Goal: Task Accomplishment & Management: Manage account settings

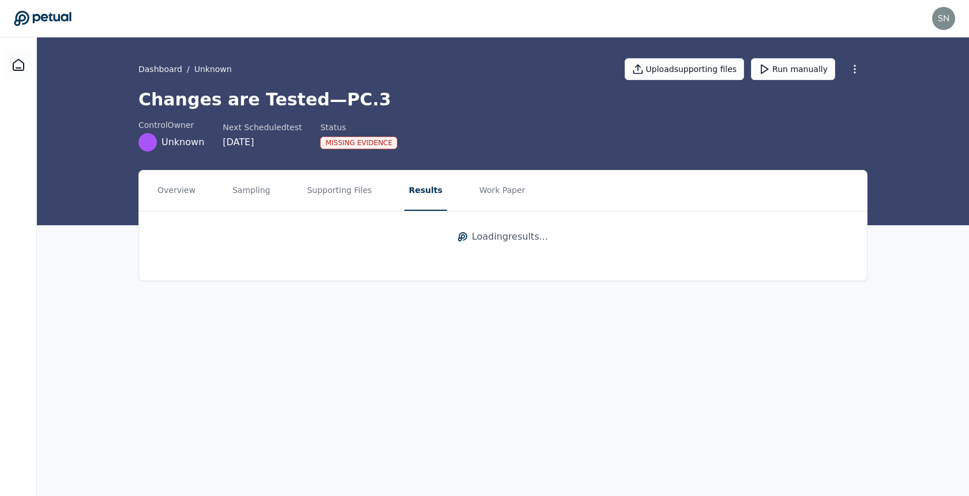
click at [495, 244] on div "Loading results ..." at bounding box center [503, 237] width 728 height 51
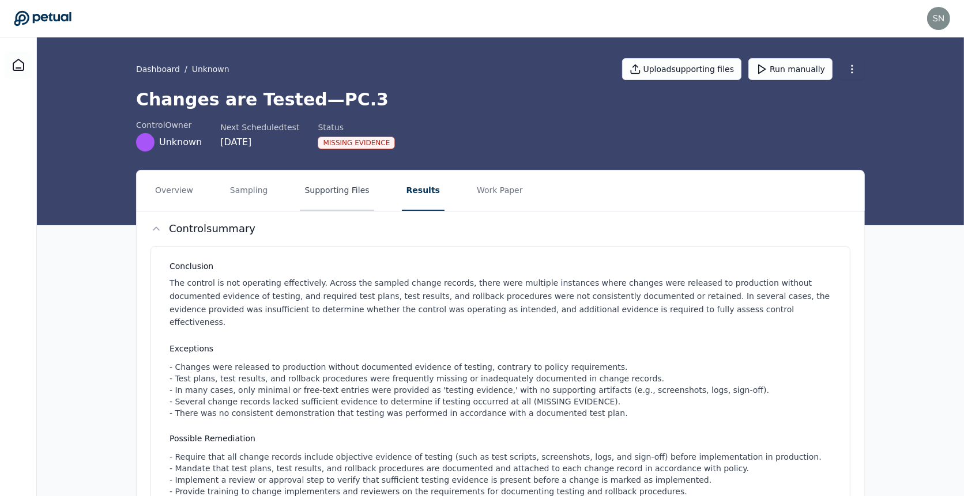
click at [324, 183] on button "Supporting Files" at bounding box center [337, 191] width 74 height 40
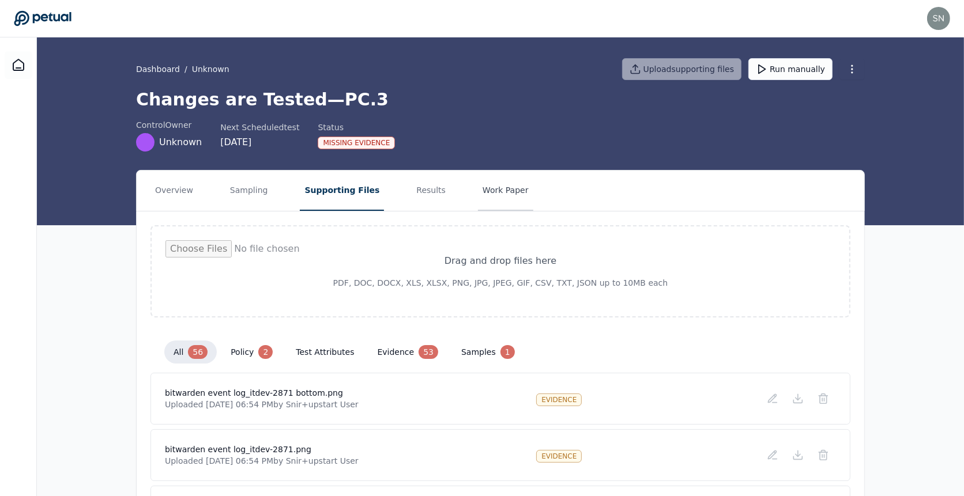
click at [478, 180] on button "Work Paper" at bounding box center [505, 191] width 55 height 40
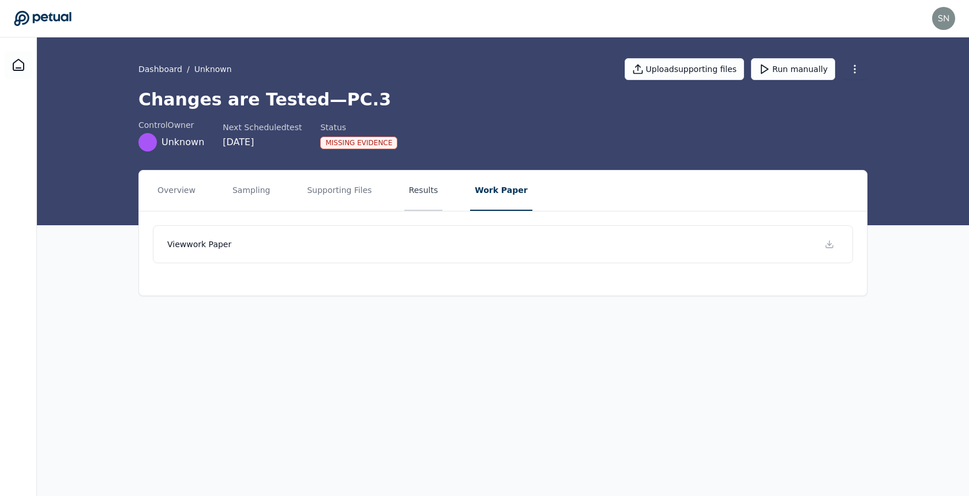
click at [417, 193] on button "Results" at bounding box center [423, 191] width 39 height 40
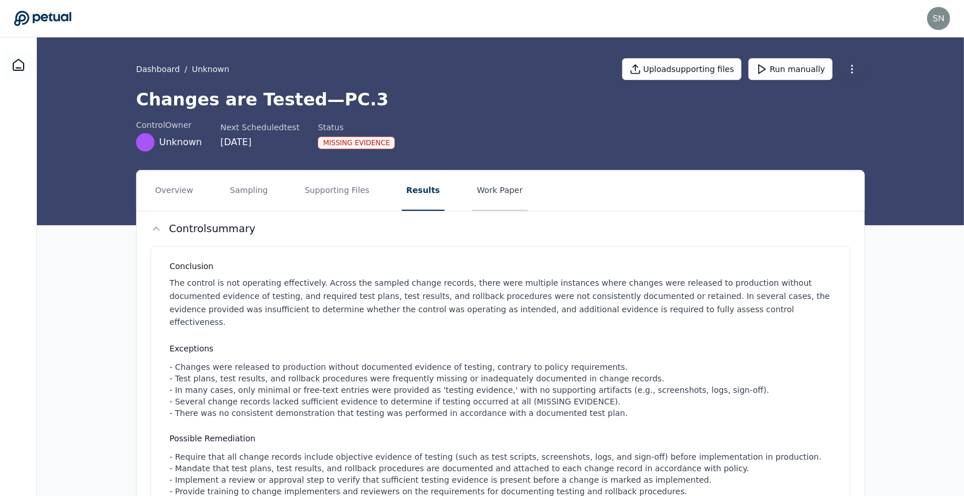
click at [472, 201] on button "Work Paper" at bounding box center [499, 191] width 55 height 40
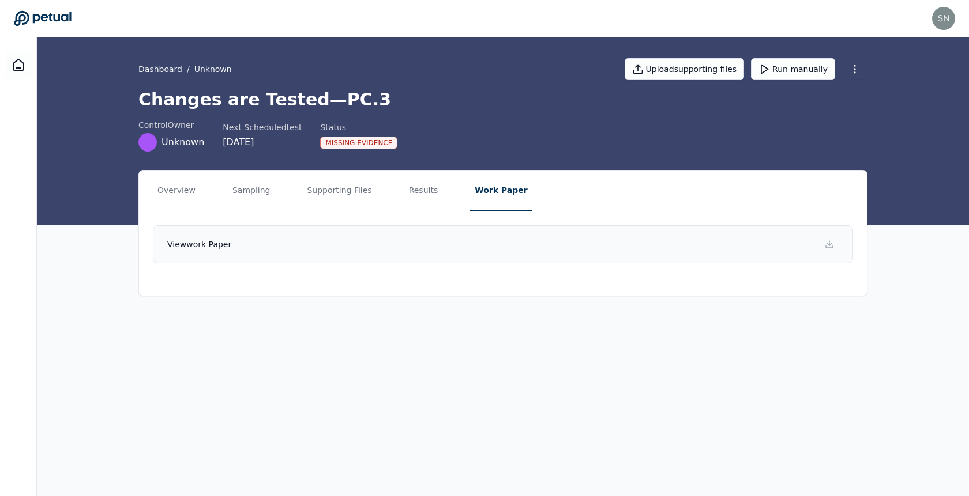
click at [662, 253] on link "View work paper" at bounding box center [503, 244] width 700 height 38
click at [251, 191] on button "Sampling" at bounding box center [251, 191] width 47 height 40
click at [435, 176] on nav "Overview Sampling Supporting Files Results Work Paper" at bounding box center [503, 191] width 728 height 40
click at [425, 182] on button "Results" at bounding box center [428, 191] width 39 height 40
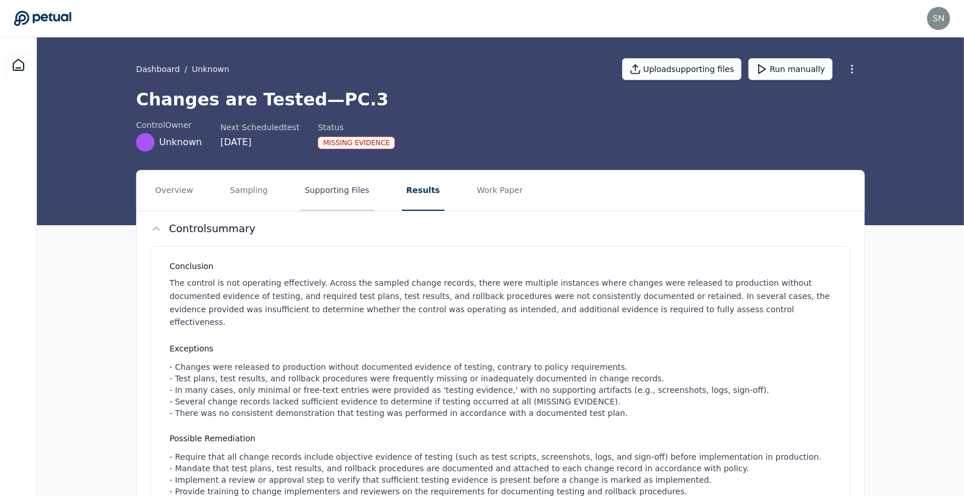
click at [335, 193] on button "Supporting Files" at bounding box center [337, 191] width 74 height 40
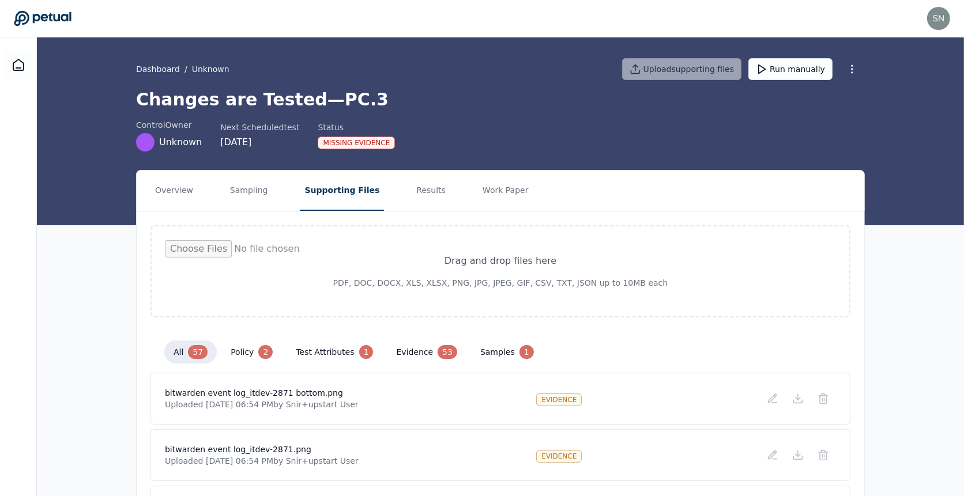
click at [322, 343] on button "test attributes 1" at bounding box center [335, 352] width 96 height 23
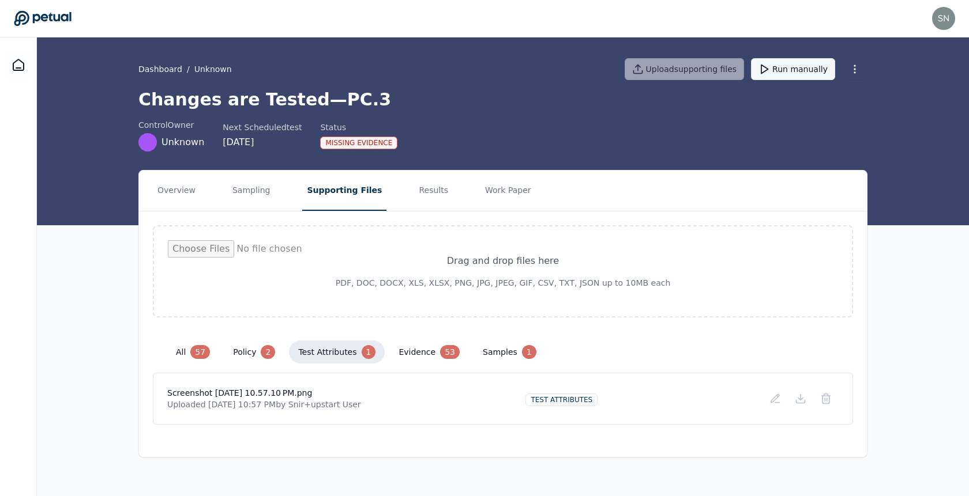
click at [803, 73] on button "Run manually" at bounding box center [793, 69] width 84 height 22
click at [415, 187] on button "Results" at bounding box center [433, 191] width 39 height 40
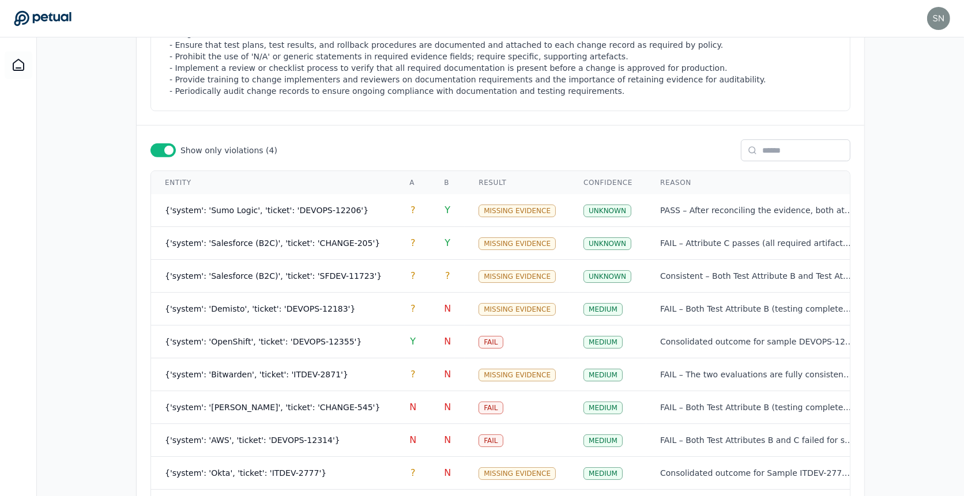
scroll to position [555, 0]
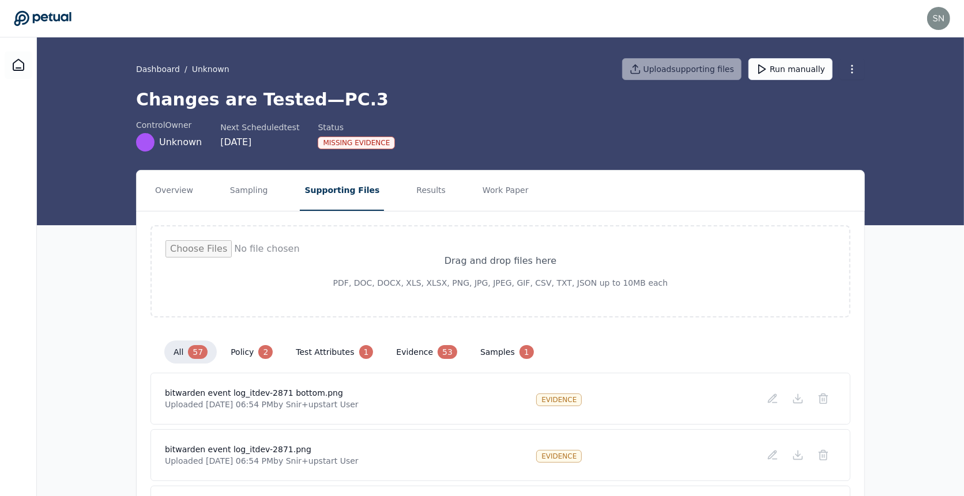
click at [479, 125] on div "control Owner Unknown Next Scheduled test 9/29/2025 Status Missing Evidence" at bounding box center [500, 135] width 729 height 32
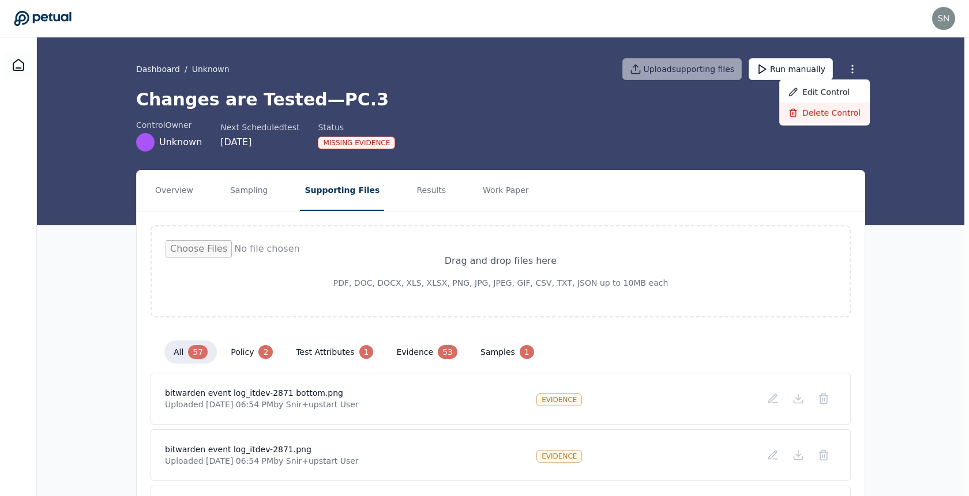
click at [788, 112] on icon at bounding box center [792, 112] width 9 height 9
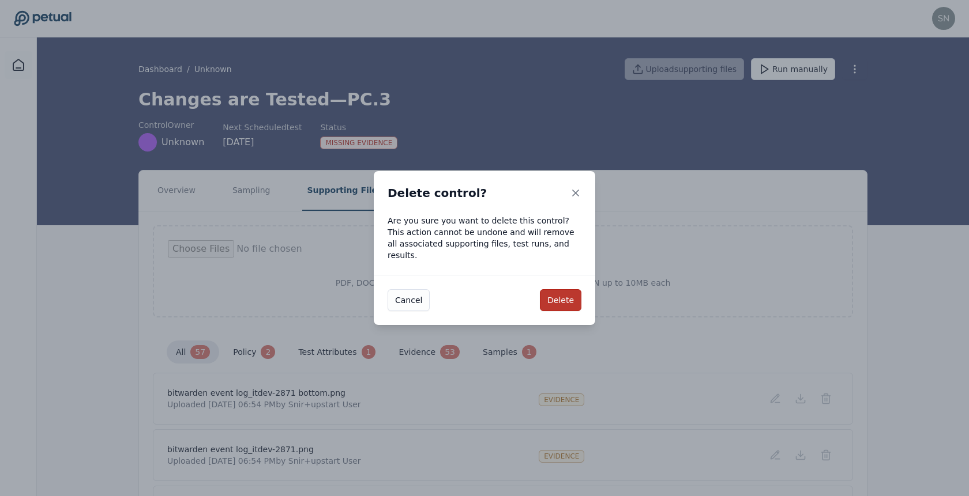
click at [563, 295] on button "Delete" at bounding box center [561, 300] width 42 height 22
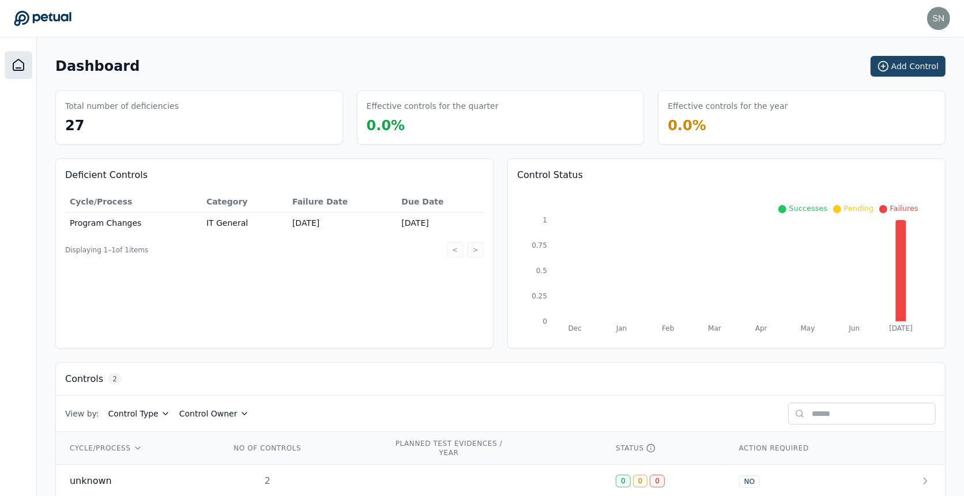
click at [904, 62] on button "Add Control" at bounding box center [908, 66] width 75 height 21
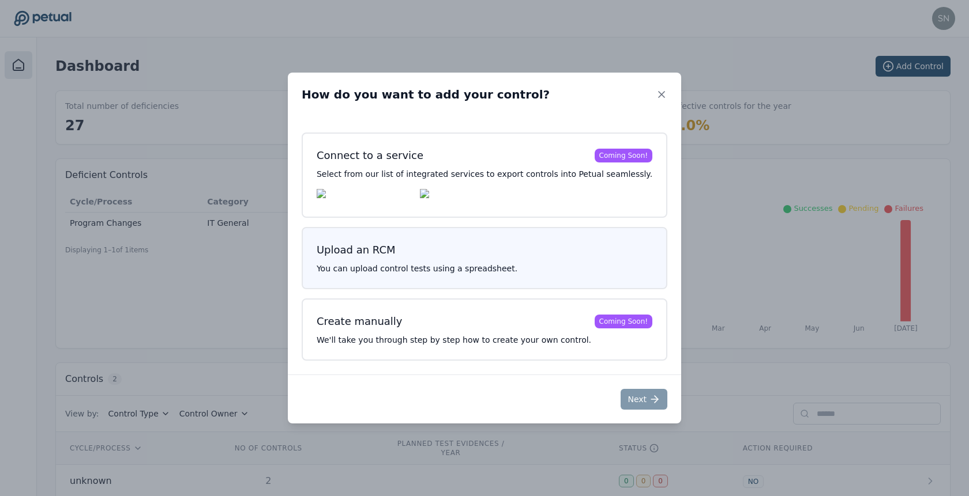
click at [452, 251] on h3 "Upload an RCM" at bounding box center [485, 250] width 336 height 16
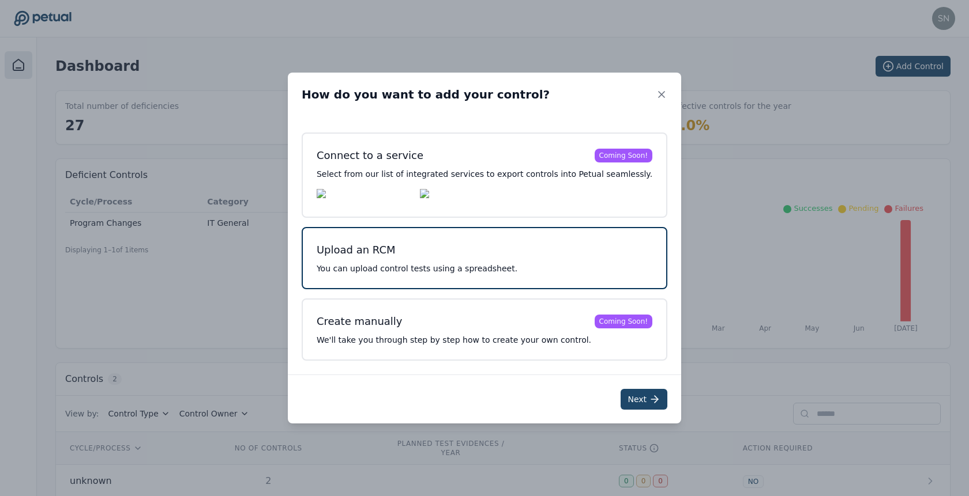
click at [621, 408] on button "Next" at bounding box center [643, 399] width 47 height 21
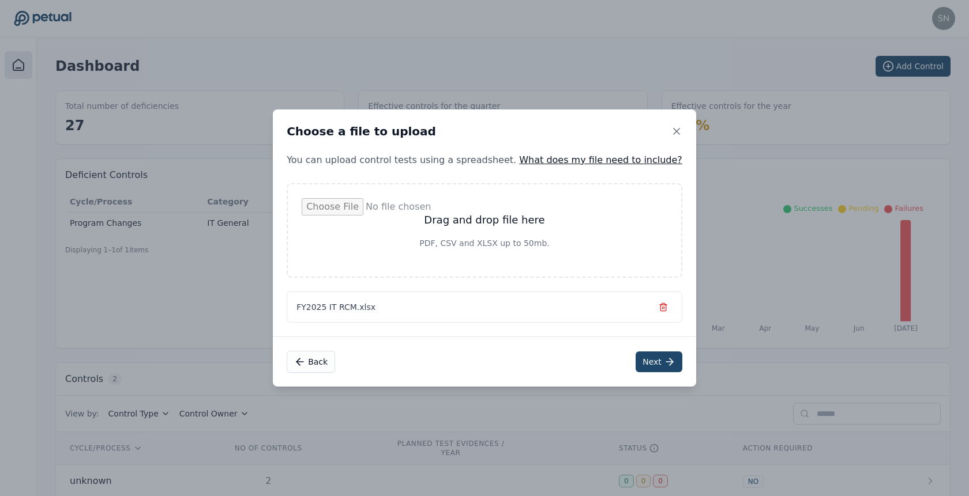
click at [642, 359] on button "Next" at bounding box center [658, 362] width 47 height 21
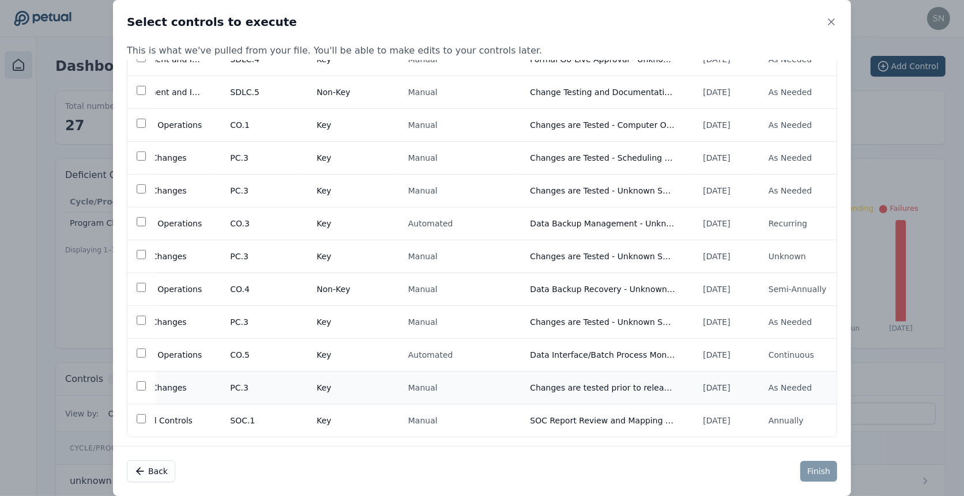
scroll to position [0, 192]
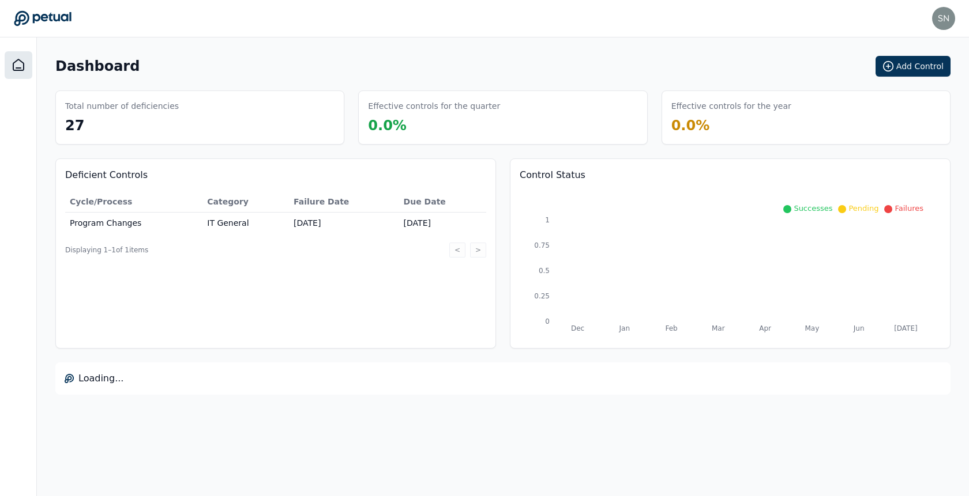
click at [525, 173] on h3 "Control Status" at bounding box center [730, 175] width 421 height 14
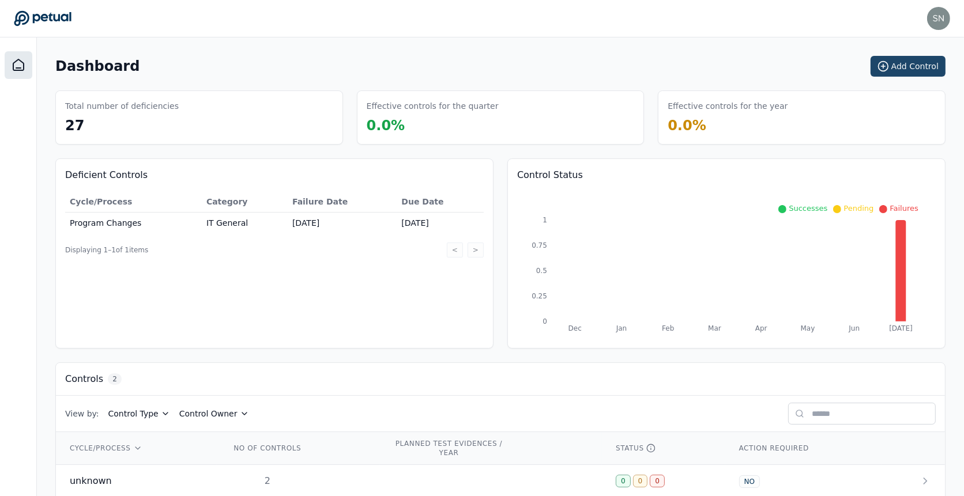
click at [901, 59] on button "Add Control" at bounding box center [908, 66] width 75 height 21
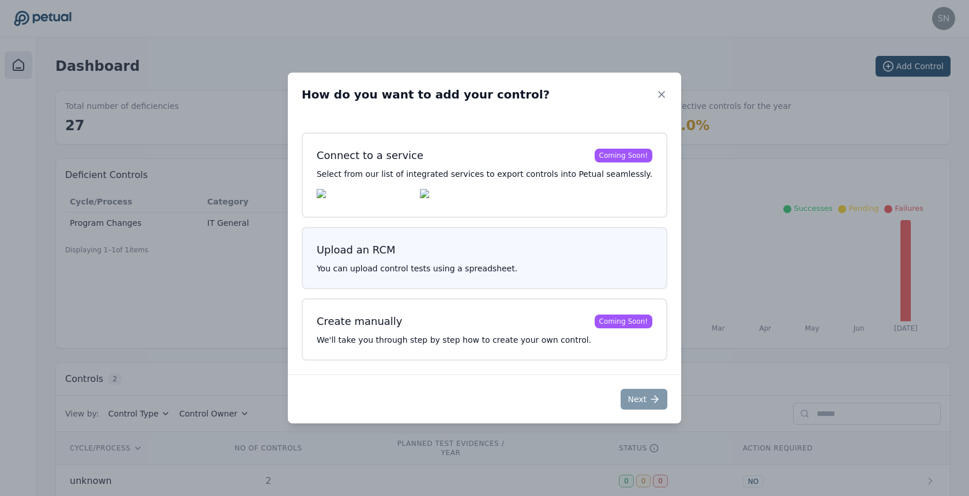
click at [488, 278] on div "Upload an RCM You can upload control tests using a spreadsheet." at bounding box center [485, 258] width 366 height 62
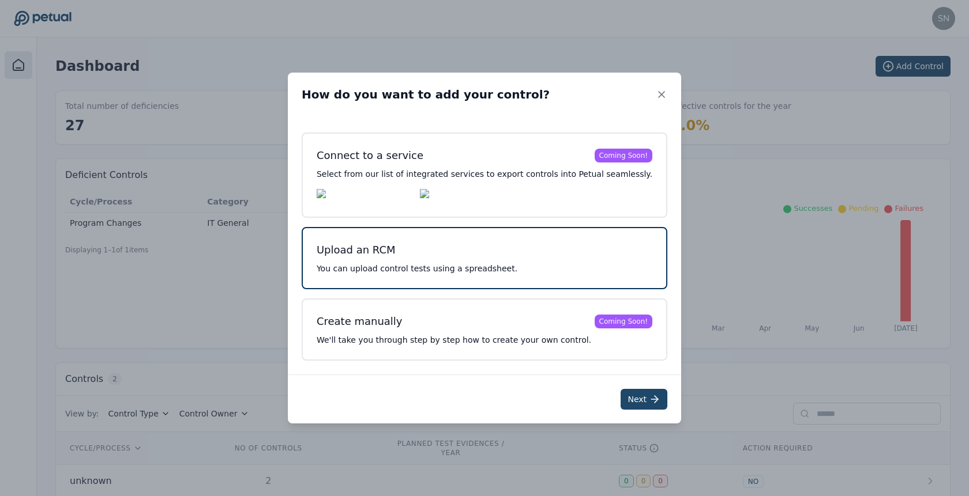
click at [649, 400] on icon at bounding box center [655, 400] width 12 height 12
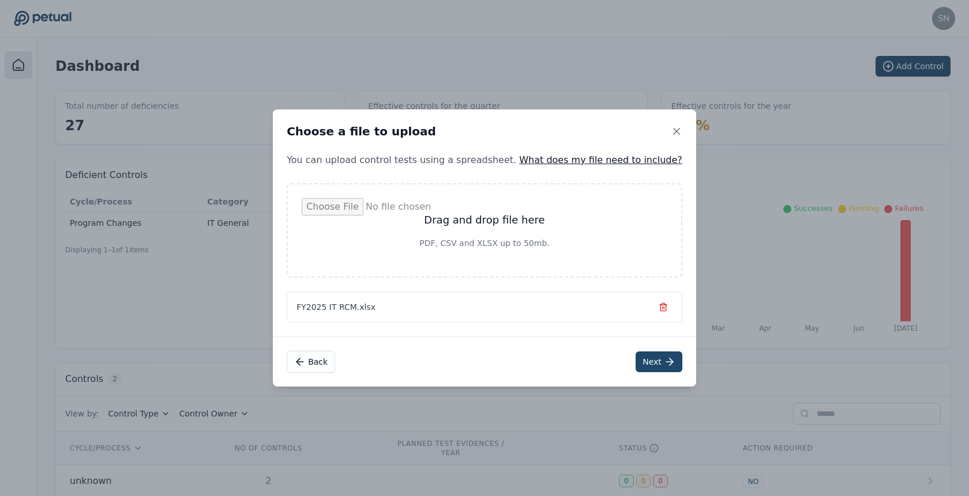
click at [638, 367] on button "Next" at bounding box center [658, 362] width 47 height 21
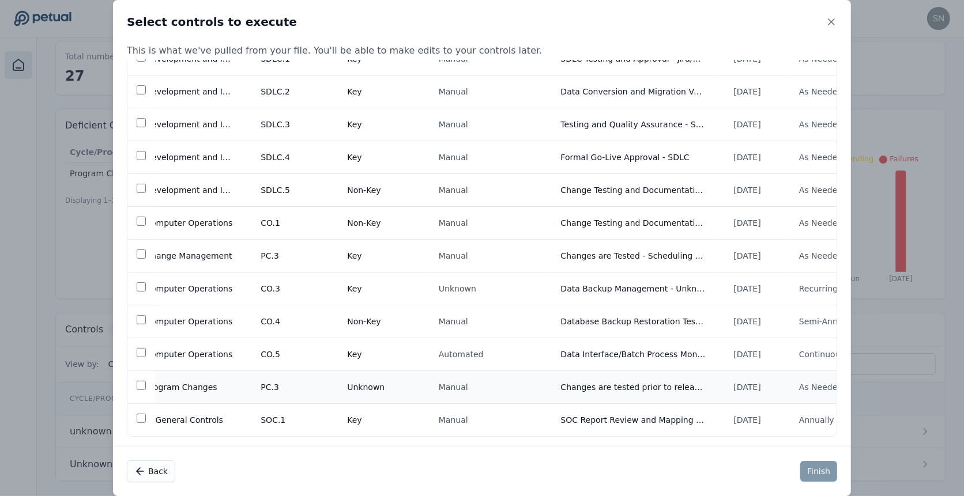
scroll to position [0, 179]
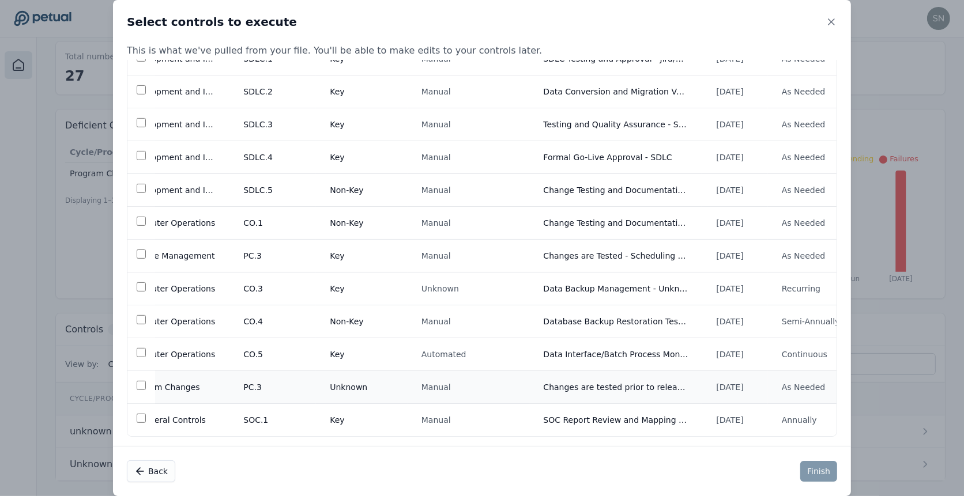
click at [643, 386] on td "Changes are tested prior to release to production - Unknown System" at bounding box center [615, 387] width 173 height 33
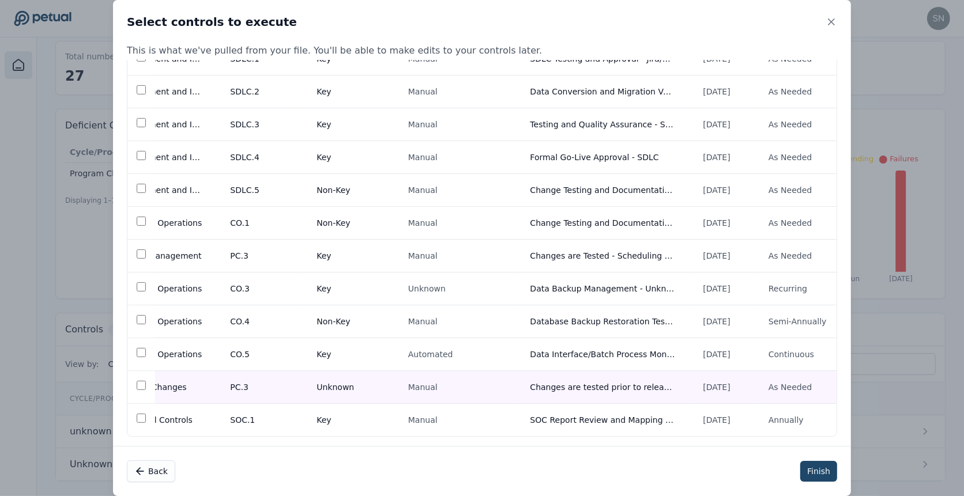
click at [816, 471] on button "Finish" at bounding box center [818, 471] width 37 height 21
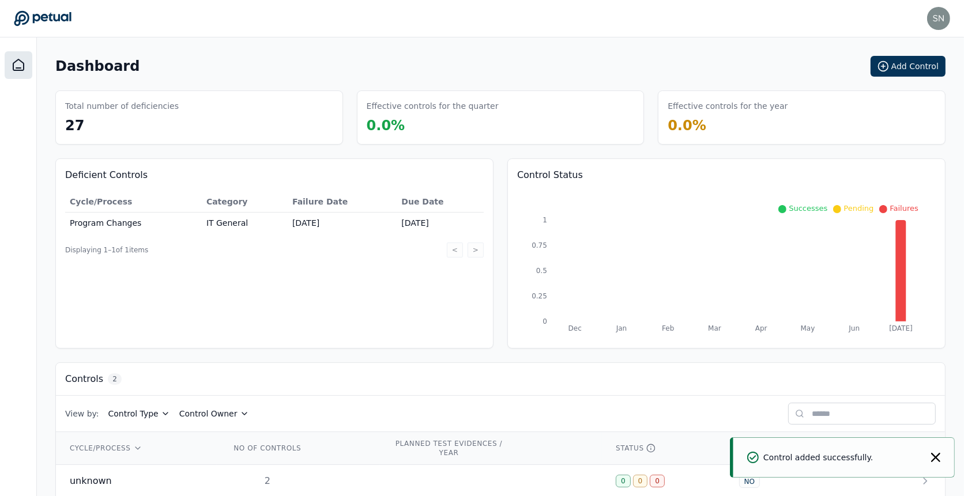
scroll to position [50, 0]
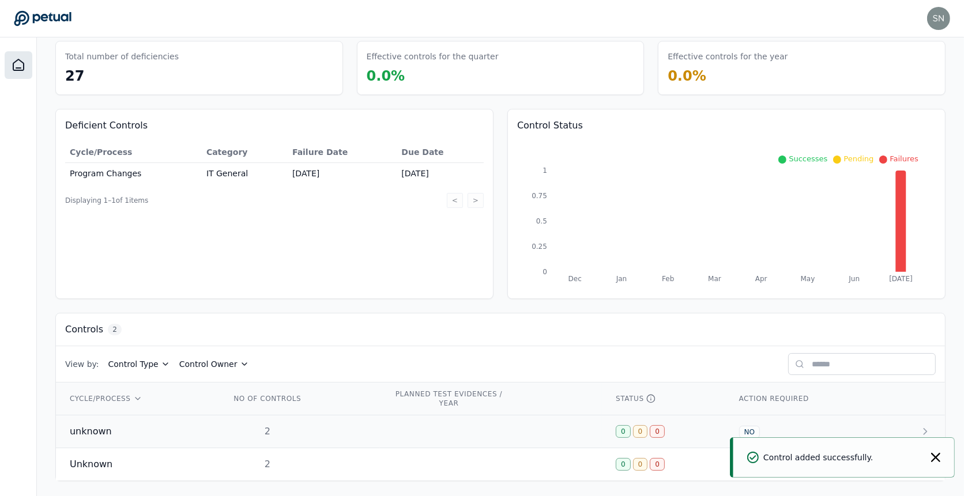
click at [335, 420] on td "2" at bounding box center [298, 432] width 163 height 33
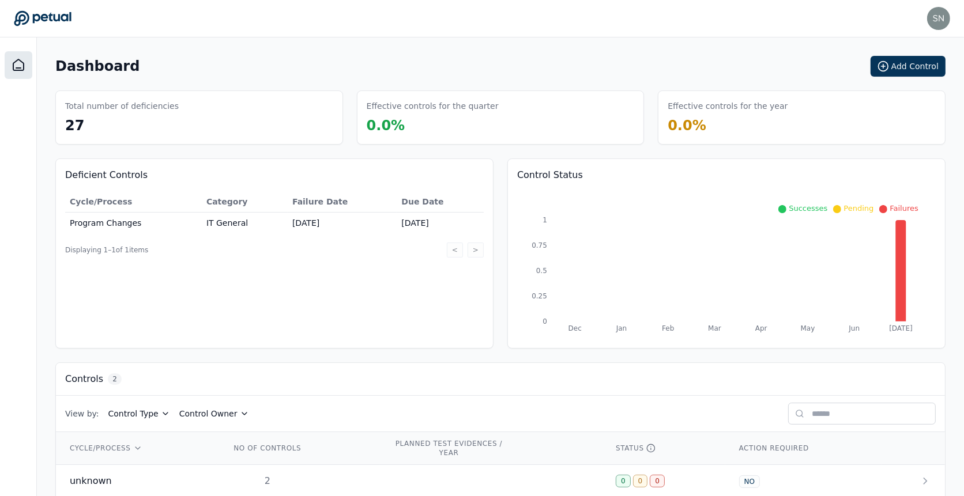
scroll to position [50, 0]
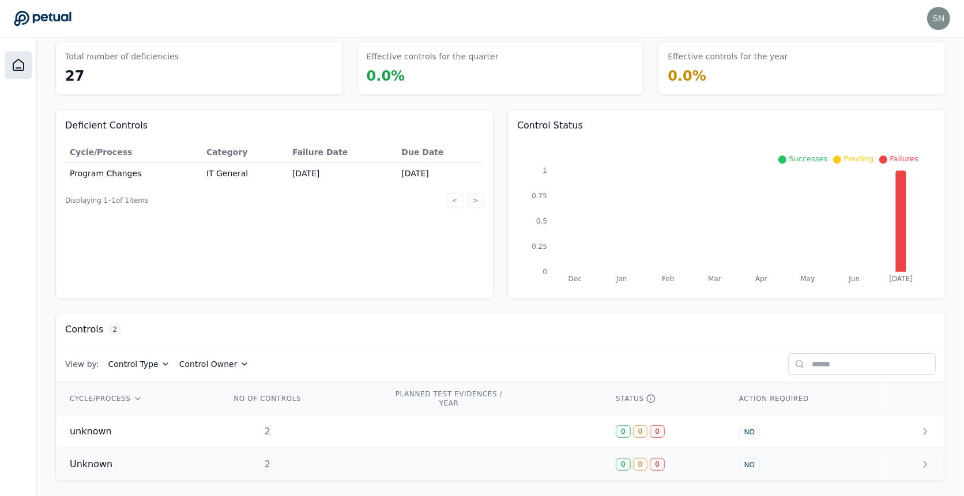
click at [302, 459] on div "2" at bounding box center [268, 465] width 74 height 14
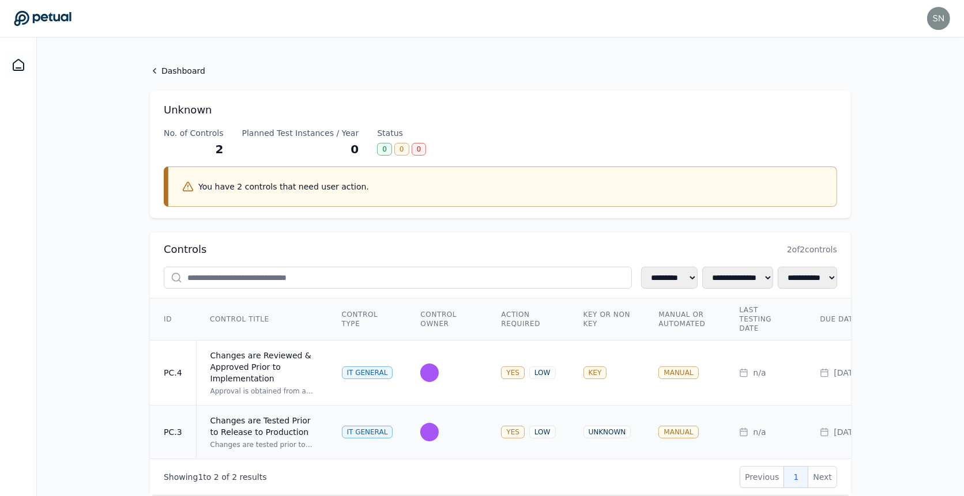
click at [295, 421] on div "Changes are Tested Prior to Release to Production" at bounding box center [262, 426] width 104 height 23
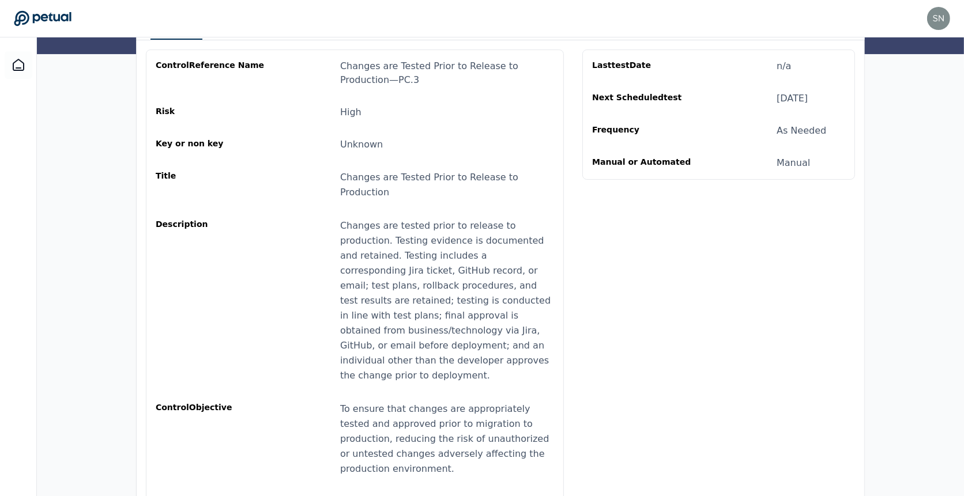
scroll to position [200, 0]
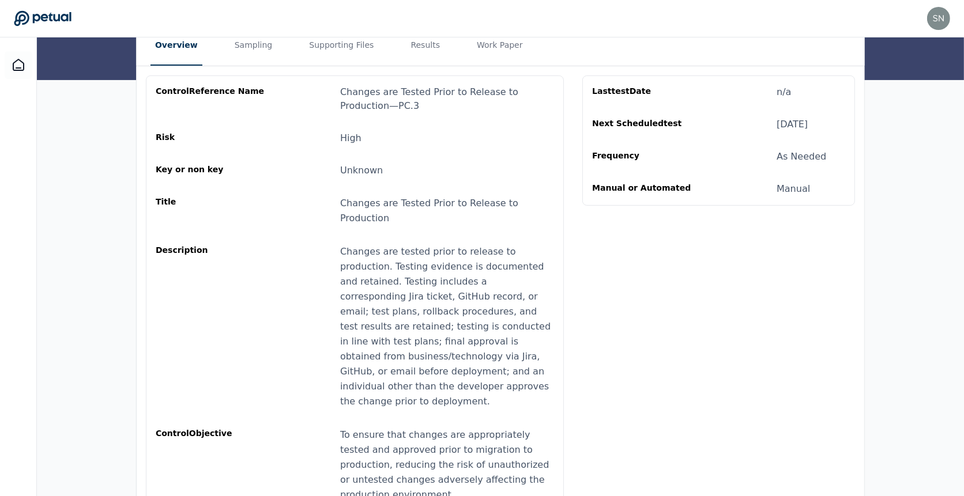
click at [456, 337] on div "Changes are tested prior to release to production. Testing evidence is document…" at bounding box center [447, 326] width 214 height 165
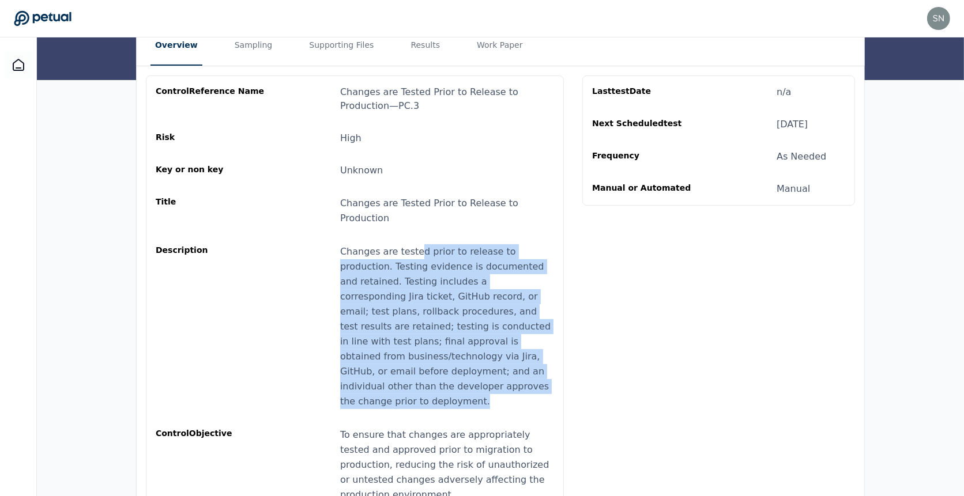
drag, startPoint x: 473, startPoint y: 368, endPoint x: 417, endPoint y: 239, distance: 141.0
click at [417, 244] on div "Changes are tested prior to release to production. Testing evidence is document…" at bounding box center [447, 326] width 214 height 165
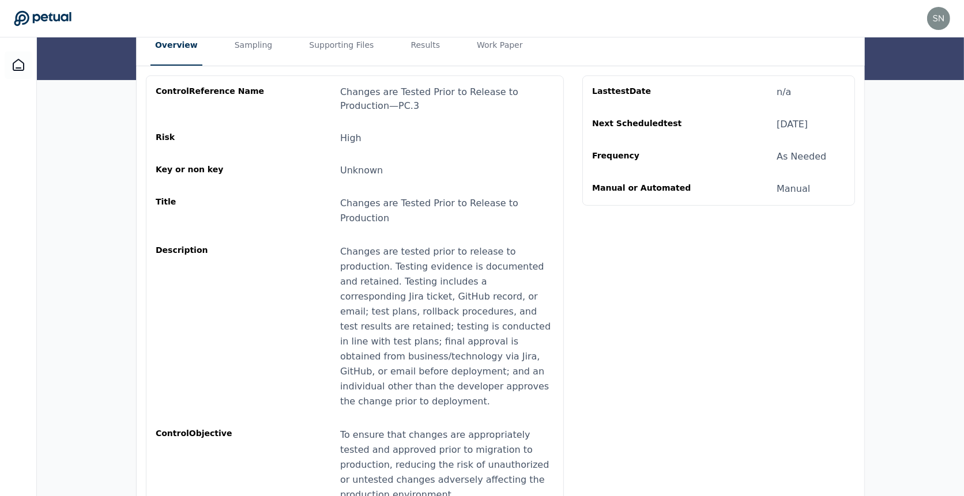
click at [418, 244] on div "Changes are tested prior to release to production. Testing evidence is document…" at bounding box center [447, 326] width 214 height 165
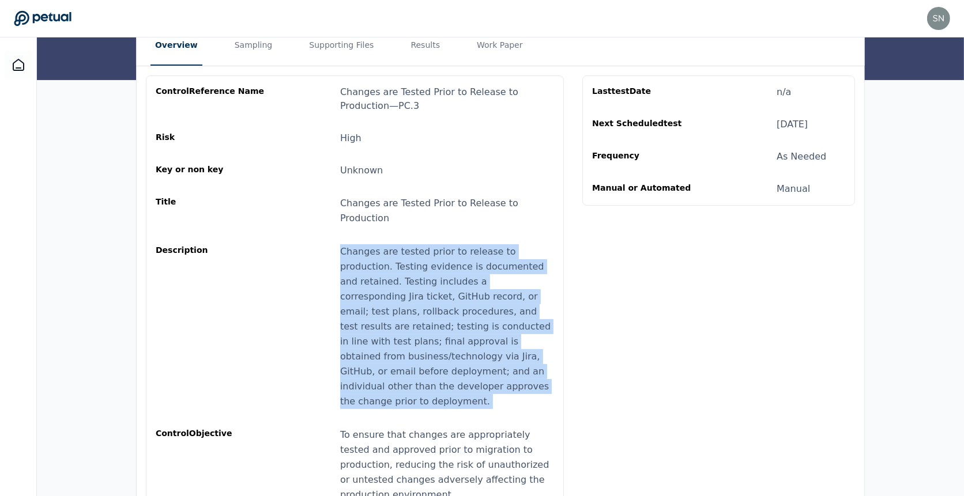
click at [418, 244] on div "Changes are tested prior to release to production. Testing evidence is document…" at bounding box center [447, 326] width 214 height 165
click at [445, 343] on div "Changes are tested prior to release to production. Testing evidence is document…" at bounding box center [447, 326] width 214 height 165
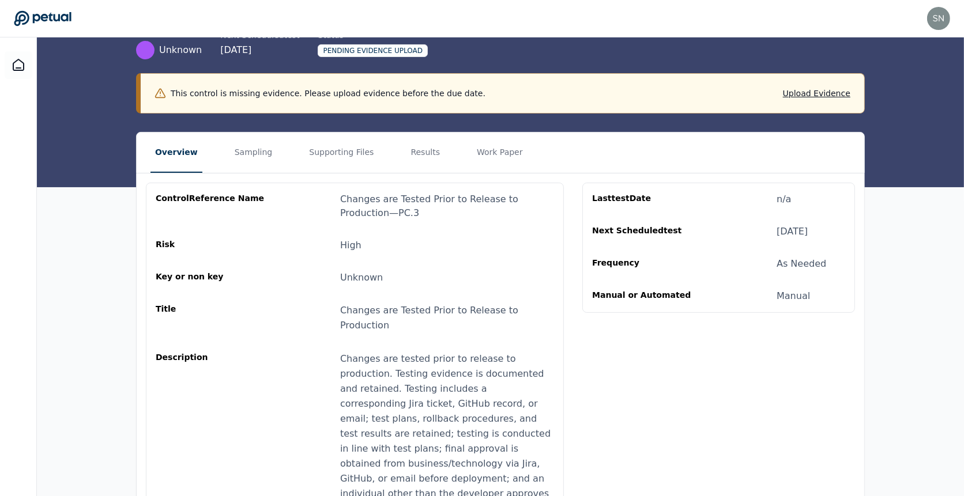
scroll to position [0, 0]
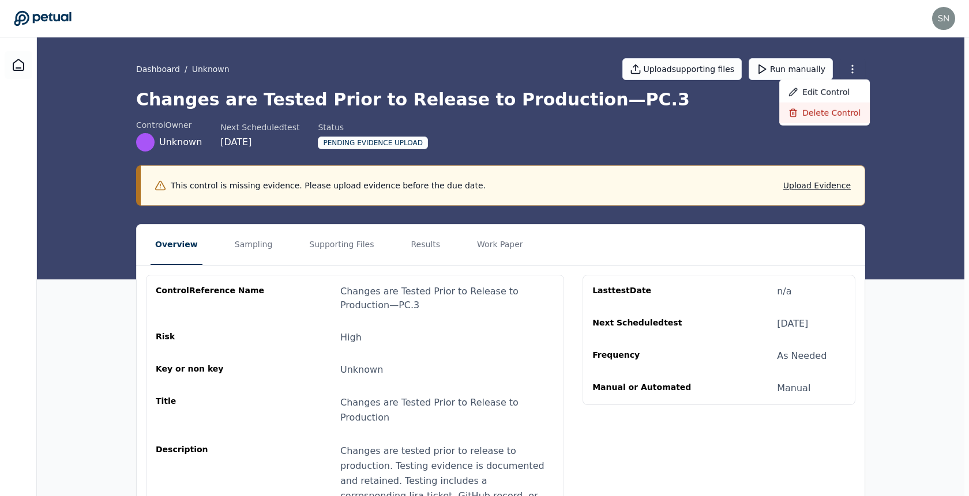
click at [835, 115] on div "Delete control" at bounding box center [824, 113] width 91 height 21
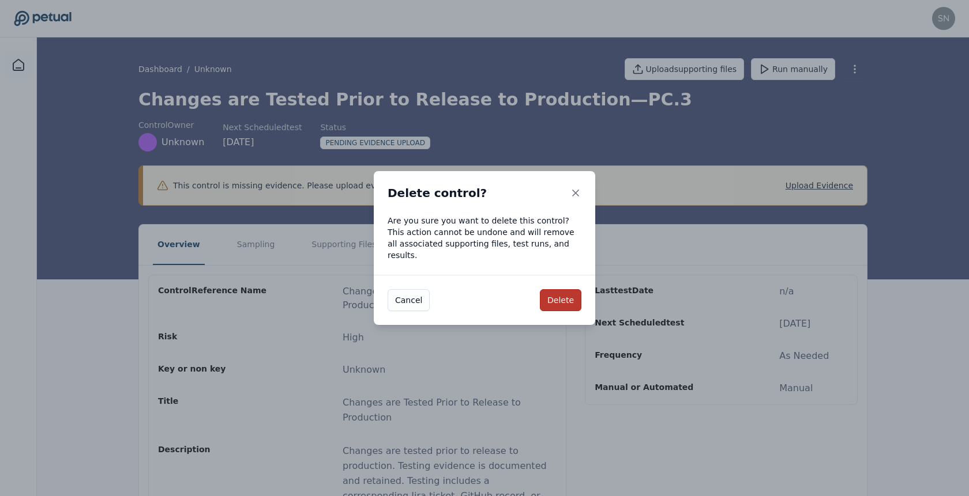
click at [566, 291] on button "Delete" at bounding box center [561, 300] width 42 height 22
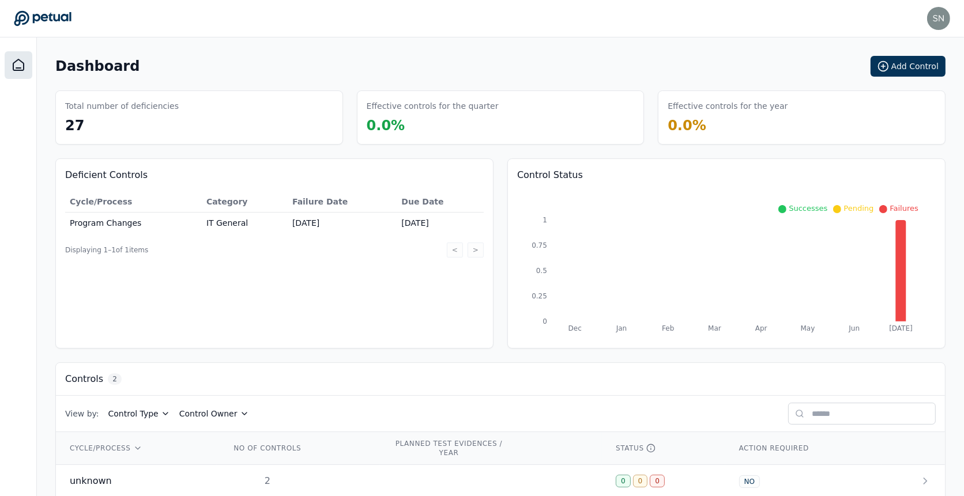
click at [872, 73] on div "Dashboard Add Control" at bounding box center [500, 66] width 890 height 21
click at [878, 72] on button "Add Control" at bounding box center [908, 66] width 75 height 21
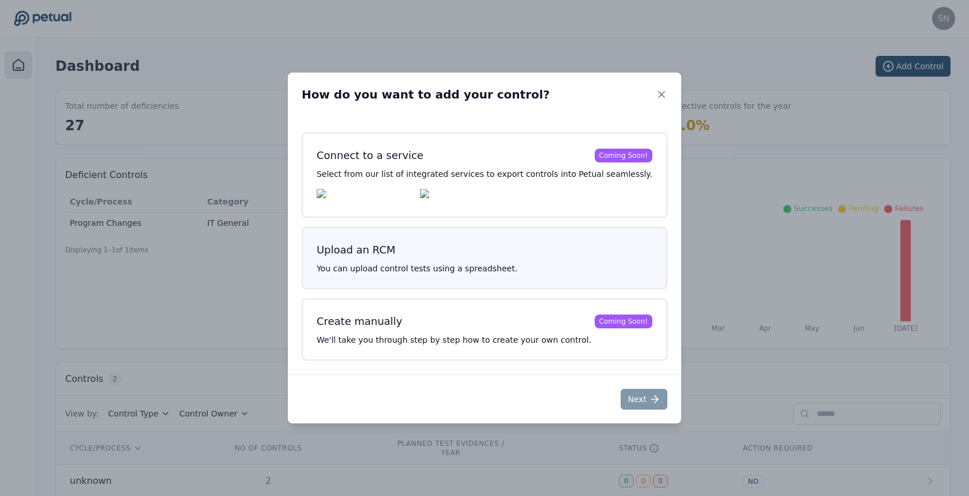
click at [495, 269] on p "You can upload control tests using a spreadsheet." at bounding box center [485, 269] width 336 height 12
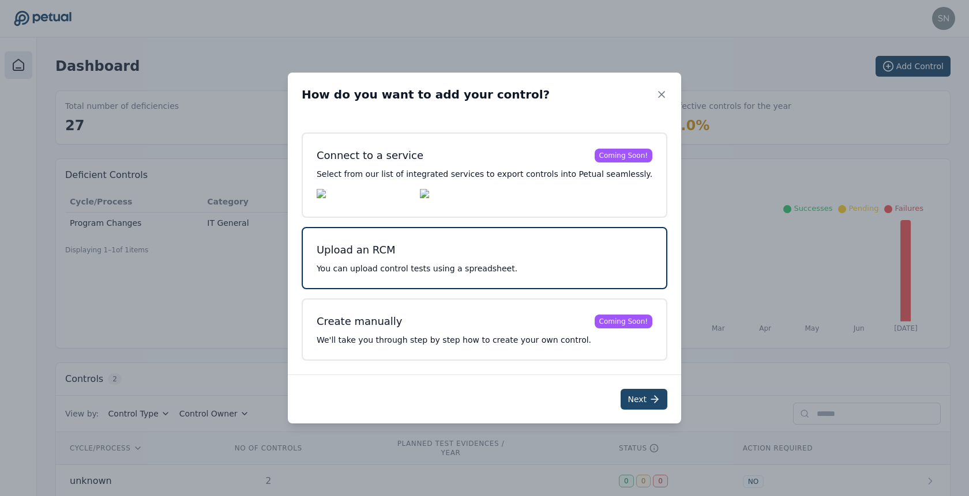
click at [620, 396] on button "Next" at bounding box center [643, 399] width 47 height 21
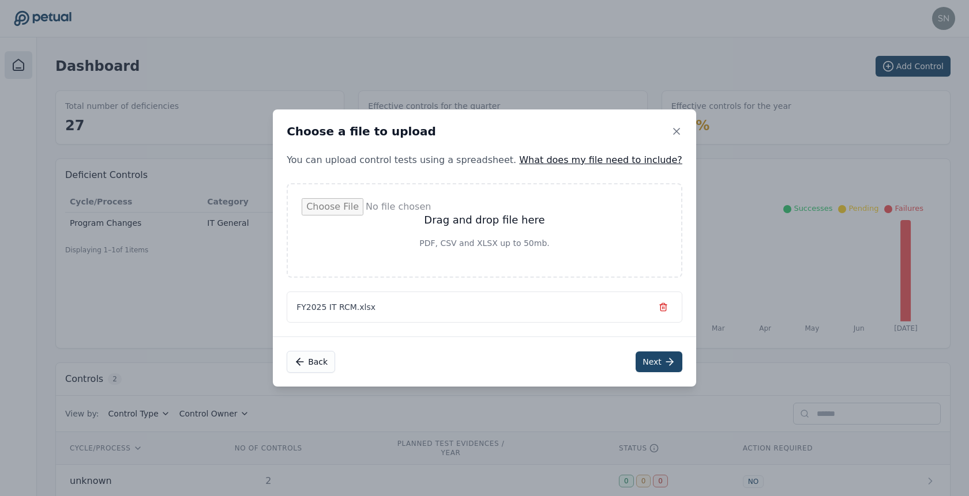
click at [638, 367] on button "Next" at bounding box center [658, 362] width 47 height 21
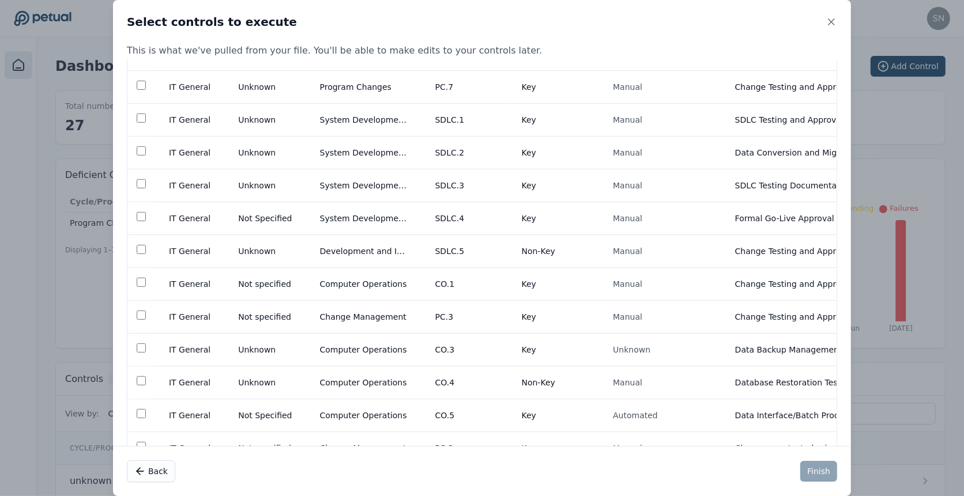
scroll to position [620, 0]
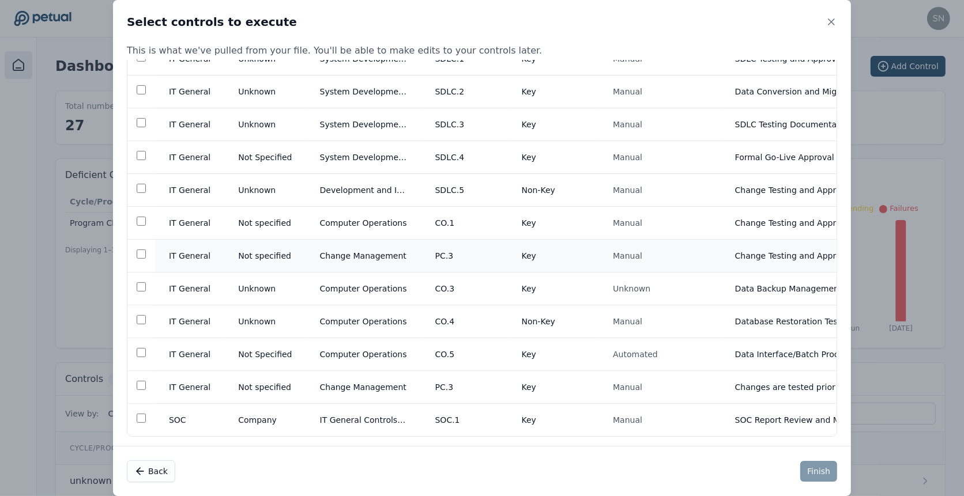
click at [581, 260] on td "Key" at bounding box center [554, 256] width 92 height 33
click at [555, 384] on td "Key" at bounding box center [554, 387] width 92 height 33
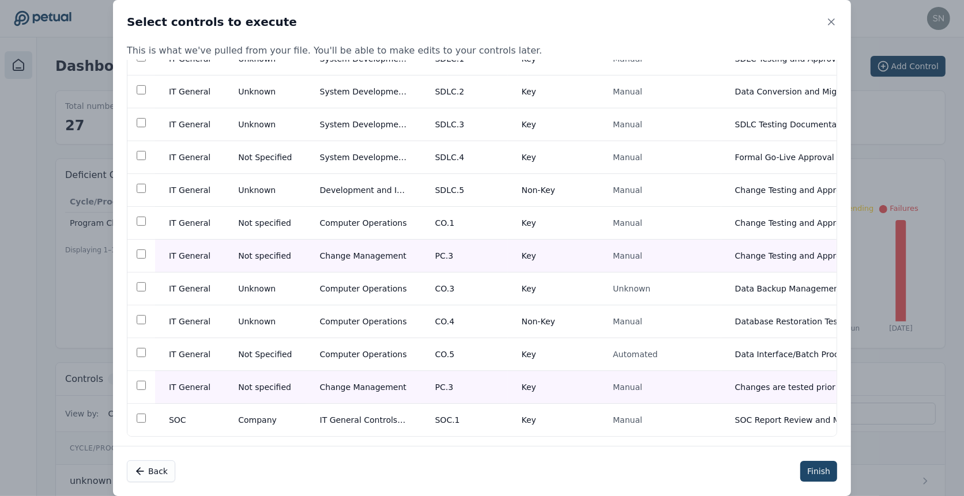
click at [811, 475] on button "Finish" at bounding box center [818, 471] width 37 height 21
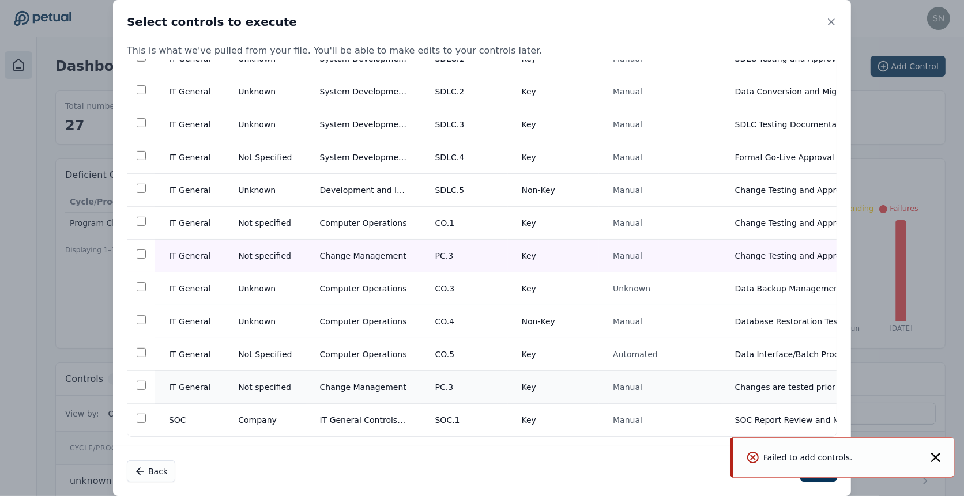
click at [421, 379] on td "PC.3" at bounding box center [464, 387] width 86 height 33
click at [696, 472] on div "Back Finish" at bounding box center [482, 471] width 738 height 50
click at [821, 483] on ol "Failed to add controls." at bounding box center [842, 462] width 243 height 68
click at [822, 481] on ol "Failed to add controls." at bounding box center [842, 462] width 243 height 68
click at [936, 466] on div "Failed to add controls." at bounding box center [843, 458] width 221 height 40
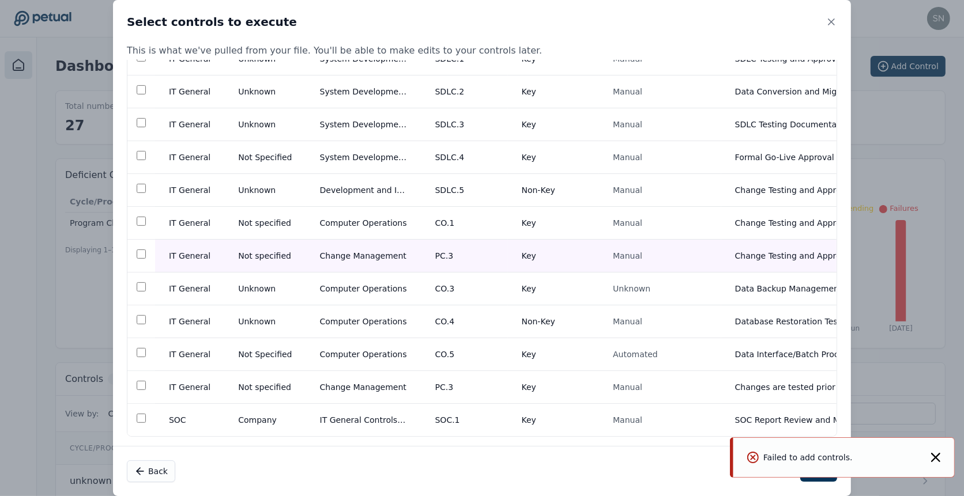
click at [936, 458] on icon "Notifications (F8)" at bounding box center [935, 457] width 9 height 9
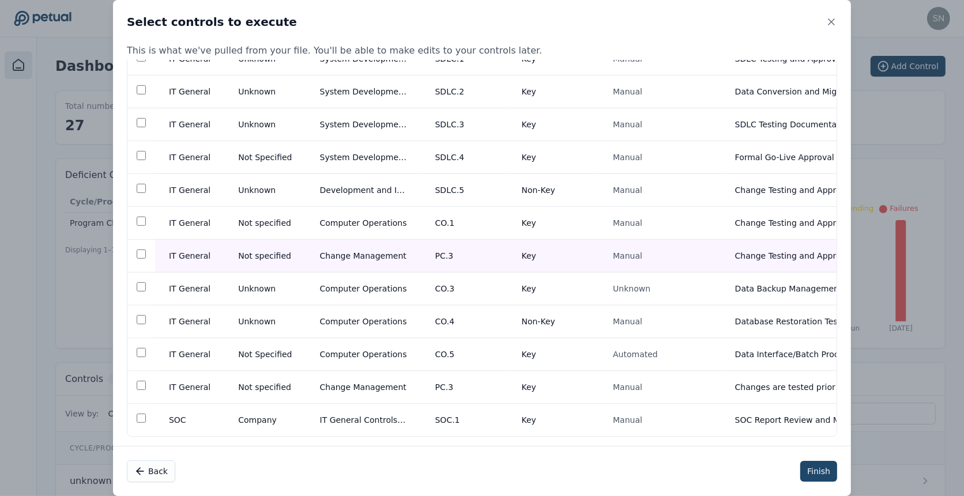
click at [822, 475] on button "Finish" at bounding box center [818, 471] width 37 height 21
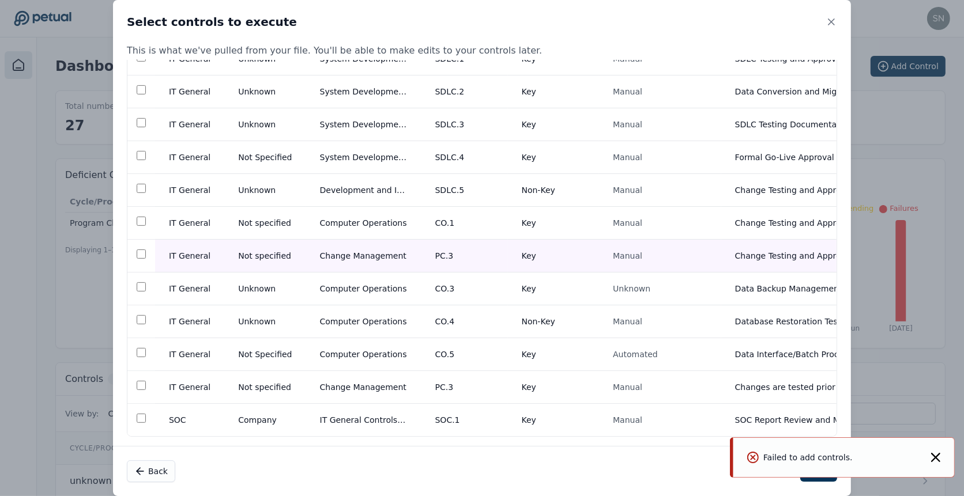
click at [939, 456] on icon "Notifications (F8)" at bounding box center [935, 457] width 9 height 9
click at [939, 456] on div "Select controls to execute This is what we've pulled from your file. You'll be …" at bounding box center [482, 248] width 964 height 496
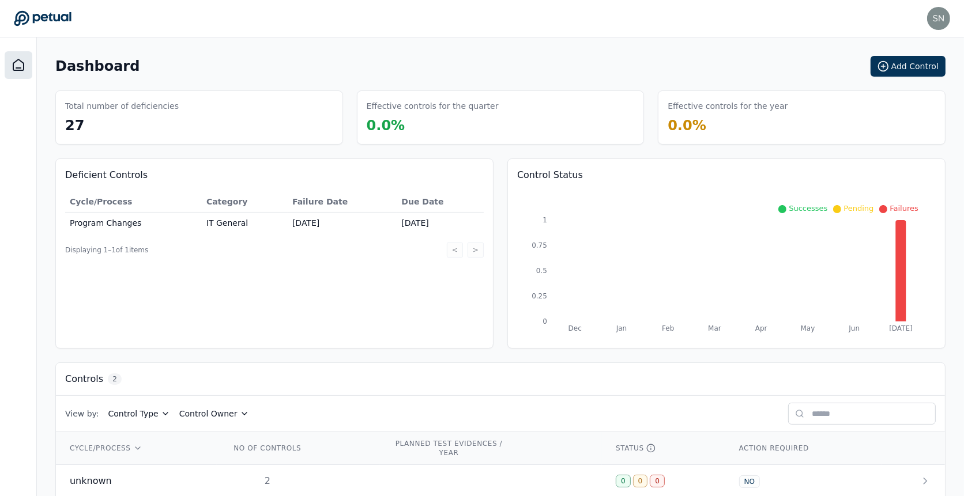
scroll to position [50, 0]
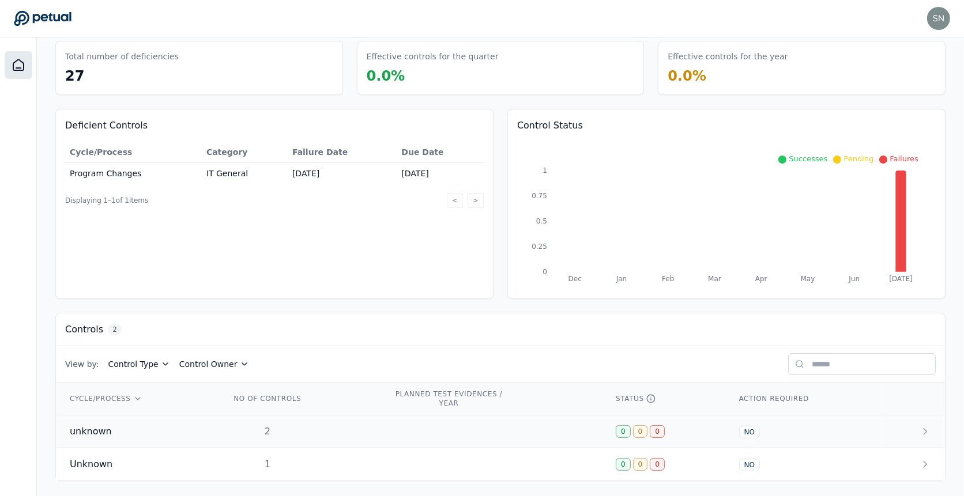
click at [443, 426] on td at bounding box center [491, 432] width 223 height 33
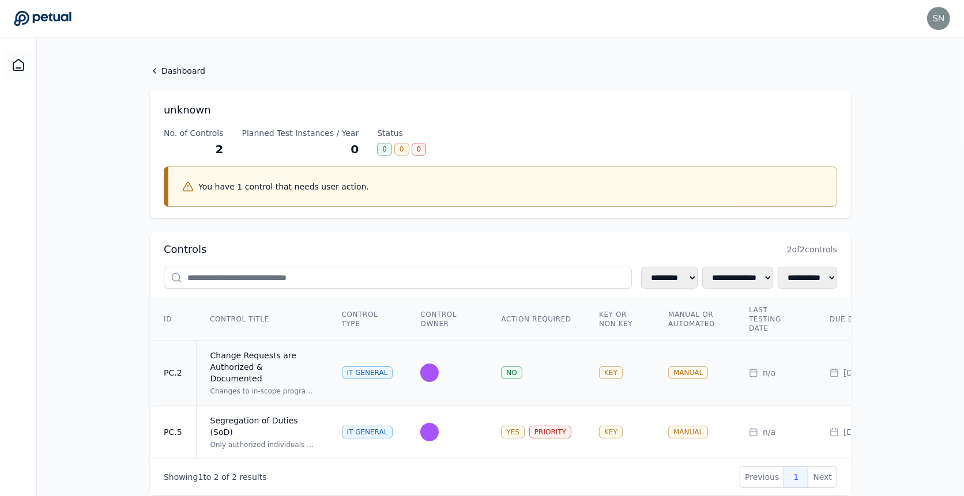
click at [342, 370] on div "IT General" at bounding box center [367, 373] width 51 height 13
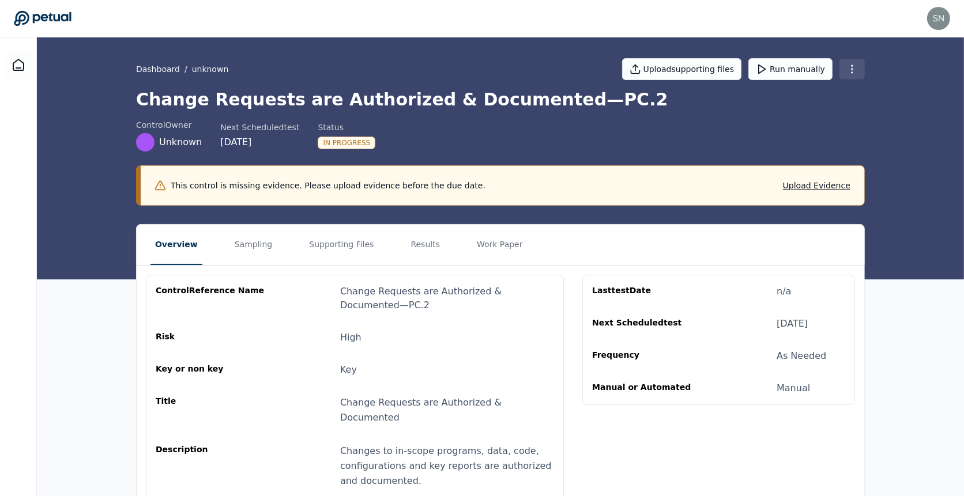
click at [848, 73] on html "snir+upstart@petual.ai snir+upstart@petual.ai Sign out Dashboard / unknown Uplo…" at bounding box center [482, 358] width 964 height 717
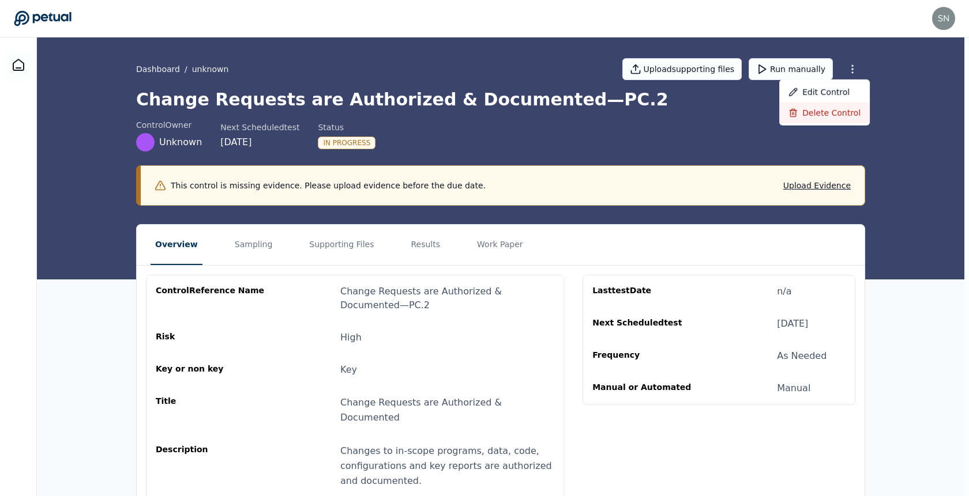
click at [837, 116] on div "Delete control" at bounding box center [824, 113] width 91 height 21
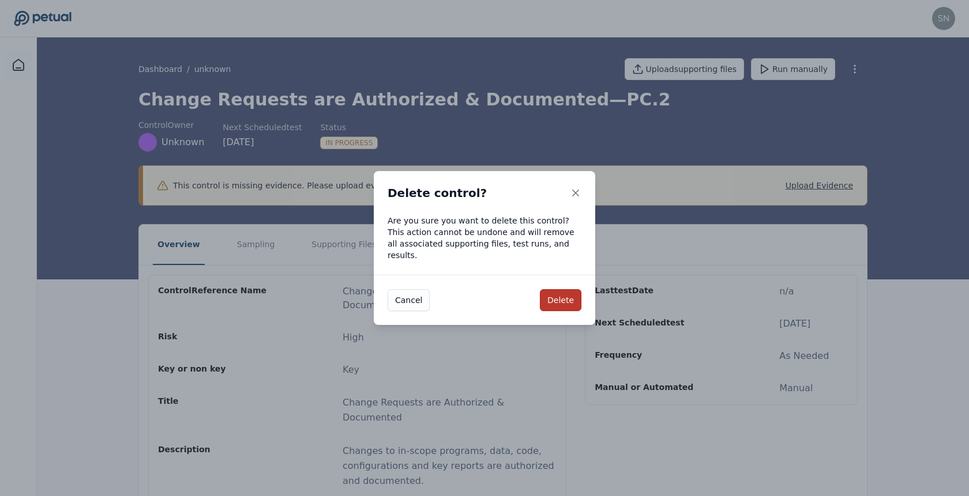
click at [560, 300] on button "Delete" at bounding box center [561, 300] width 42 height 22
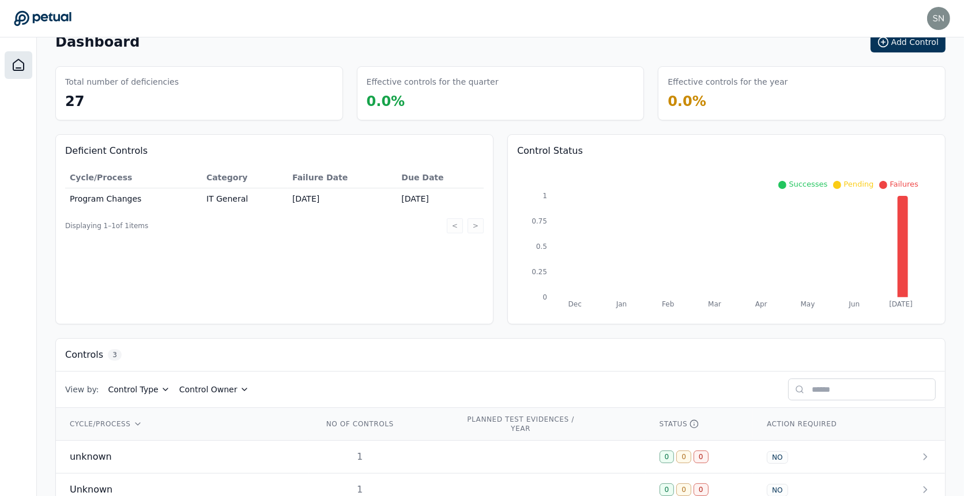
scroll to position [82, 0]
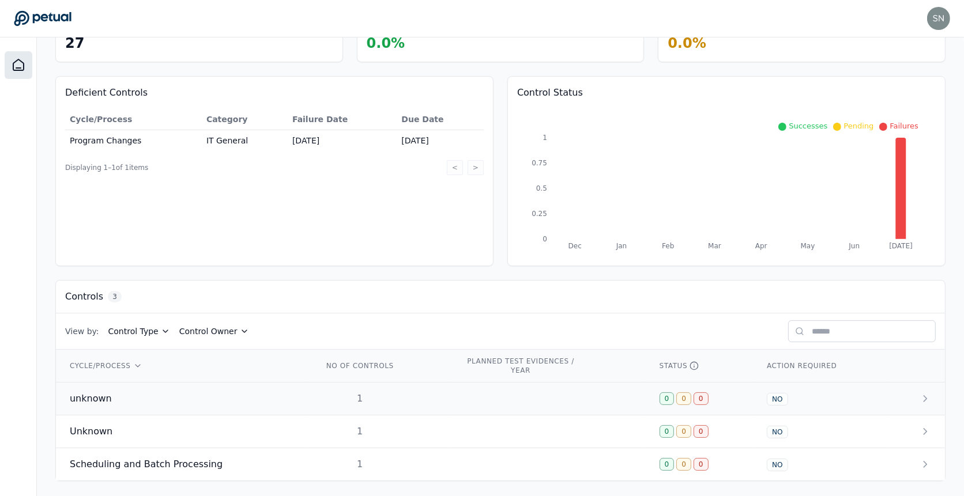
click at [488, 393] on td at bounding box center [548, 399] width 194 height 33
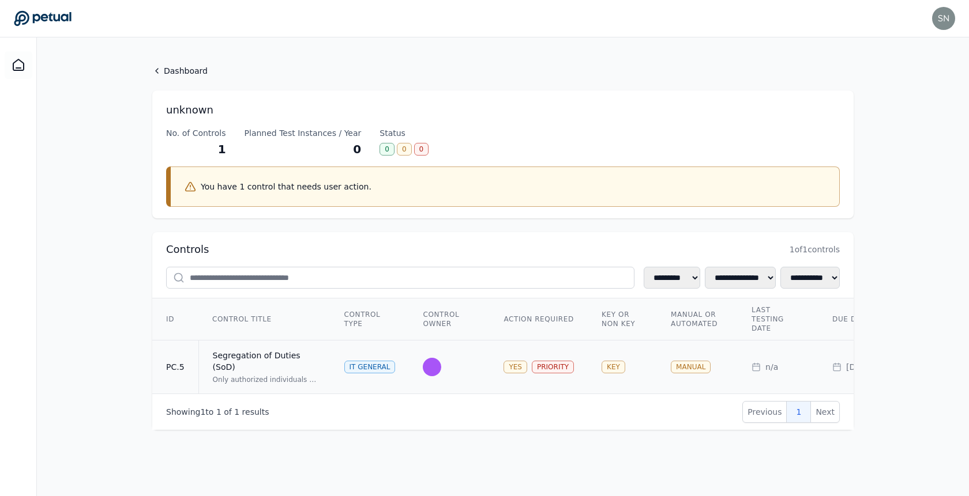
click at [471, 377] on td at bounding box center [449, 368] width 81 height 54
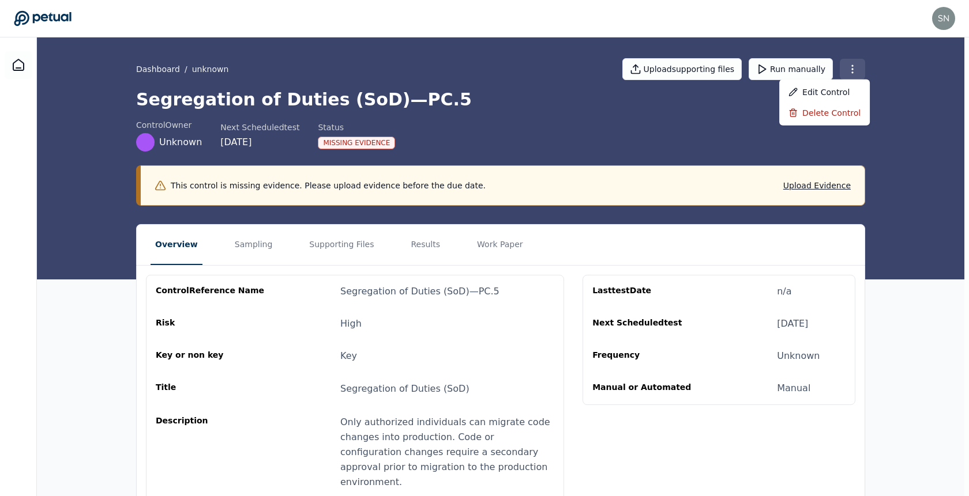
click at [850, 73] on html "snir+upstart@petual.ai snir+upstart@petual.ai Sign out Dashboard / unknown Uplo…" at bounding box center [484, 359] width 969 height 718
click at [834, 110] on div "Delete control" at bounding box center [824, 113] width 91 height 21
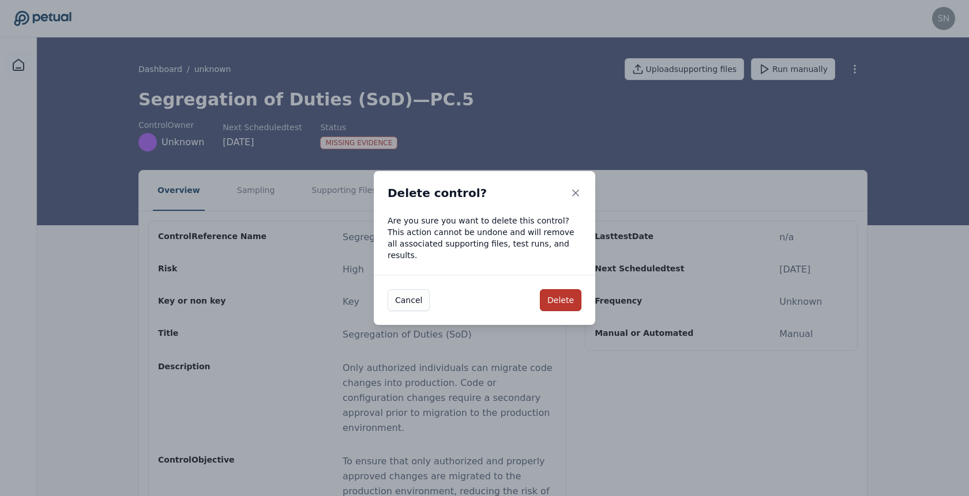
click at [551, 303] on button "Delete" at bounding box center [561, 300] width 42 height 22
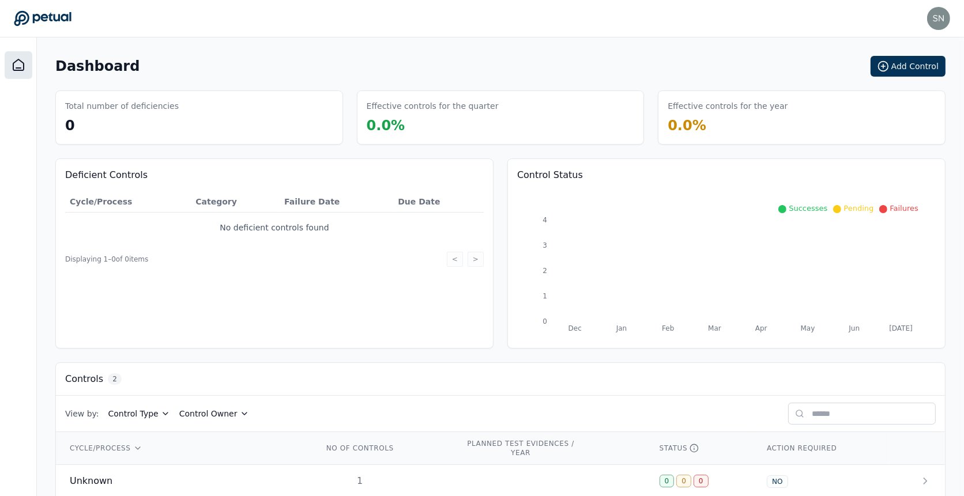
scroll to position [50, 0]
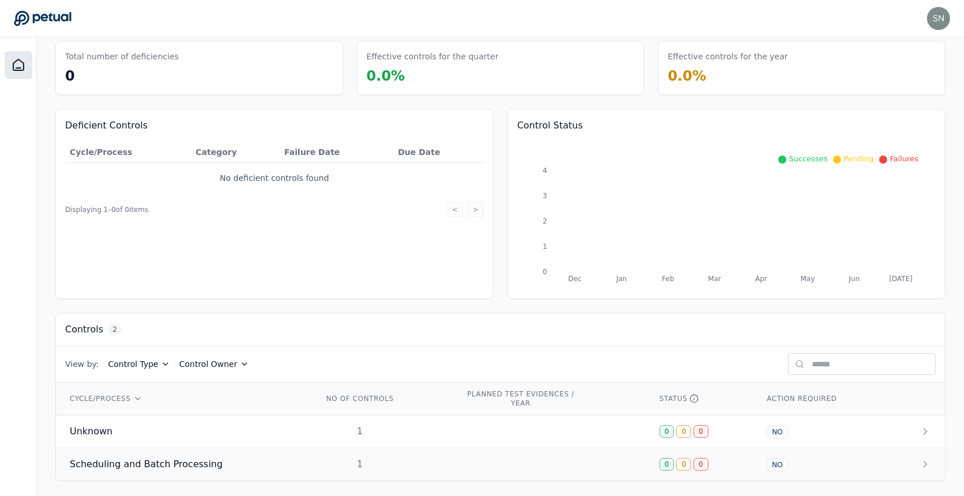
click at [492, 451] on td at bounding box center [548, 465] width 194 height 33
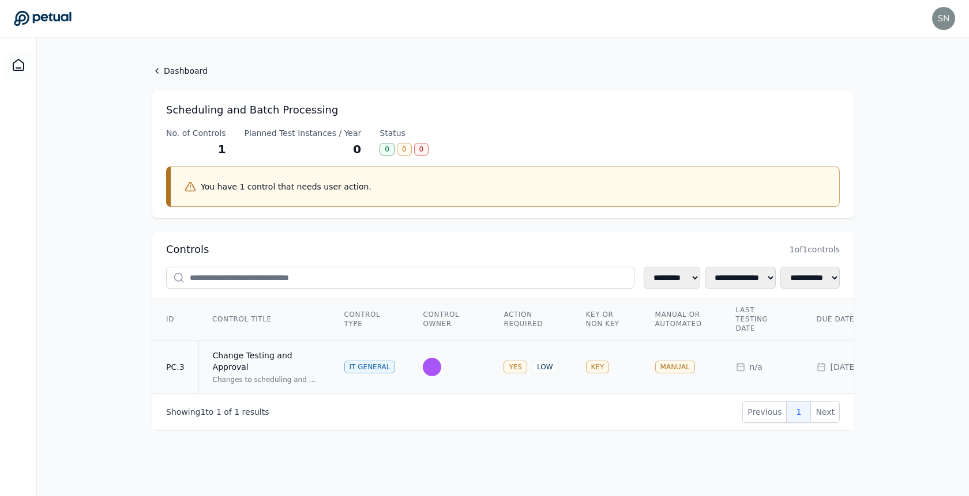
click at [466, 355] on td at bounding box center [449, 368] width 81 height 54
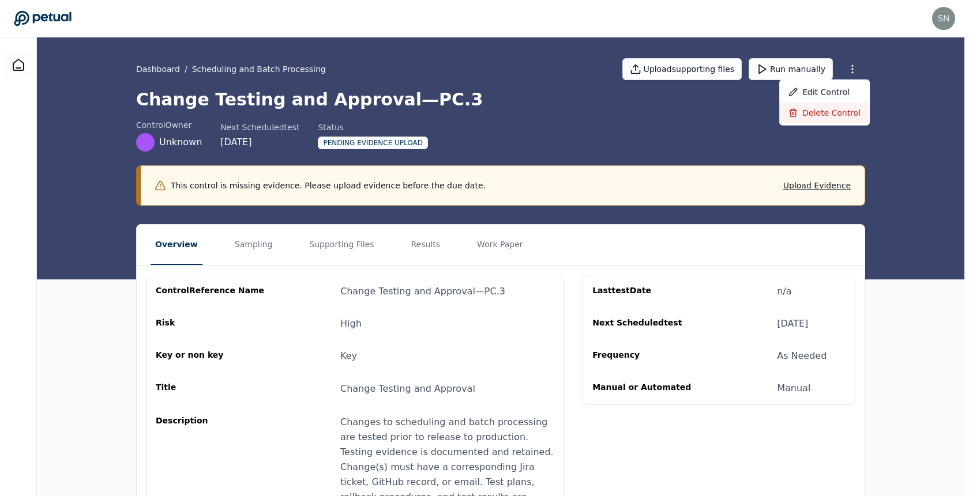
click at [825, 111] on div "Delete control" at bounding box center [824, 113] width 91 height 21
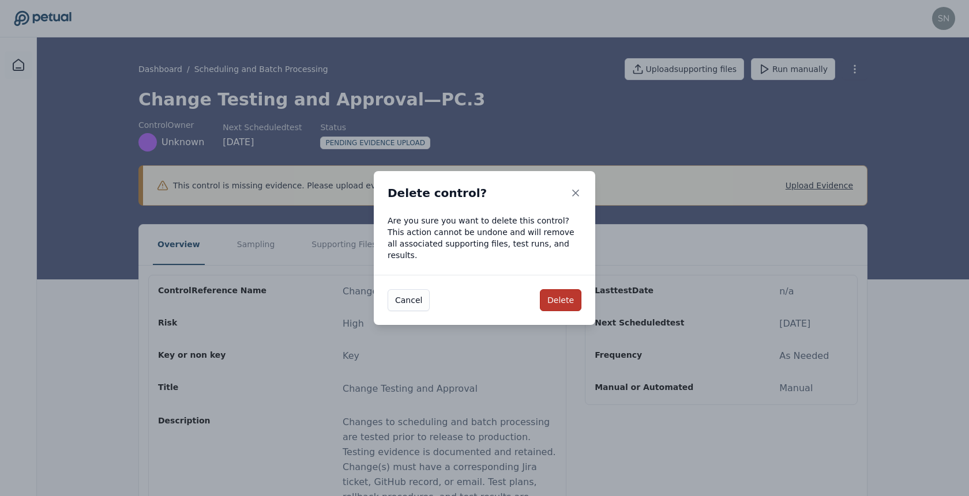
click at [554, 289] on button "Delete" at bounding box center [561, 300] width 42 height 22
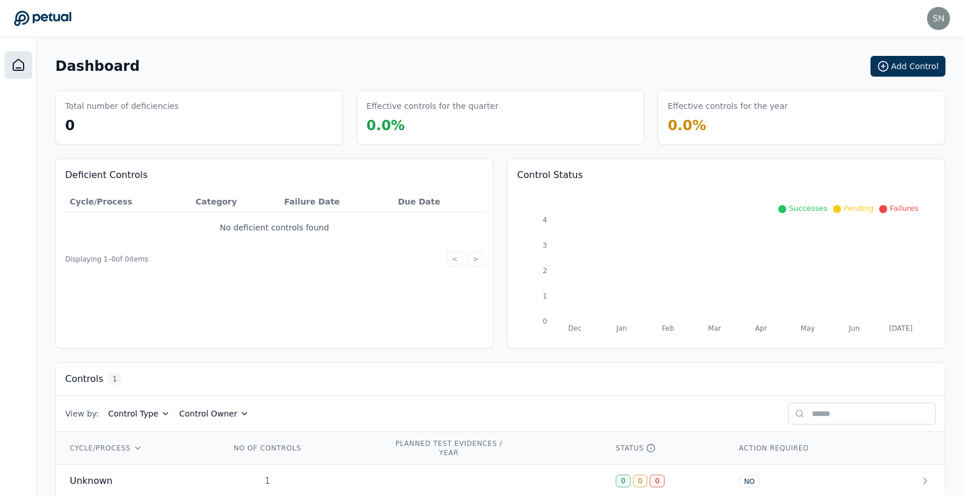
scroll to position [17, 0]
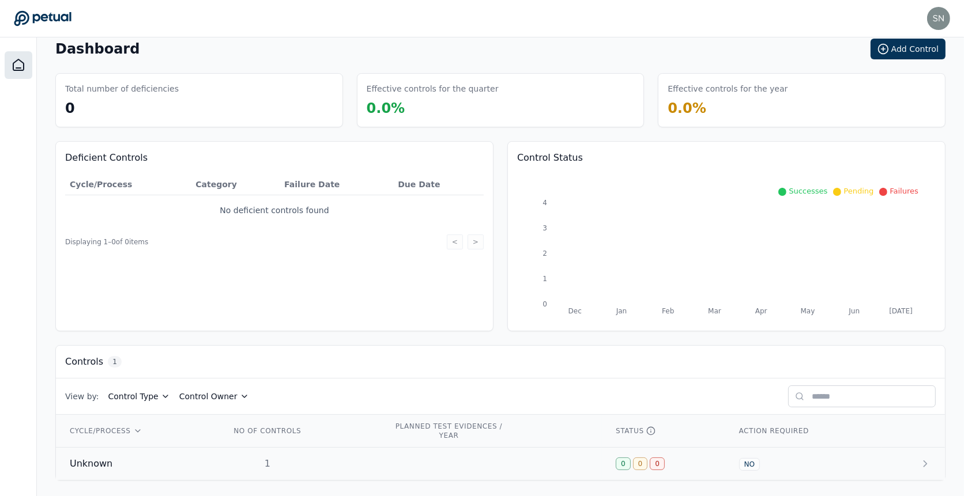
click at [413, 461] on td at bounding box center [491, 464] width 223 height 33
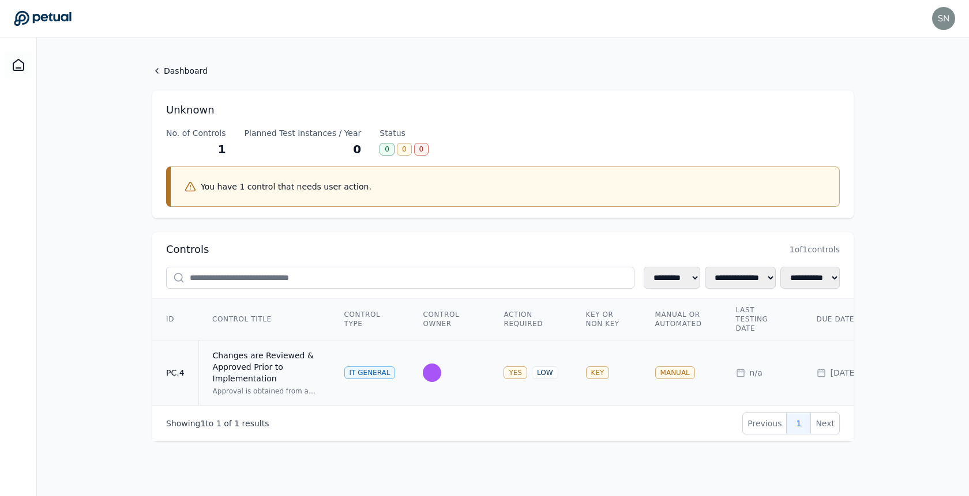
click at [485, 372] on td at bounding box center [449, 373] width 81 height 65
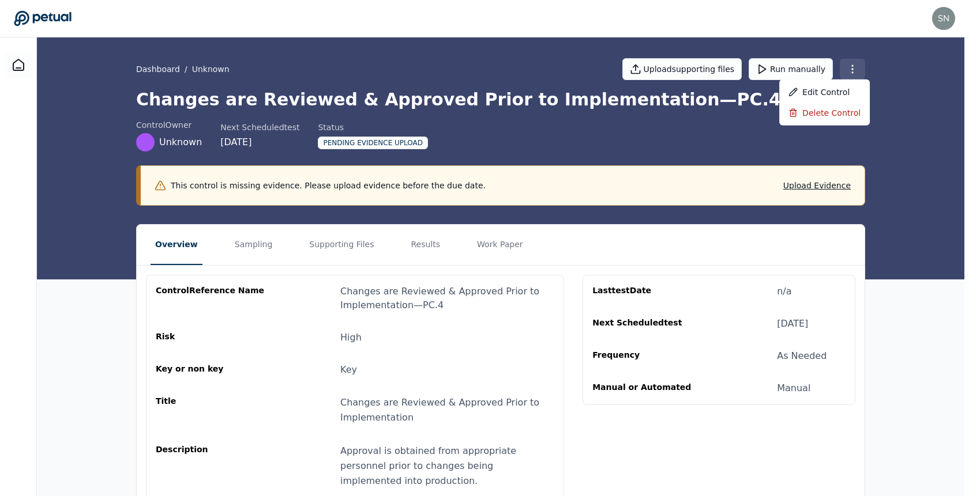
click at [854, 68] on html "snir+upstart@petual.ai snir+upstart@petual.ai Sign out Dashboard / Unknown Uplo…" at bounding box center [484, 366] width 969 height 732
click at [833, 119] on div "Delete control" at bounding box center [824, 113] width 91 height 21
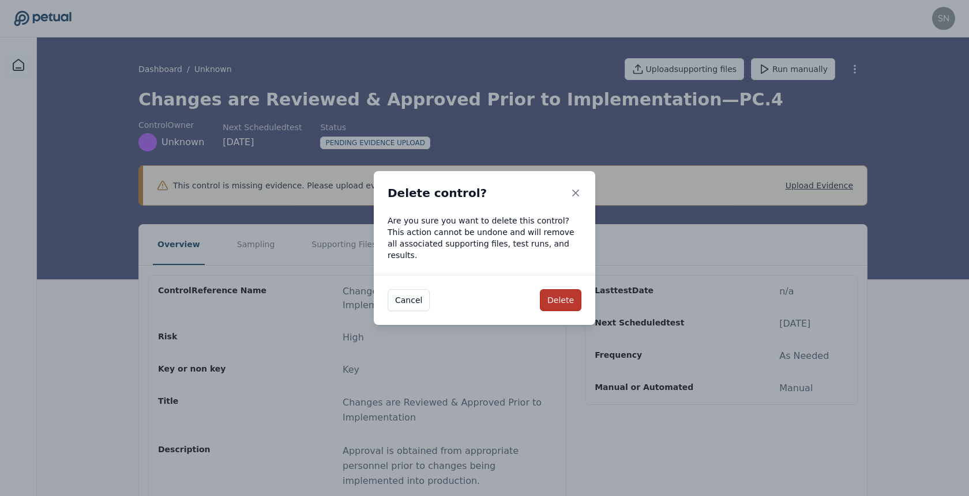
click at [552, 299] on button "Delete" at bounding box center [561, 300] width 42 height 22
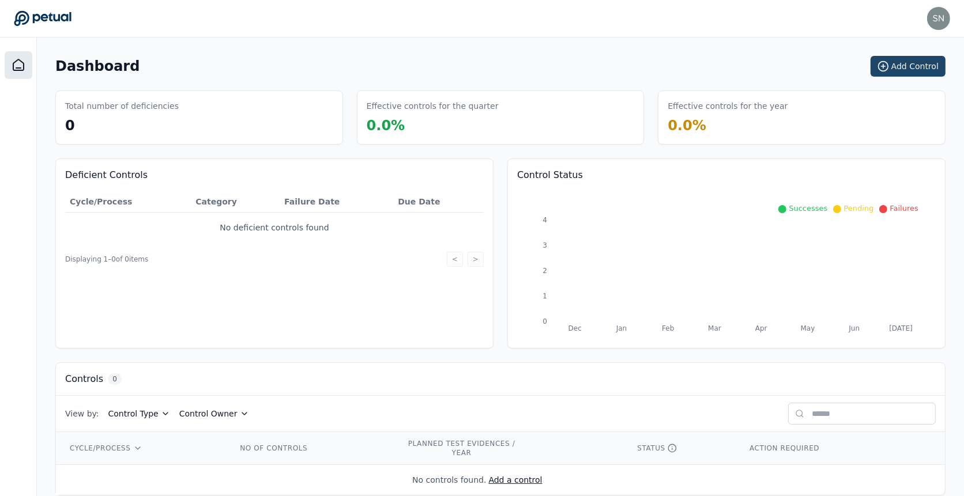
click at [894, 66] on button "Add Control" at bounding box center [908, 66] width 75 height 21
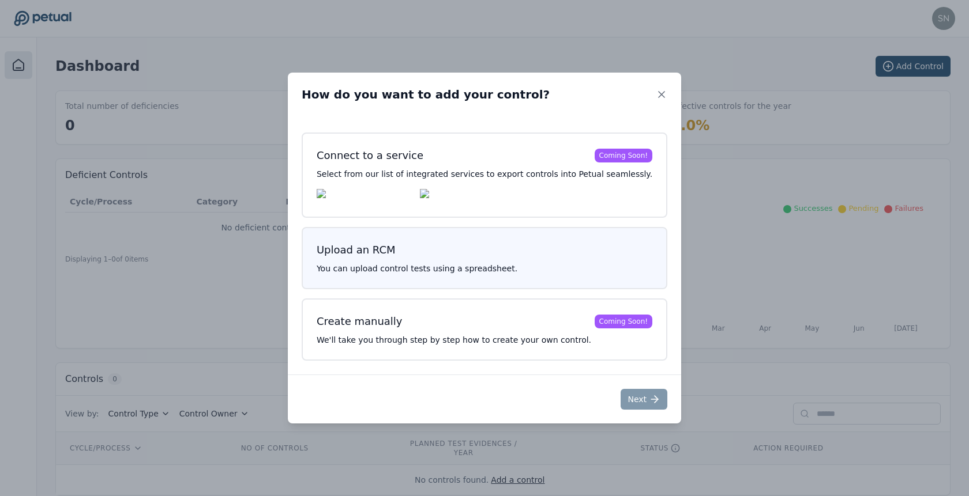
click at [485, 251] on h3 "Upload an RCM" at bounding box center [485, 250] width 336 height 16
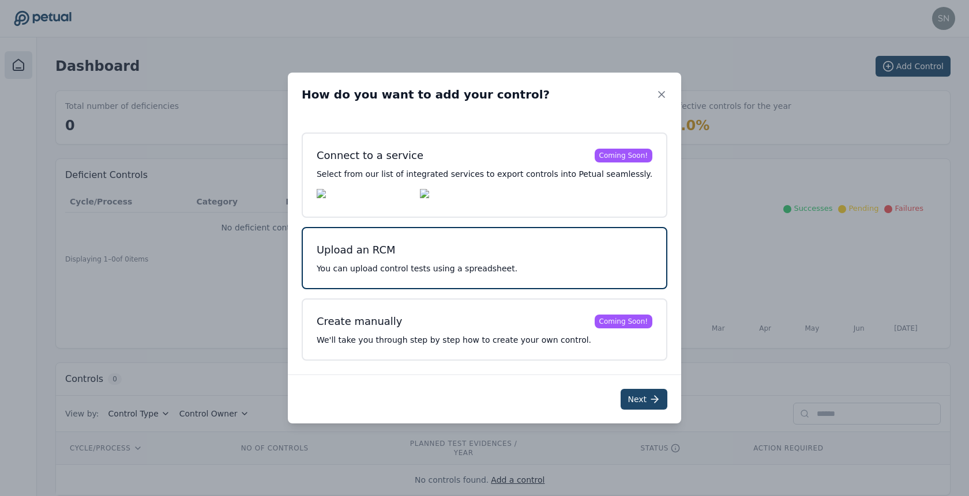
click at [631, 404] on button "Next" at bounding box center [643, 399] width 47 height 21
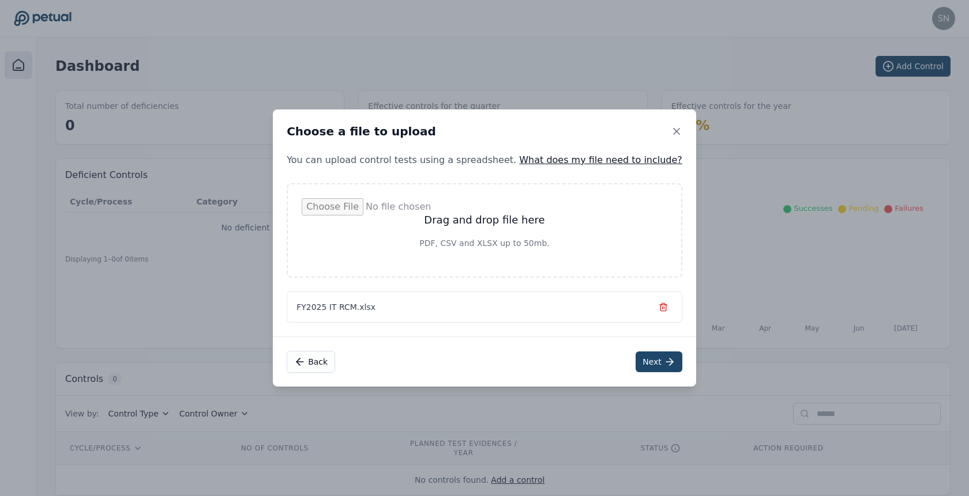
click at [635, 358] on button "Next" at bounding box center [658, 362] width 47 height 21
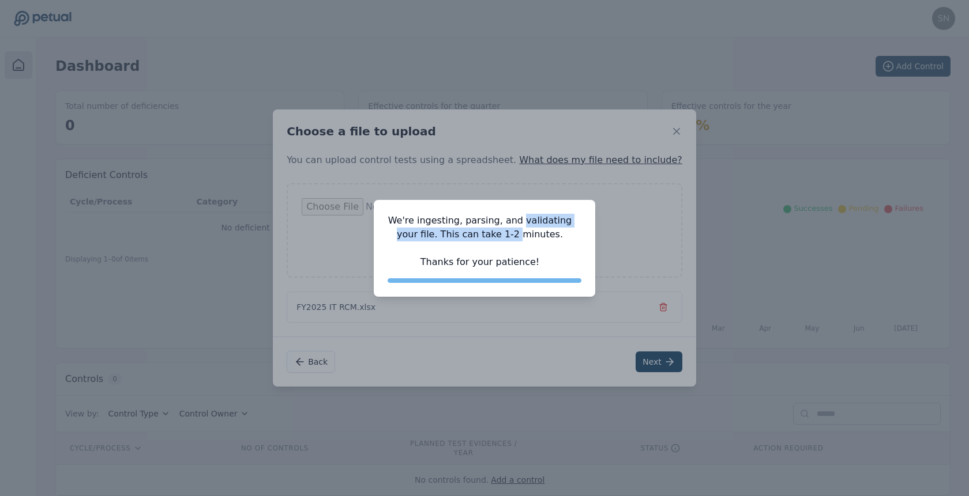
drag, startPoint x: 523, startPoint y: 220, endPoint x: 518, endPoint y: 236, distance: 16.8
click at [518, 236] on p "We're ingesting, parsing, and validating your file. This can take 1-2 minutes. …" at bounding box center [479, 241] width 185 height 55
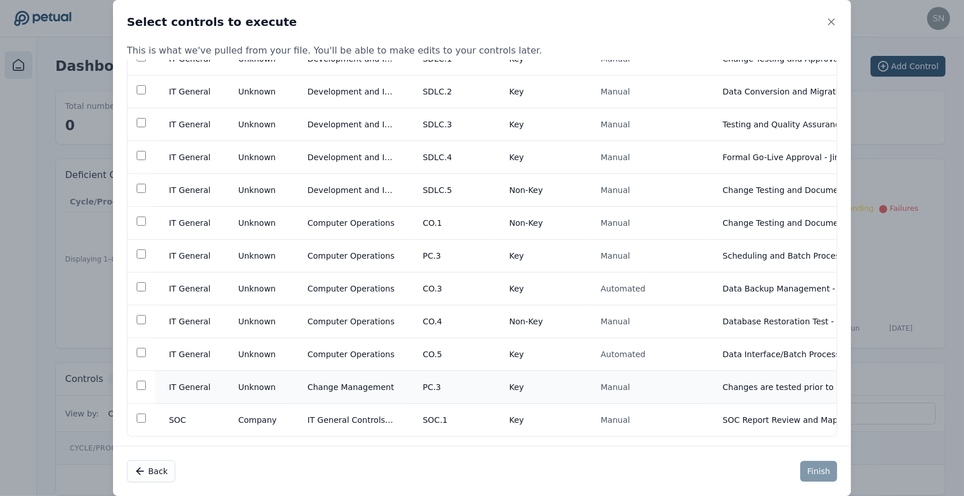
click at [140, 383] on td at bounding box center [141, 387] width 28 height 33
click at [319, 243] on td "Computer Operations" at bounding box center [350, 256] width 115 height 33
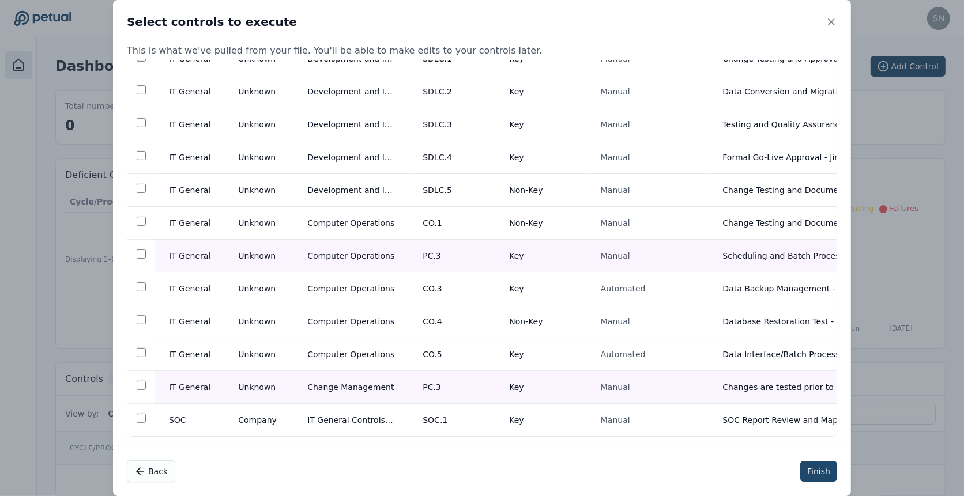
click at [820, 476] on button "Finish" at bounding box center [818, 471] width 37 height 21
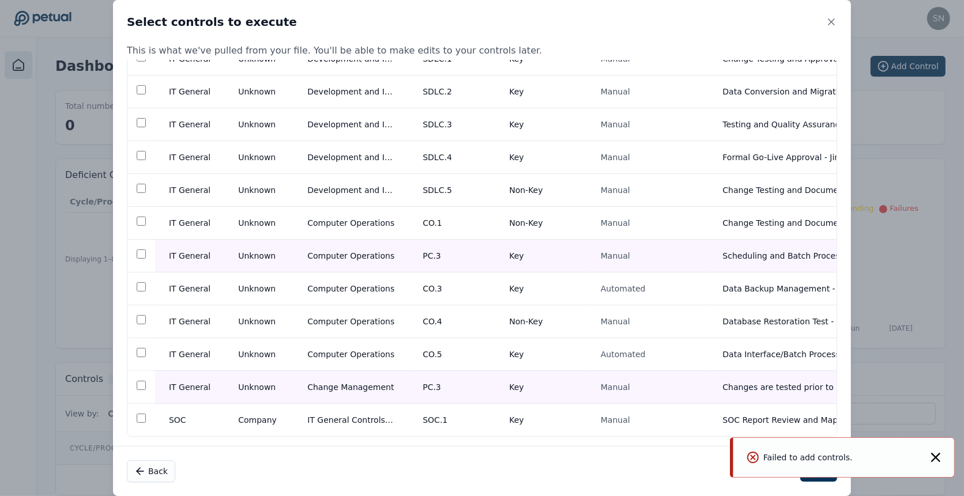
click at [827, 454] on div "Failed to add controls." at bounding box center [800, 458] width 106 height 12
click at [936, 456] on icon "Notifications (F8)" at bounding box center [935, 457] width 9 height 9
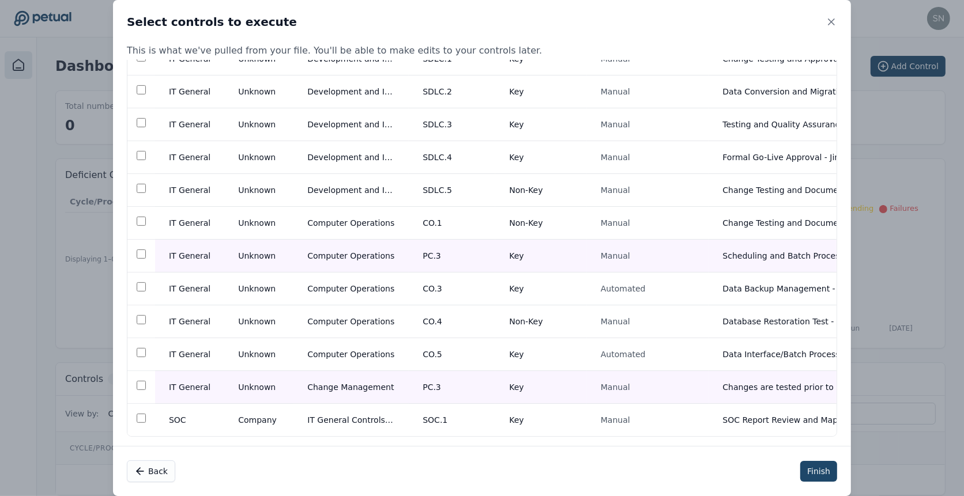
click at [816, 479] on button "Finish" at bounding box center [818, 471] width 37 height 21
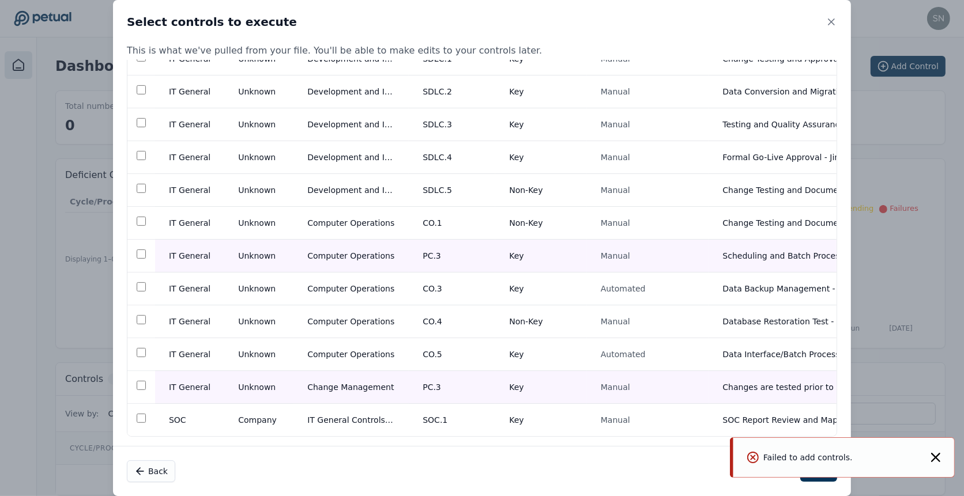
click at [939, 459] on icon "Notifications (F8)" at bounding box center [935, 457] width 9 height 9
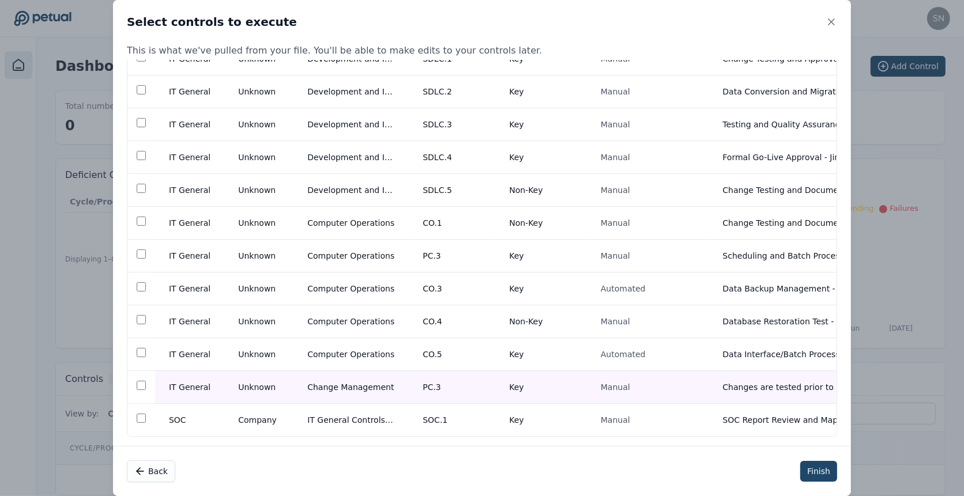
click at [811, 473] on button "Finish" at bounding box center [818, 471] width 37 height 21
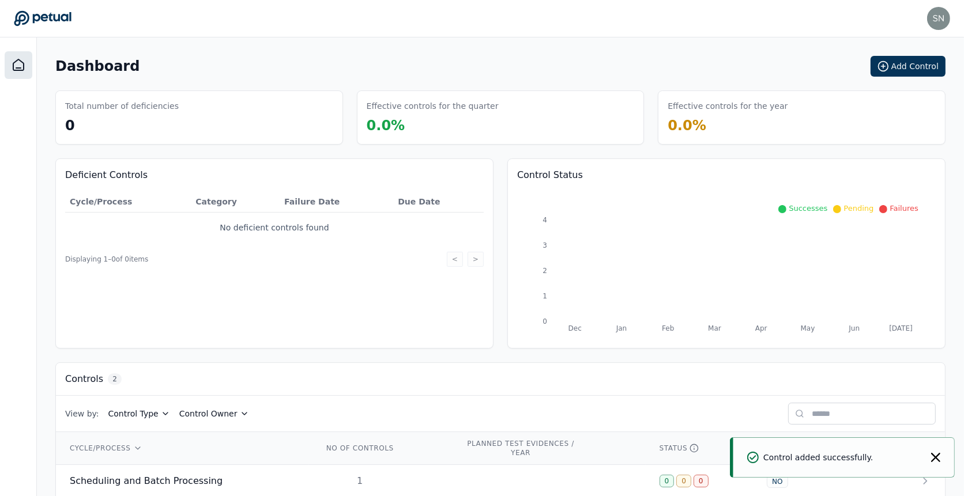
scroll to position [50, 0]
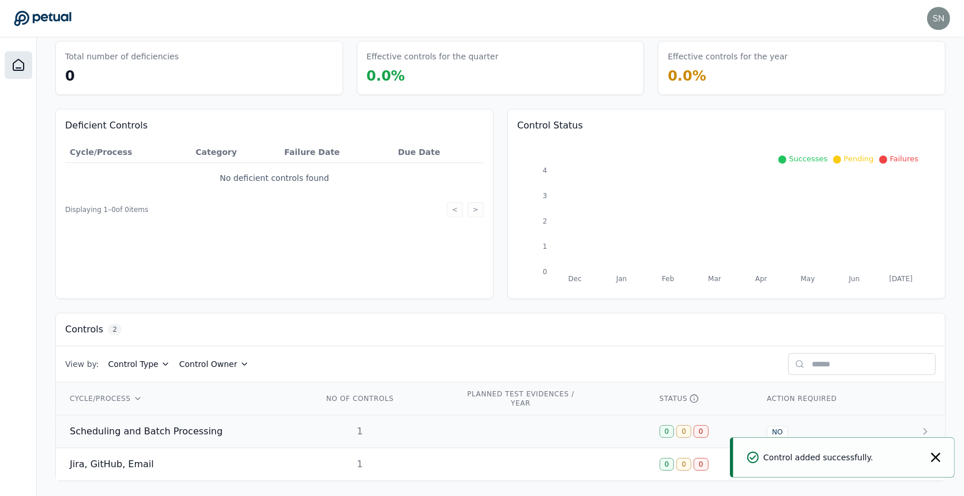
click at [483, 424] on td at bounding box center [548, 432] width 194 height 33
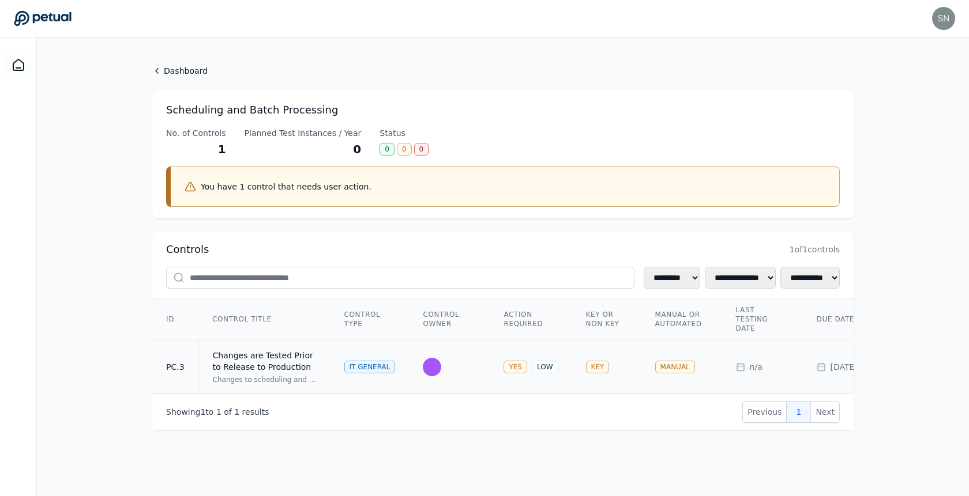
click at [319, 369] on td "Changes are Tested Prior to Release to Production Changes to scheduling and bat…" at bounding box center [264, 368] width 132 height 54
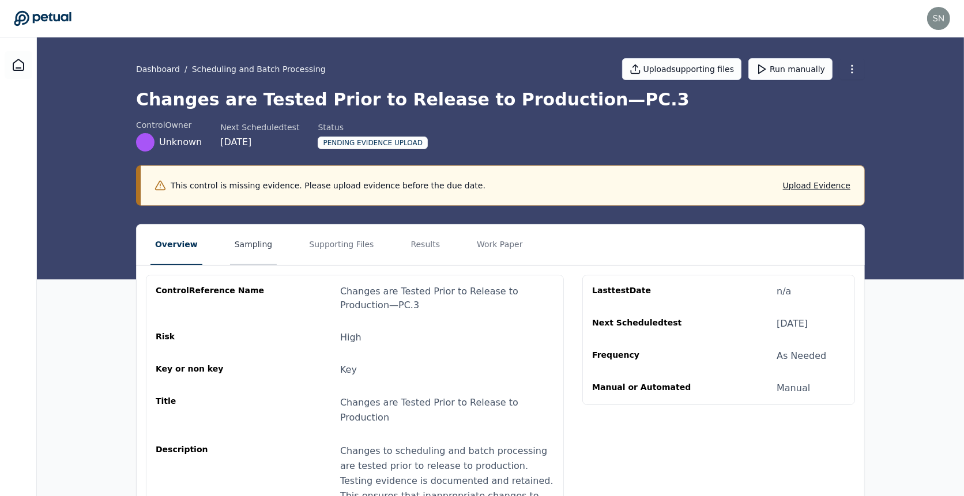
click at [259, 244] on button "Sampling" at bounding box center [253, 245] width 47 height 40
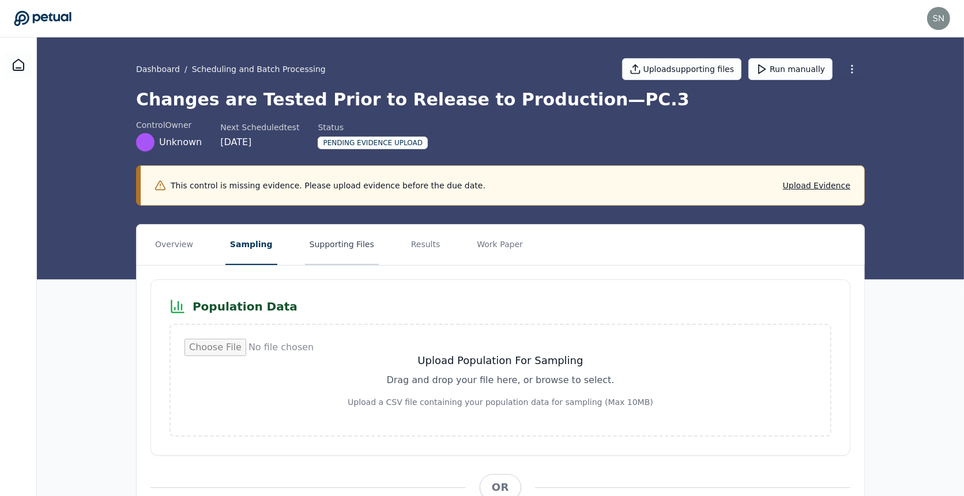
click at [313, 263] on button "Supporting Files" at bounding box center [342, 245] width 74 height 40
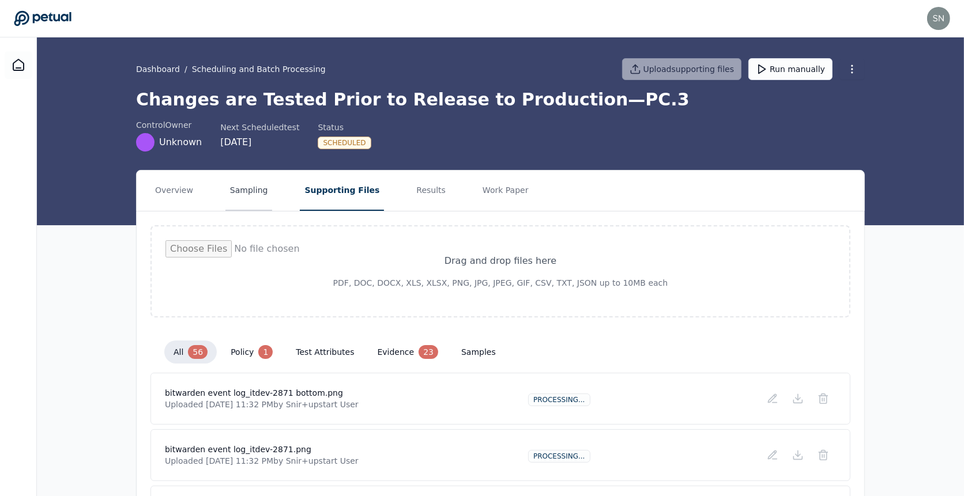
click at [237, 191] on button "Sampling" at bounding box center [248, 191] width 47 height 40
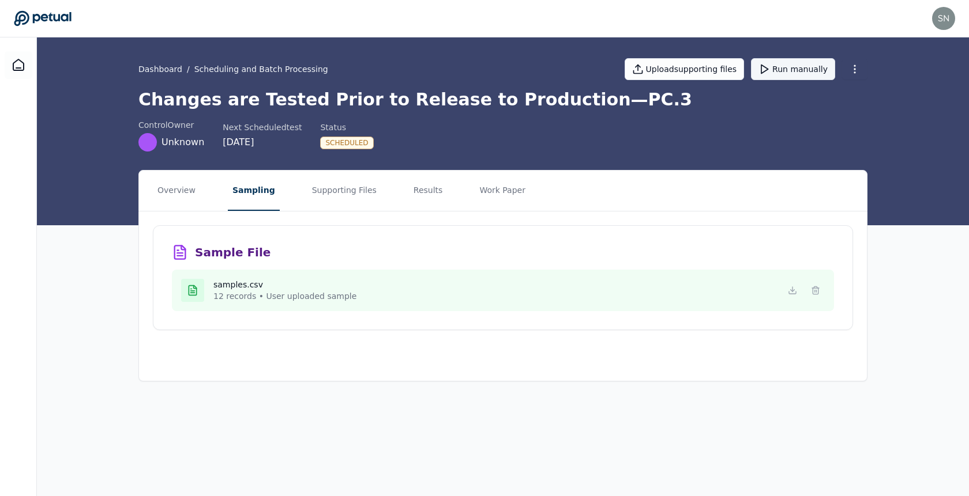
click at [807, 71] on button "Run manually" at bounding box center [793, 69] width 84 height 22
click at [509, 104] on h1 "Changes are Tested Prior to Release to Production — PC.3" at bounding box center [502, 99] width 729 height 21
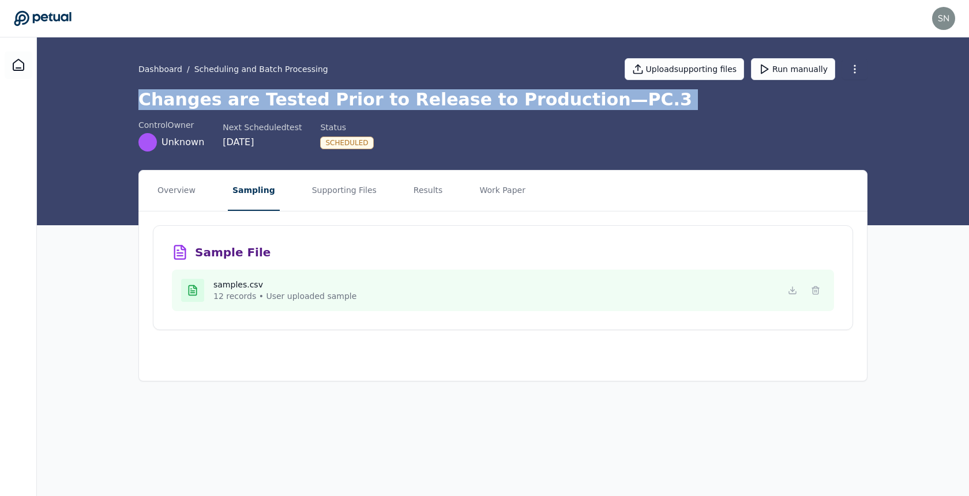
click at [509, 104] on h1 "Changes are Tested Prior to Release to Production — PC.3" at bounding box center [502, 99] width 729 height 21
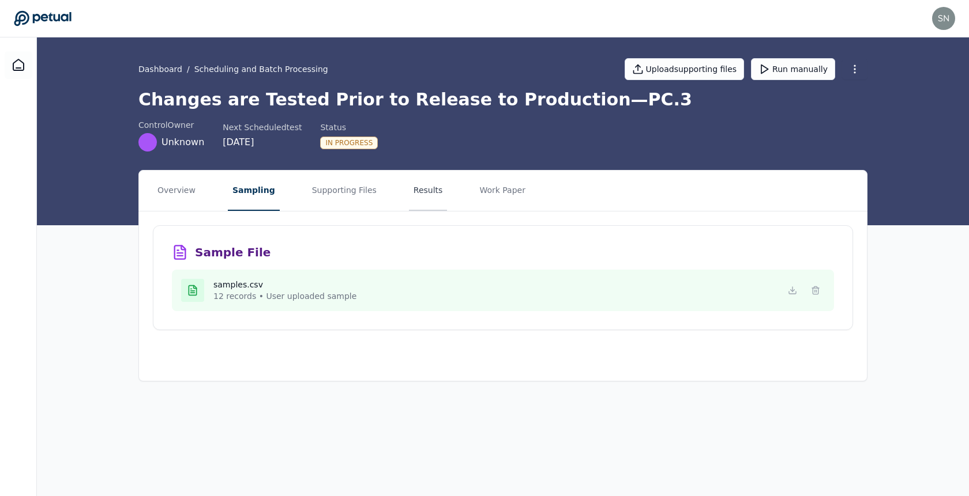
click at [409, 187] on button "Results" at bounding box center [428, 191] width 39 height 40
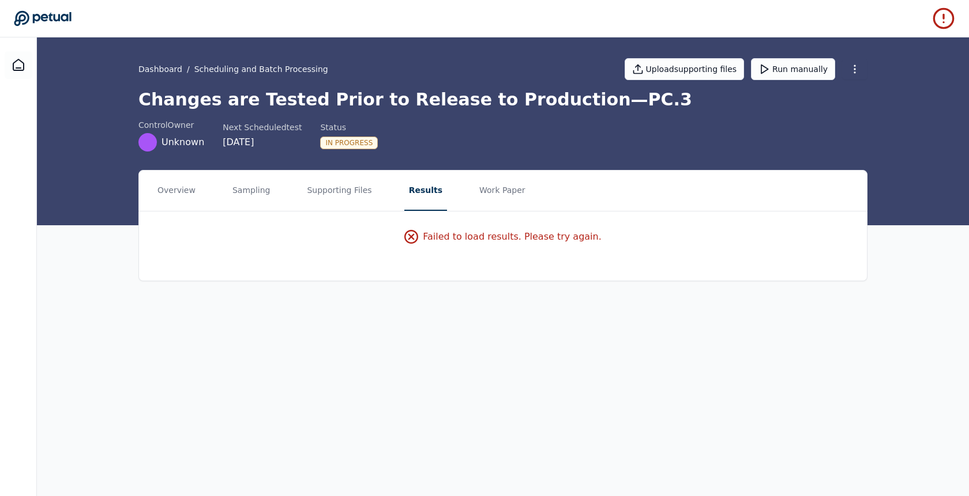
click at [471, 238] on div "Failed to load results. Please try again." at bounding box center [502, 237] width 197 height 14
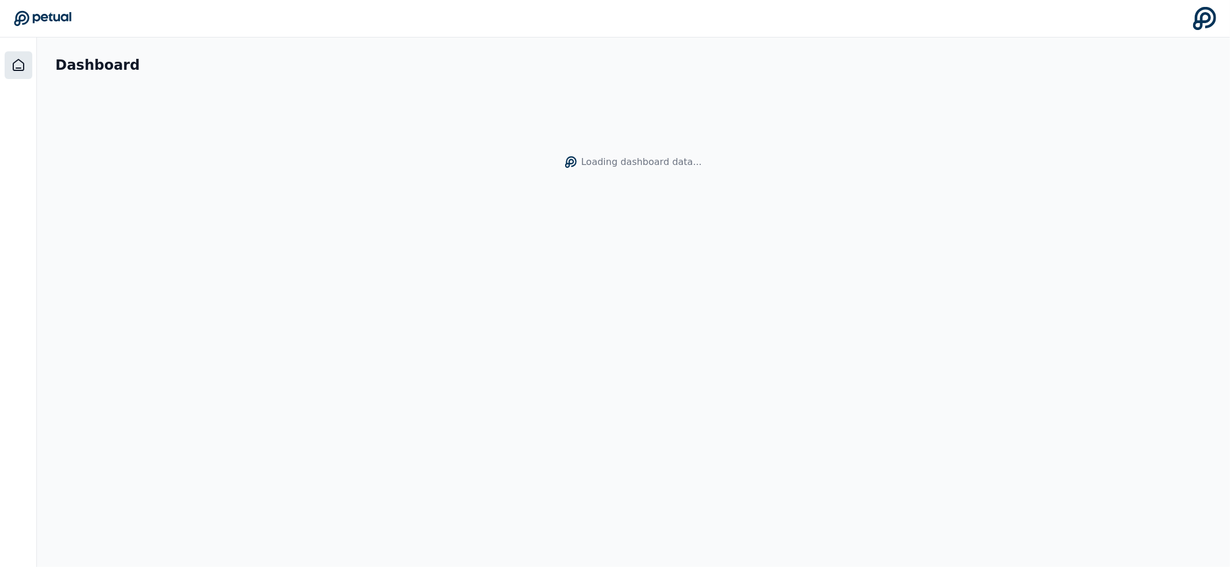
click at [472, 257] on main "Dashboard Loading dashboard data..." at bounding box center [633, 301] width 1193 height 529
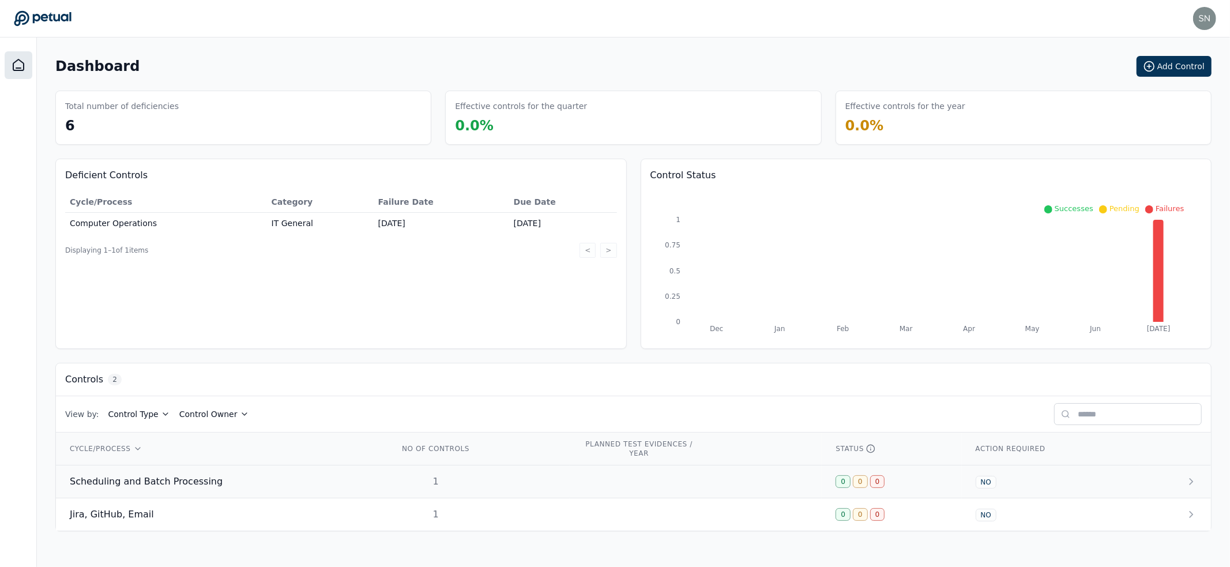
click at [514, 485] on td "1" at bounding box center [477, 481] width 185 height 33
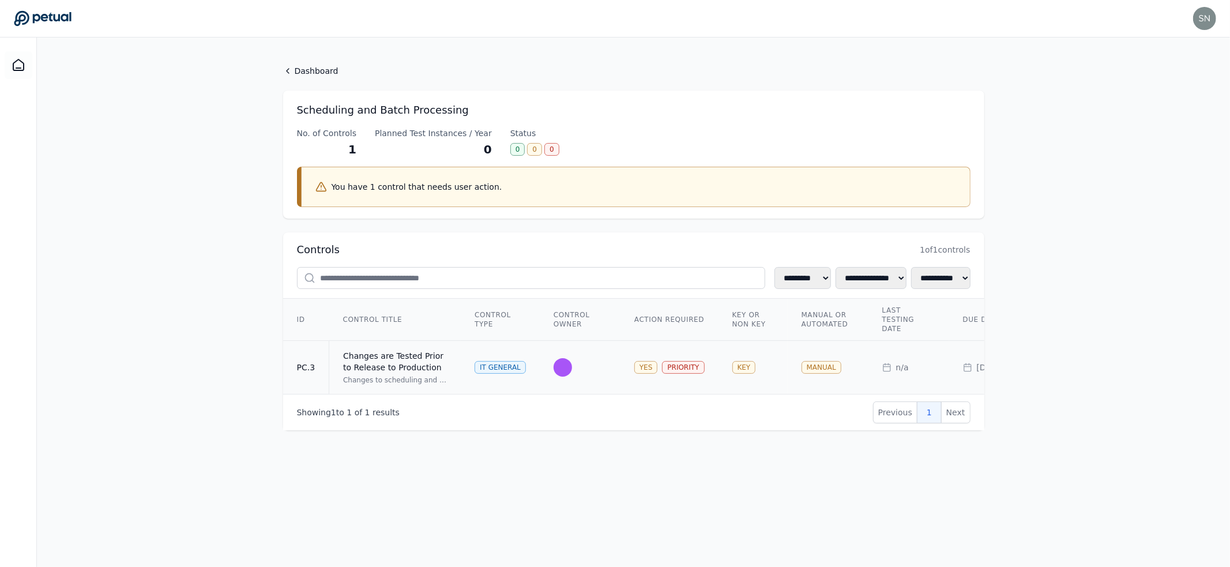
click at [589, 372] on div at bounding box center [580, 367] width 53 height 18
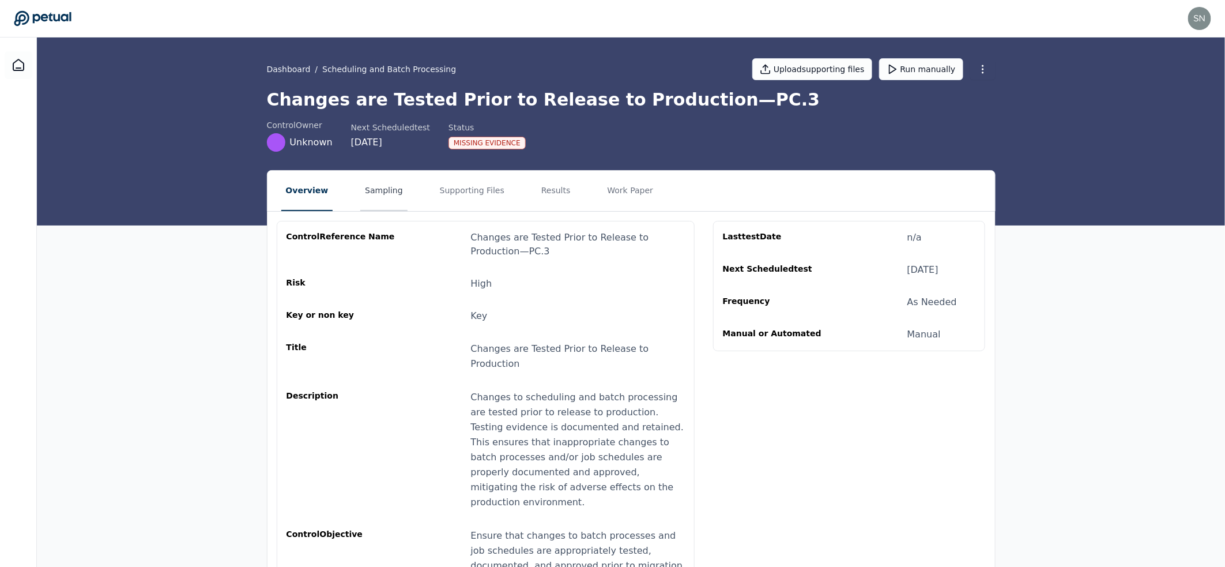
click at [365, 194] on button "Sampling" at bounding box center [383, 191] width 47 height 40
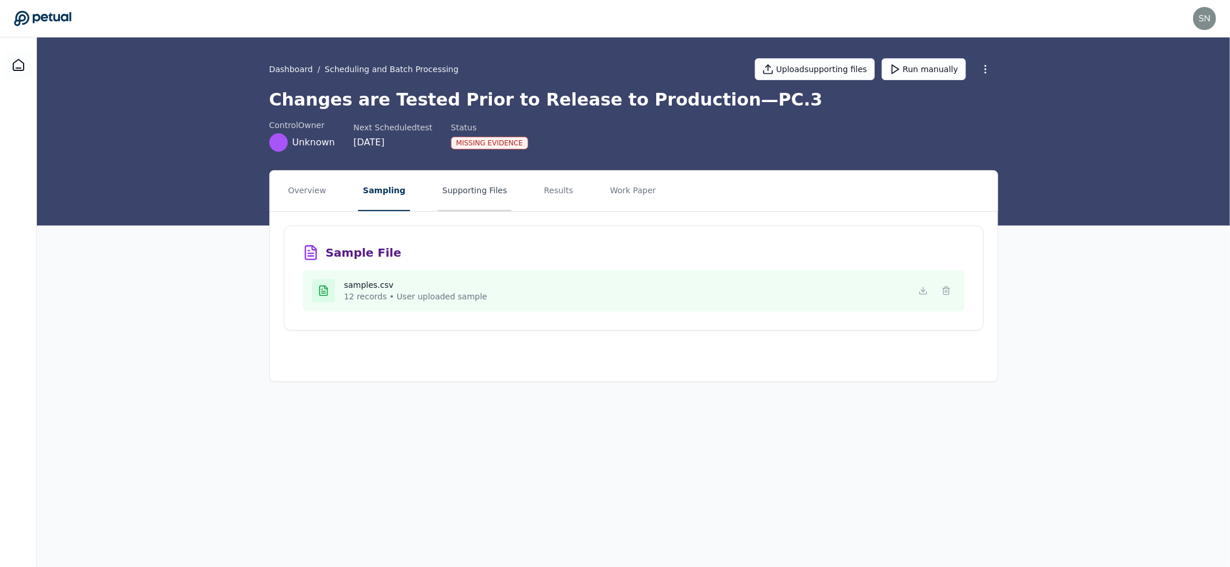
click at [444, 182] on button "Supporting Files" at bounding box center [475, 191] width 74 height 40
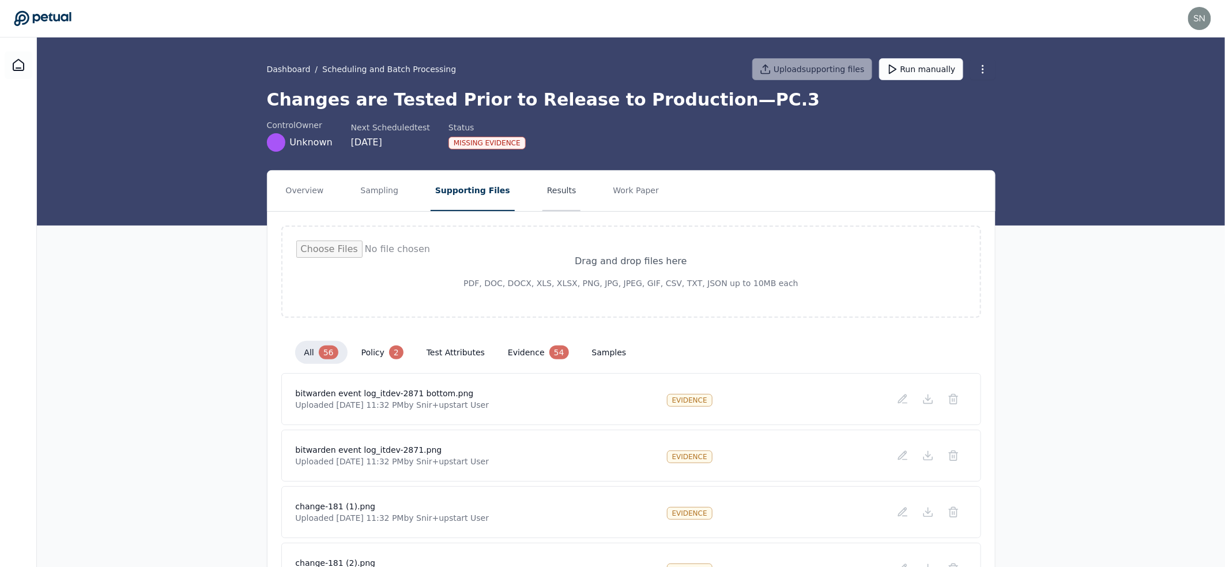
click at [556, 194] on button "Results" at bounding box center [562, 191] width 39 height 40
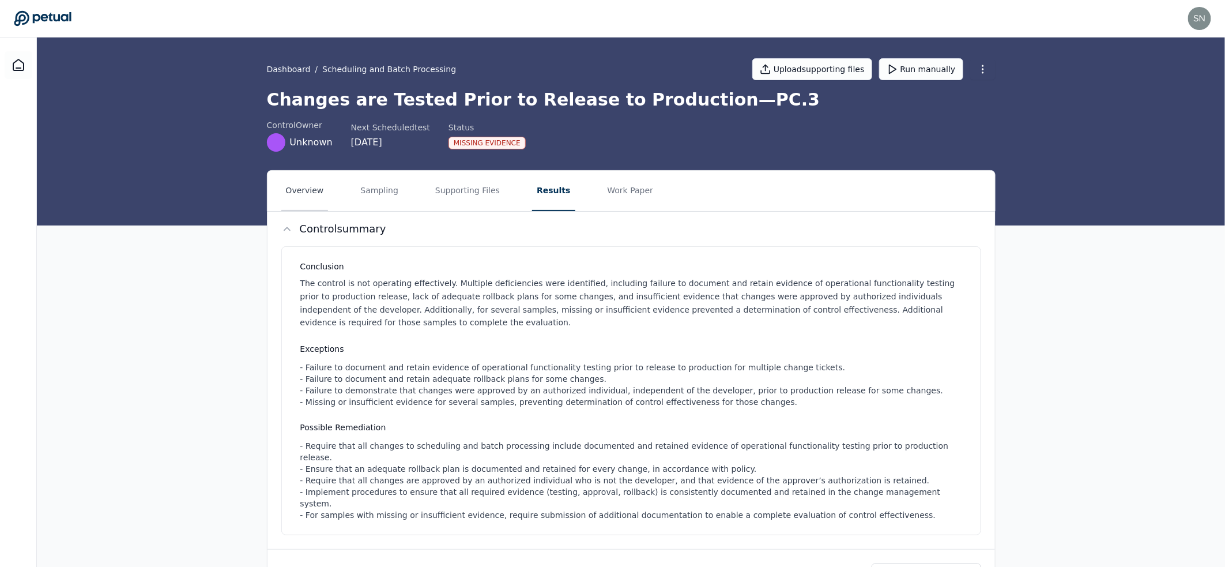
click at [309, 187] on button "Overview" at bounding box center [304, 191] width 47 height 40
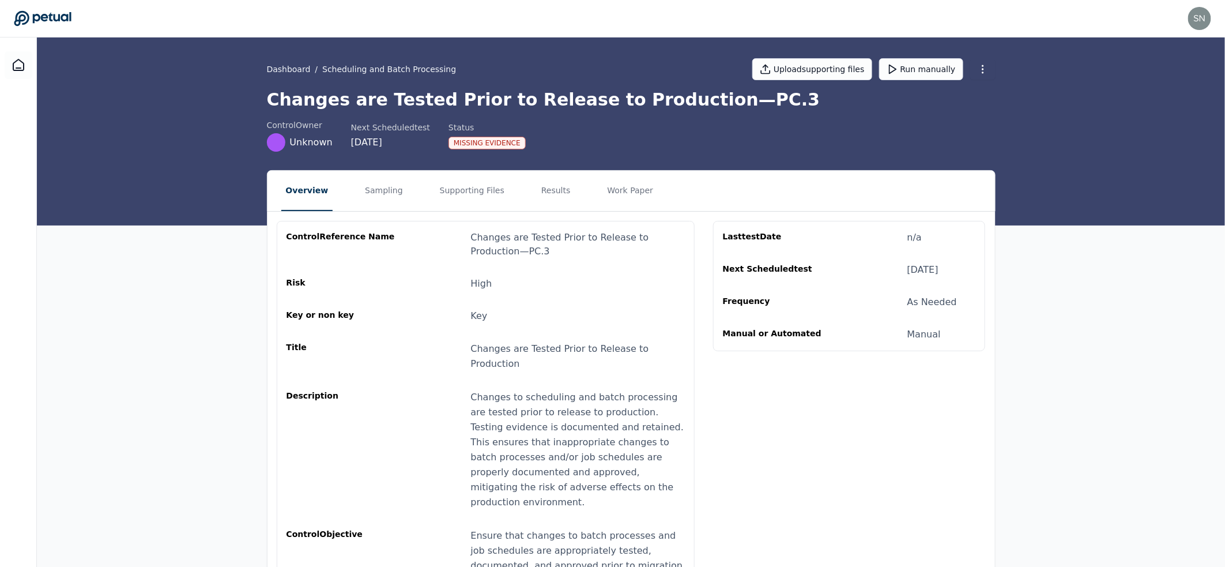
scroll to position [276, 0]
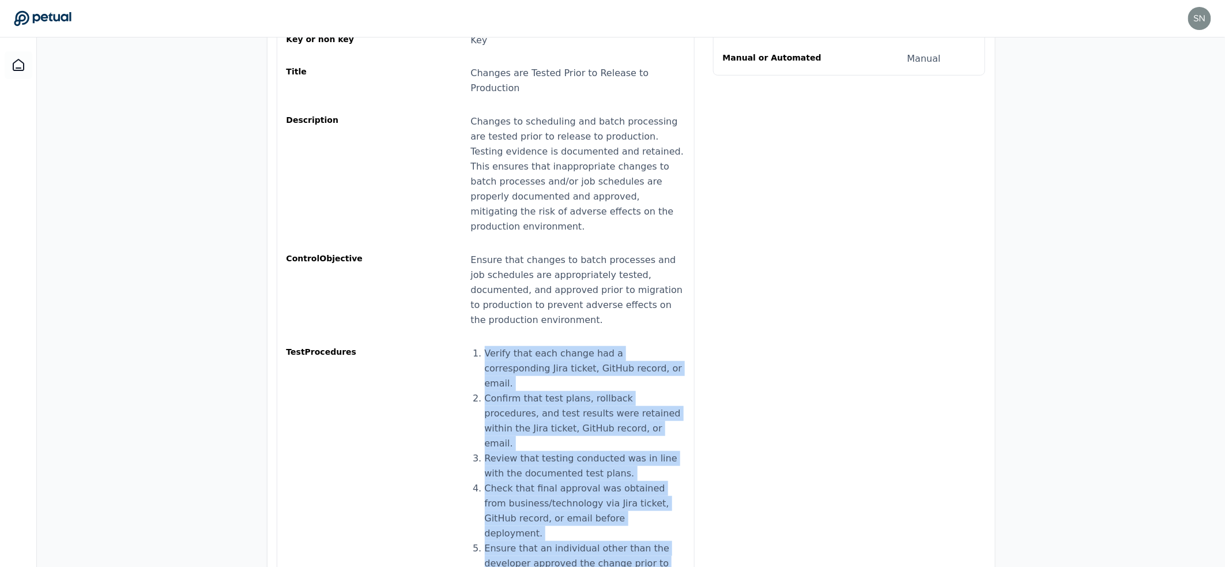
drag, startPoint x: 479, startPoint y: 313, endPoint x: 633, endPoint y: 500, distance: 242.5
click at [633, 500] on div "control Reference Name Changes are Tested Prior to Release to Production — PC.3…" at bounding box center [486, 270] width 398 height 631
click at [633, 541] on li "Ensure that an individual other than the developer approved the change prior to…" at bounding box center [585, 563] width 200 height 45
drag, startPoint x: 514, startPoint y: 300, endPoint x: 635, endPoint y: 494, distance: 228.5
click at [635, 494] on div "control Reference Name Changes are Tested Prior to Release to Production — PC.3…" at bounding box center [486, 270] width 398 height 631
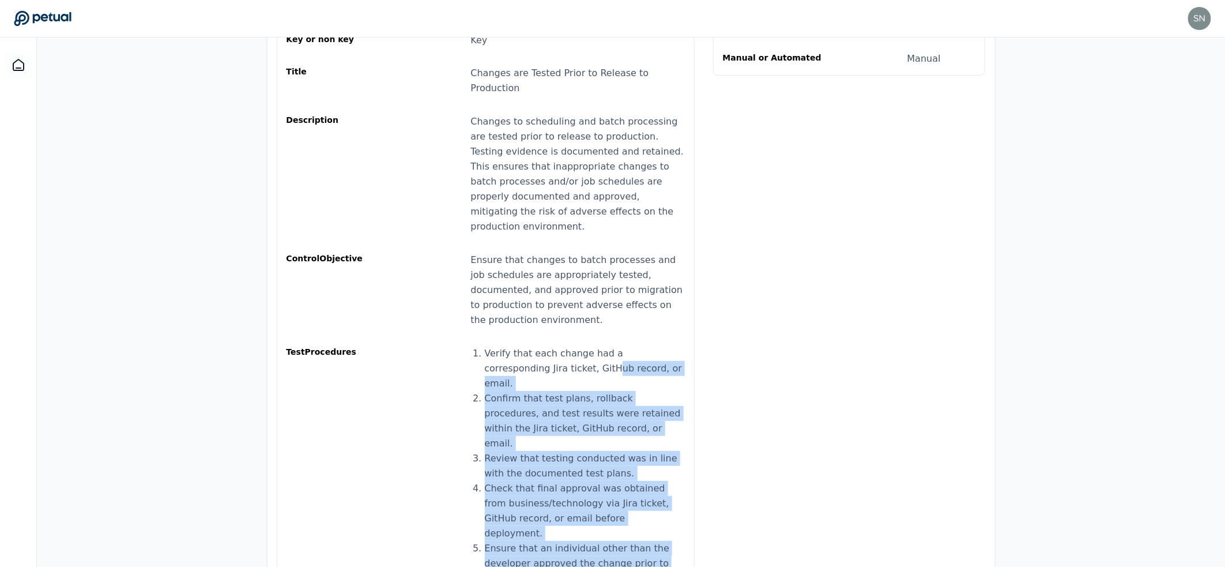
drag, startPoint x: 643, startPoint y: 499, endPoint x: 541, endPoint y: 324, distance: 202.8
click at [545, 346] on ol "Verify that each change had a corresponding Jira ticket, GitHub record, or emai…" at bounding box center [585, 466] width 200 height 240
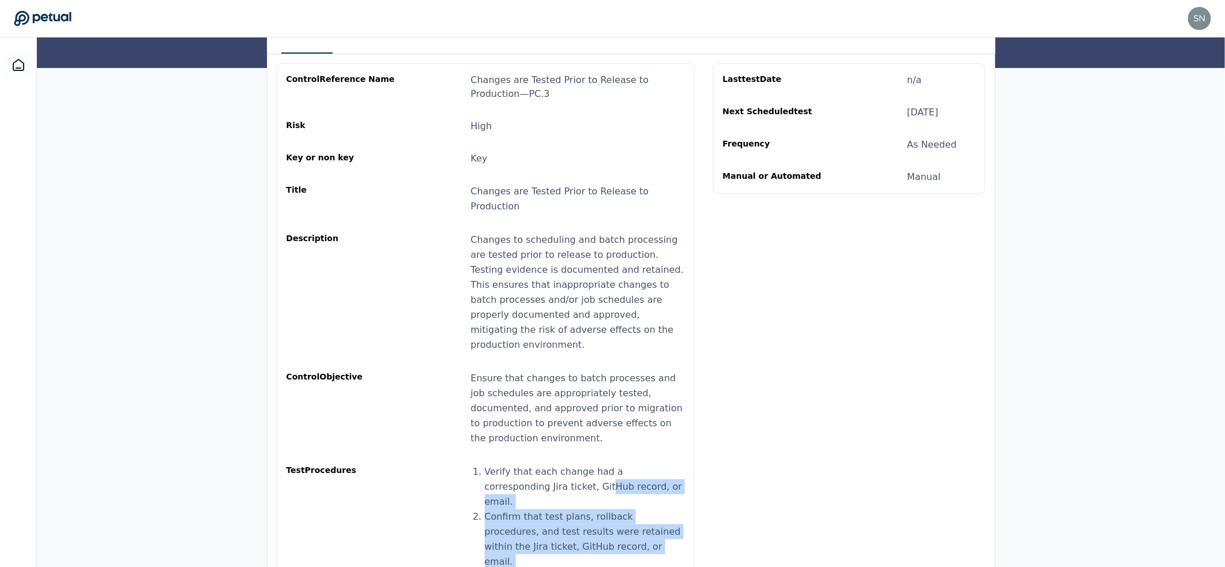
scroll to position [0, 0]
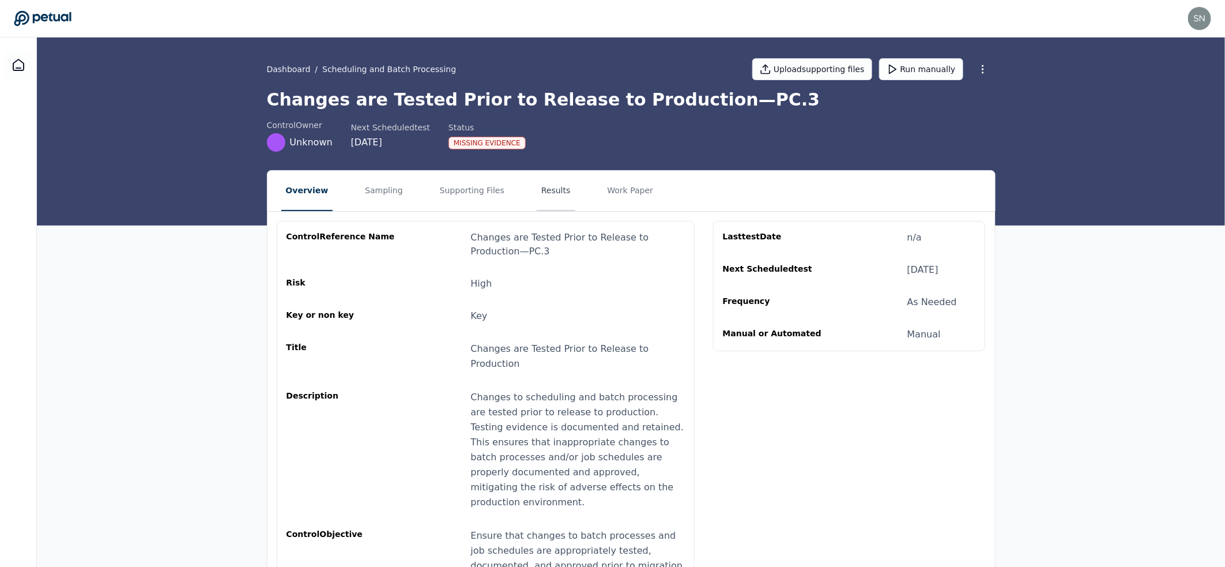
click at [554, 194] on button "Results" at bounding box center [556, 191] width 39 height 40
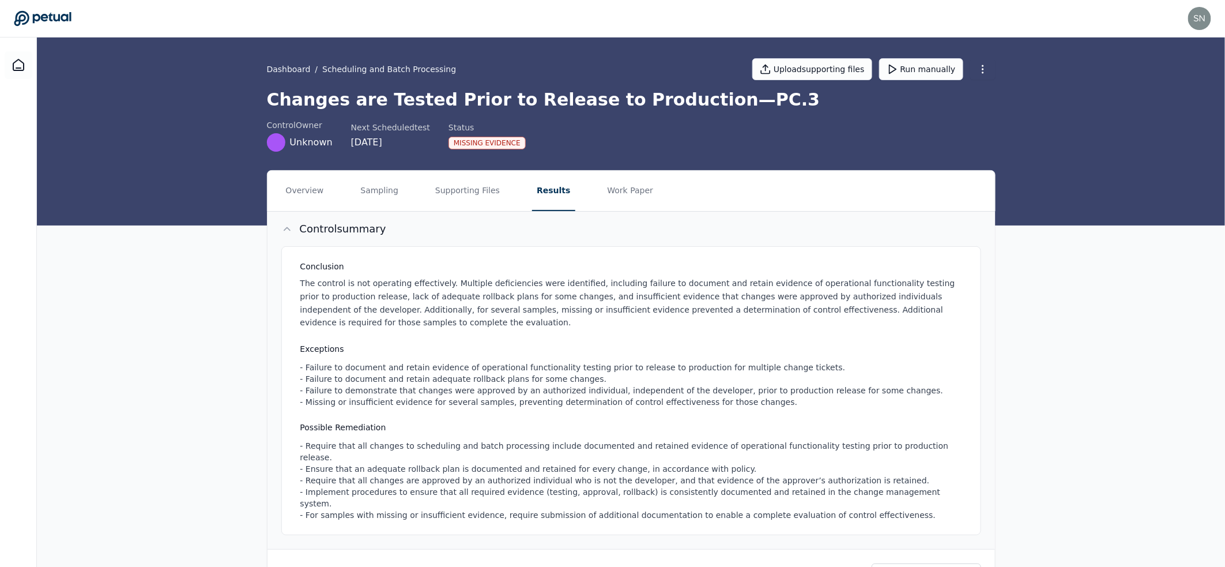
scroll to position [416, 0]
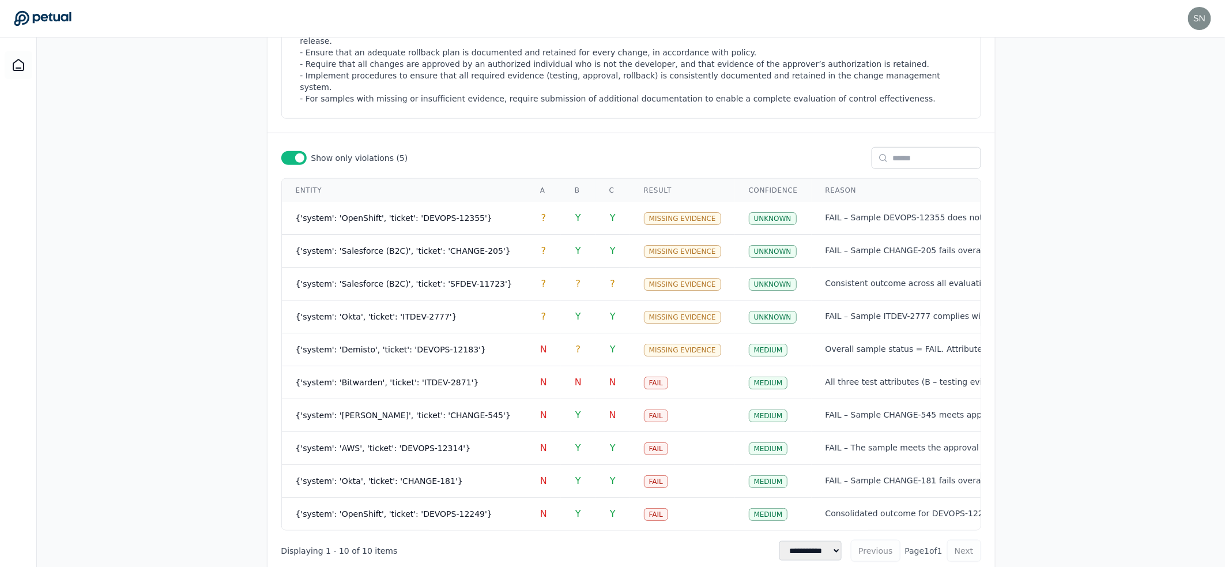
click at [1111, 246] on div "Overview Sampling Supporting Files Results Work Paper Control summary Conclusio…" at bounding box center [631, 167] width 1188 height 827
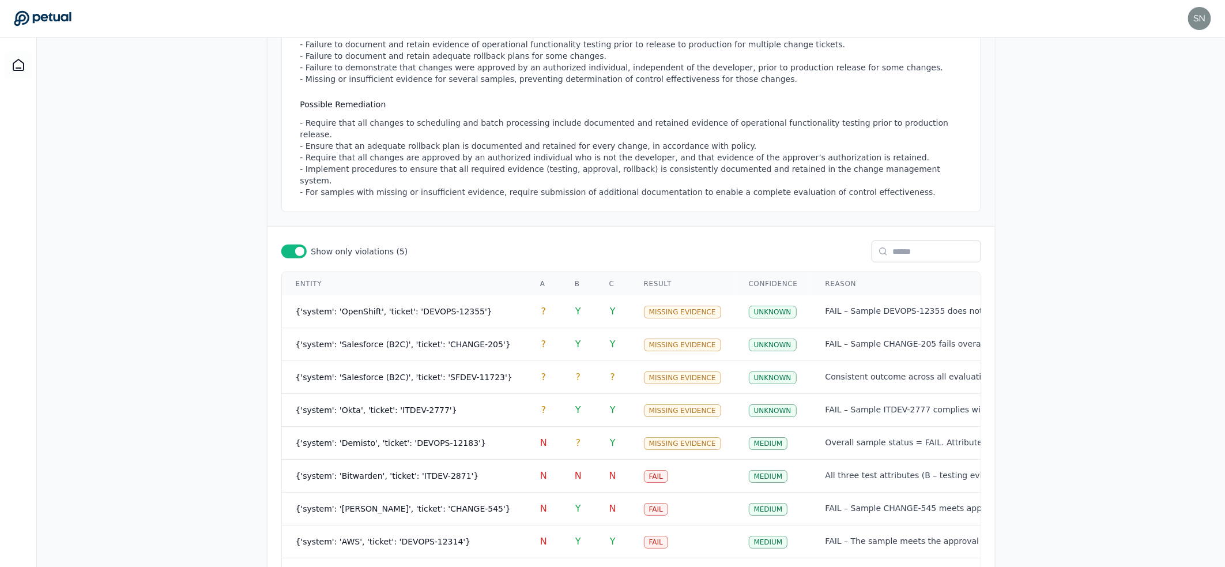
scroll to position [178, 0]
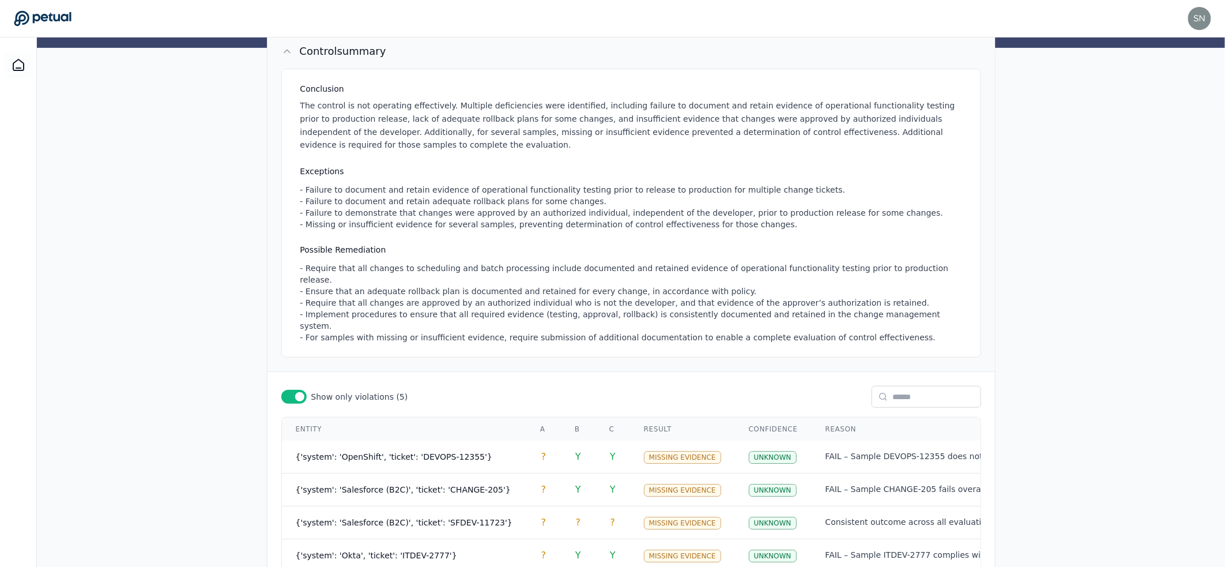
click at [668, 236] on div "Conclusion The control is not operating effectively. Multiple deficiencies were…" at bounding box center [631, 213] width 700 height 289
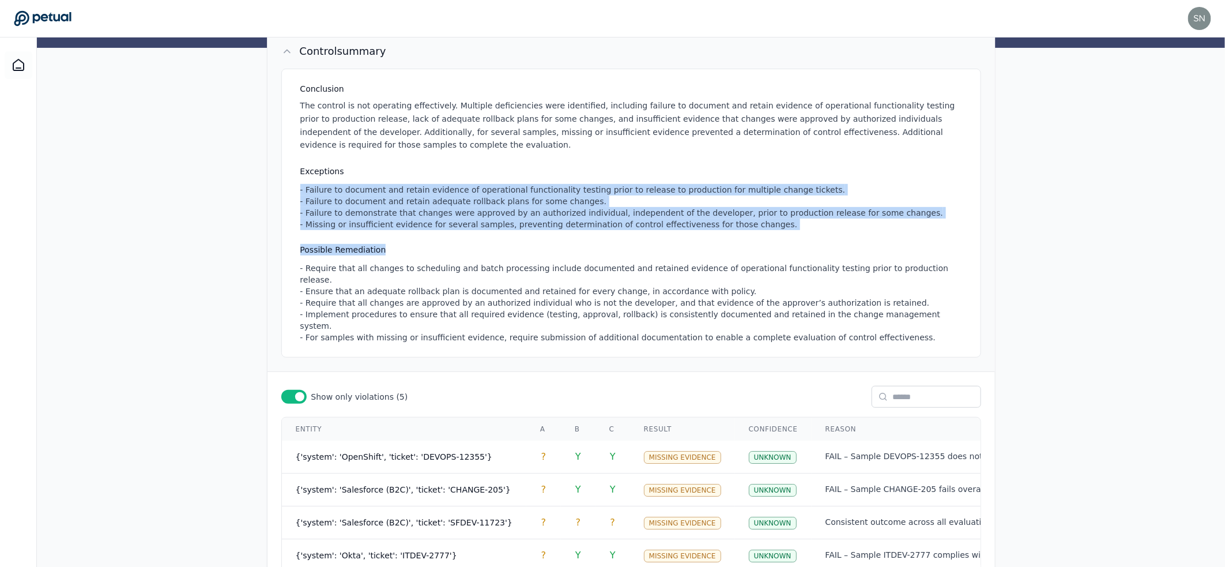
drag, startPoint x: 671, startPoint y: 252, endPoint x: 634, endPoint y: 172, distance: 87.5
click at [636, 176] on div "Conclusion The control is not operating effectively. Multiple deficiencies were…" at bounding box center [631, 213] width 700 height 289
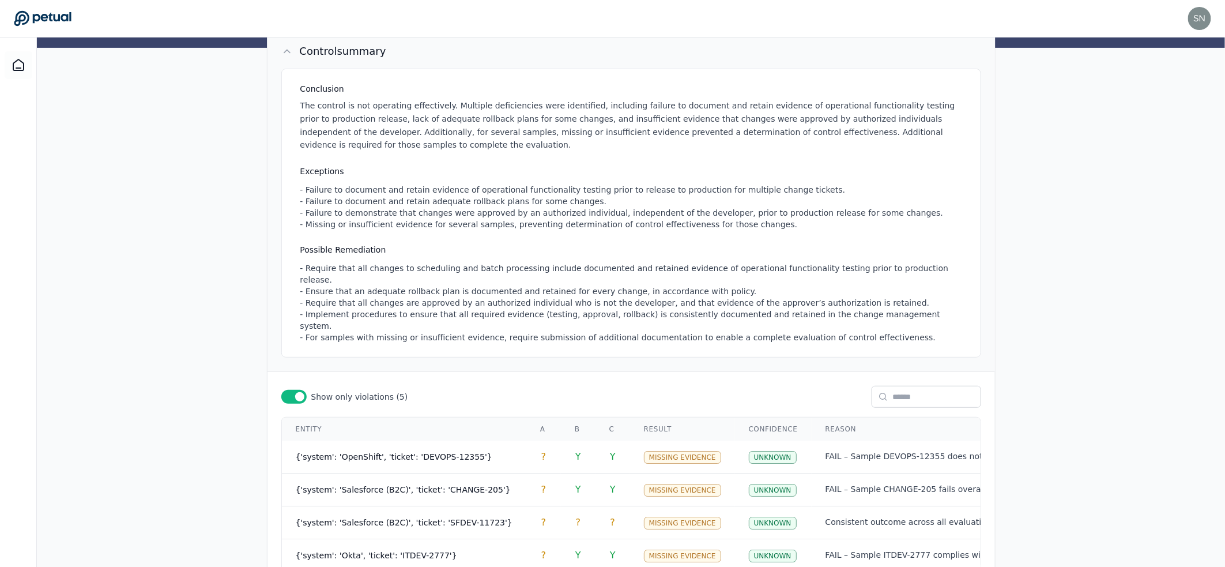
click at [634, 170] on h3 "Exceptions" at bounding box center [633, 171] width 667 height 12
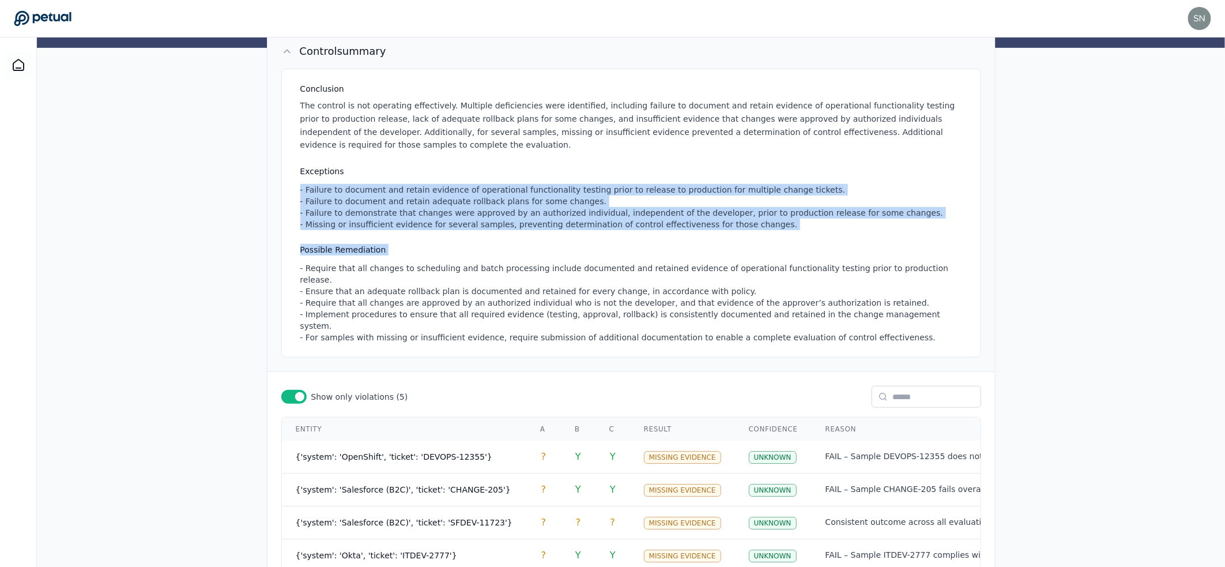
drag, startPoint x: 634, startPoint y: 170, endPoint x: 679, endPoint y: 246, distance: 88.7
click at [679, 246] on div "Conclusion The control is not operating effectively. Multiple deficiencies were…" at bounding box center [631, 213] width 700 height 289
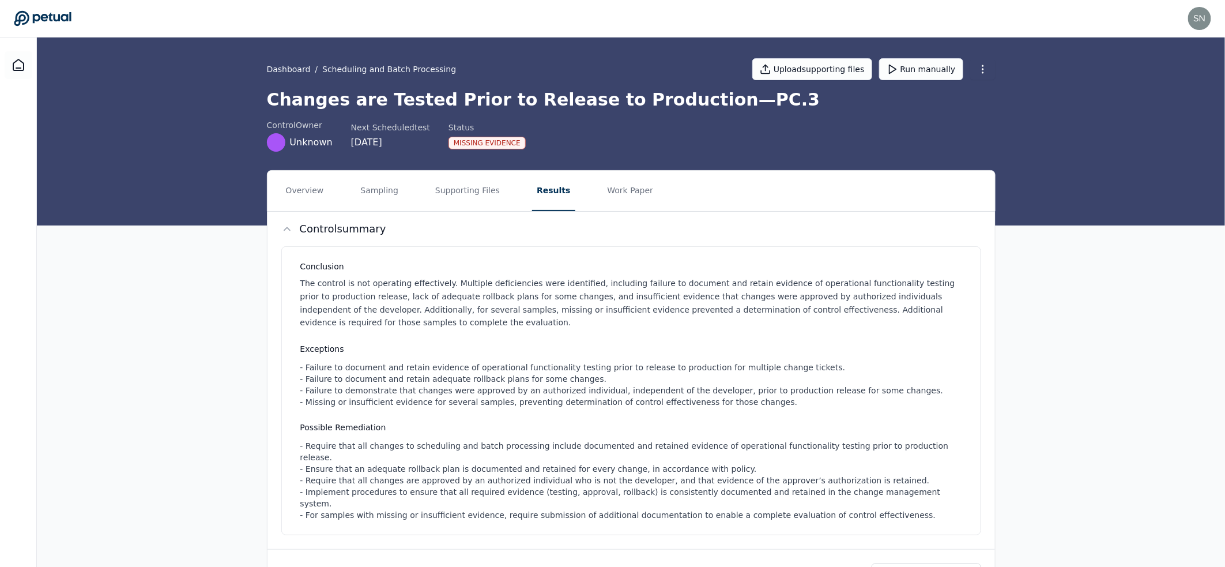
click at [408, 188] on nav "Overview Sampling Supporting Files Results Work Paper" at bounding box center [632, 191] width 728 height 40
click at [434, 192] on button "Supporting Files" at bounding box center [468, 191] width 74 height 40
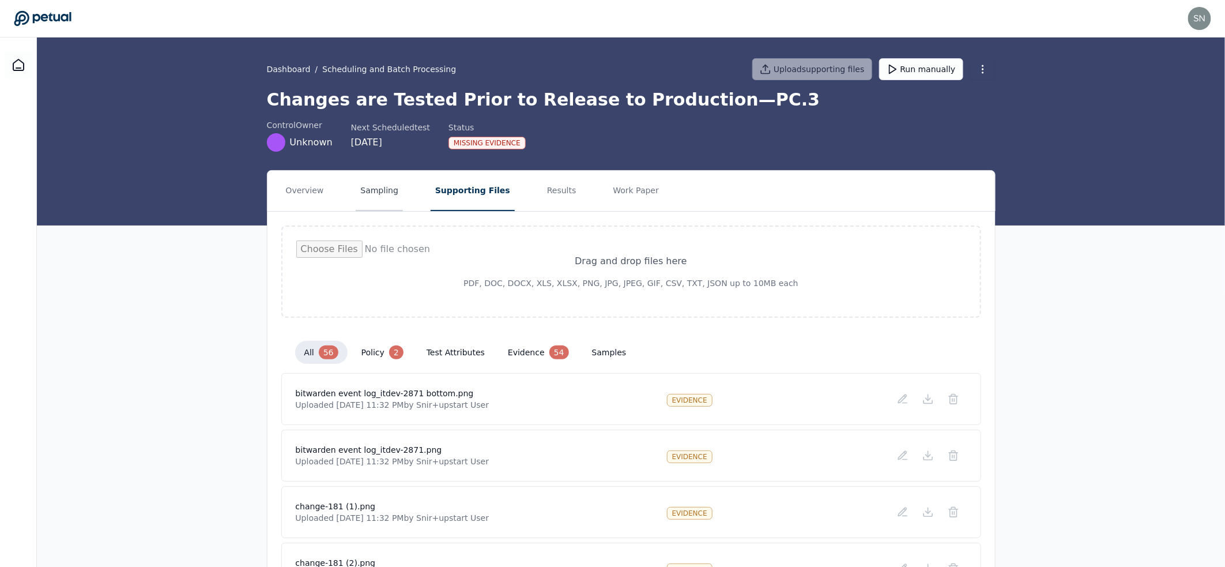
click at [381, 193] on button "Sampling" at bounding box center [379, 191] width 47 height 40
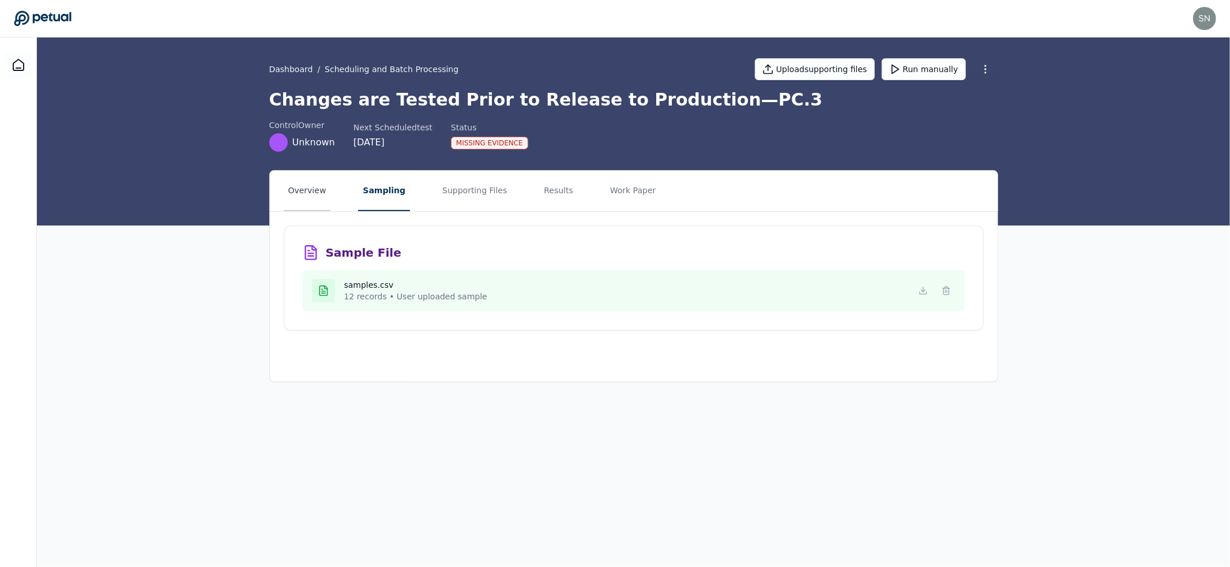
click at [313, 198] on button "Overview" at bounding box center [307, 191] width 47 height 40
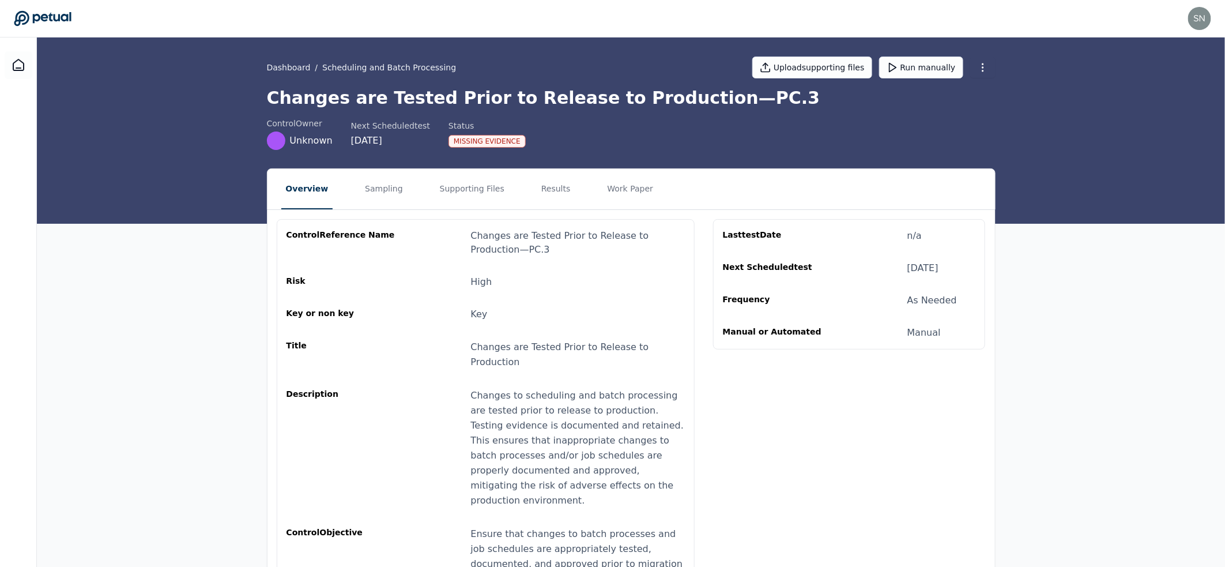
scroll to position [102, 0]
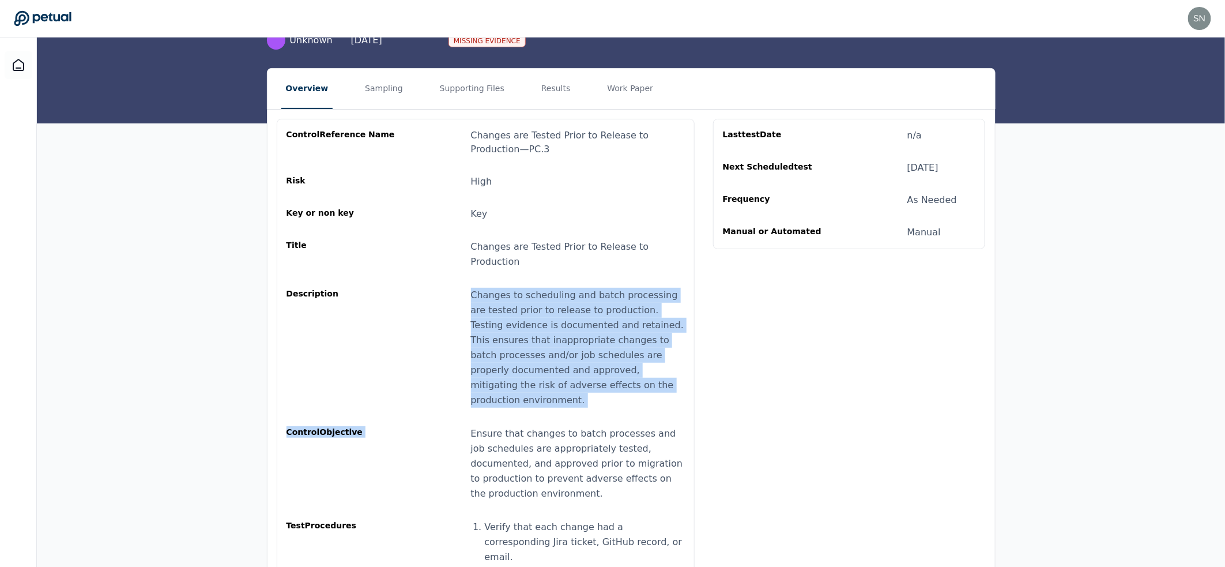
drag, startPoint x: 498, startPoint y: 267, endPoint x: 608, endPoint y: 384, distance: 160.7
click at [608, 384] on div "control Reference Name Changes are Tested Prior to Release to Production — PC.3…" at bounding box center [486, 444] width 398 height 631
drag, startPoint x: 586, startPoint y: 357, endPoint x: 551, endPoint y: 282, distance: 82.6
click at [551, 288] on div "Changes to scheduling and batch processing are tested prior to release to produ…" at bounding box center [578, 348] width 214 height 120
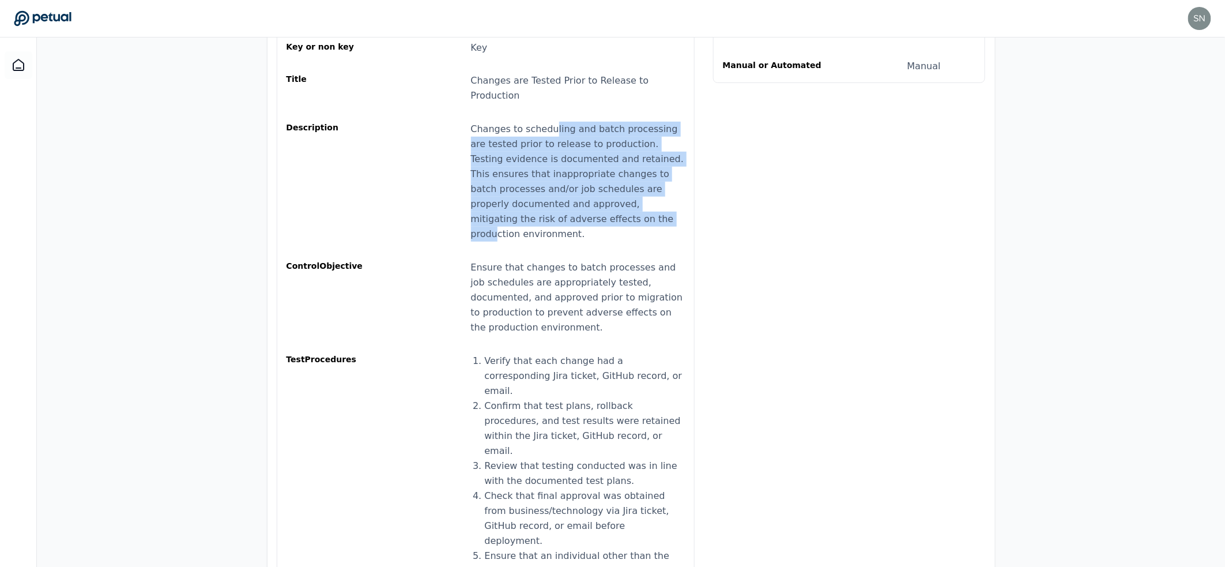
scroll to position [276, 0]
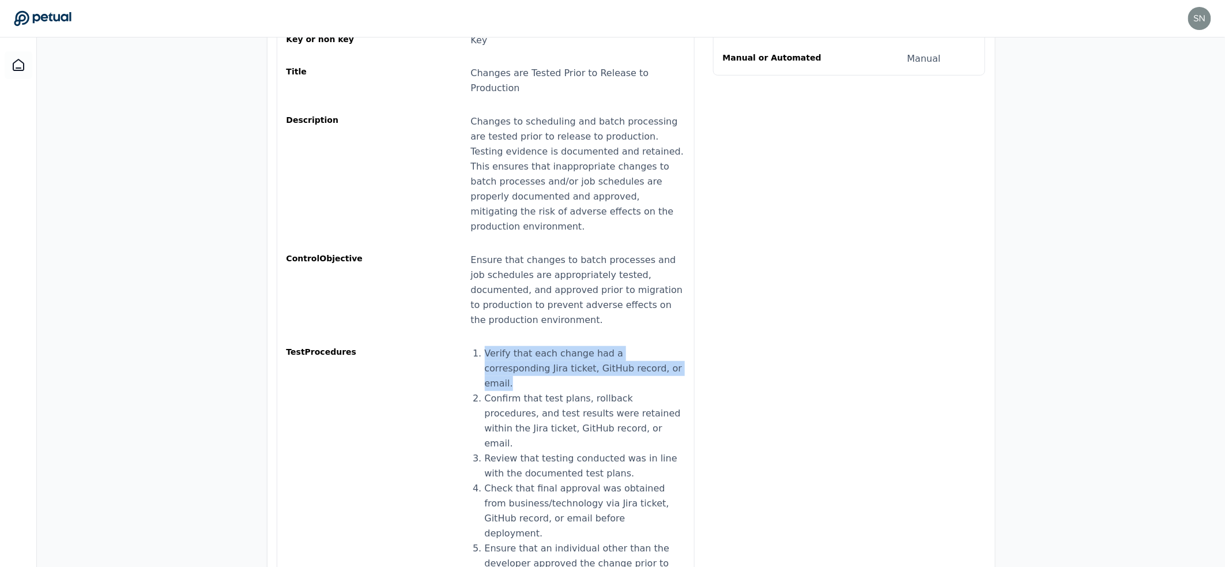
drag, startPoint x: 523, startPoint y: 306, endPoint x: 651, endPoint y: 341, distance: 132.7
click at [650, 341] on div "control Reference Name Changes are Tested Prior to Release to Production — PC.3…" at bounding box center [486, 270] width 398 height 631
click at [651, 346] on li "Verify that each change had a corresponding Jira ticket, GitHub record, or emai…" at bounding box center [585, 368] width 200 height 45
drag, startPoint x: 650, startPoint y: 338, endPoint x: 593, endPoint y: 308, distance: 64.7
click at [597, 311] on div "control Reference Name Changes are Tested Prior to Release to Production — PC.3…" at bounding box center [486, 270] width 398 height 631
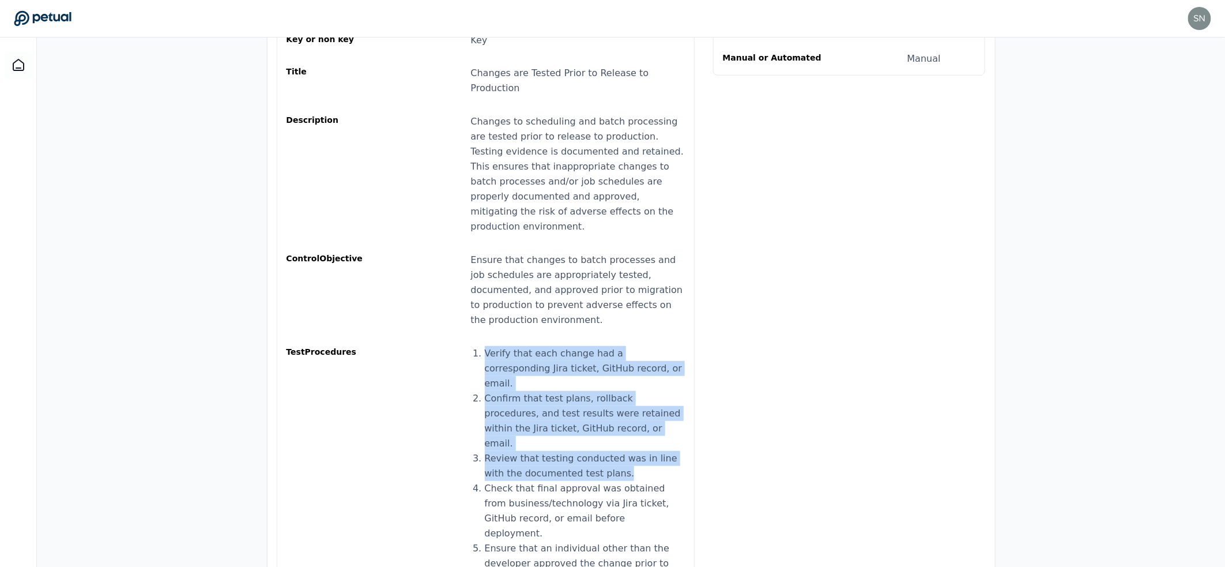
drag, startPoint x: 634, startPoint y: 408, endPoint x: 484, endPoint y: 322, distance: 173.1
click at [485, 346] on ol "Verify that each change had a corresponding Jira ticket, GitHub record, or emai…" at bounding box center [585, 466] width 200 height 240
click at [485, 346] on li "Verify that each change had a corresponding Jira ticket, GitHub record, or emai…" at bounding box center [585, 368] width 200 height 45
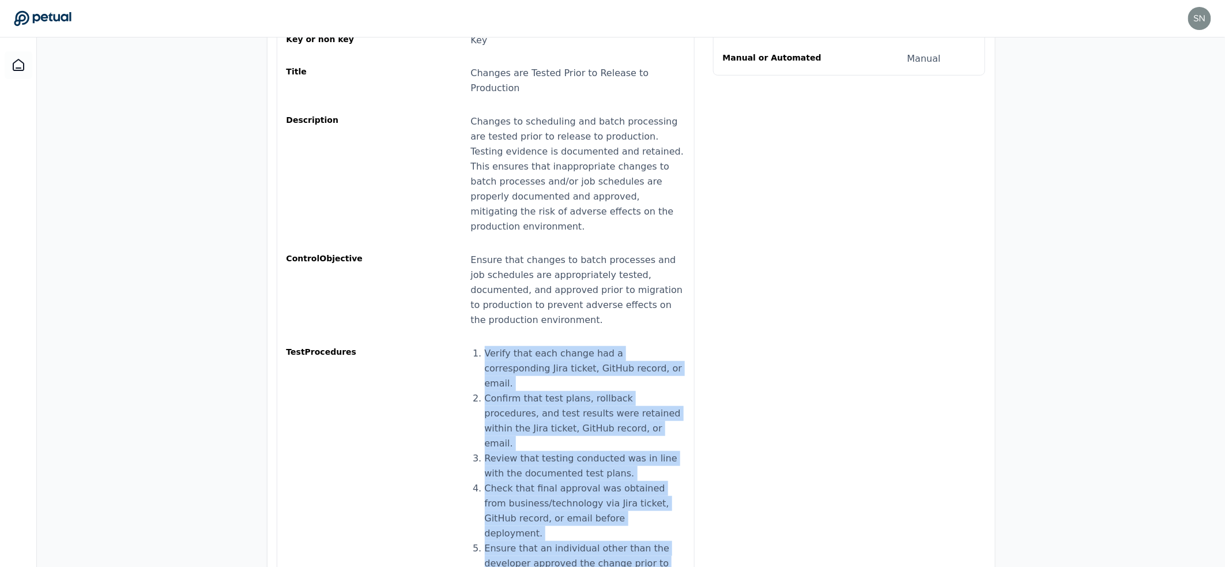
drag, startPoint x: 484, startPoint y: 322, endPoint x: 656, endPoint y: 514, distance: 258.5
click at [656, 514] on div "control Reference Name Changes are Tested Prior to Release to Production — PC.3…" at bounding box center [486, 270] width 418 height 650
click at [640, 541] on li "Ensure that an individual other than the developer approved the change prior to…" at bounding box center [585, 563] width 200 height 45
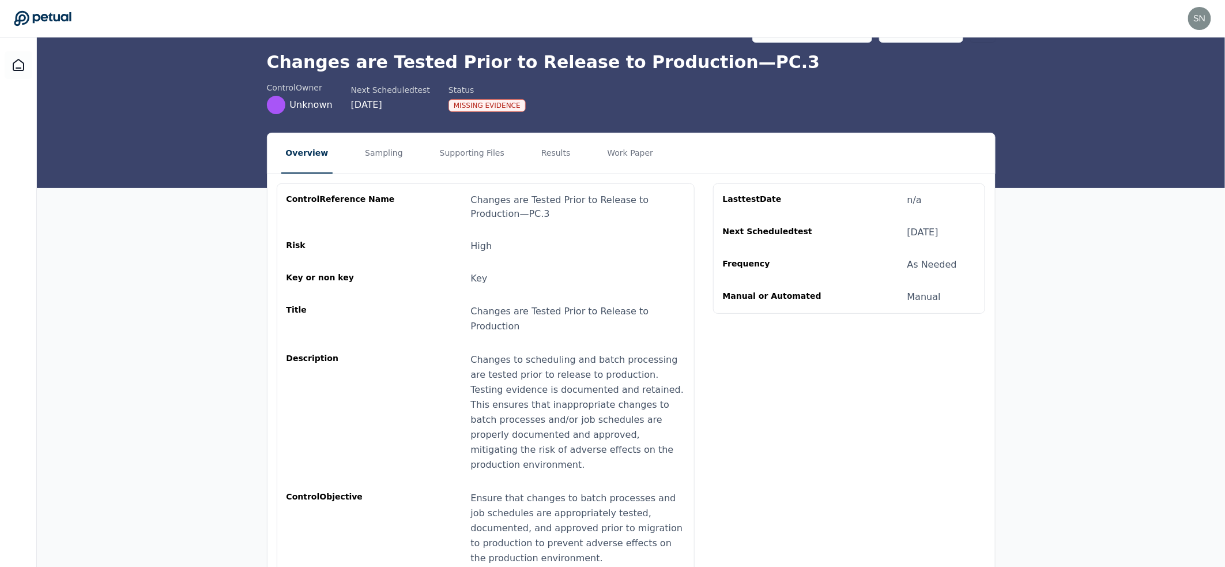
scroll to position [0, 0]
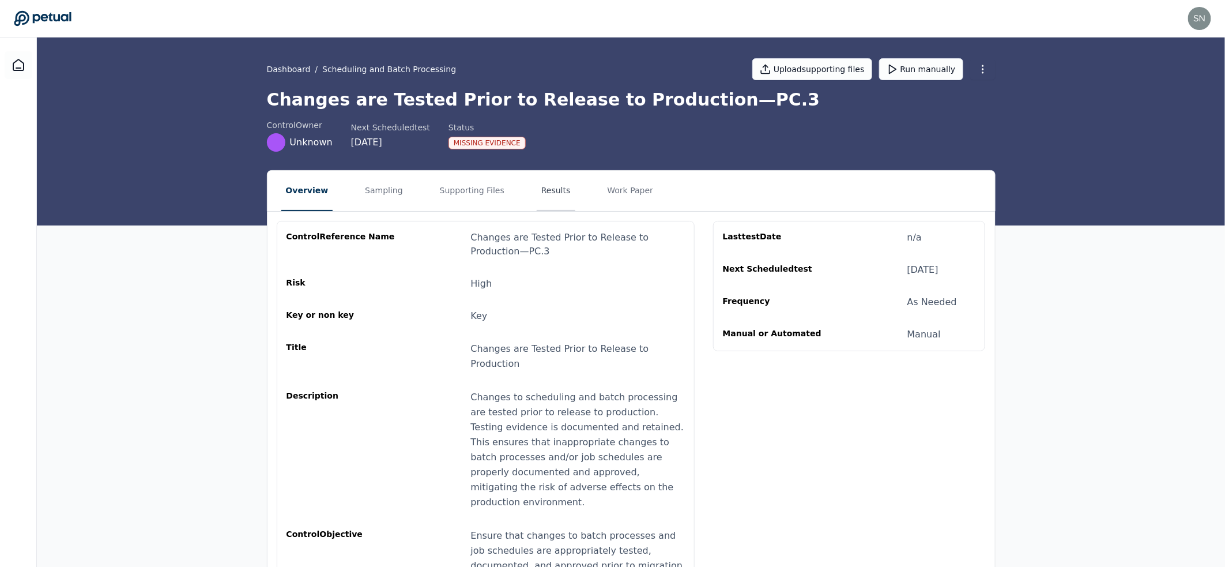
click at [540, 198] on button "Results" at bounding box center [556, 191] width 39 height 40
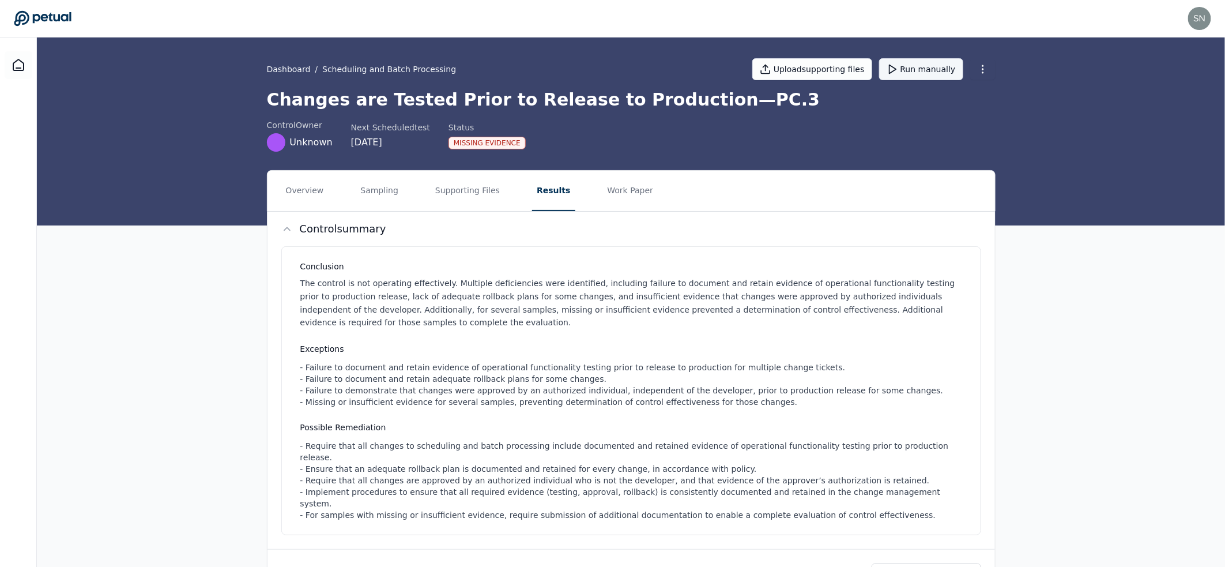
click at [914, 76] on button "Run manually" at bounding box center [921, 69] width 84 height 22
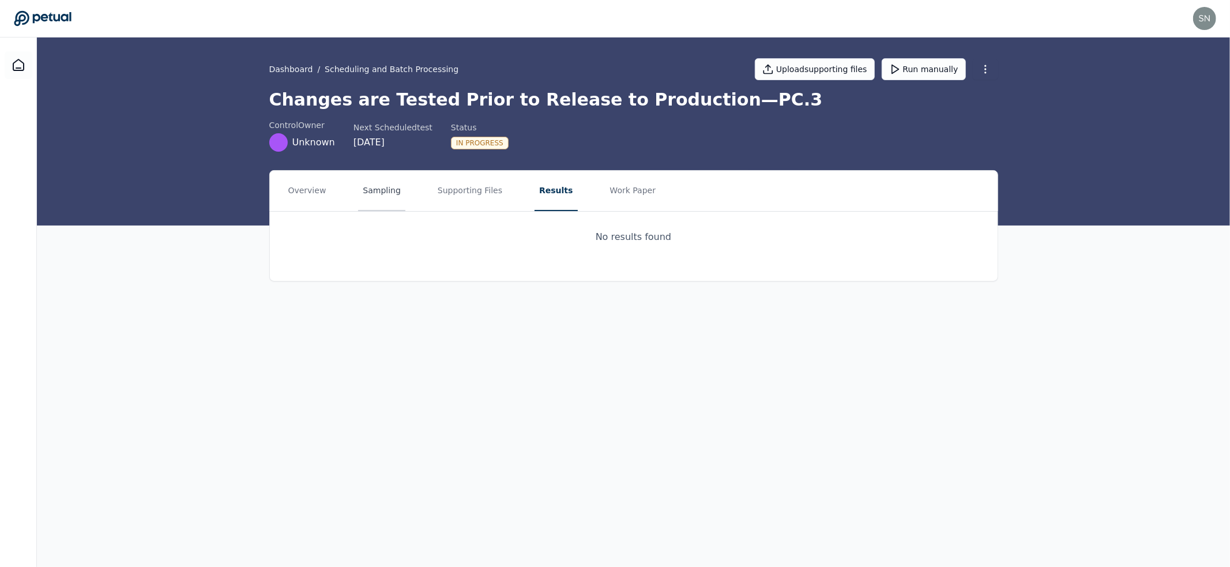
click at [375, 199] on button "Sampling" at bounding box center [381, 191] width 47 height 40
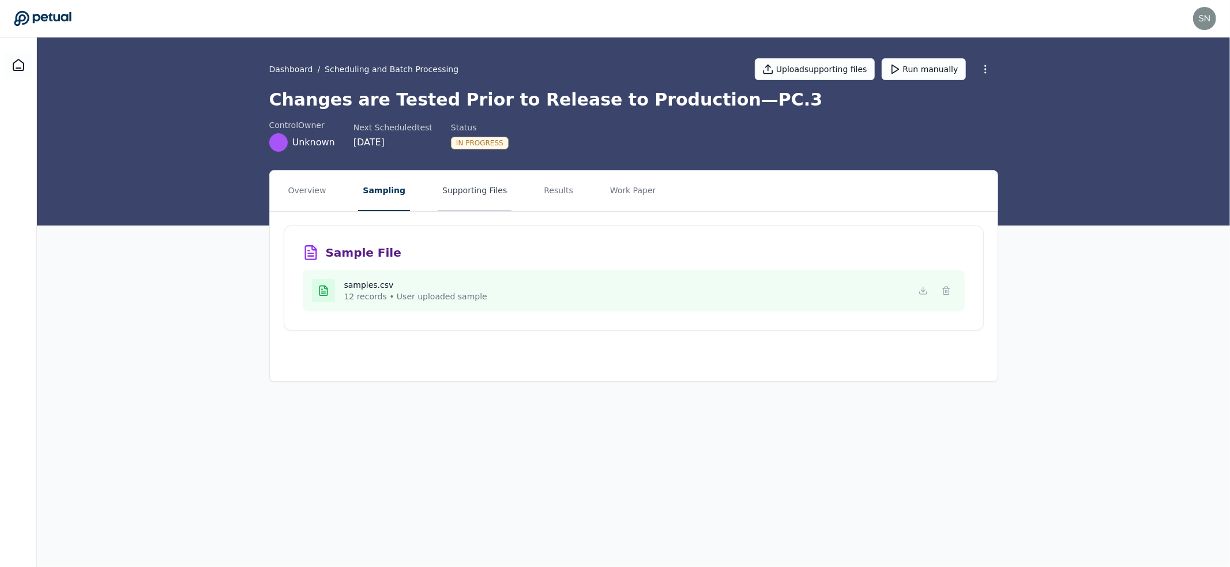
click at [457, 194] on button "Supporting Files" at bounding box center [475, 191] width 74 height 40
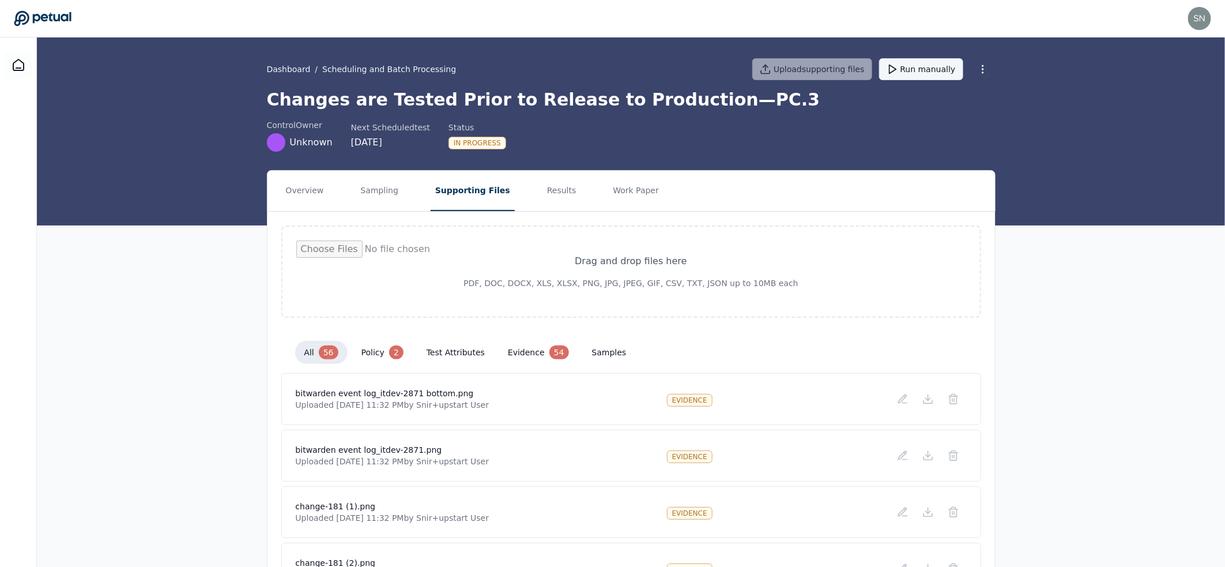
click at [951, 70] on button "Run manually" at bounding box center [921, 69] width 84 height 22
click at [543, 193] on button "Results" at bounding box center [562, 191] width 39 height 40
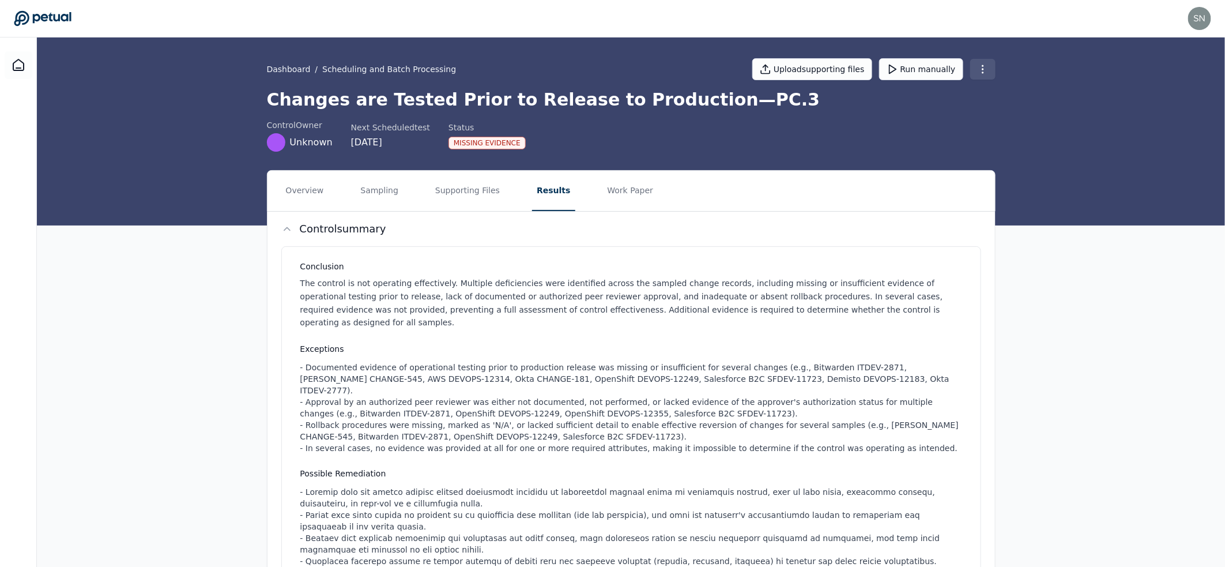
click at [982, 71] on html "snir+upstart@petual.ai snir+upstart@petual.ai Sign out Dashboard / Scheduling a…" at bounding box center [612, 531] width 1225 height 1063
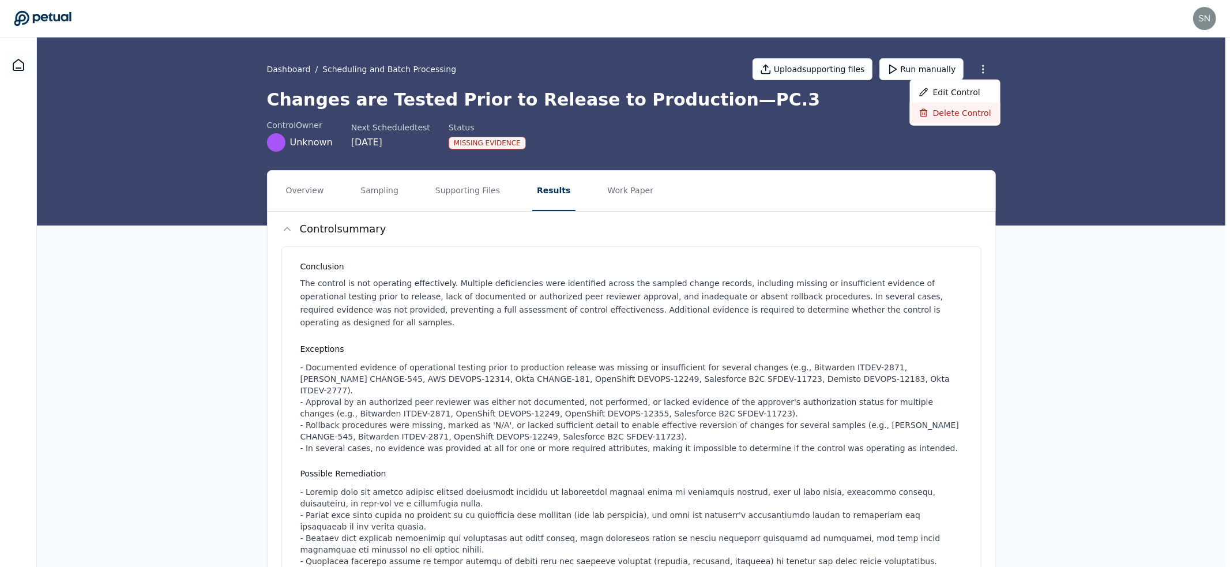
click at [970, 110] on div "Delete control" at bounding box center [955, 113] width 91 height 21
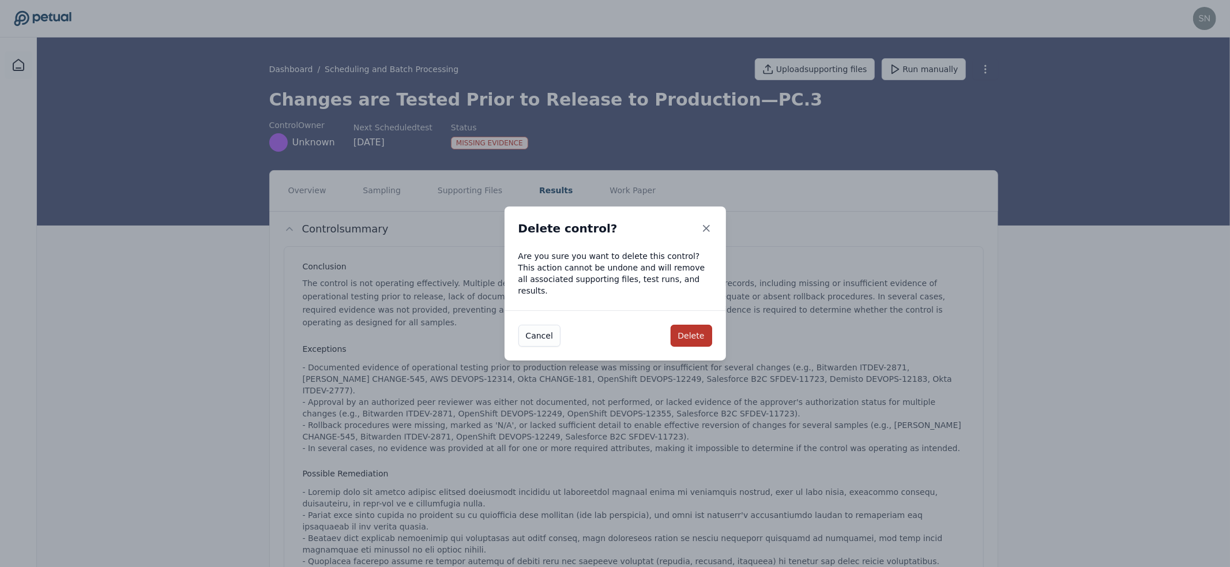
click at [679, 329] on button "Delete" at bounding box center [692, 336] width 42 height 22
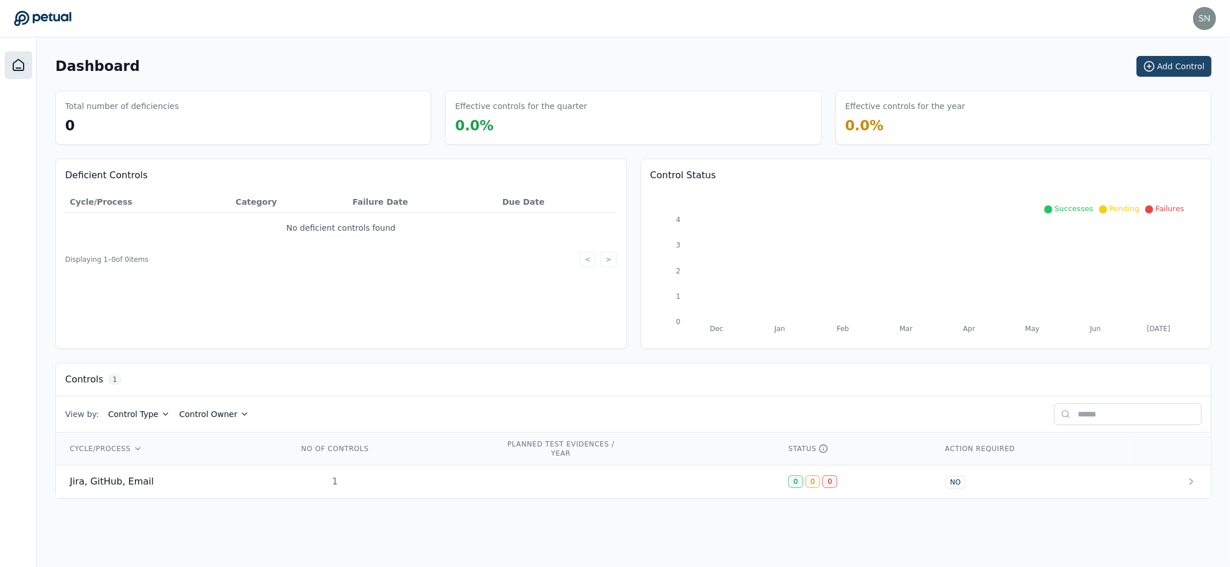
click at [1183, 58] on button "Add Control" at bounding box center [1173, 66] width 75 height 21
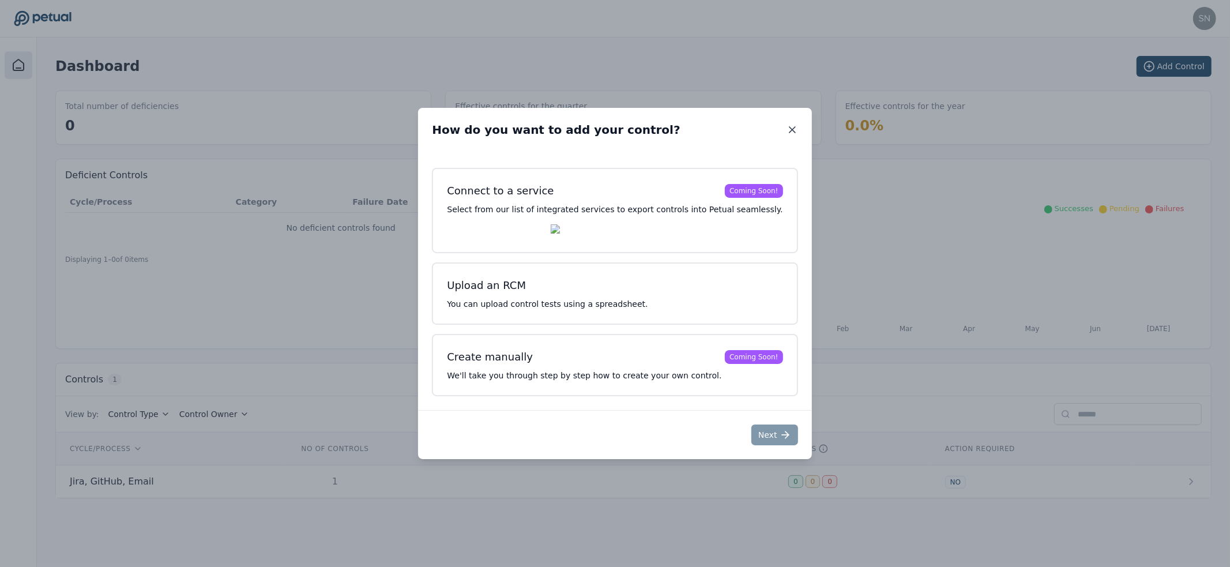
click at [786, 130] on icon at bounding box center [792, 130] width 12 height 12
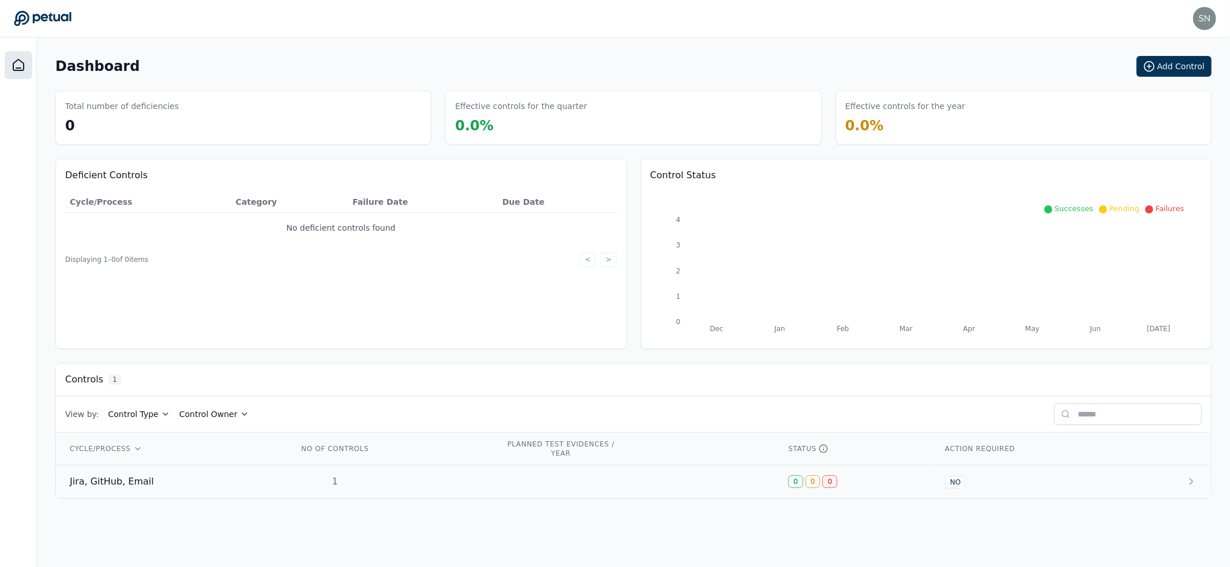
click at [310, 468] on td "1" at bounding box center [388, 481] width 208 height 33
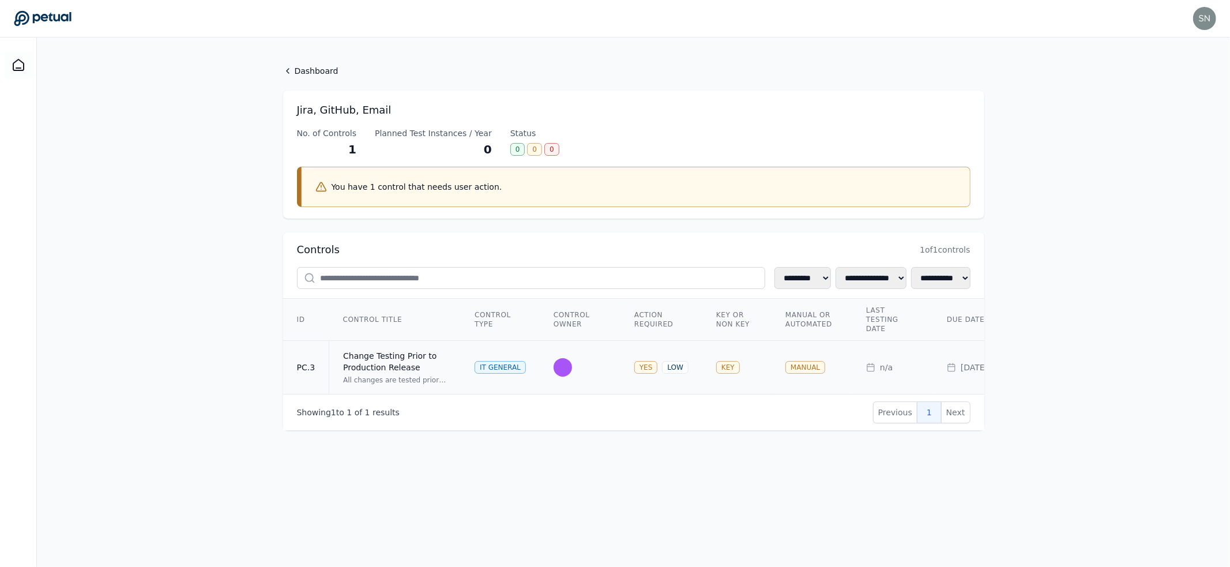
click at [627, 375] on td "YES LOW" at bounding box center [661, 368] width 82 height 54
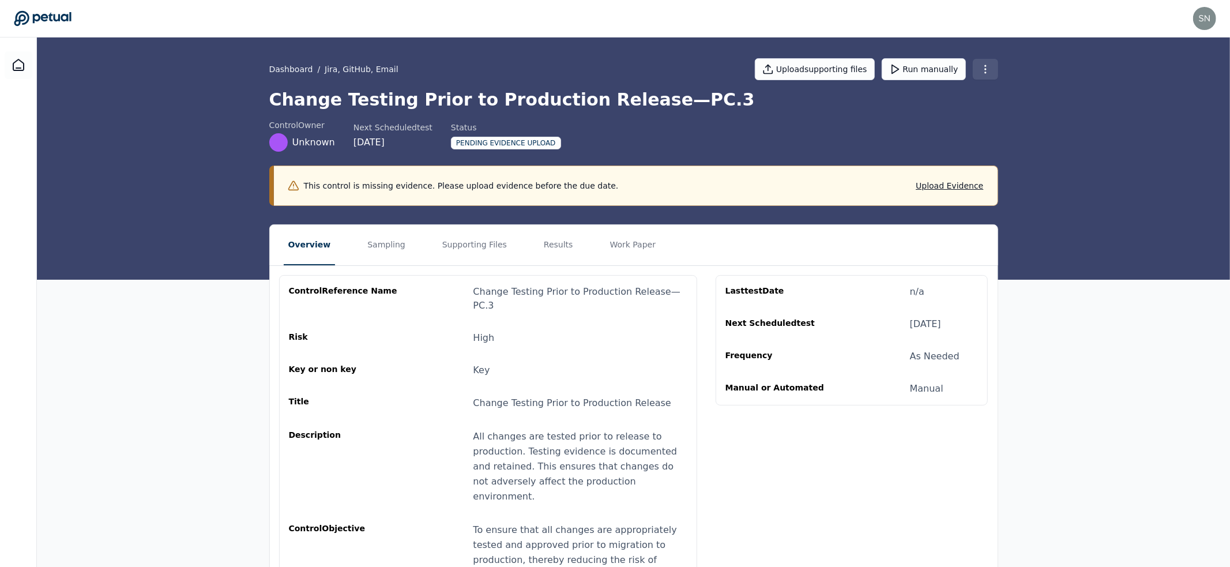
click at [987, 68] on html "snir+upstart@petual.ai snir+upstart@petual.ai Sign out Dashboard / Jira, GitHub…" at bounding box center [615, 456] width 1230 height 912
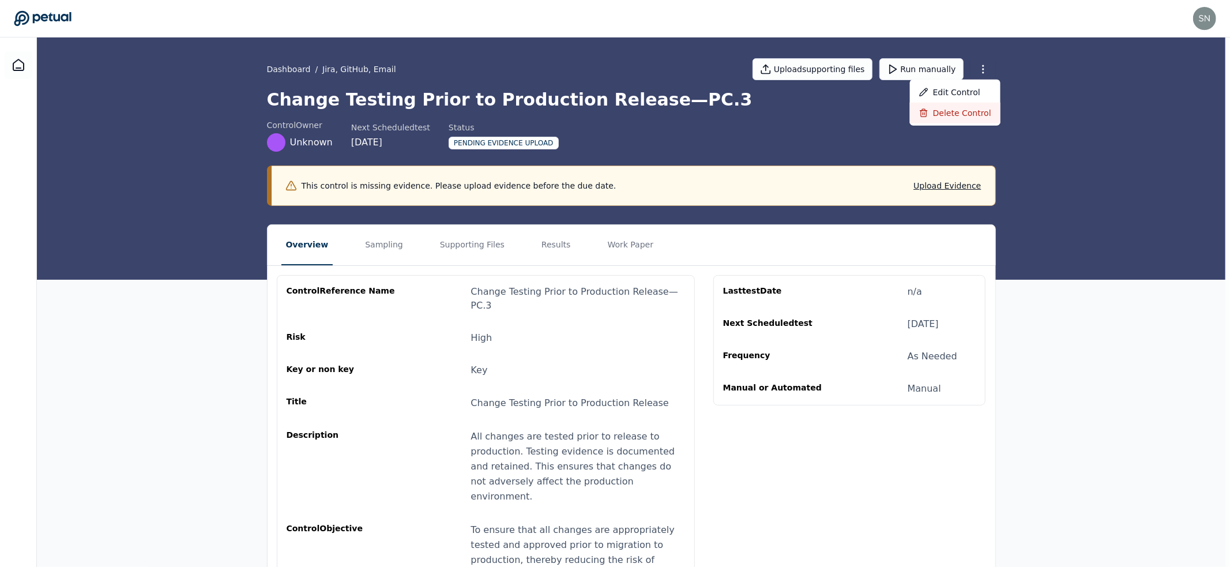
click at [961, 119] on div "Delete control" at bounding box center [955, 113] width 91 height 21
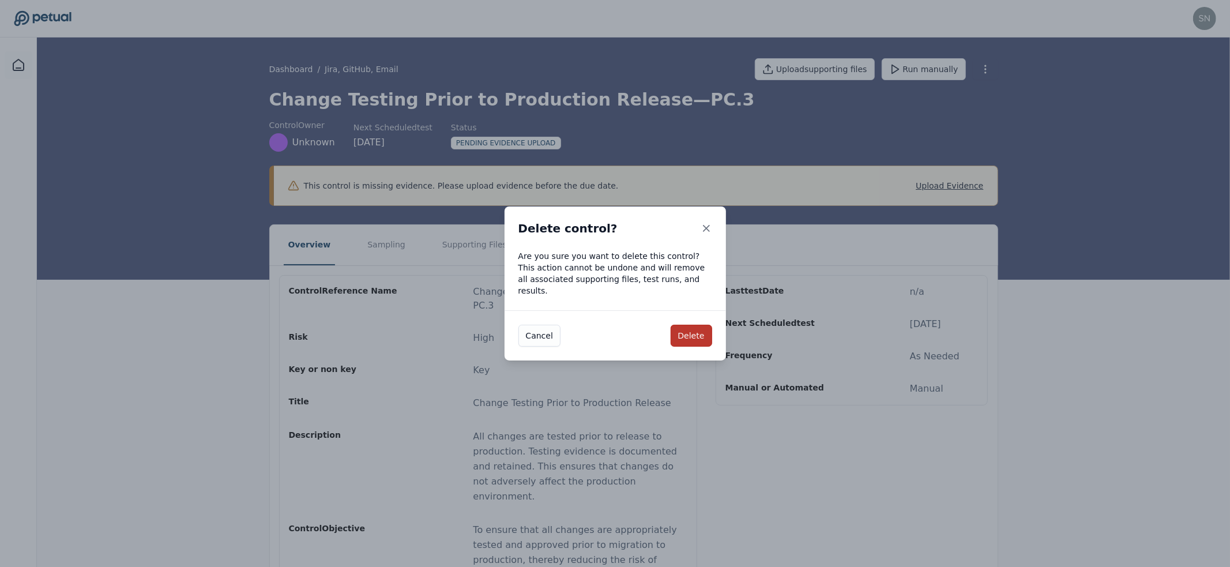
click at [686, 326] on button "Delete" at bounding box center [692, 336] width 42 height 22
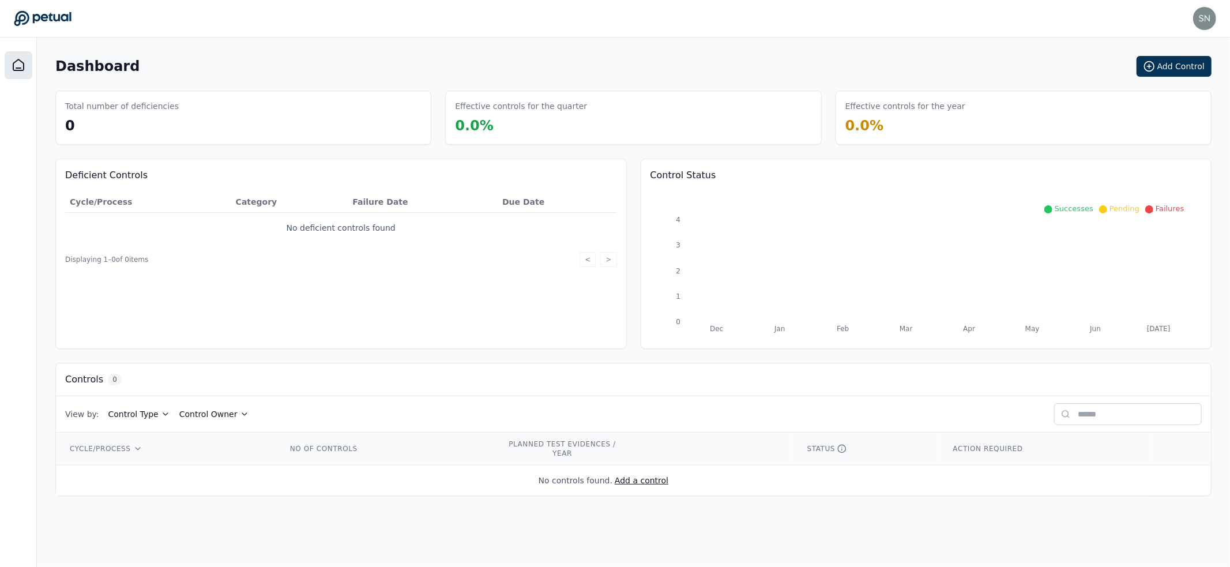
click at [1214, 61] on main "Dashboard Add Control Total number of deficiencies 0 Effective controls for the…" at bounding box center [633, 301] width 1193 height 529
click at [1193, 66] on button "Add Control" at bounding box center [1173, 66] width 75 height 21
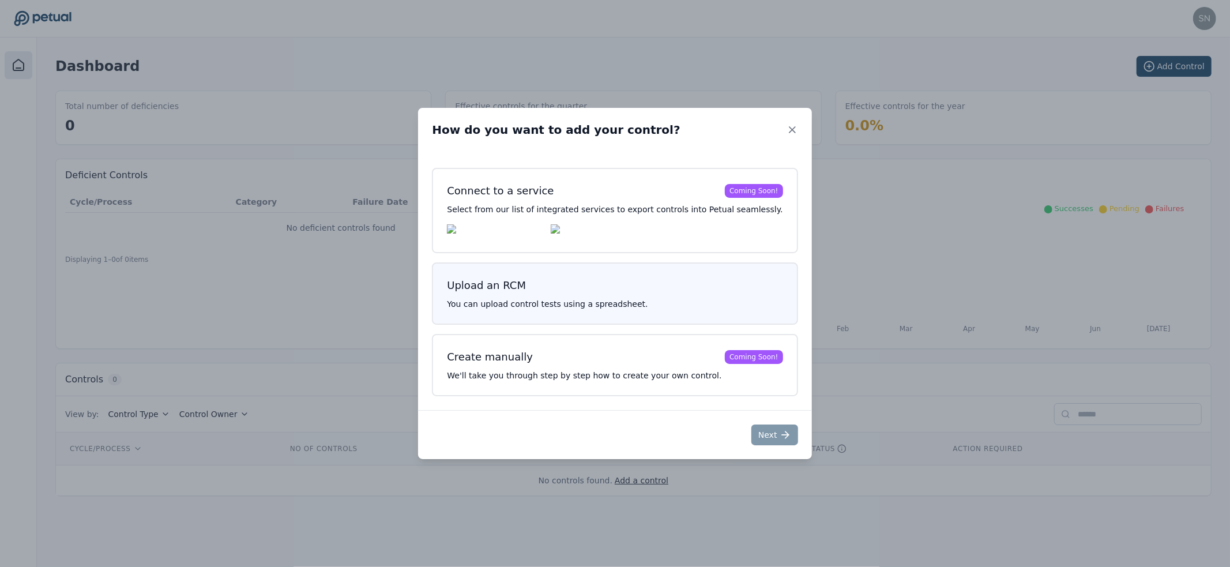
click at [569, 292] on h3 "Upload an RCM" at bounding box center [615, 285] width 336 height 16
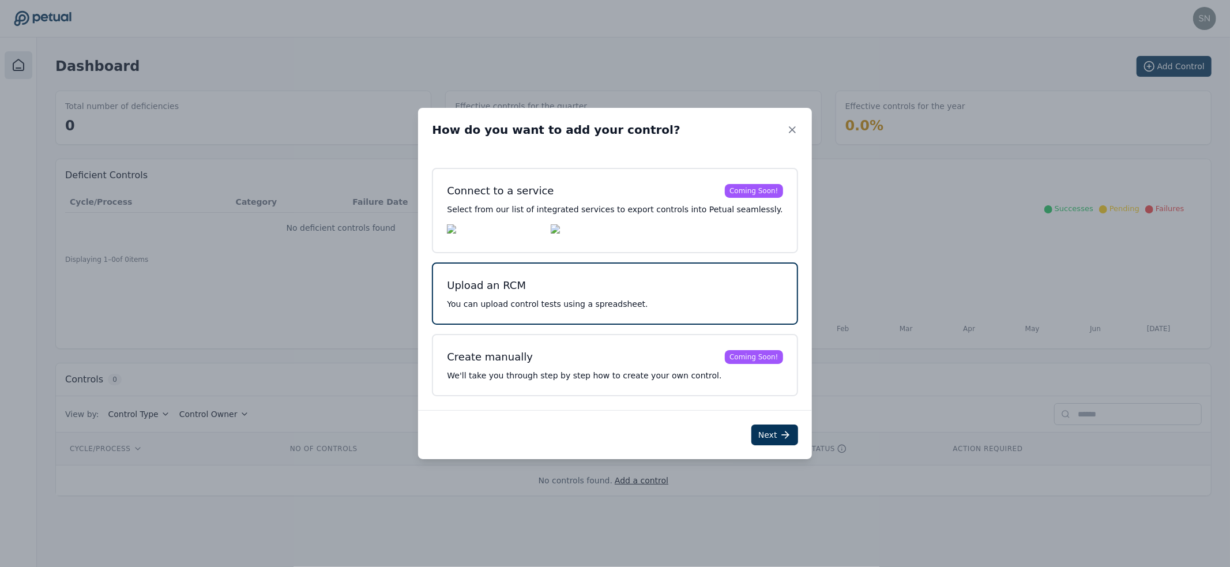
click at [780, 434] on icon at bounding box center [786, 435] width 12 height 12
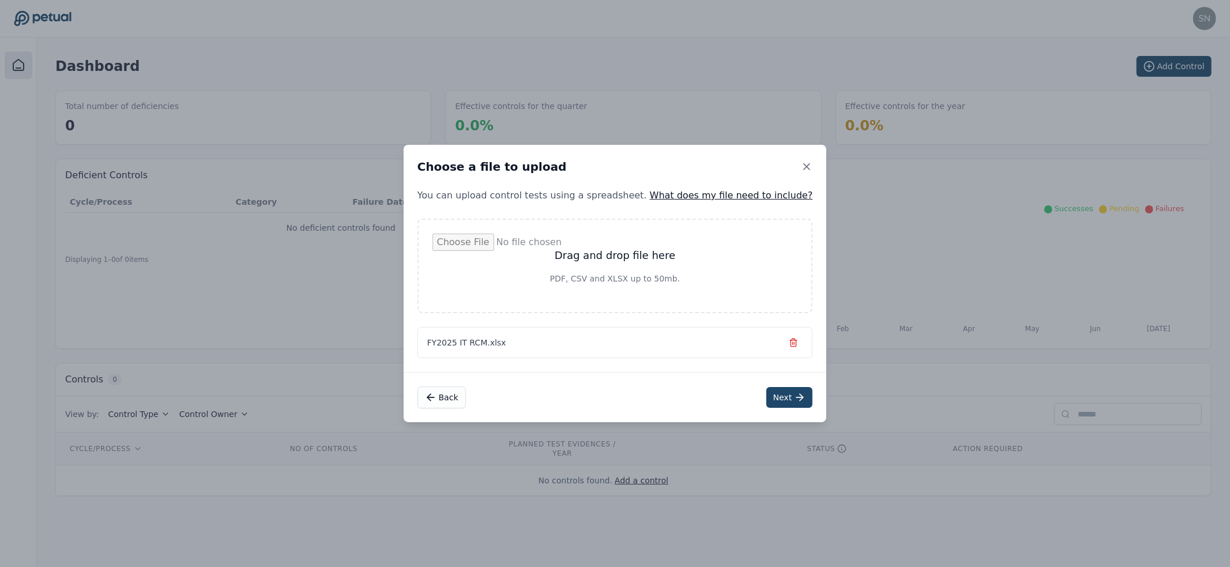
click at [794, 401] on icon at bounding box center [800, 398] width 12 height 12
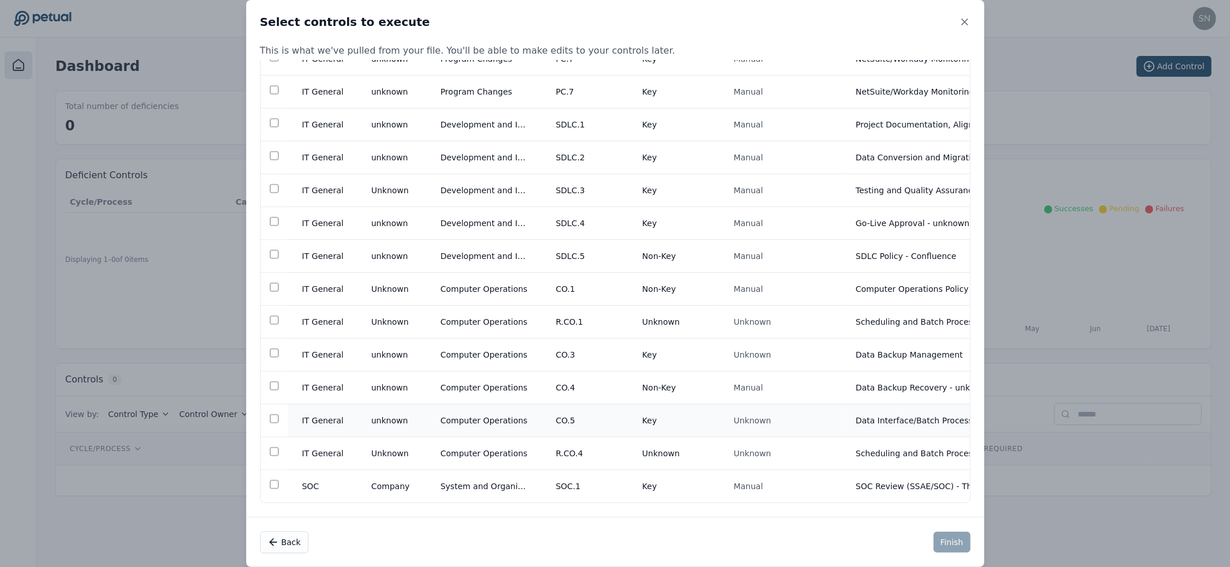
scroll to position [227, 0]
click at [485, 293] on td "Program Changes" at bounding box center [484, 288] width 115 height 33
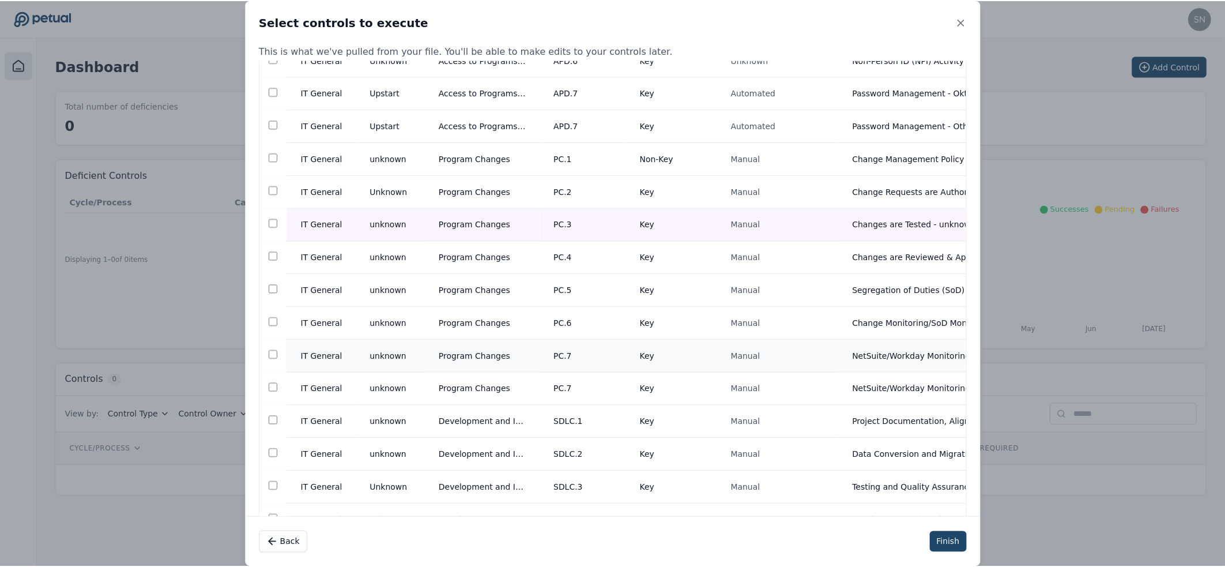
scroll to position [347, 0]
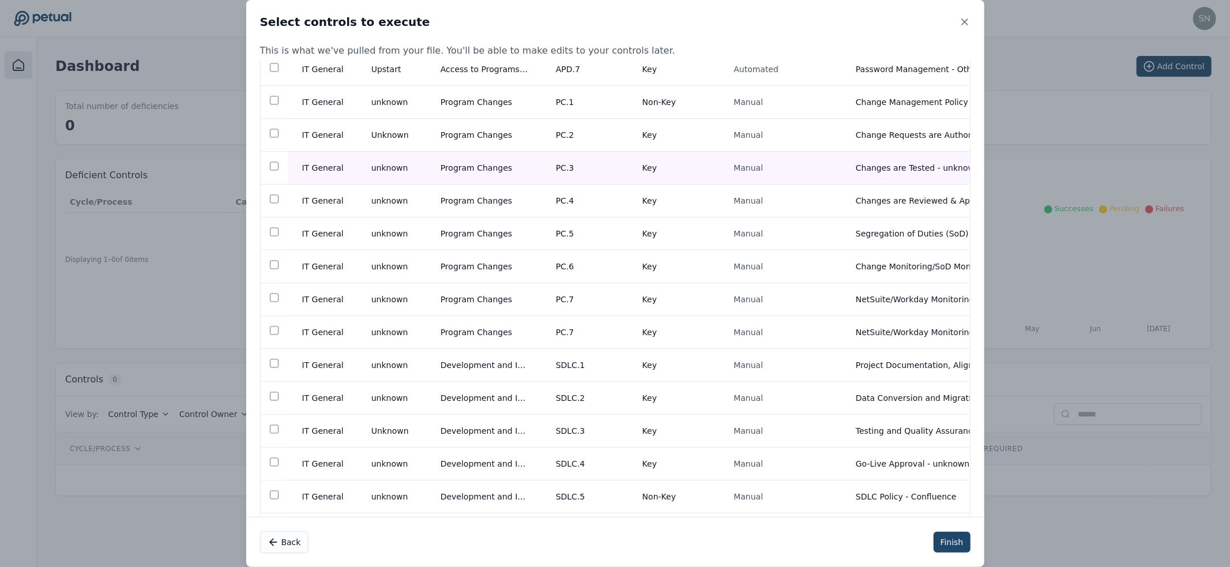
click at [954, 543] on button "Finish" at bounding box center [952, 542] width 37 height 21
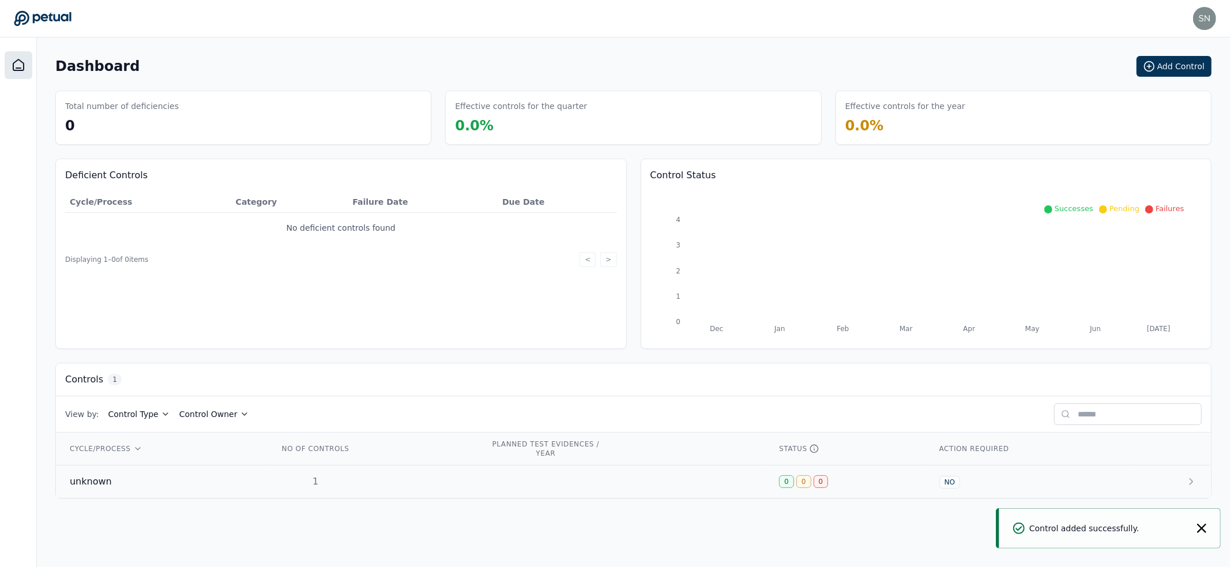
click at [272, 494] on td "1" at bounding box center [371, 481] width 212 height 33
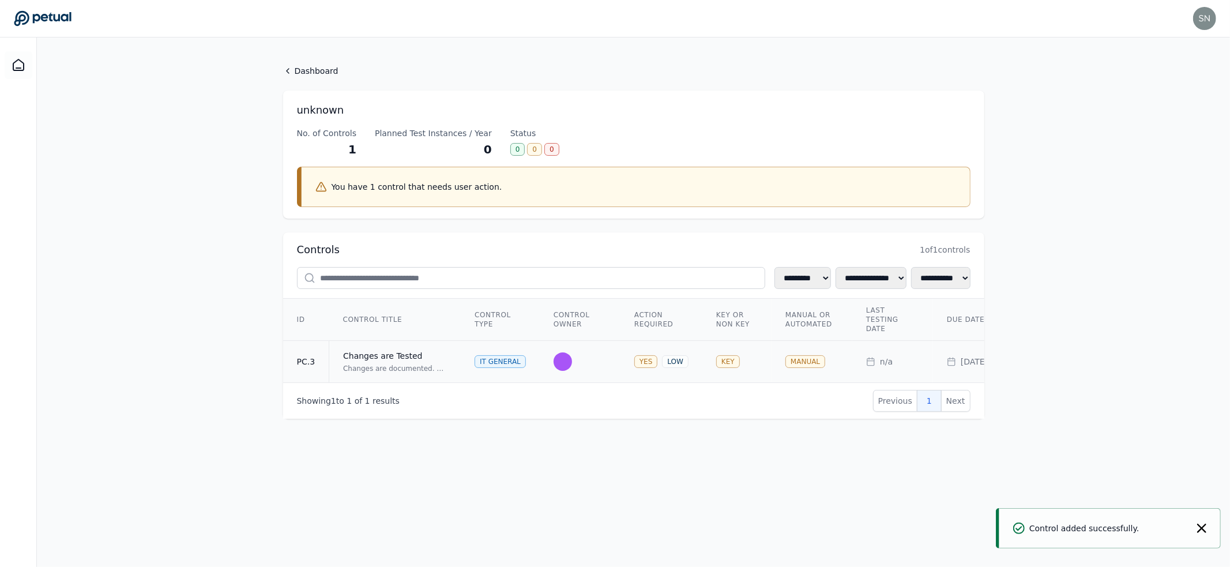
click at [438, 356] on div "Changes are Tested" at bounding box center [395, 356] width 104 height 12
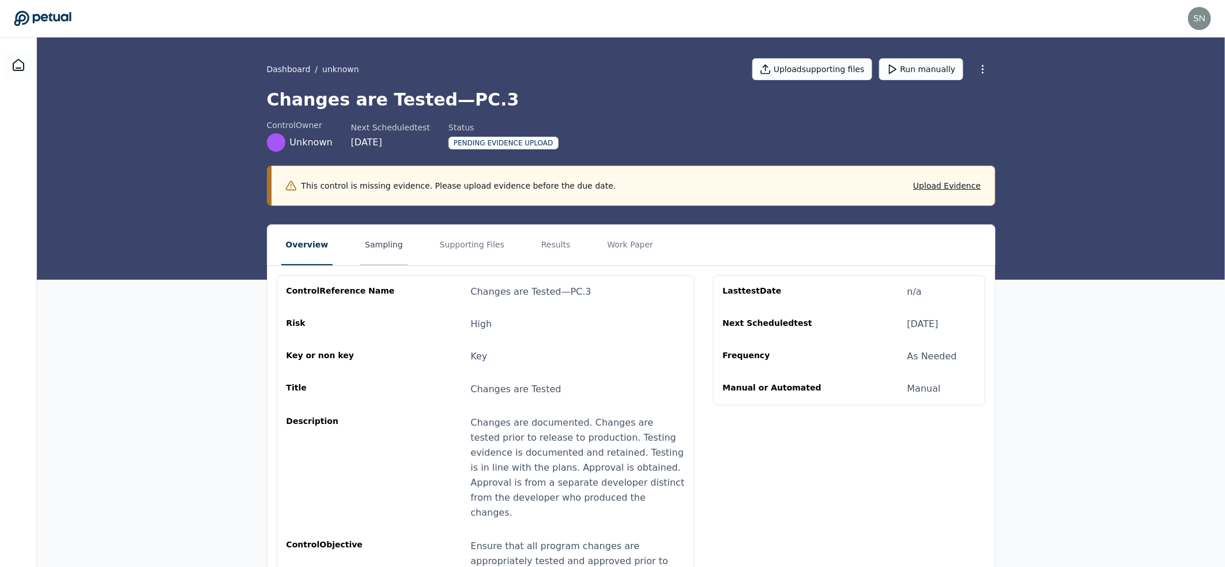
click at [388, 246] on button "Sampling" at bounding box center [383, 245] width 47 height 40
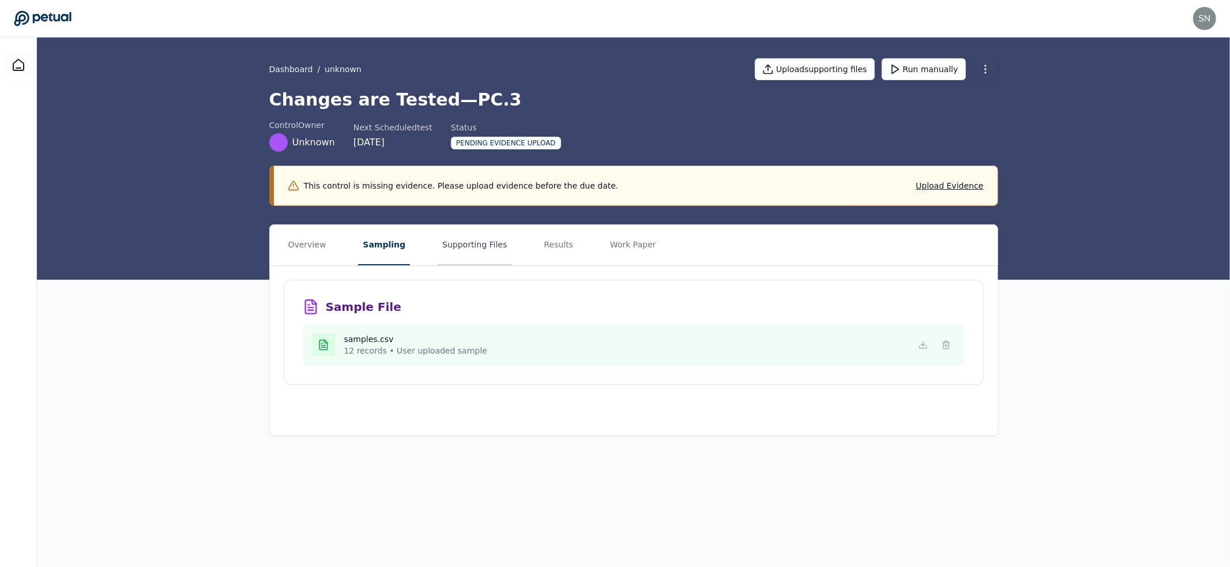
click at [465, 245] on button "Supporting Files" at bounding box center [475, 245] width 74 height 40
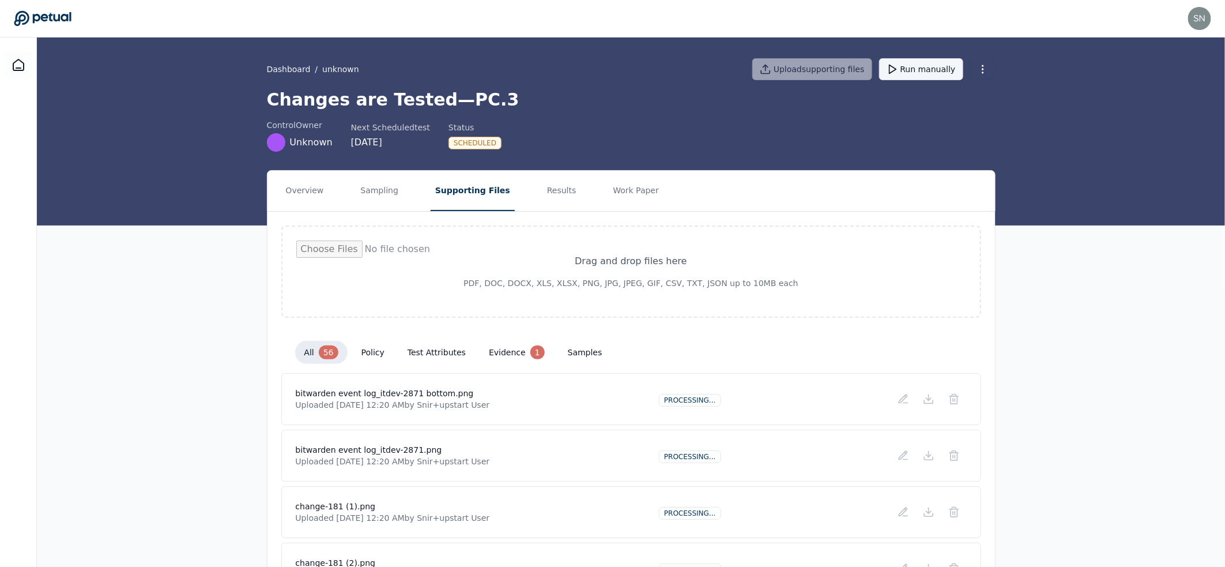
click at [933, 70] on button "Run manually" at bounding box center [921, 69] width 84 height 22
click at [381, 344] on button "policy 2" at bounding box center [382, 352] width 61 height 23
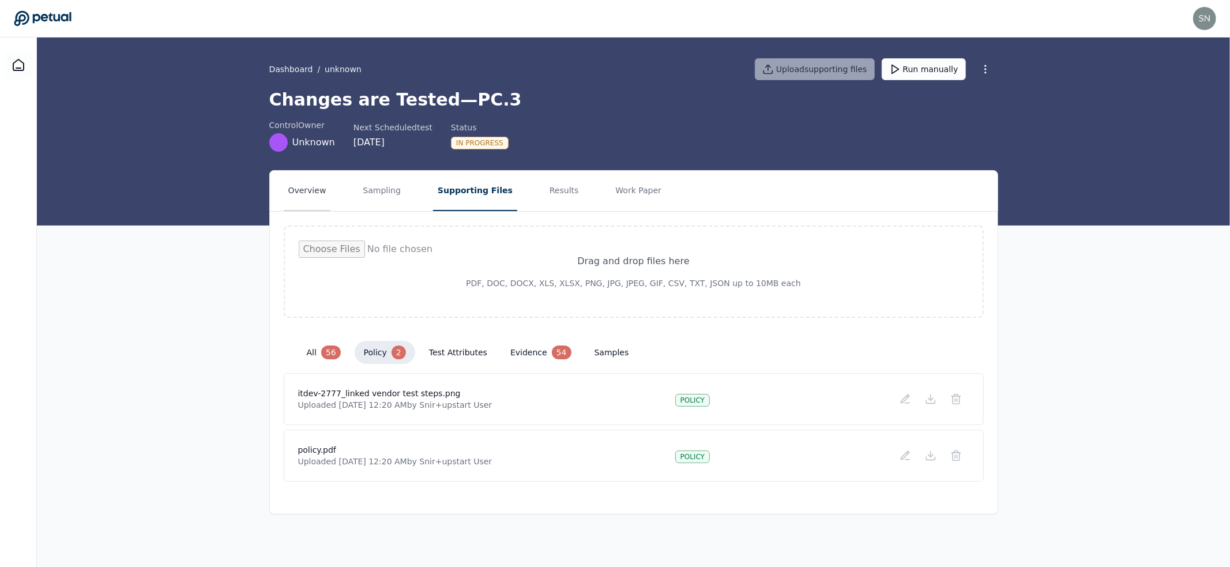
click at [306, 193] on button "Overview" at bounding box center [307, 191] width 47 height 40
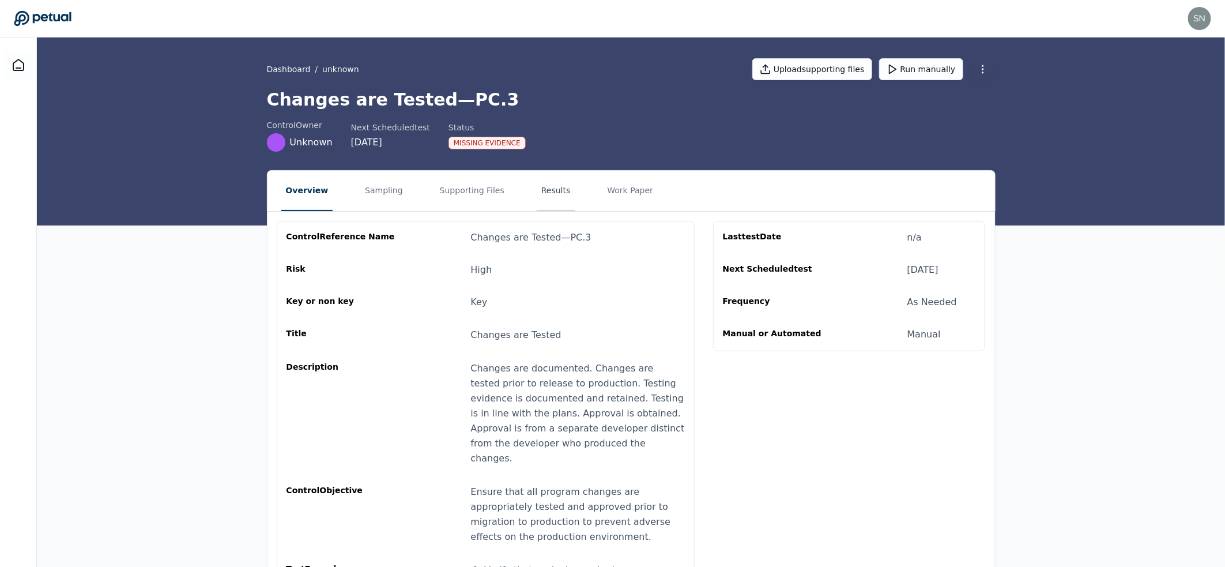
click at [537, 184] on button "Results" at bounding box center [556, 191] width 39 height 40
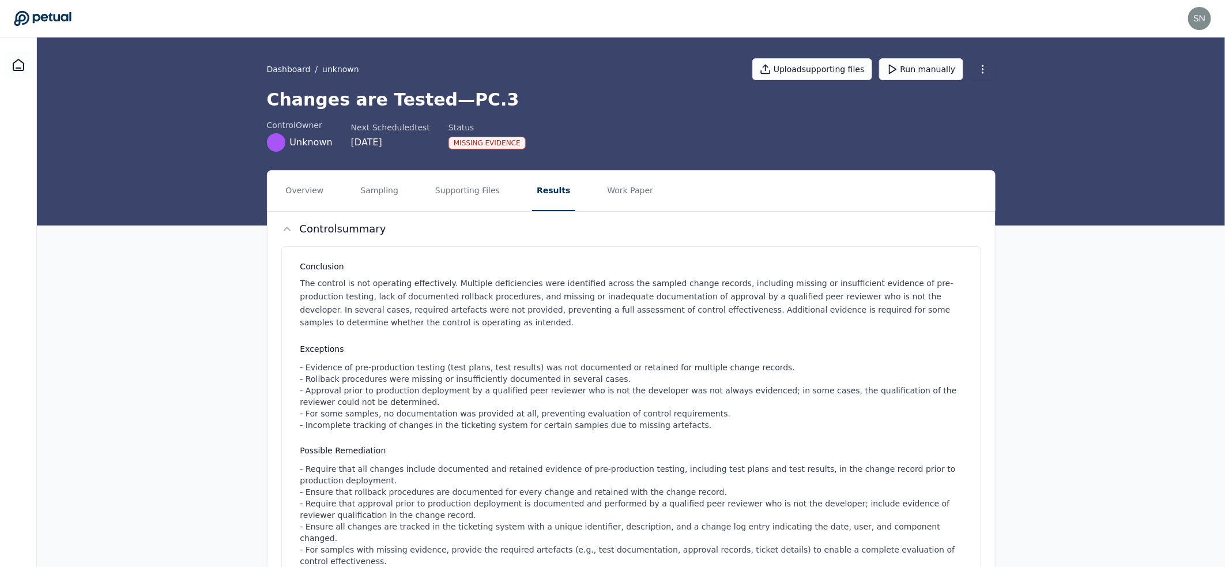
scroll to position [434, 0]
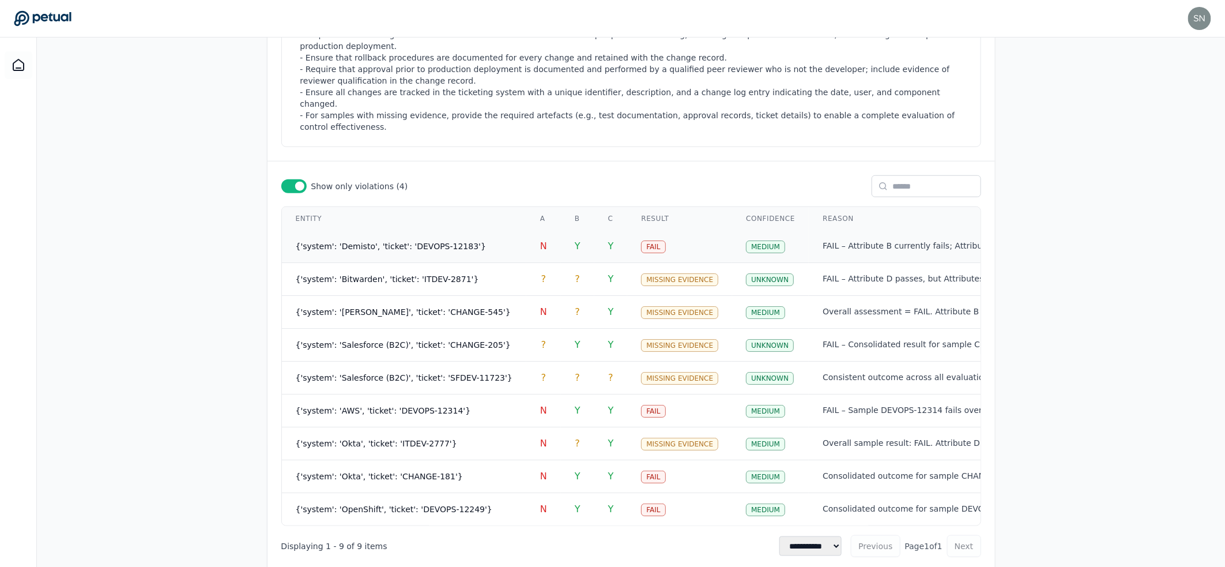
click at [501, 239] on td "{'system': 'Demisto', 'ticket': 'DEVOPS-12183'}" at bounding box center [404, 246] width 244 height 33
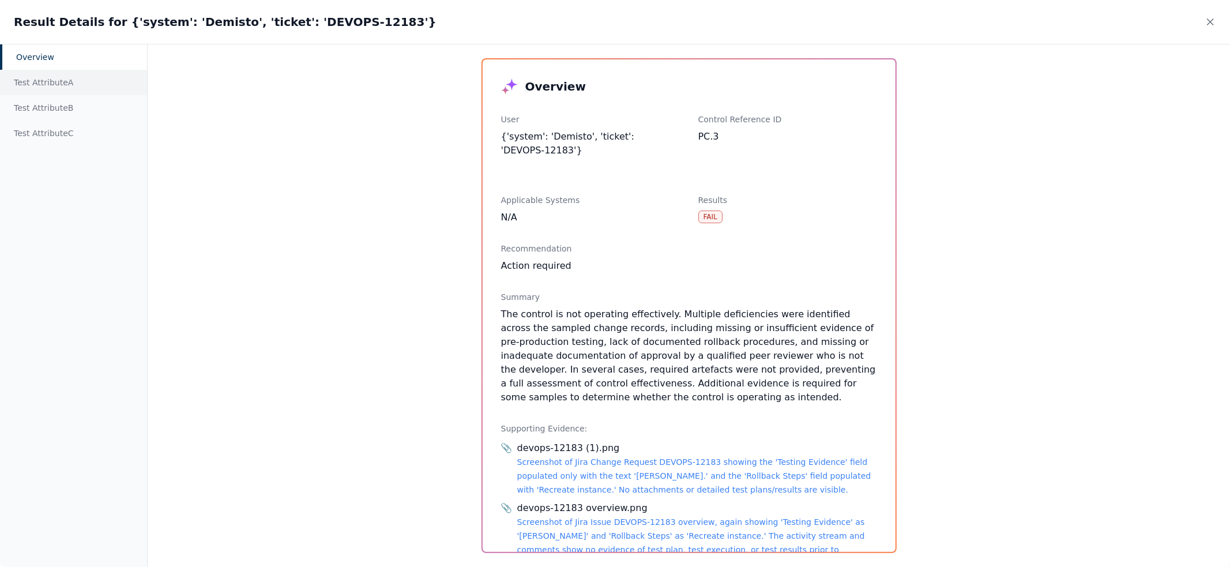
click at [57, 84] on div "Test Attribute A" at bounding box center [73, 82] width 147 height 25
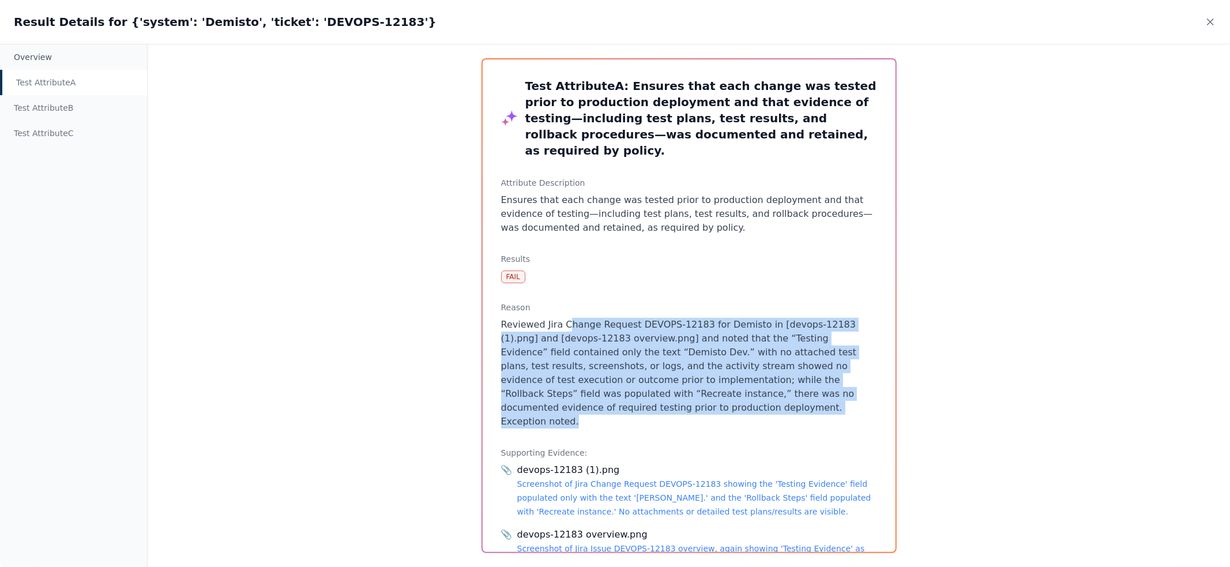
drag, startPoint x: 699, startPoint y: 387, endPoint x: 570, endPoint y: 307, distance: 151.7
click at [570, 318] on p "Reviewed Jira Change Request DEVOPS-12183 for Demisto in [devops-12183 (1).png]…" at bounding box center [689, 373] width 376 height 111
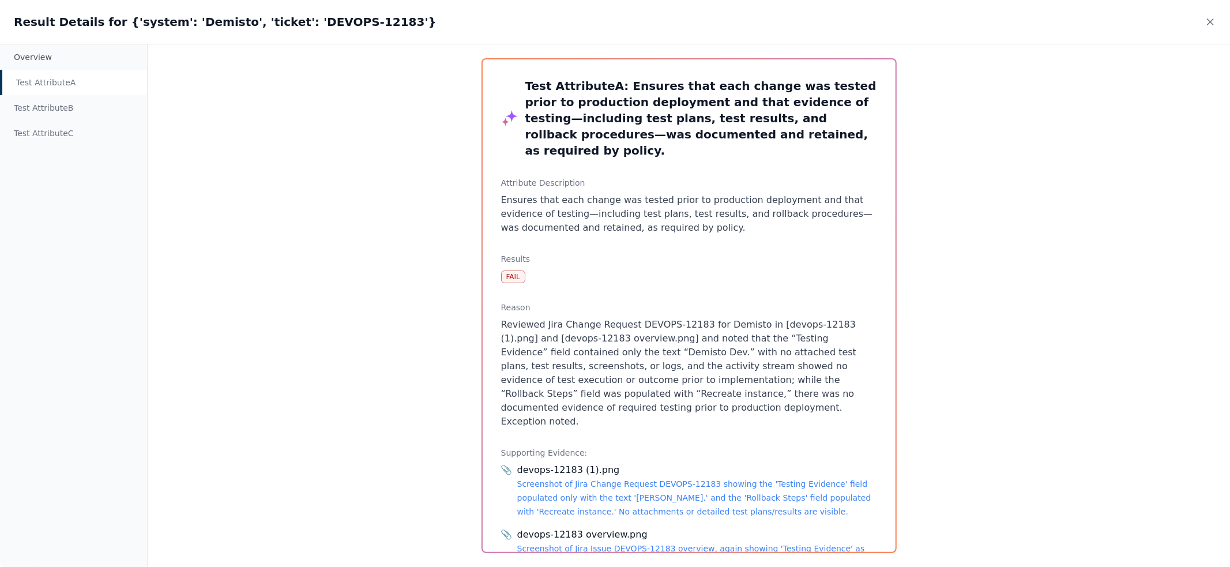
click at [1203, 28] on div "Result Details for {'system': 'Demisto', 'ticket': 'DEVOPS-12183'}" at bounding box center [615, 22] width 1230 height 44
click at [1207, 24] on icon at bounding box center [1211, 22] width 12 height 12
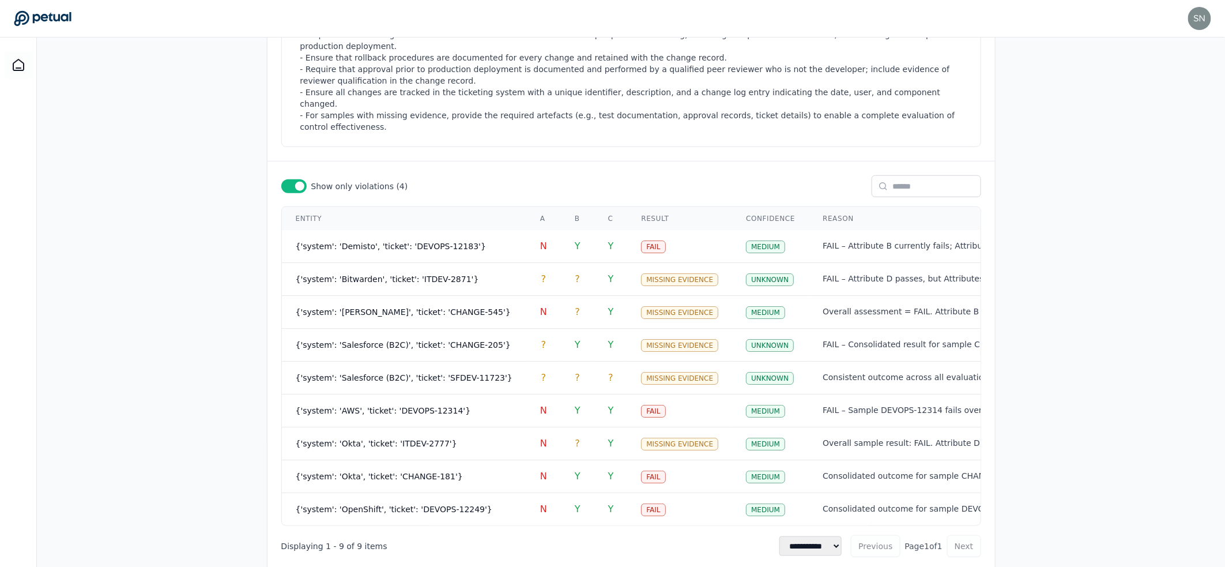
click at [300, 182] on span at bounding box center [299, 186] width 9 height 9
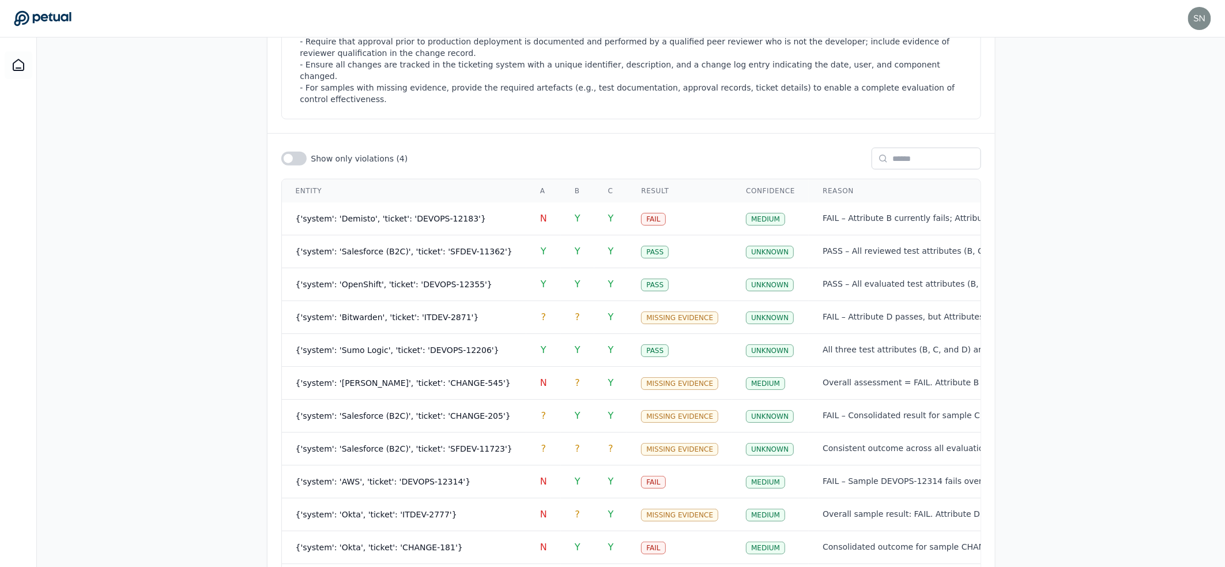
click at [299, 152] on div at bounding box center [293, 159] width 25 height 14
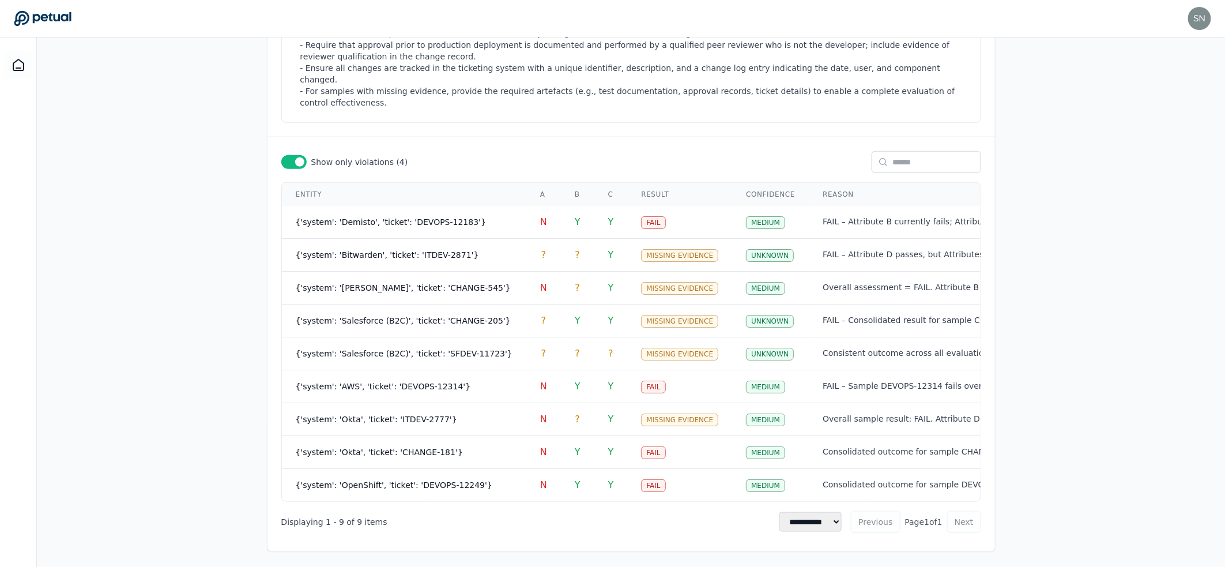
click at [835, 521] on select "**********" at bounding box center [811, 522] width 62 height 20
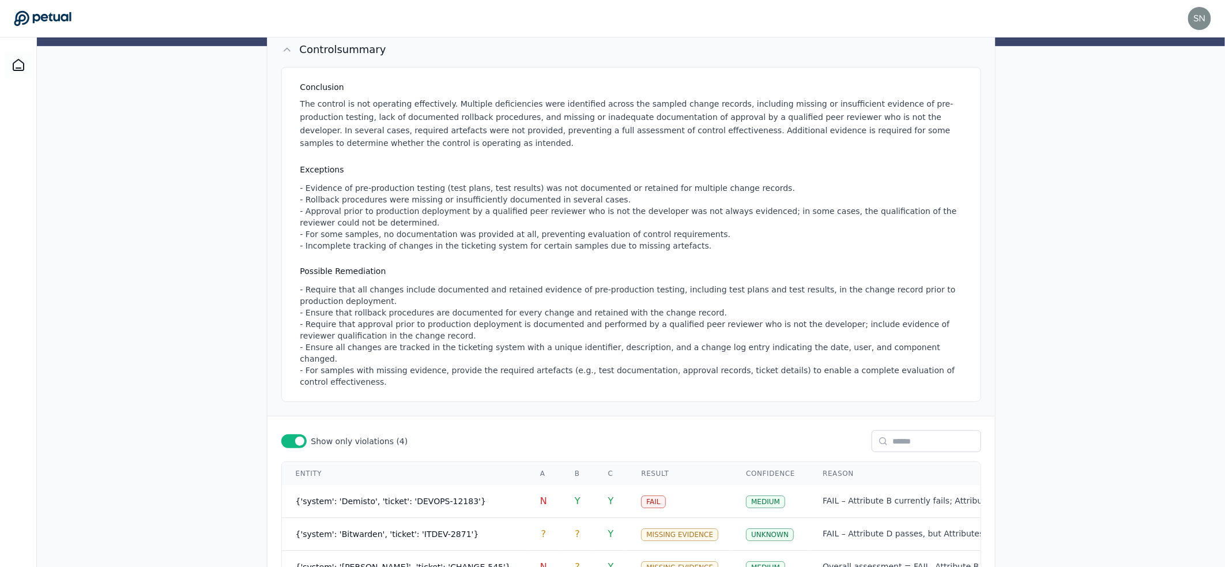
scroll to position [0, 0]
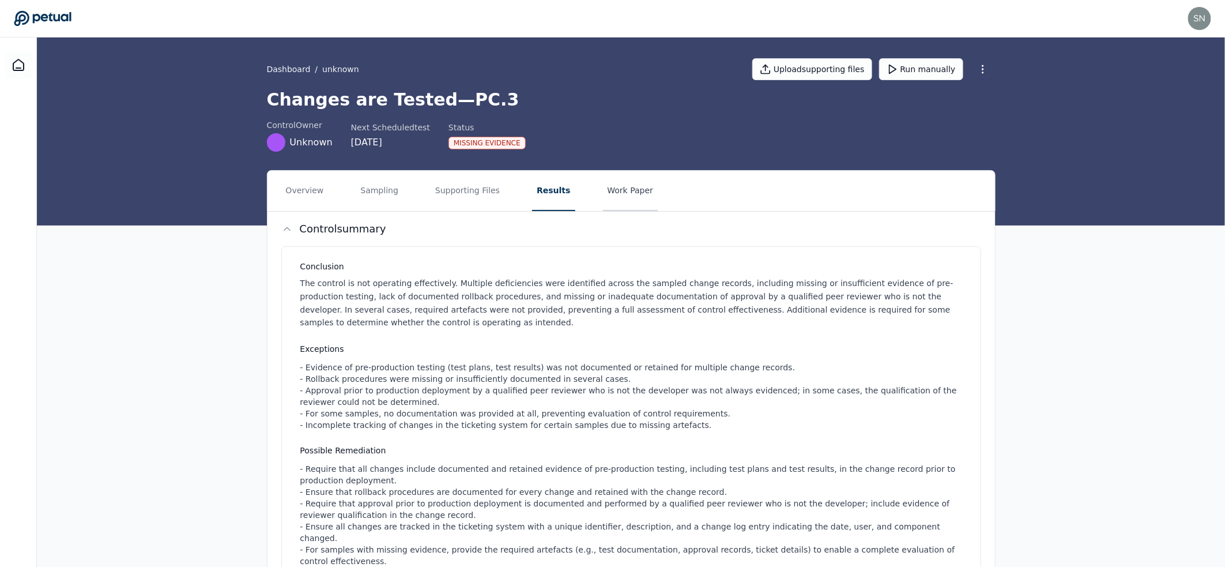
click at [619, 187] on button "Work Paper" at bounding box center [630, 191] width 55 height 40
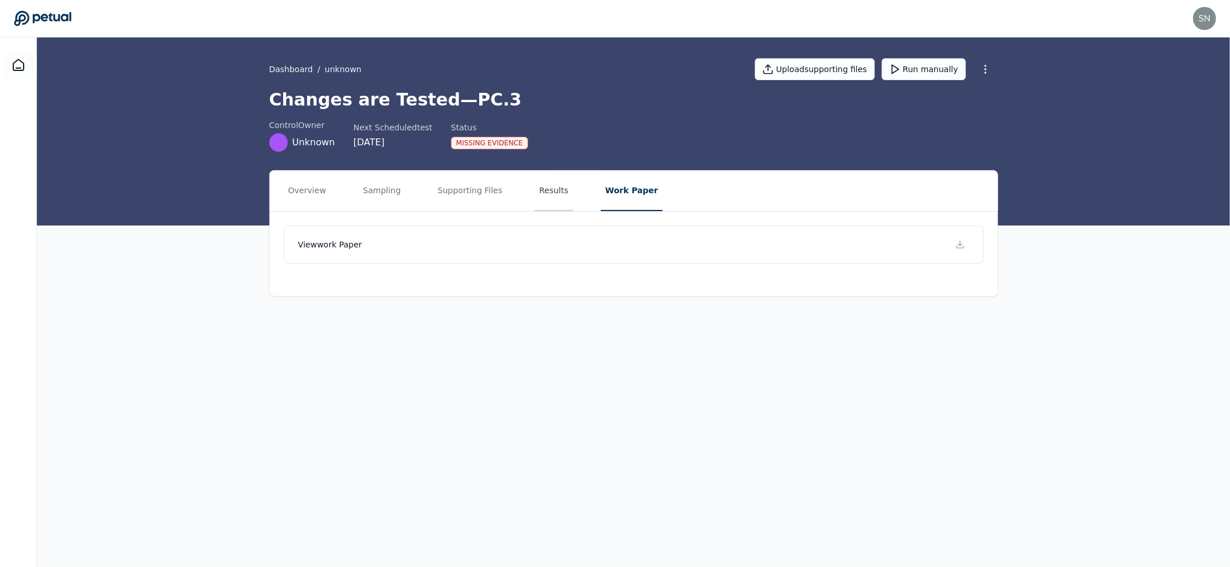
click at [544, 196] on button "Results" at bounding box center [554, 191] width 39 height 40
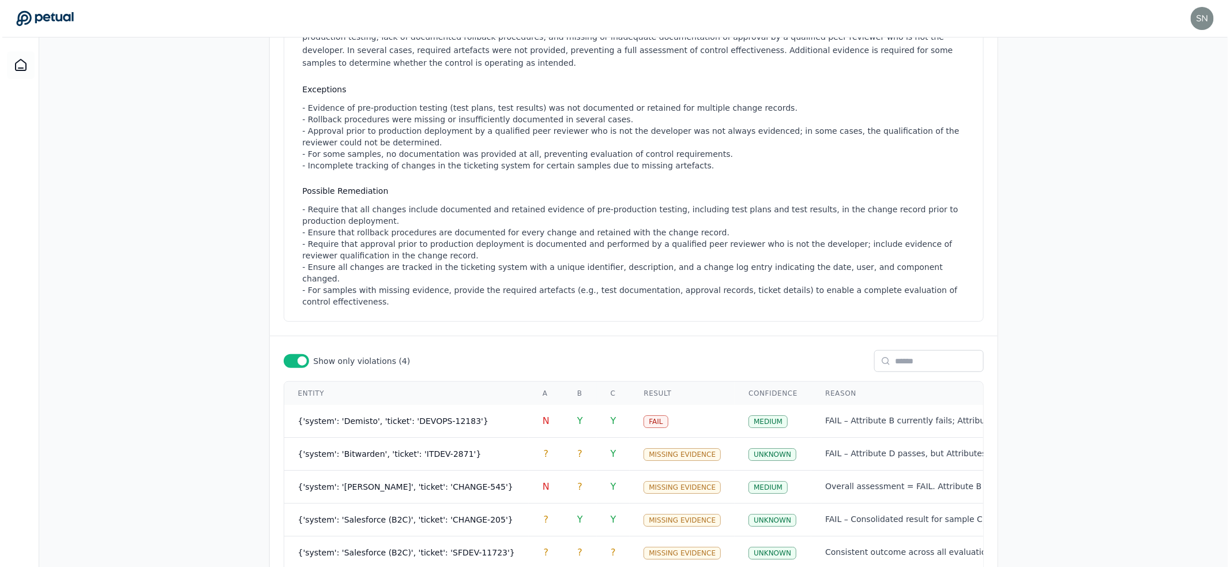
scroll to position [423, 0]
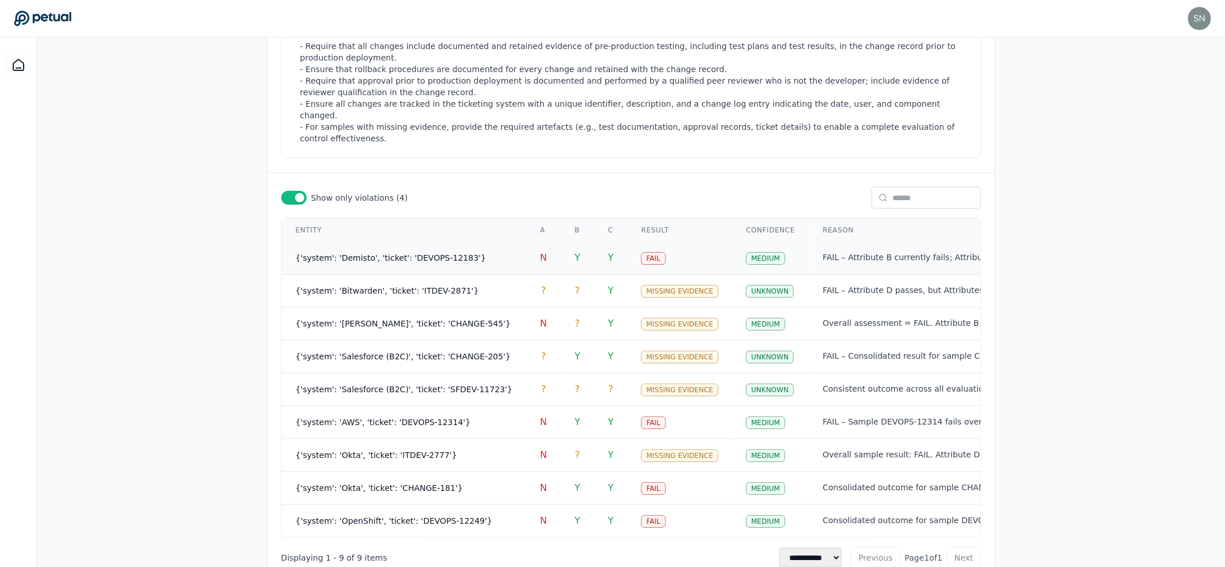
click at [491, 253] on td "{'system': 'Demisto', 'ticket': 'DEVOPS-12183'}" at bounding box center [404, 258] width 244 height 33
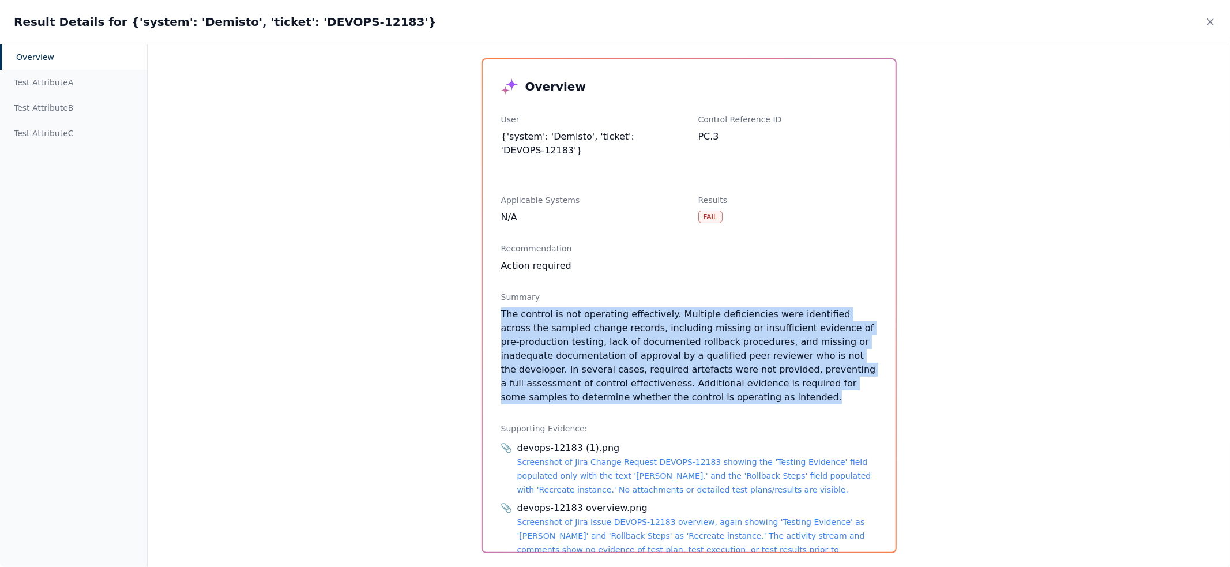
drag, startPoint x: 582, startPoint y: 305, endPoint x: 742, endPoint y: 400, distance: 185.6
click at [742, 400] on div "Summary The control is not operating effectively. Multiple deficiencies were id…" at bounding box center [689, 347] width 376 height 113
click at [742, 400] on div "The control is not operating effectively. Multiple deficiencies were identified…" at bounding box center [689, 355] width 376 height 97
drag, startPoint x: 742, startPoint y: 400, endPoint x: 604, endPoint y: 300, distance: 170.1
click at [604, 300] on div "Summary The control is not operating effectively. Multiple deficiencies were id…" at bounding box center [689, 347] width 376 height 113
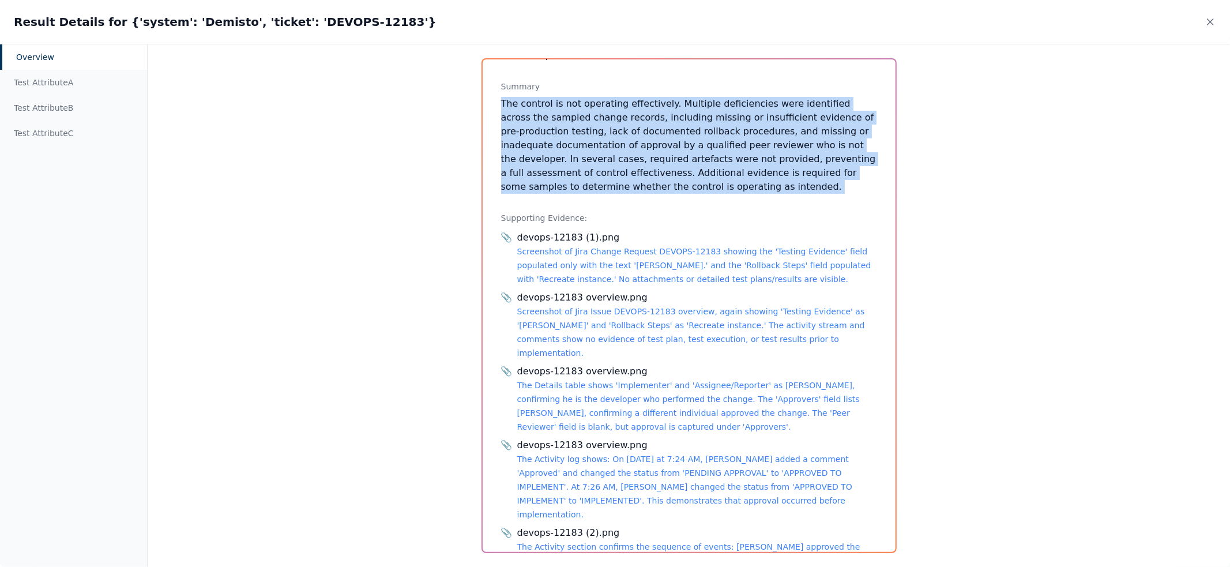
scroll to position [0, 0]
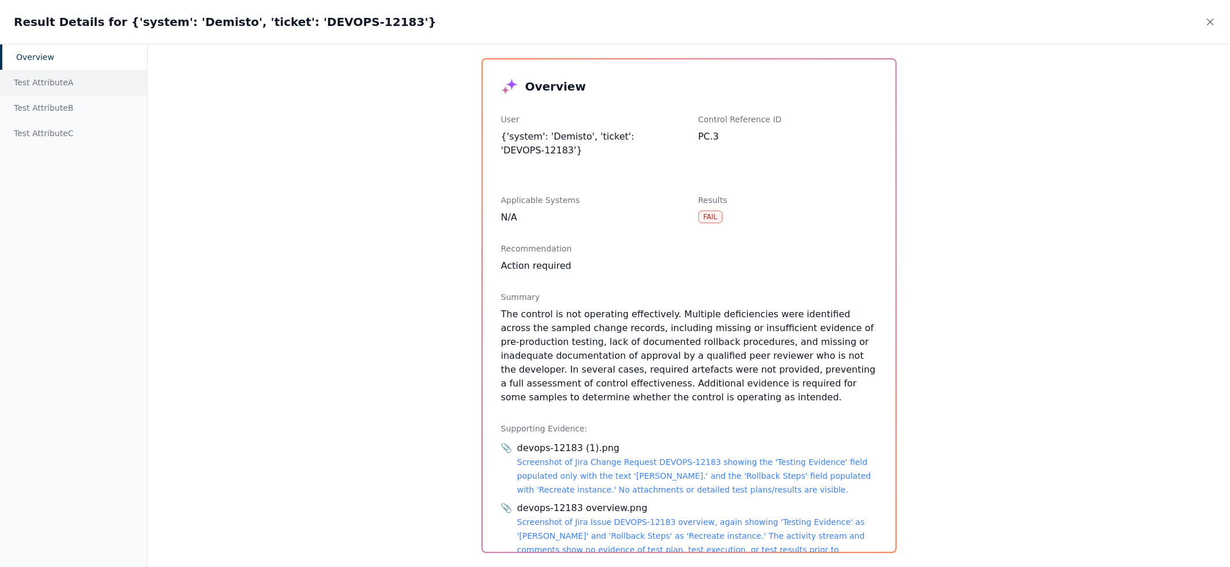
click at [39, 88] on div "Test Attribute A" at bounding box center [73, 82] width 147 height 25
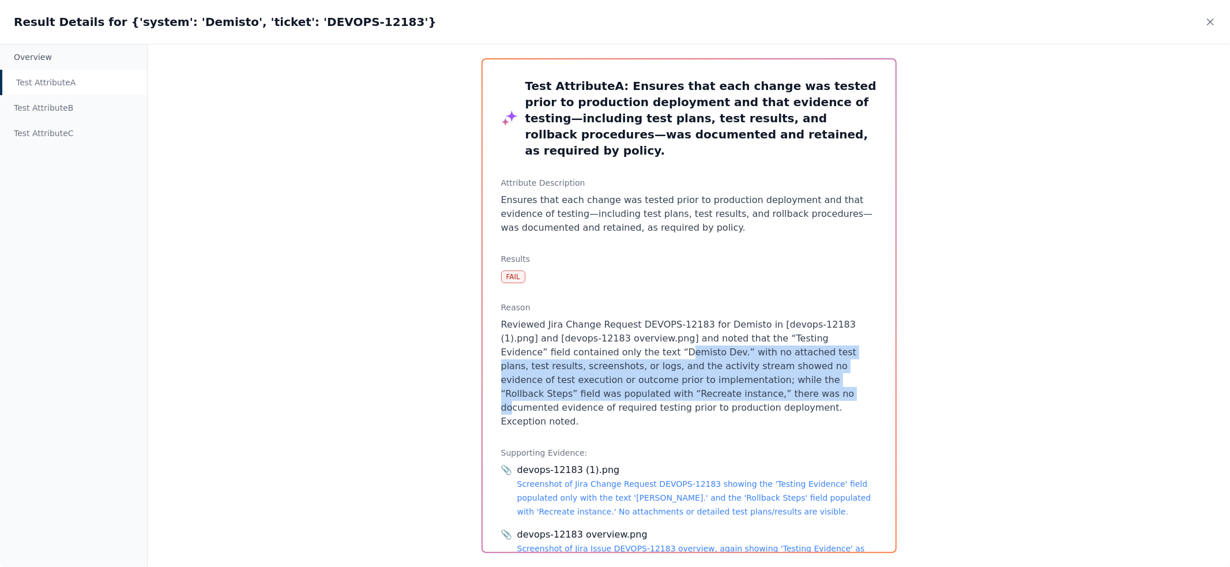
drag, startPoint x: 567, startPoint y: 336, endPoint x: 566, endPoint y: 381, distance: 44.4
click at [566, 381] on p "Reviewed Jira Change Request DEVOPS-12183 for Demisto in [devops-12183 (1).png]…" at bounding box center [689, 373] width 376 height 111
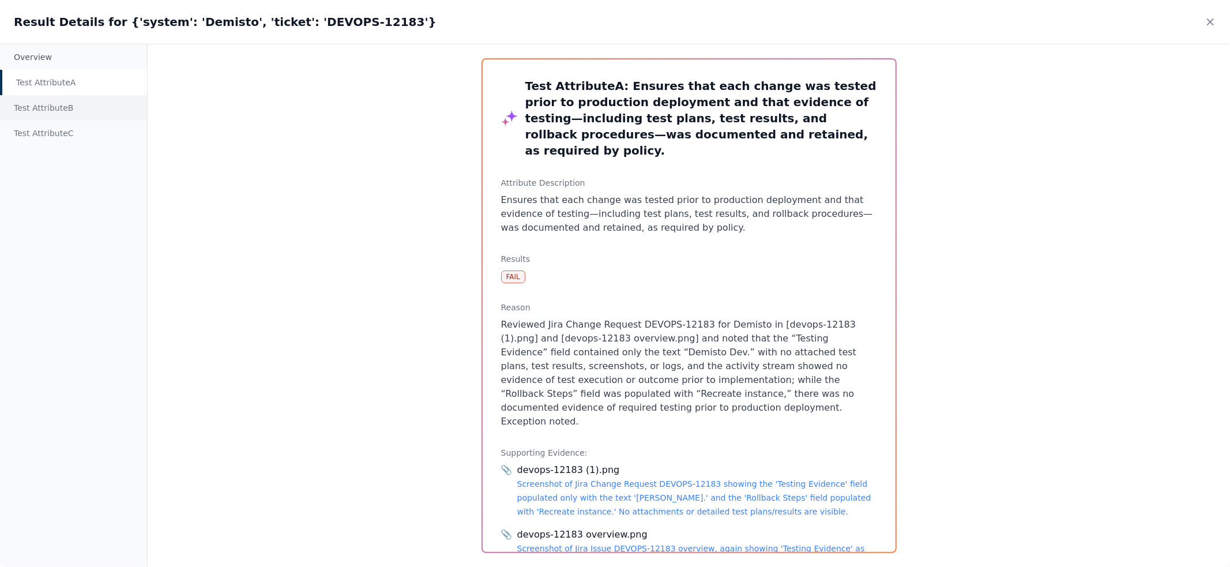
click at [82, 116] on div "Test Attribute B" at bounding box center [73, 107] width 147 height 25
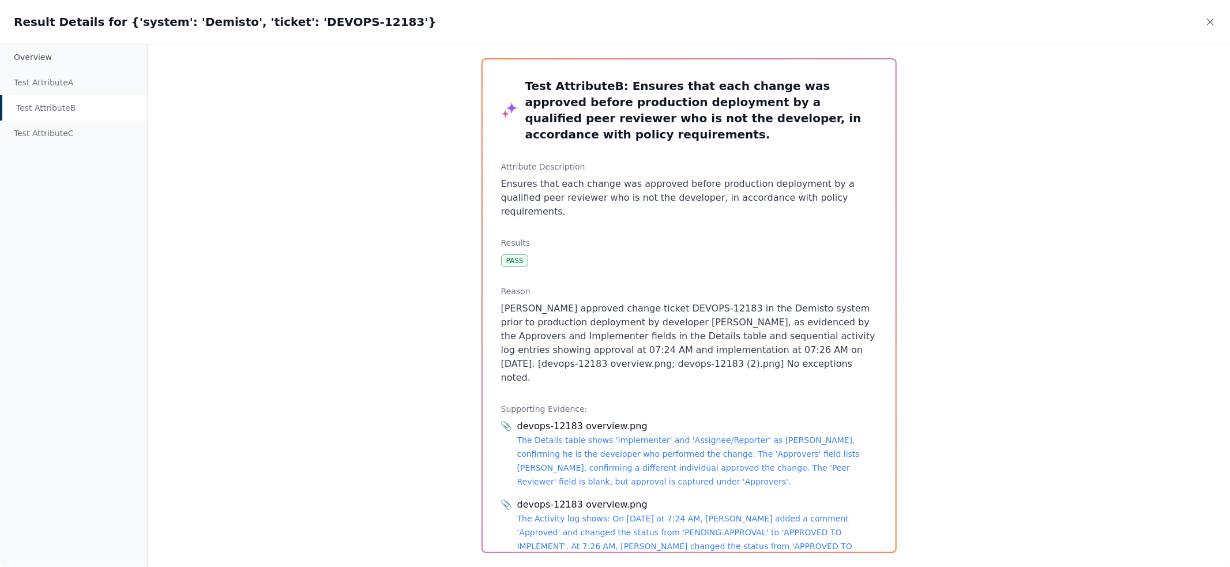
drag, startPoint x: 515, startPoint y: 273, endPoint x: 770, endPoint y: 339, distance: 263.9
click at [770, 338] on p "Chris Schafer approved change ticket DEVOPS-12183 in the Demisto system prior t…" at bounding box center [689, 343] width 376 height 83
drag, startPoint x: 767, startPoint y: 338, endPoint x: 485, endPoint y: 278, distance: 288.3
click at [485, 278] on div "Test Attribute B : Ensures that each change was approved before production depl…" at bounding box center [689, 305] width 413 height 492
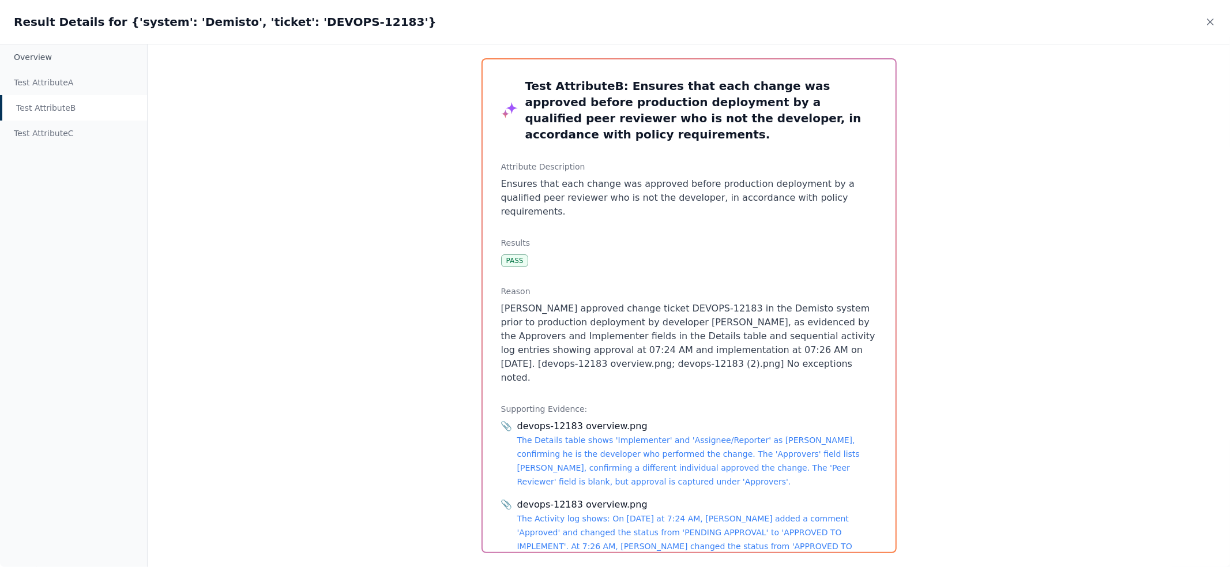
click at [485, 278] on div "Test Attribute B : Ensures that each change was approved before production depl…" at bounding box center [689, 305] width 413 height 492
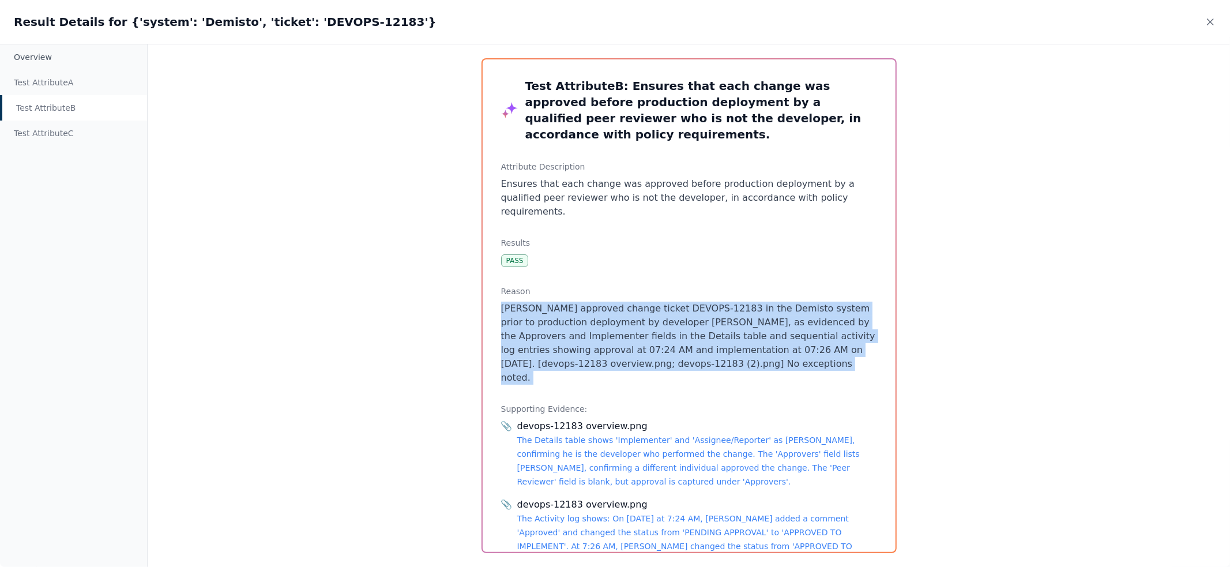
drag, startPoint x: 485, startPoint y: 278, endPoint x: 798, endPoint y: 331, distance: 317.6
click at [797, 331] on div "Test Attribute B : Ensures that each change was approved before production depl…" at bounding box center [689, 305] width 413 height 492
click at [798, 331] on p "Chris Schafer approved change ticket DEVOPS-12183 in the Demisto system prior t…" at bounding box center [689, 343] width 376 height 83
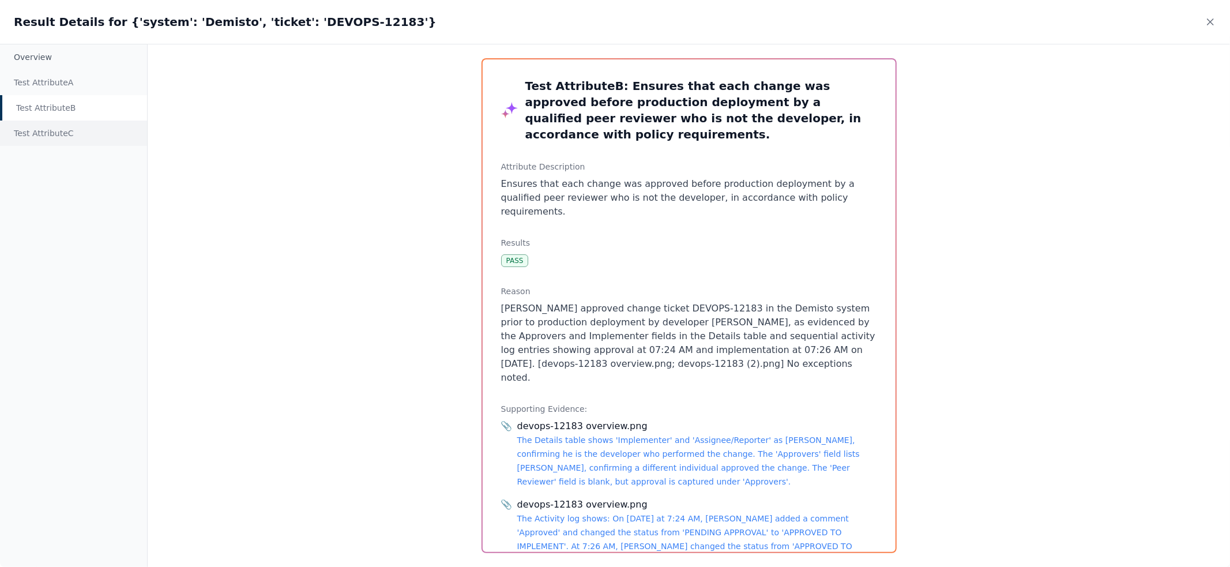
click at [84, 132] on div "Test Attribute C" at bounding box center [73, 133] width 147 height 25
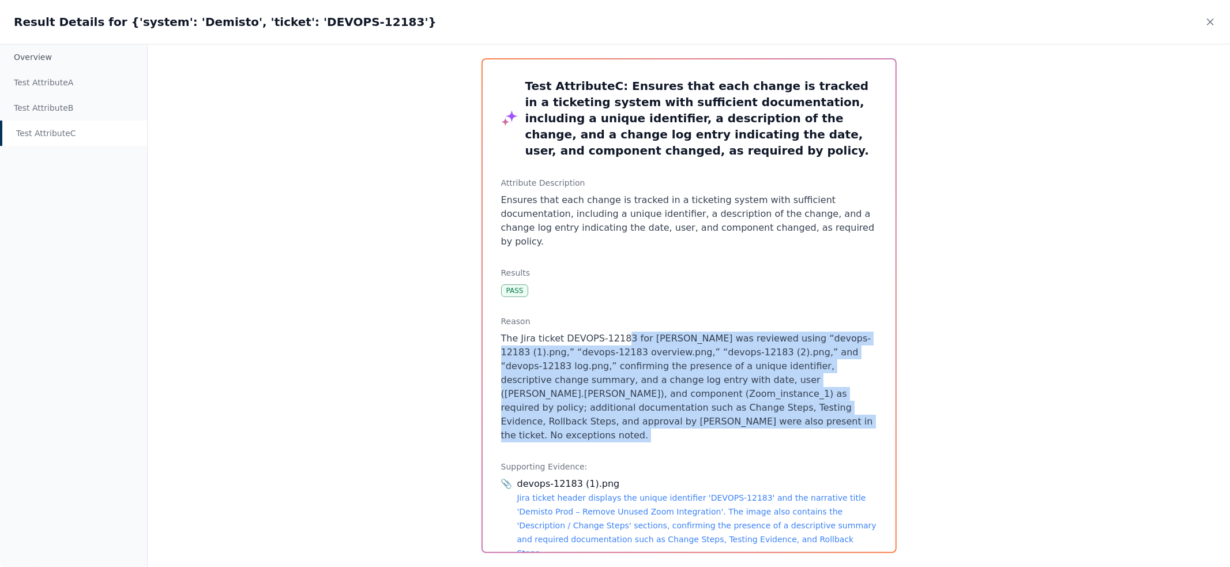
drag, startPoint x: 622, startPoint y: 318, endPoint x: 736, endPoint y: 415, distance: 149.7
click at [736, 415] on div "Test Attribute C : Ensures that each change is tracked in a ticketing system wi…" at bounding box center [689, 305] width 413 height 492
drag, startPoint x: 721, startPoint y: 404, endPoint x: 588, endPoint y: 325, distance: 155.2
click at [588, 332] on p "The Jira ticket DEVOPS-12183 for Demisto was reviewed using “devops-12183 (1).p…" at bounding box center [689, 387] width 376 height 111
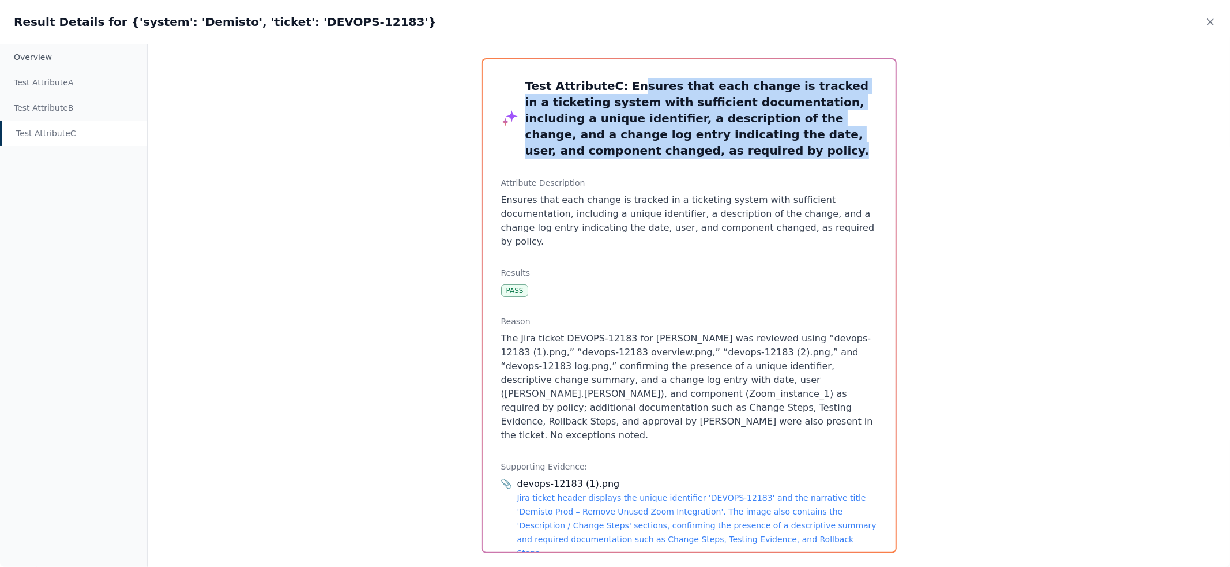
drag, startPoint x: 645, startPoint y: 155, endPoint x: 624, endPoint y: 85, distance: 73.2
click at [625, 86] on h3 "Test Attribute C : Ensures that each change is tracked in a ticketing system wi…" at bounding box center [701, 118] width 352 height 81
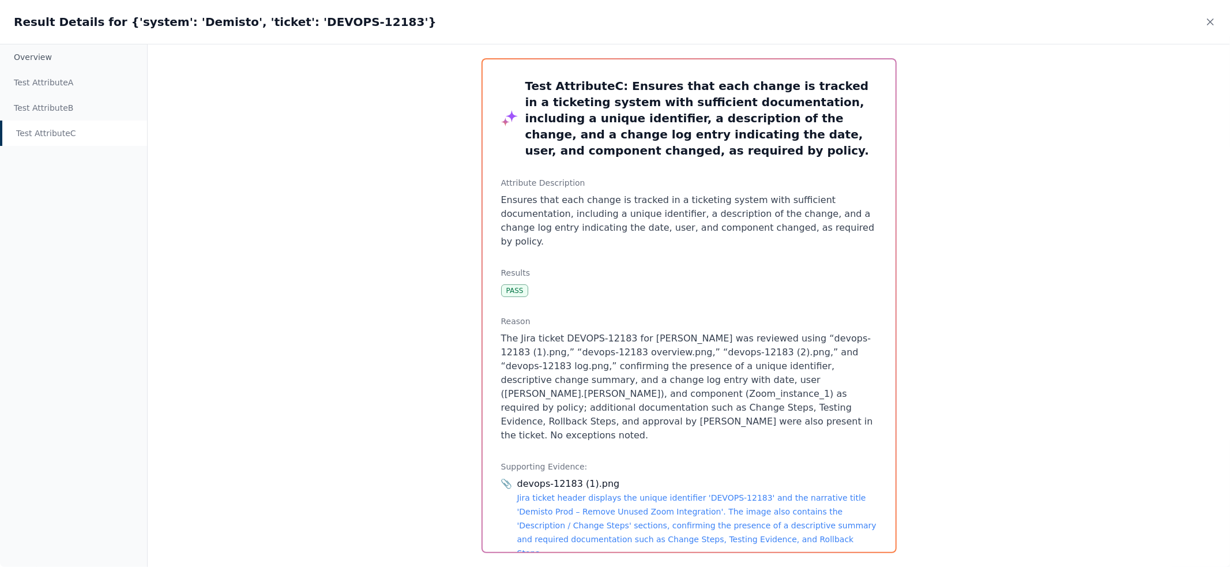
click at [1204, 24] on div "Result Details for {'system': 'Demisto', 'ticket': 'DEVOPS-12183'}" at bounding box center [615, 22] width 1230 height 44
click at [1209, 24] on icon at bounding box center [1210, 22] width 6 height 6
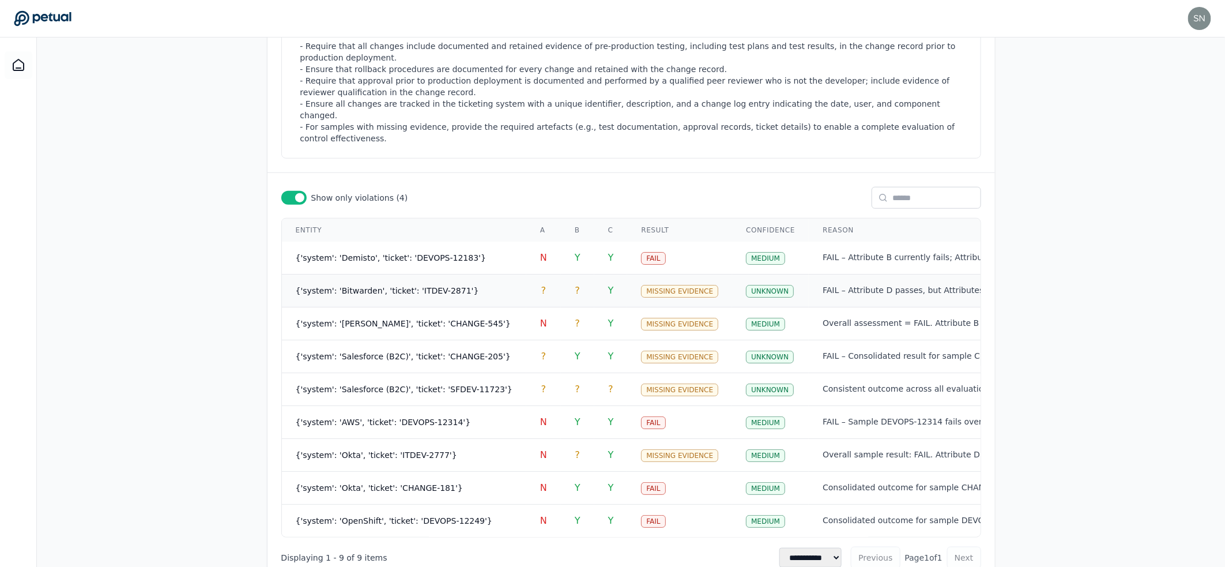
click at [417, 286] on span "{'system': 'Bitwarden', 'ticket': 'ITDEV-2871'}" at bounding box center [387, 290] width 183 height 9
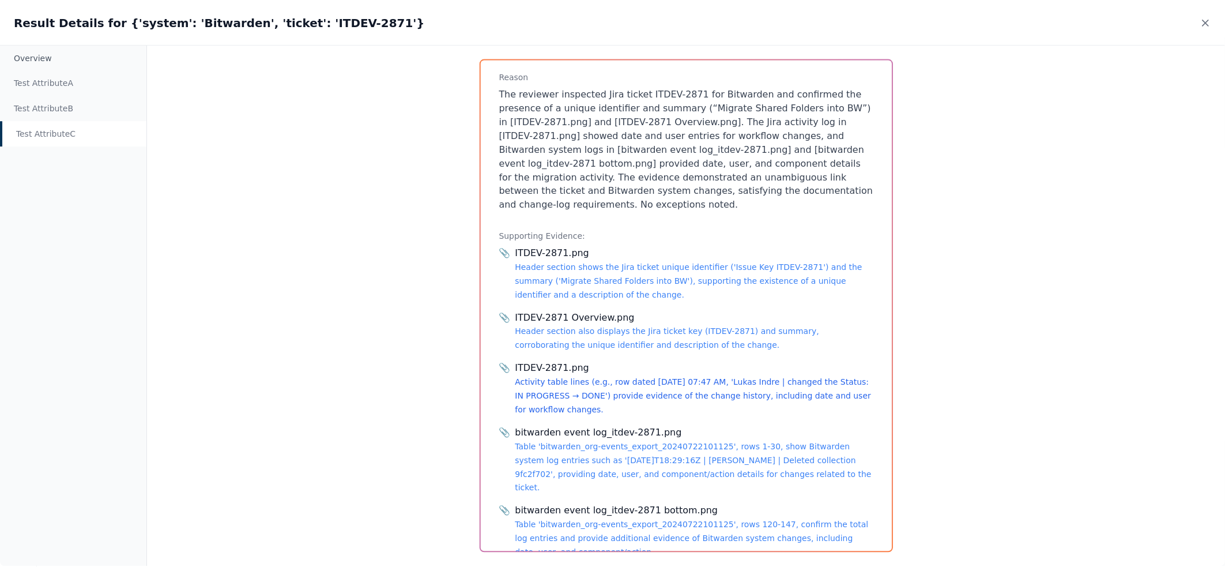
scroll to position [248, 0]
click at [1209, 21] on icon at bounding box center [1211, 22] width 12 height 12
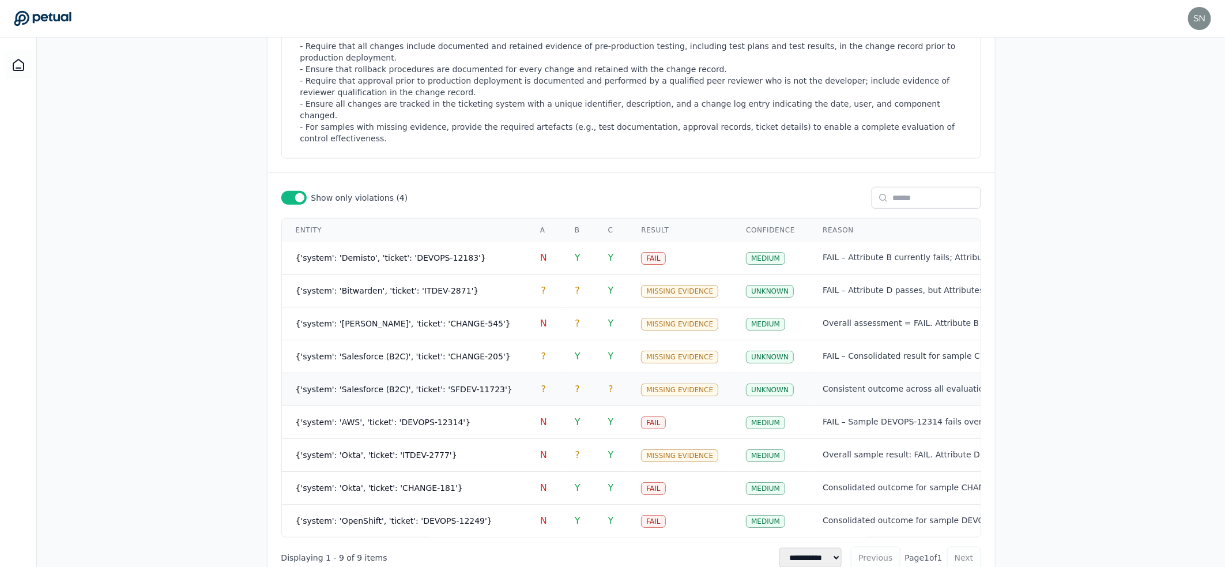
click at [451, 385] on span "{'system': 'Salesforce (B2C)', 'ticket': 'SFDEV-11723'}" at bounding box center [404, 389] width 217 height 9
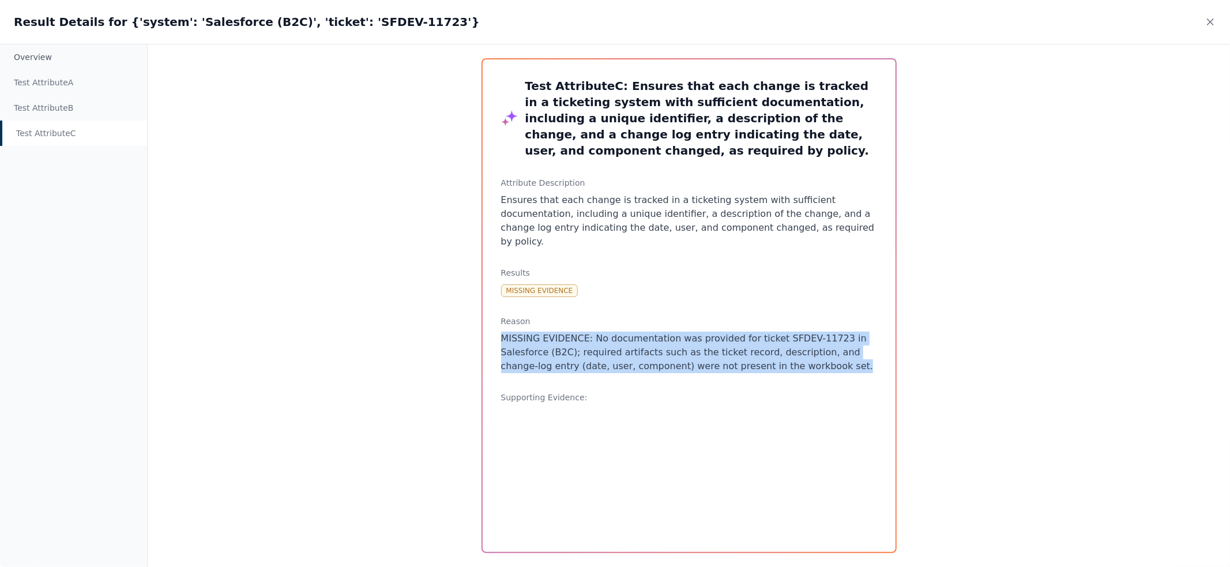
drag, startPoint x: 605, startPoint y: 315, endPoint x: 834, endPoint y: 357, distance: 232.7
click at [833, 357] on div "Reason MISSING EVIDENCE: No documentation was provided for ticket SFDEV-11723 i…" at bounding box center [689, 344] width 376 height 58
click at [834, 357] on p "MISSING EVIDENCE: No documentation was provided for ticket SFDEV-11723 in Sales…" at bounding box center [689, 353] width 376 height 42
drag, startPoint x: 793, startPoint y: 345, endPoint x: 706, endPoint y: 317, distance: 91.7
click at [708, 317] on div "Reason MISSING EVIDENCE: No documentation was provided for ticket SFDEV-11723 i…" at bounding box center [689, 344] width 376 height 58
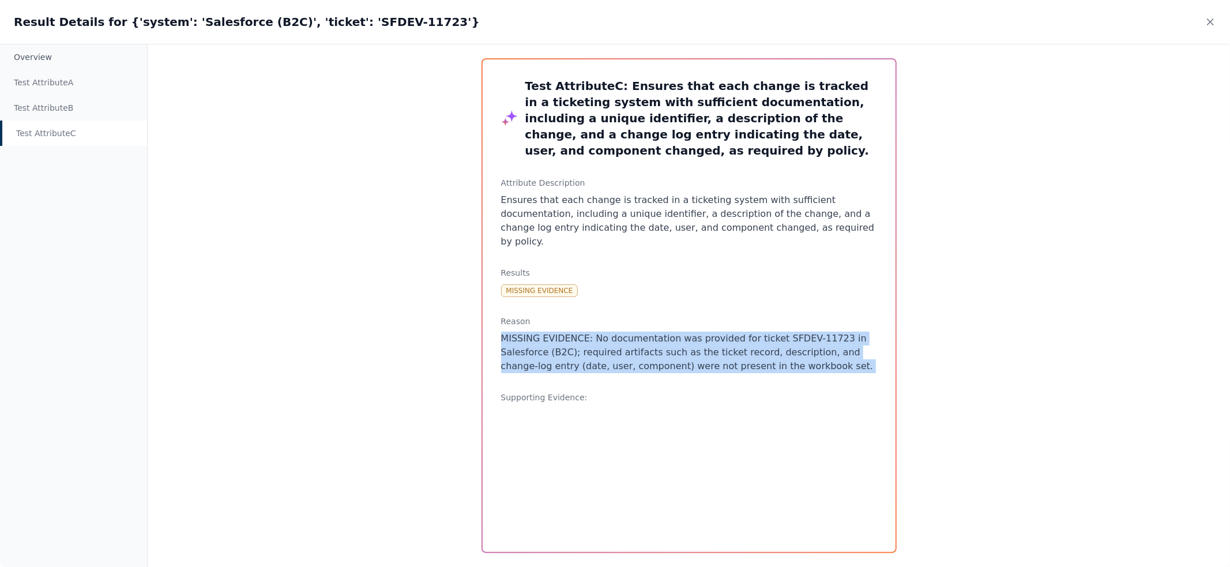
click at [706, 317] on div "Reason MISSING EVIDENCE: No documentation was provided for ticket SFDEV-11723 i…" at bounding box center [689, 344] width 376 height 58
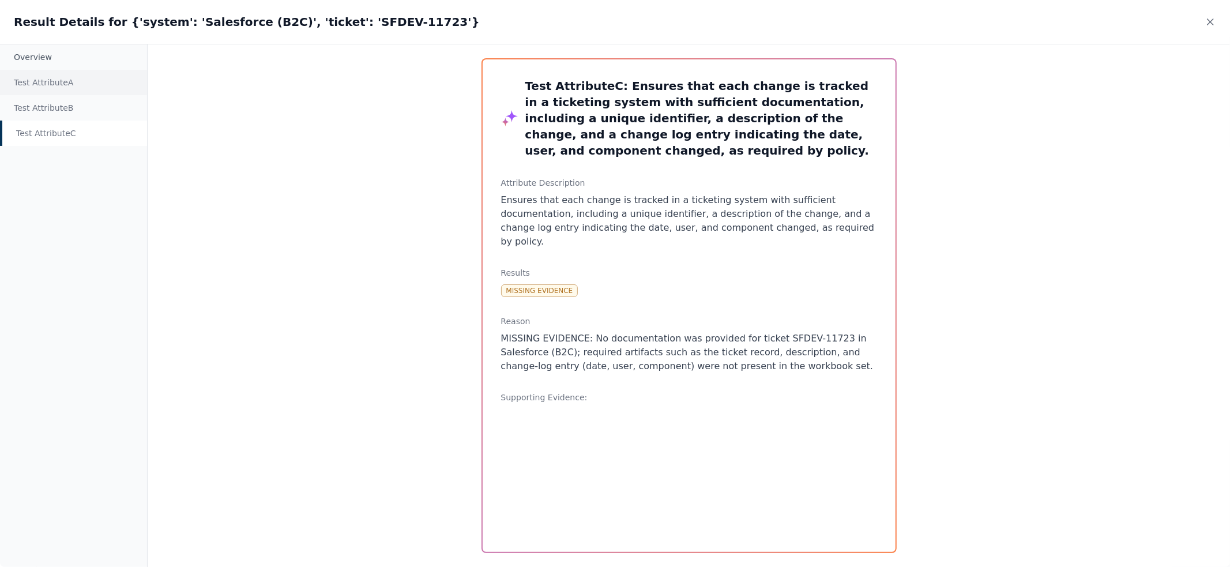
click at [55, 81] on div "Test Attribute A" at bounding box center [73, 82] width 147 height 25
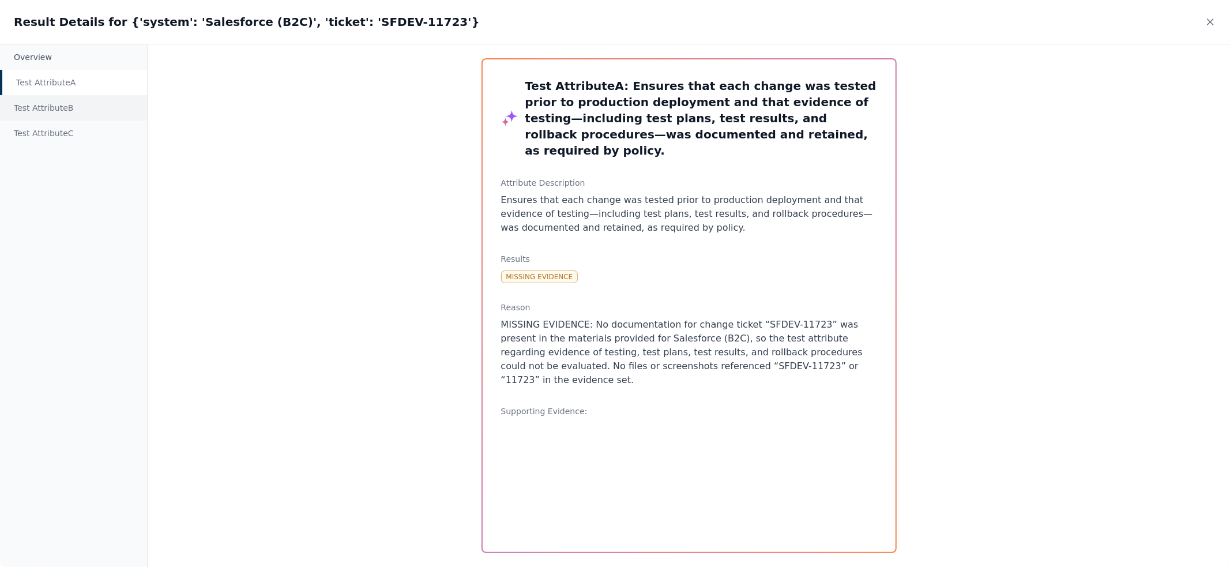
click at [55, 106] on div "Test Attribute B" at bounding box center [73, 107] width 147 height 25
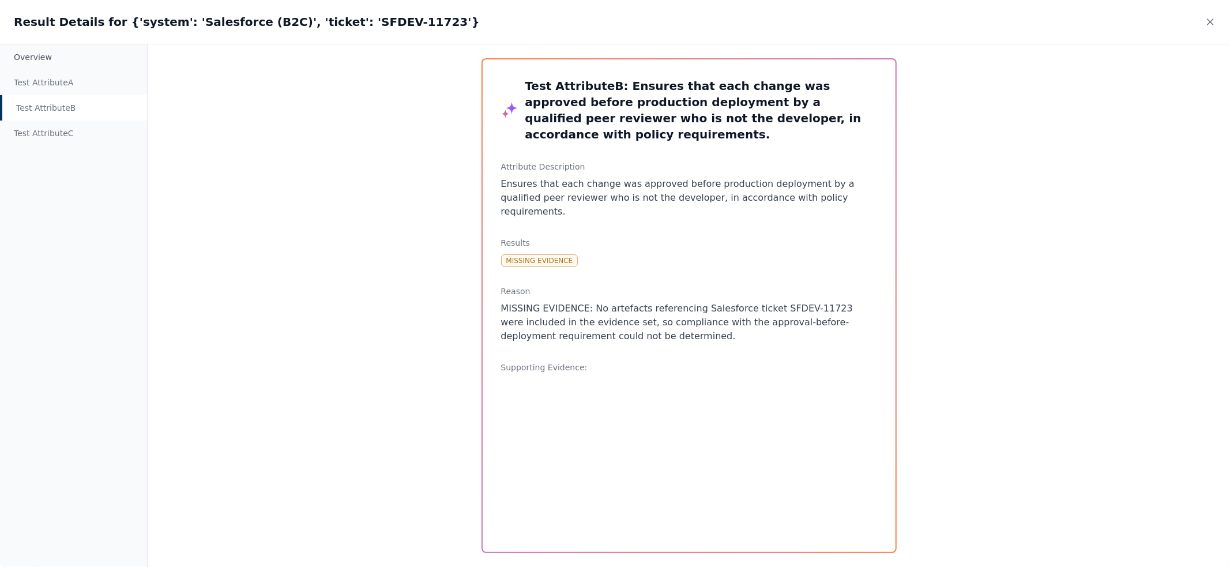
click at [582, 302] on p "MISSING EVIDENCE: No artefacts referencing Salesforce ticket SFDEV-11723 were i…" at bounding box center [689, 323] width 376 height 42
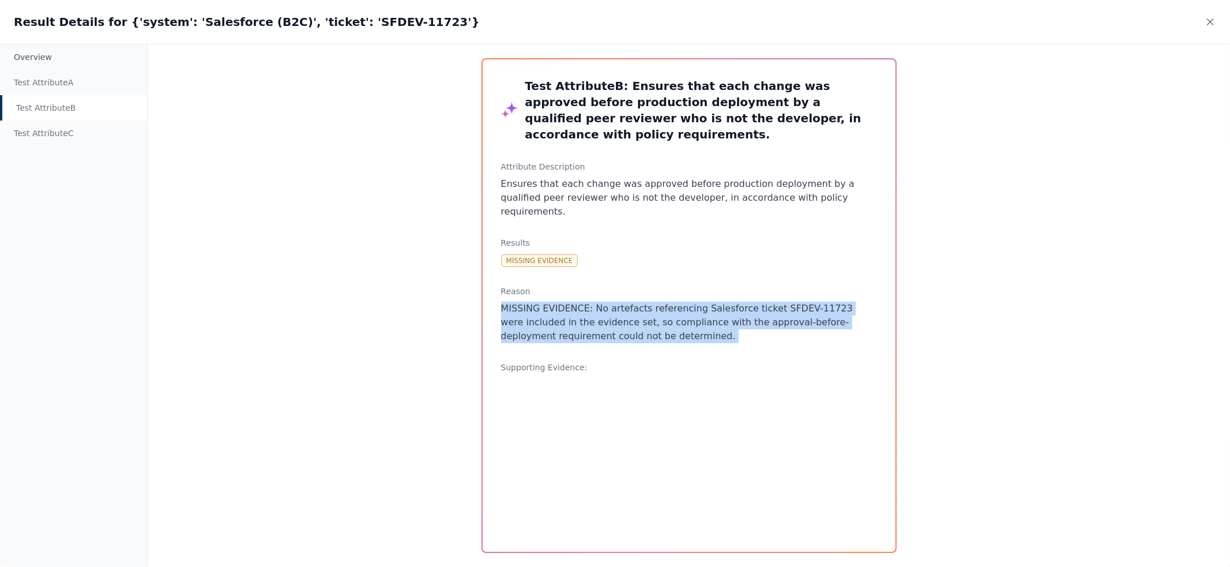
click at [582, 302] on p "MISSING EVIDENCE: No artefacts referencing Salesforce ticket SFDEV-11723 were i…" at bounding box center [689, 323] width 376 height 42
copy p "MISSING EVIDENCE: No artefacts referencing Salesforce ticket SFDEV-11723 were i…"
click at [1214, 25] on icon at bounding box center [1211, 22] width 12 height 12
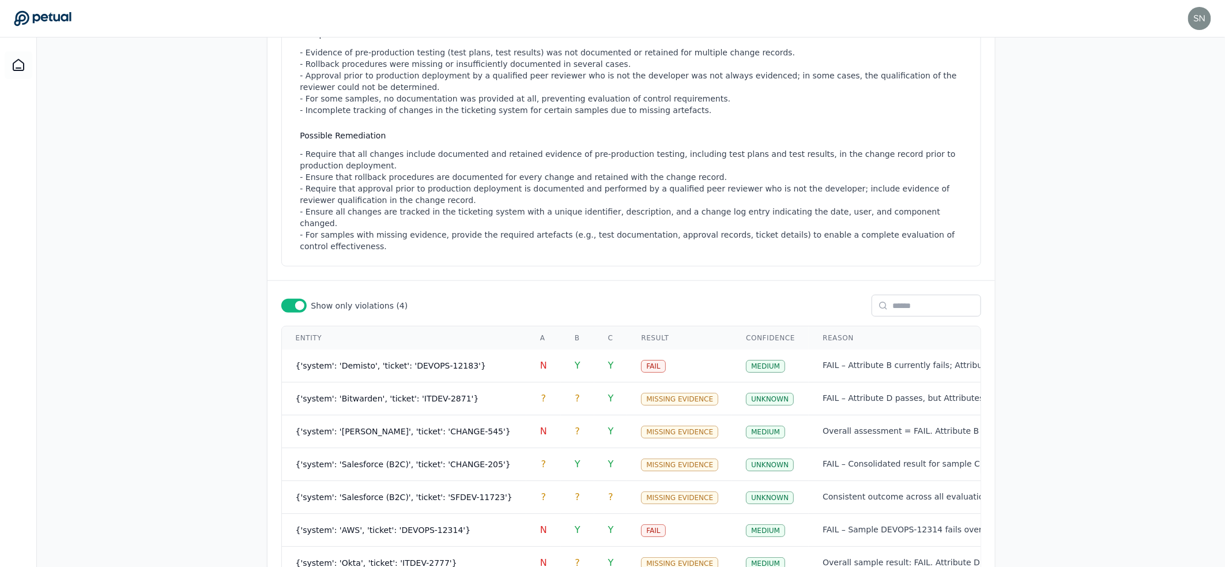
scroll to position [31, 0]
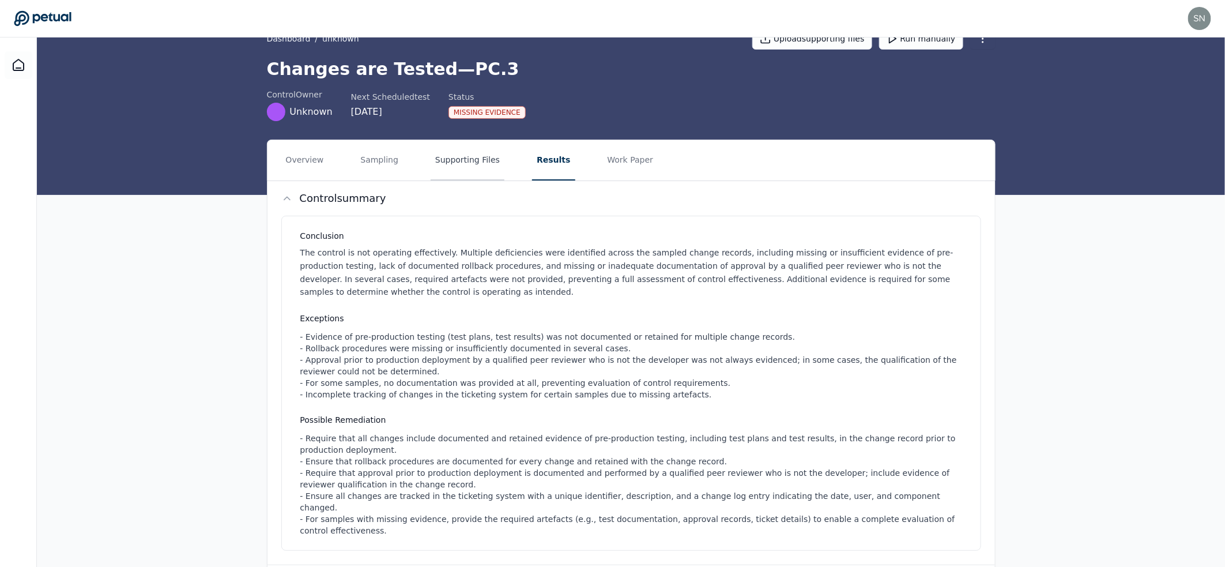
click at [473, 159] on button "Supporting Files" at bounding box center [468, 160] width 74 height 40
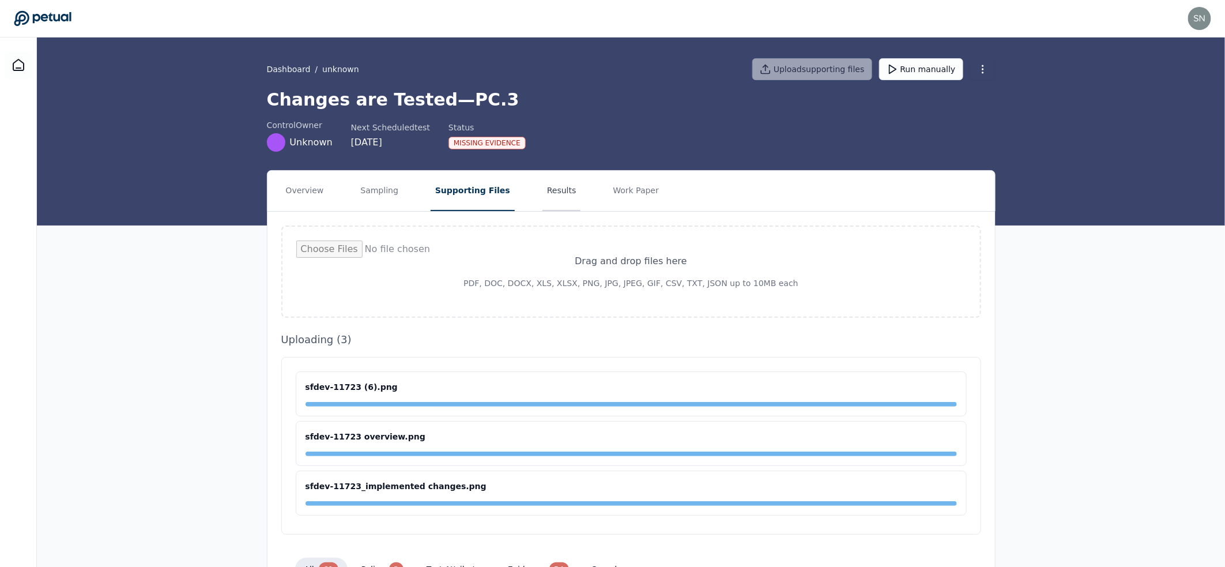
click at [543, 200] on button "Results" at bounding box center [562, 191] width 39 height 40
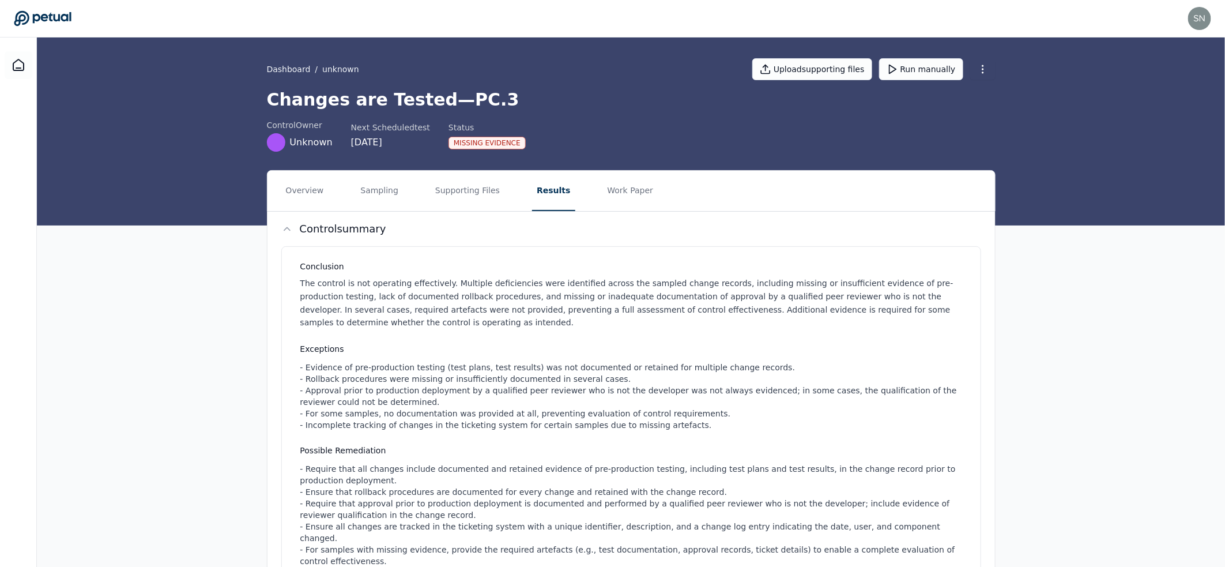
scroll to position [458, 0]
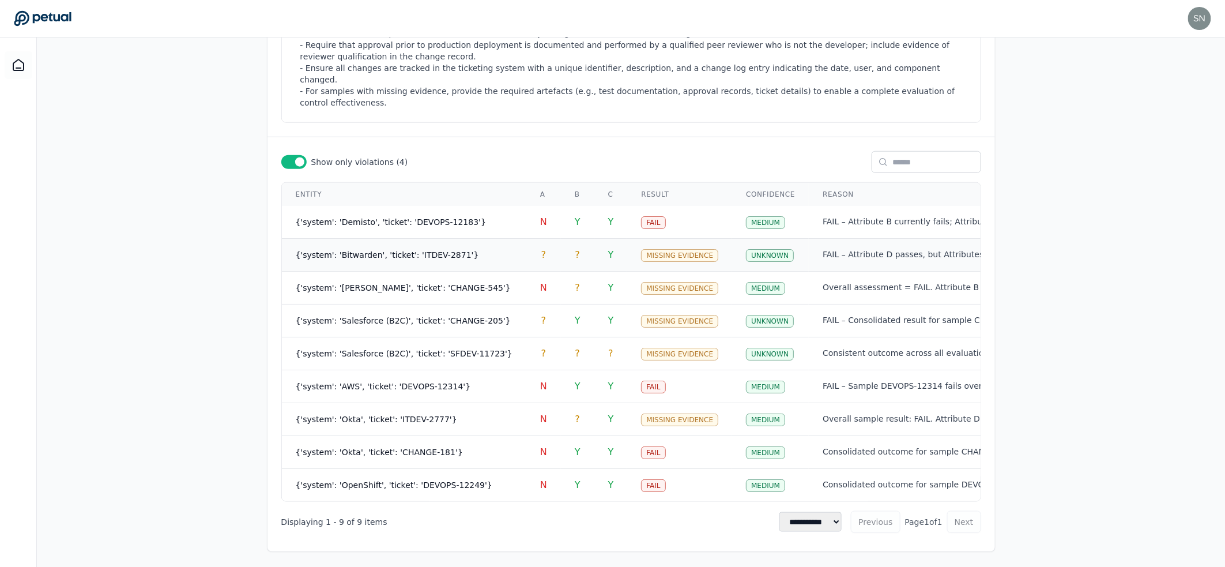
click at [436, 250] on span "{'system': 'Bitwarden', 'ticket': 'ITDEV-2871'}" at bounding box center [387, 254] width 183 height 9
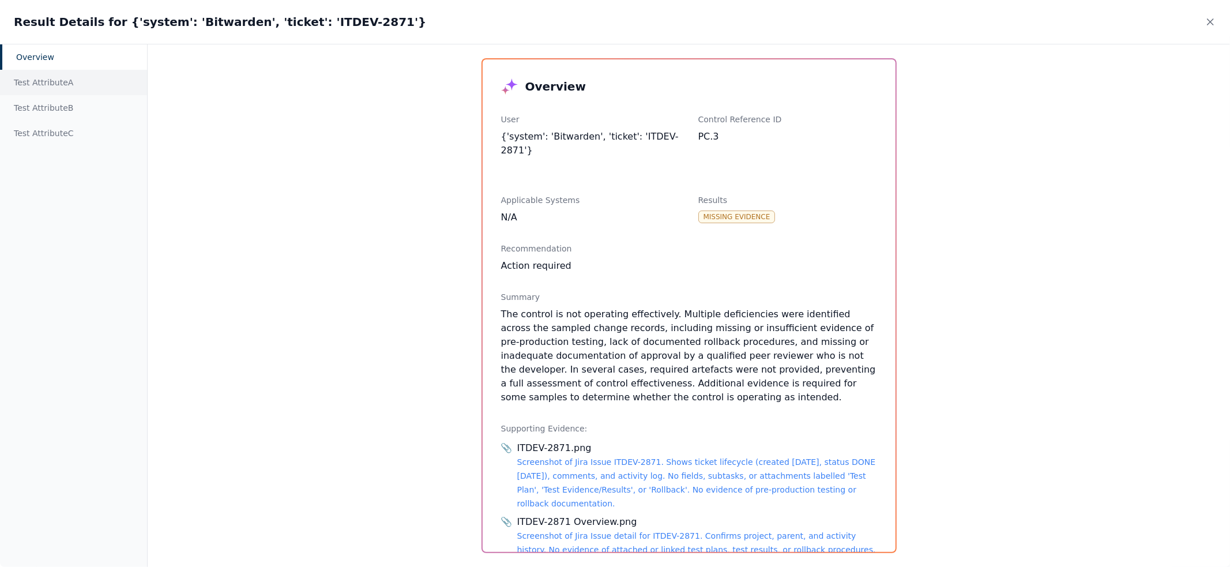
click at [57, 80] on div "Test Attribute A" at bounding box center [73, 82] width 147 height 25
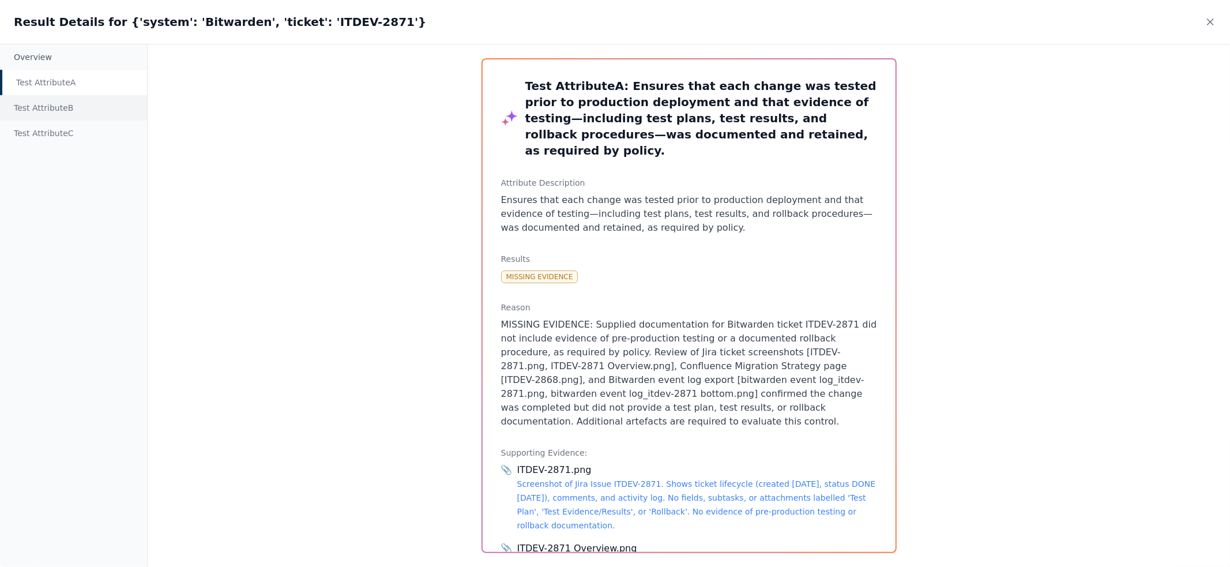
click at [62, 108] on div "Test Attribute B" at bounding box center [73, 107] width 147 height 25
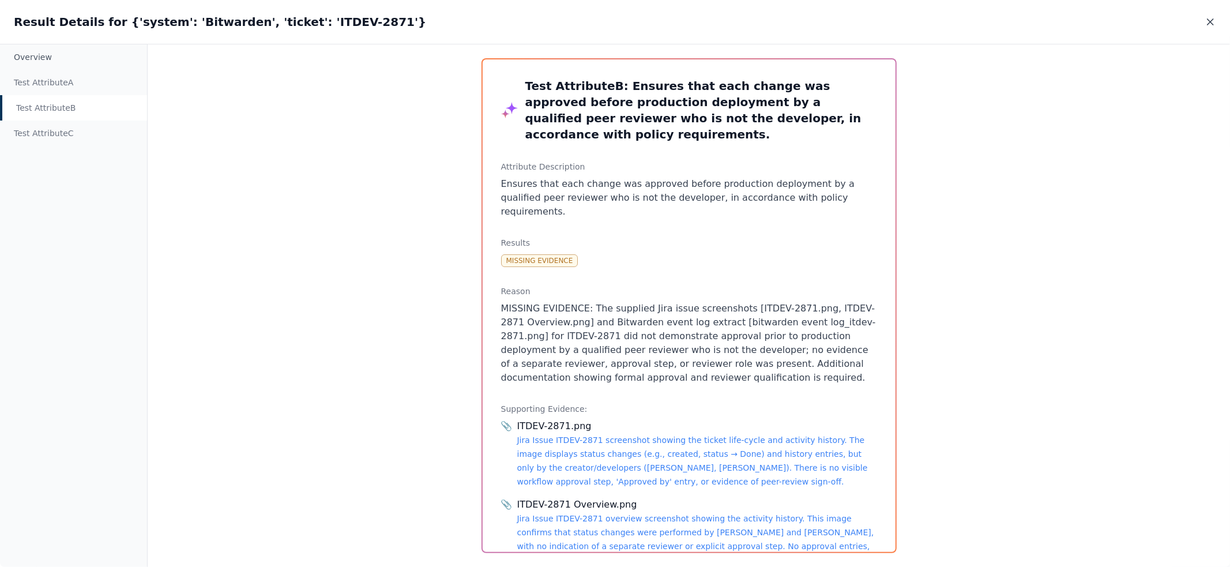
click at [1205, 26] on icon at bounding box center [1211, 22] width 12 height 12
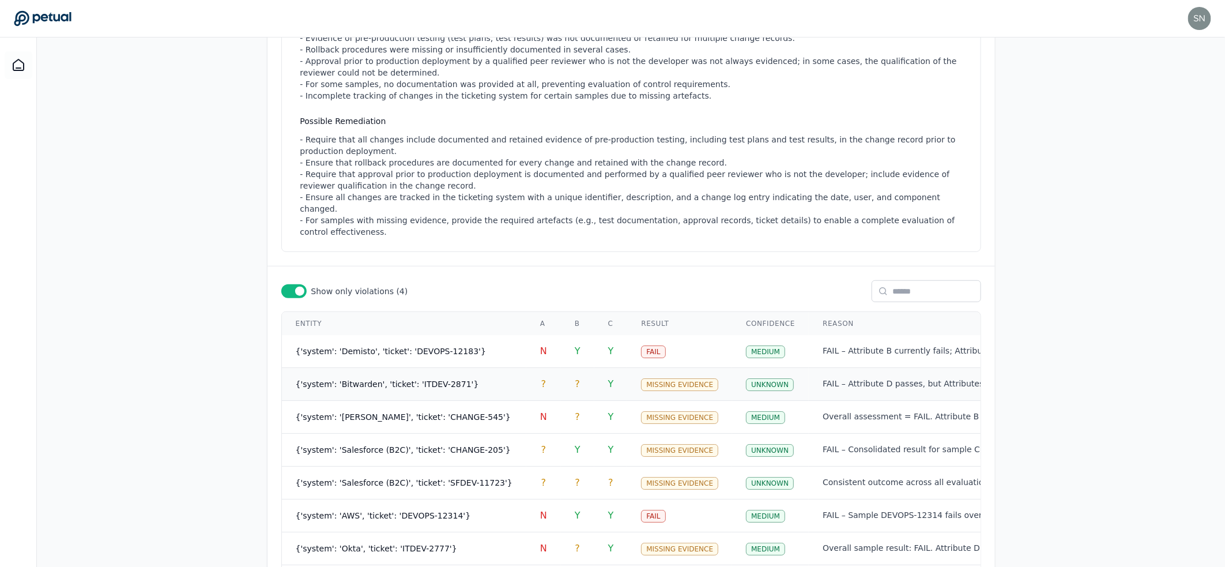
scroll to position [0, 0]
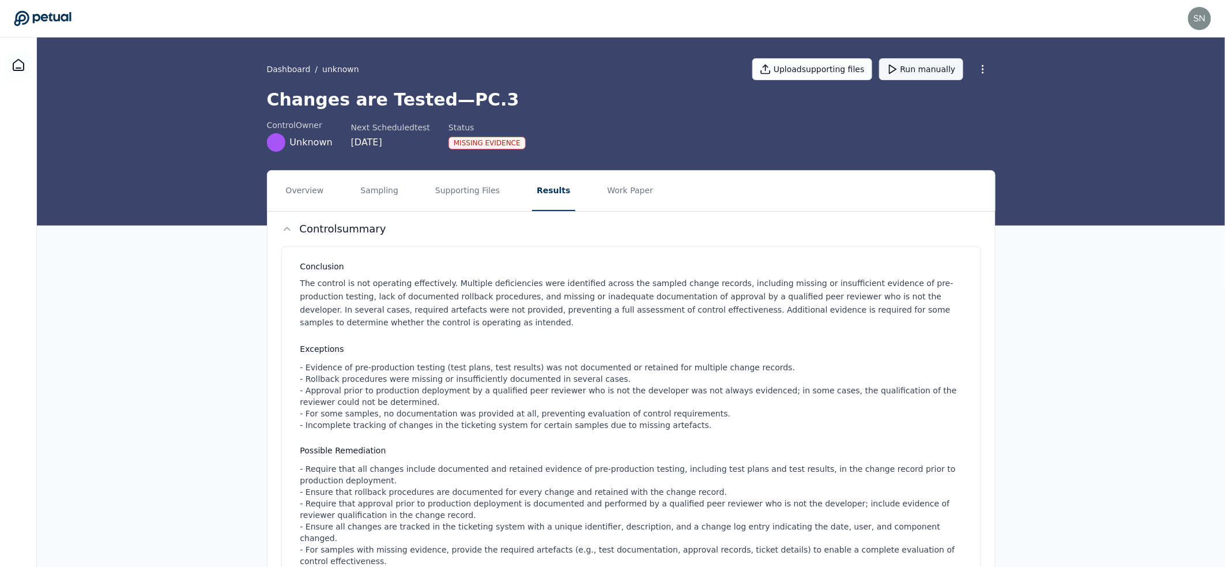
click at [932, 71] on button "Run manually" at bounding box center [921, 69] width 84 height 22
click at [304, 184] on button "Overview" at bounding box center [304, 191] width 47 height 40
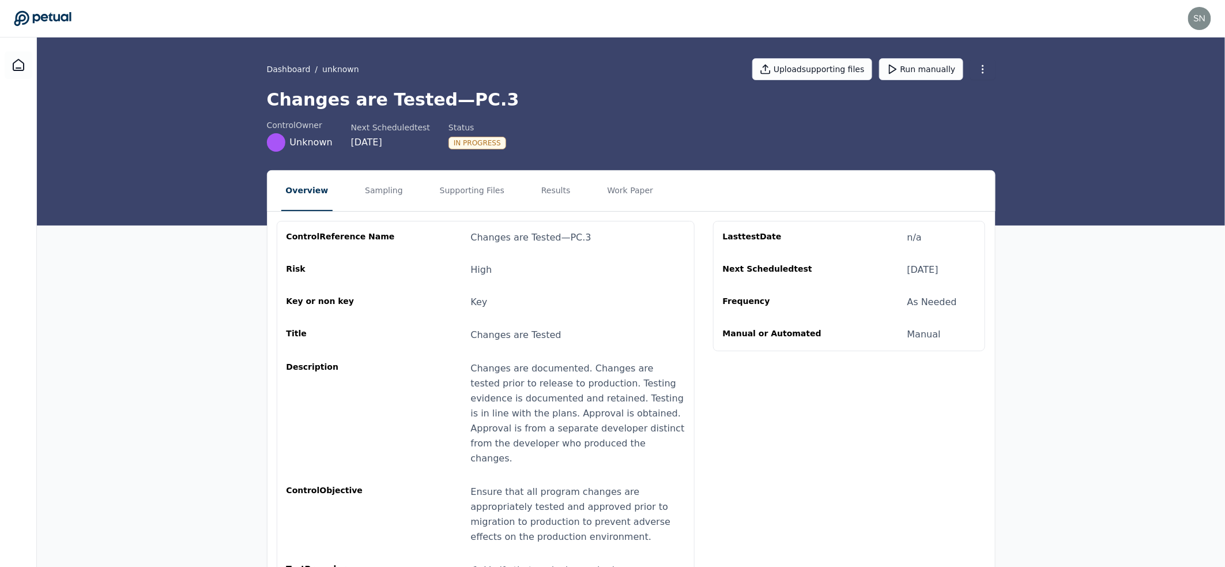
click at [639, 122] on div "control Owner Unknown Next Scheduled test 9/29/2025 Status In Progress" at bounding box center [631, 135] width 729 height 32
click at [537, 195] on button "Results" at bounding box center [556, 191] width 39 height 40
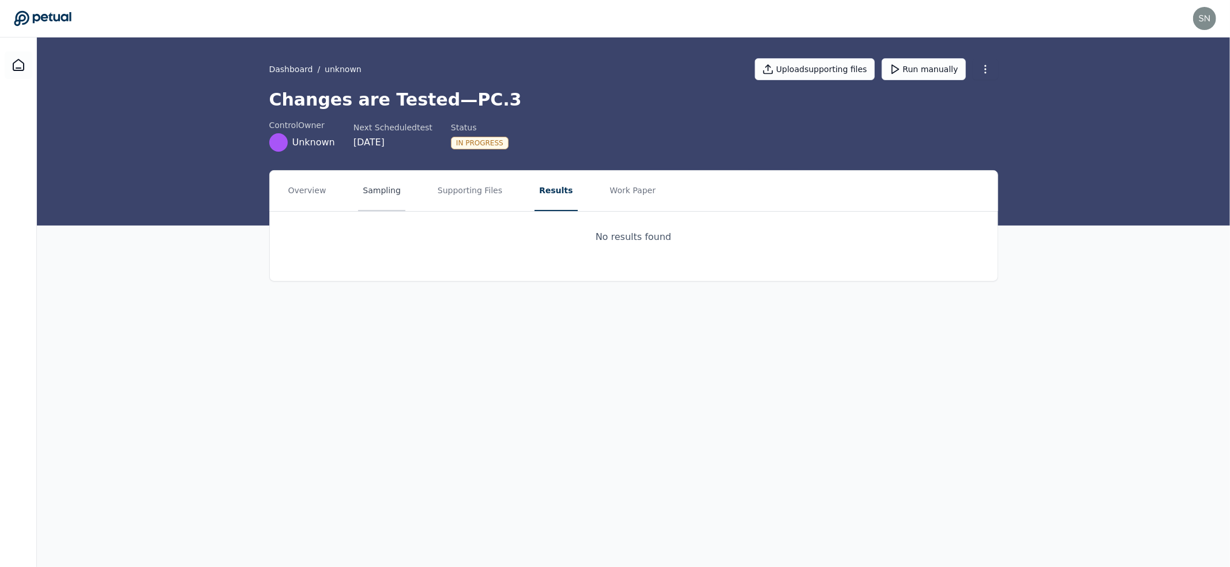
click at [384, 189] on button "Sampling" at bounding box center [381, 191] width 47 height 40
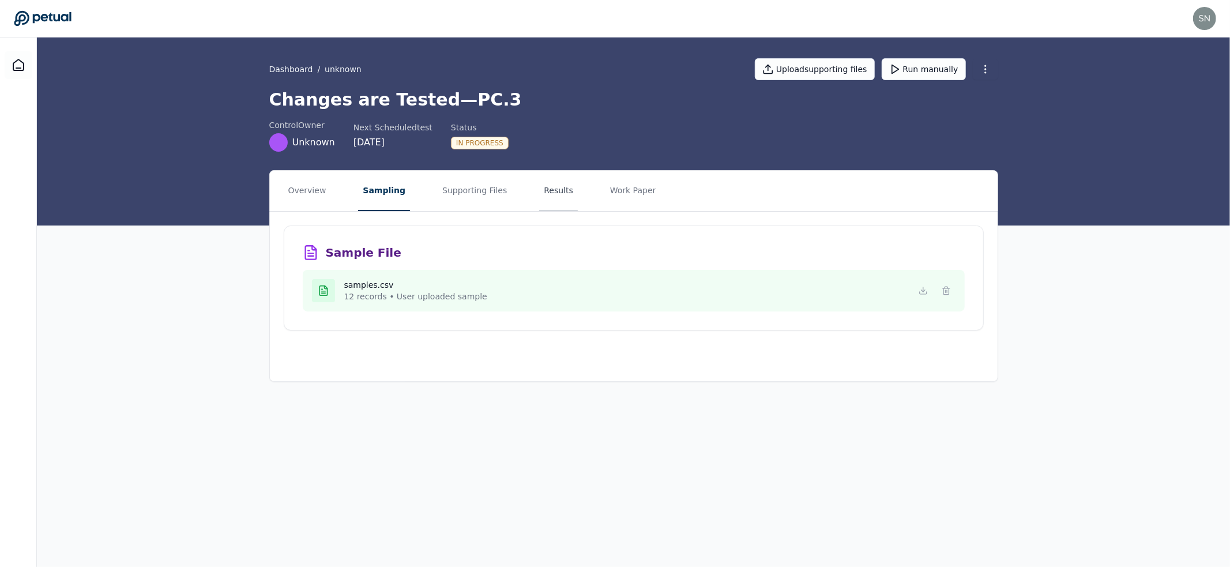
click at [539, 182] on button "Results" at bounding box center [558, 191] width 39 height 40
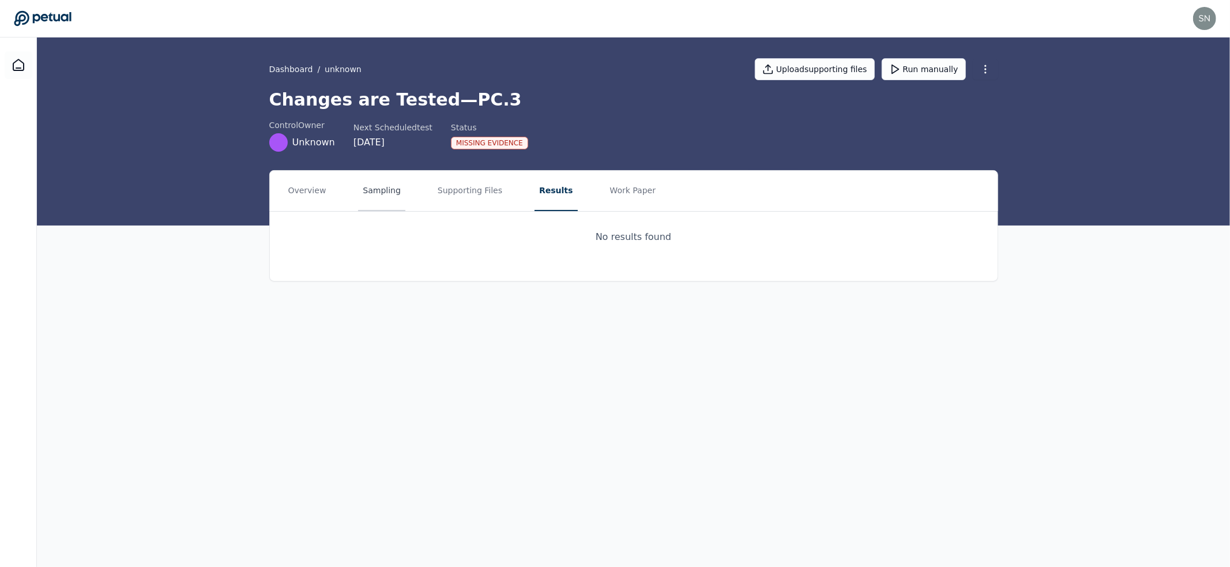
click at [375, 192] on button "Sampling" at bounding box center [381, 191] width 47 height 40
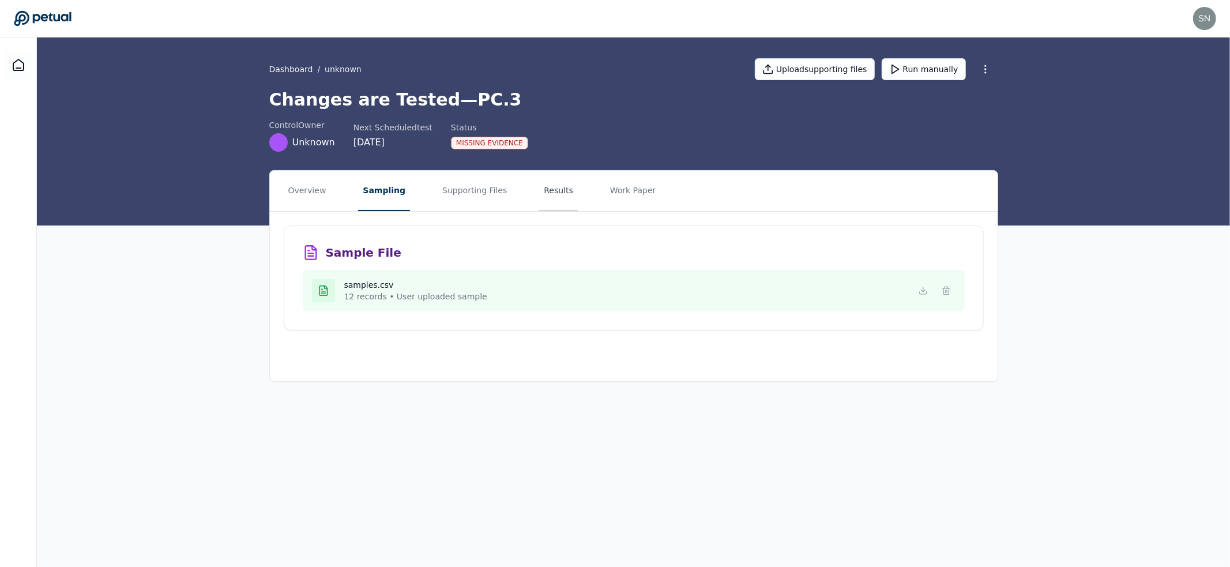
click at [539, 189] on button "Results" at bounding box center [558, 191] width 39 height 40
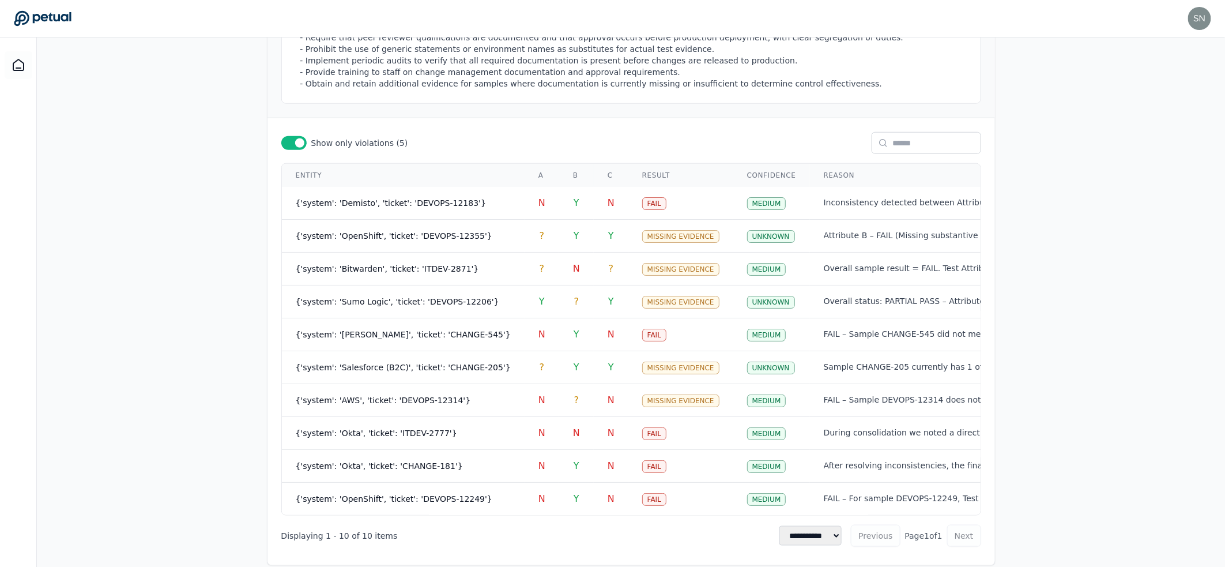
scroll to position [467, 0]
click at [391, 427] on span "{'system': 'Okta', 'ticket': 'ITDEV-2777'}" at bounding box center [376, 431] width 161 height 9
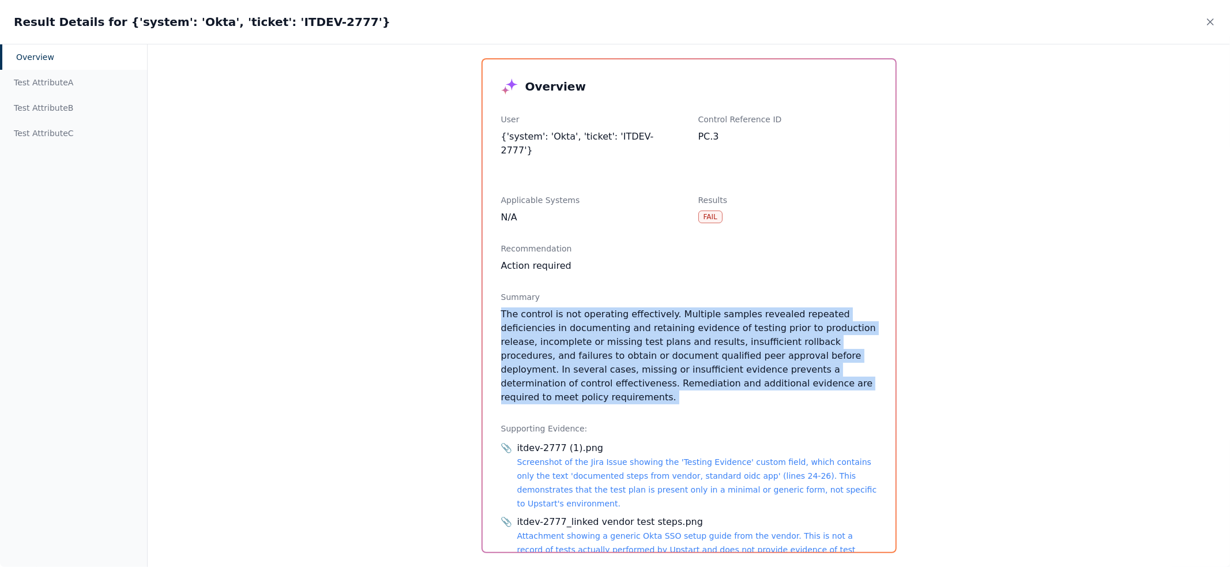
drag, startPoint x: 642, startPoint y: 285, endPoint x: 831, endPoint y: 392, distance: 217.4
click at [831, 392] on div "Overview User {'system': 'Okta', 'ticket': 'ITDEV-2777'} Control Reference ID P…" at bounding box center [689, 305] width 413 height 492
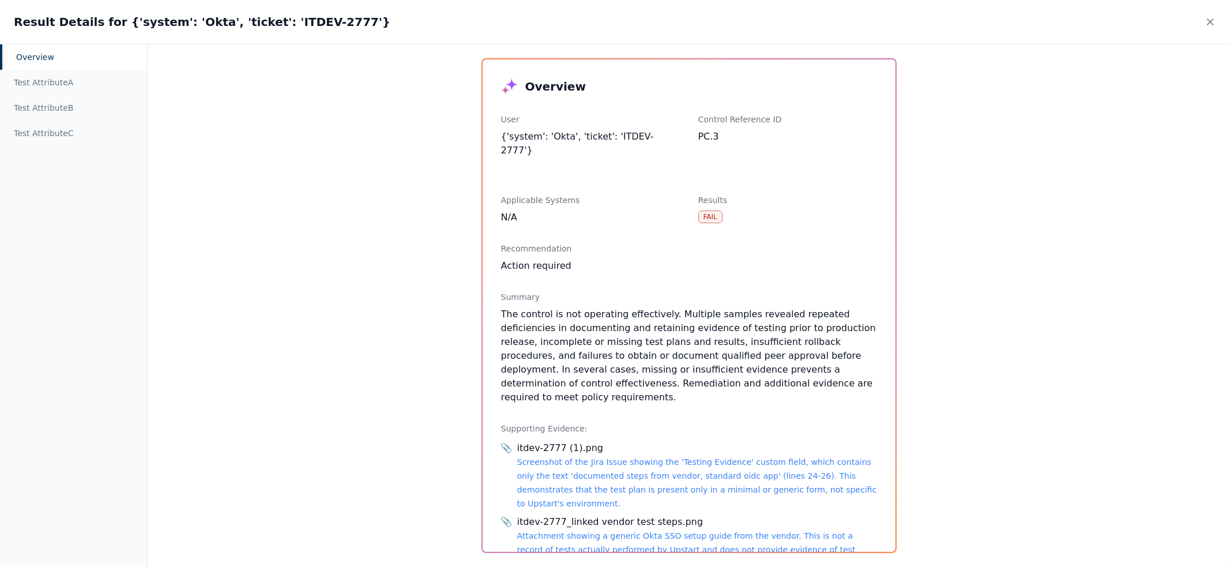
drag, startPoint x: 822, startPoint y: 381, endPoint x: 812, endPoint y: 376, distance: 10.3
click at [821, 381] on div "Overview User {'system': 'Okta', 'ticket': 'ITDEV-2777'} Control Reference ID P…" at bounding box center [689, 305] width 413 height 492
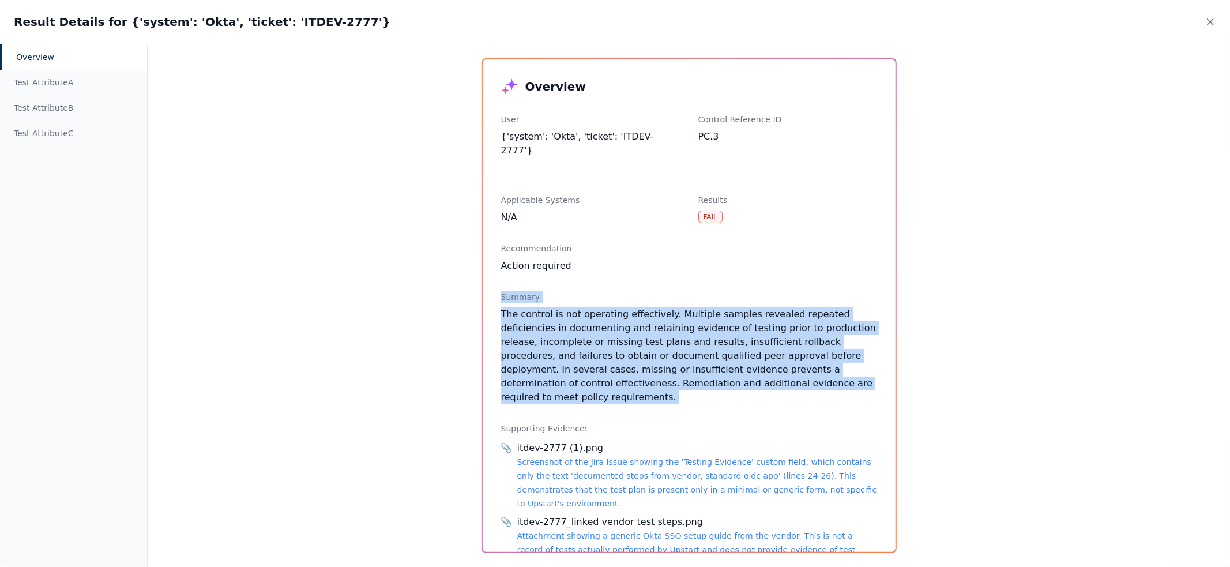
drag, startPoint x: 812, startPoint y: 376, endPoint x: 549, endPoint y: 259, distance: 288.1
click at [554, 260] on div "Overview User {'system': 'Okta', 'ticket': 'ITDEV-2777'} Control Reference ID P…" at bounding box center [689, 305] width 413 height 492
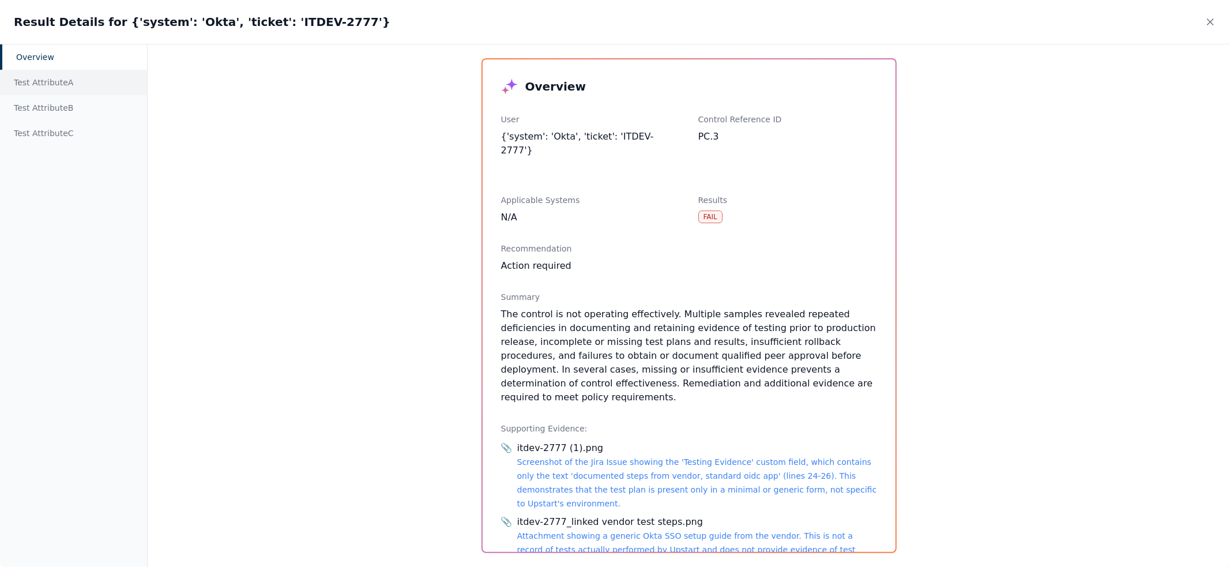
click at [78, 84] on div "Test Attribute A" at bounding box center [73, 82] width 147 height 25
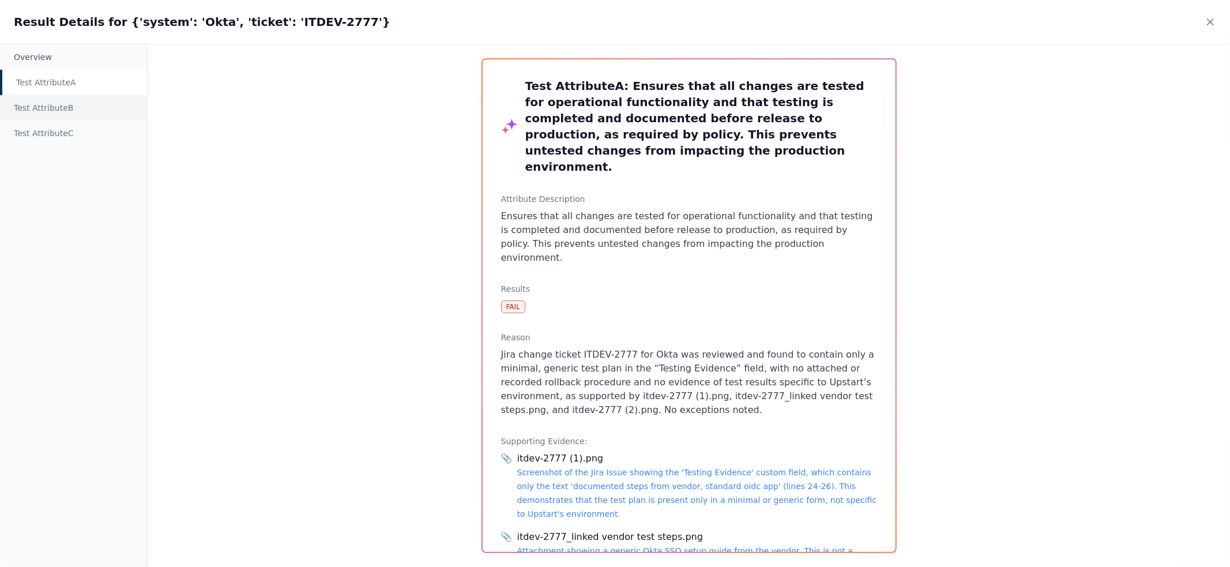
click at [77, 105] on div "Test Attribute B" at bounding box center [73, 107] width 147 height 25
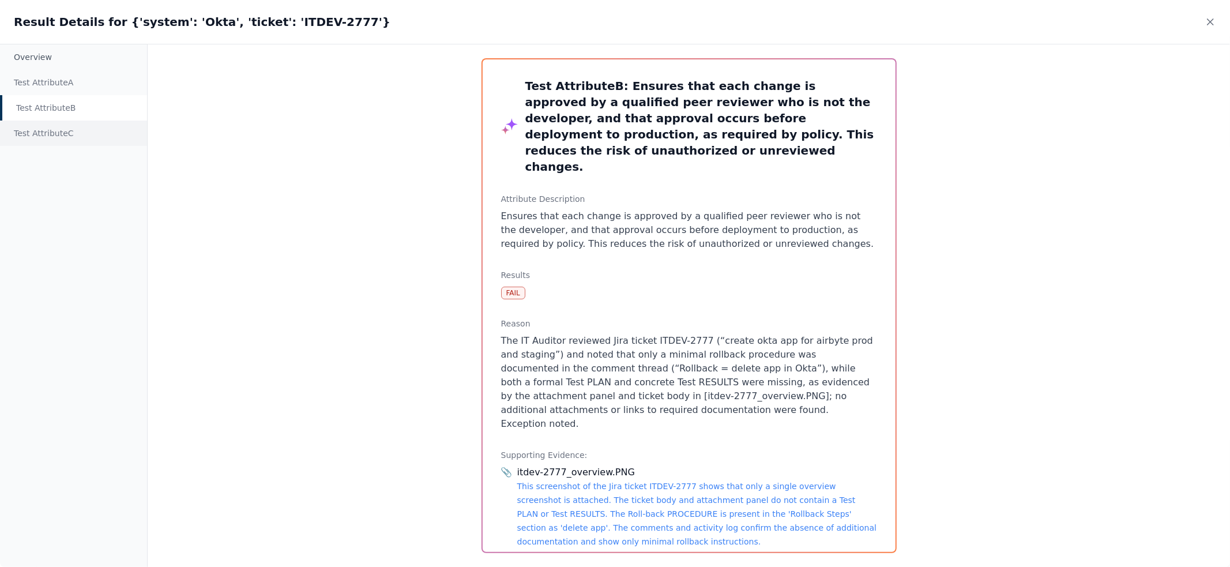
click at [75, 141] on div "Test Attribute C" at bounding box center [73, 133] width 147 height 25
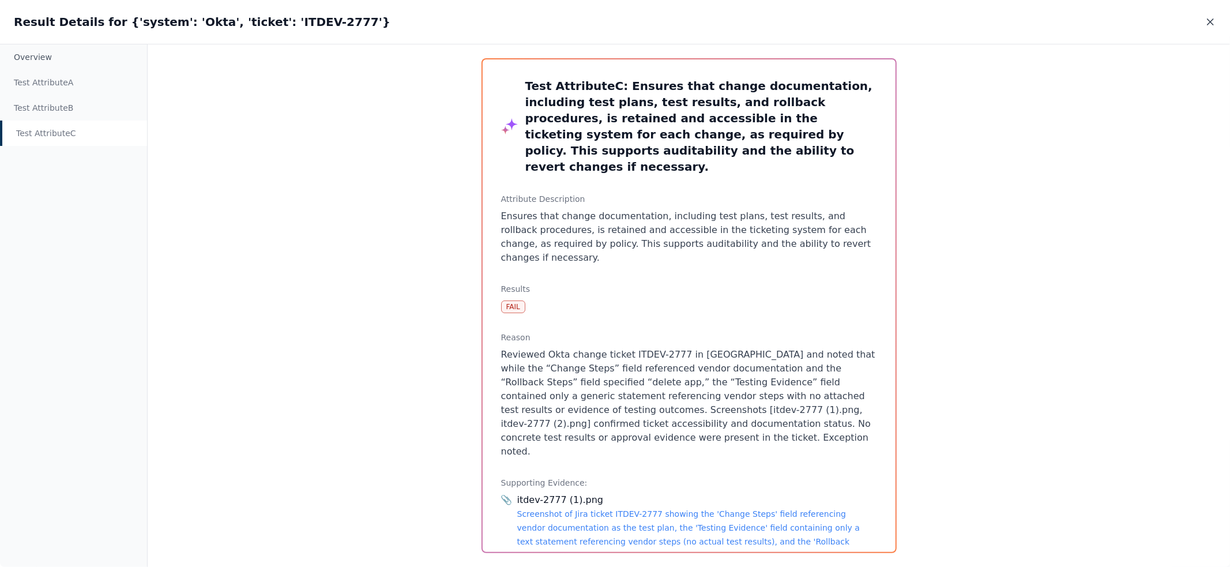
click at [1211, 20] on icon at bounding box center [1211, 22] width 12 height 12
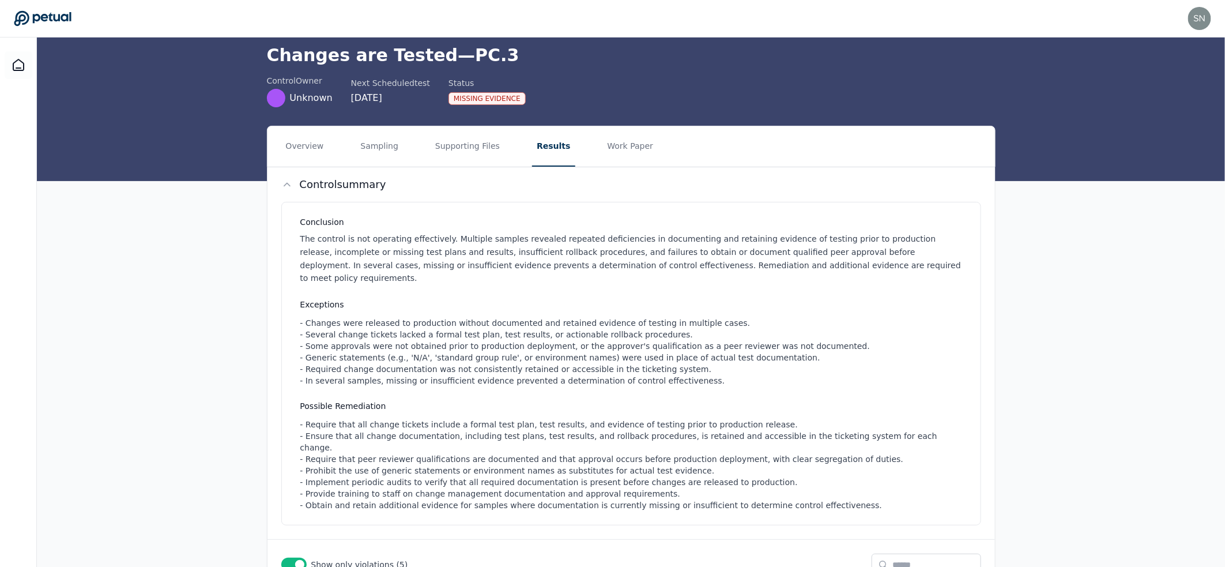
scroll to position [0, 0]
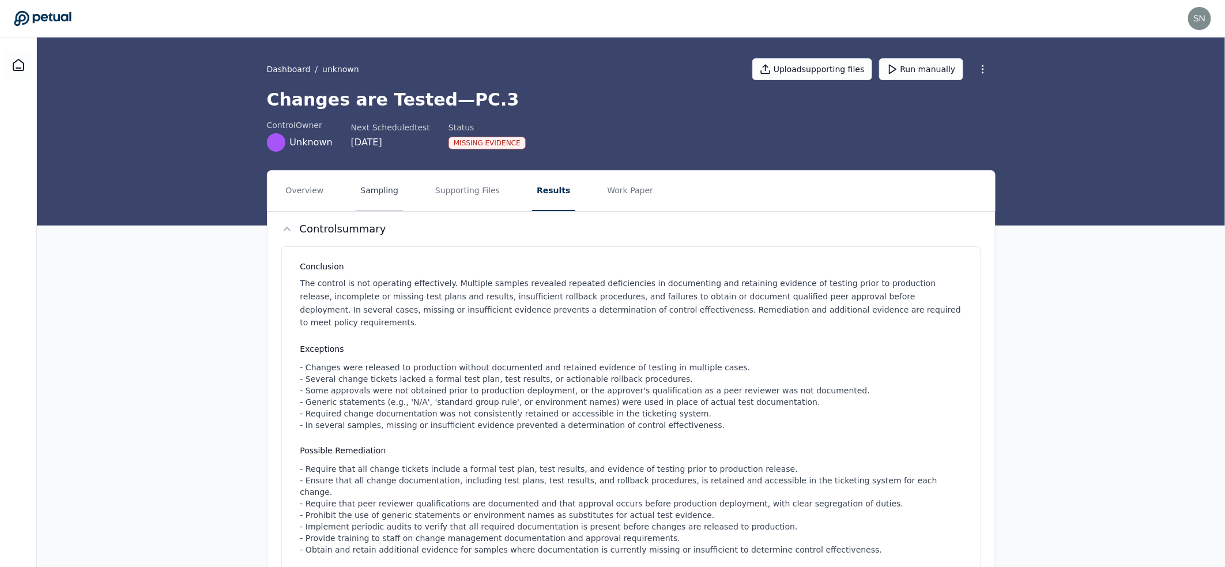
click at [379, 186] on button "Sampling" at bounding box center [379, 191] width 47 height 40
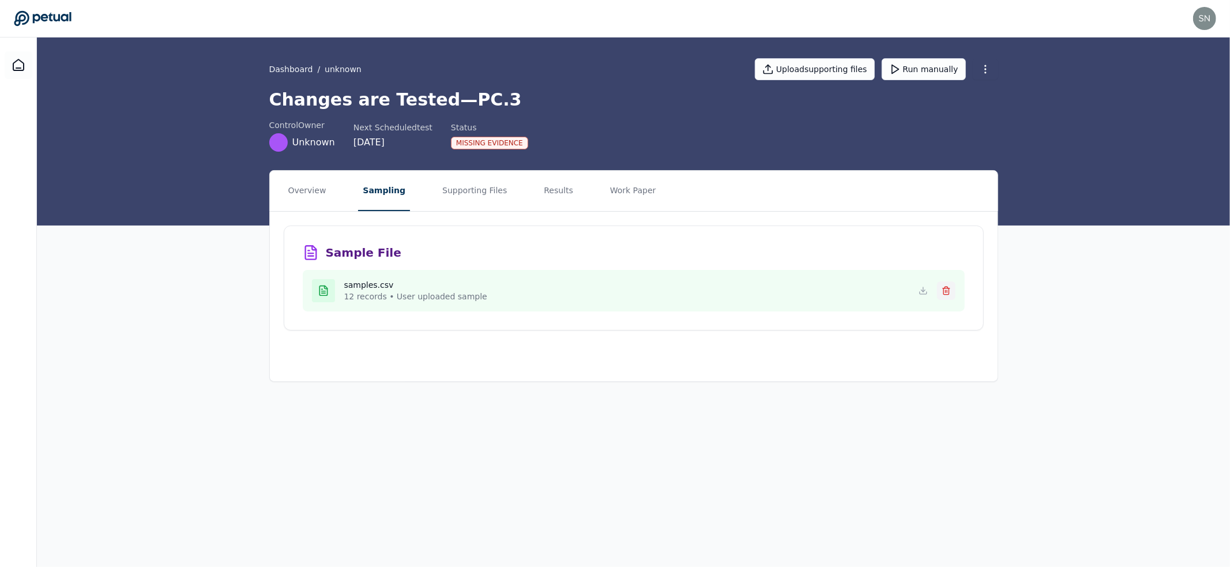
click at [949, 293] on icon at bounding box center [945, 291] width 5 height 6
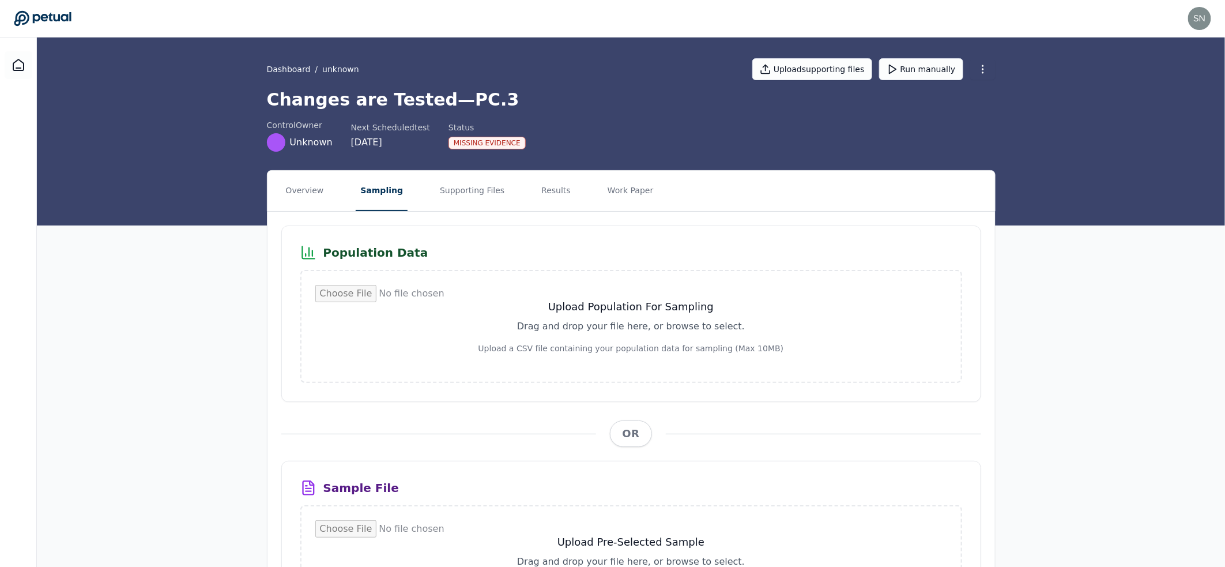
scroll to position [119, 0]
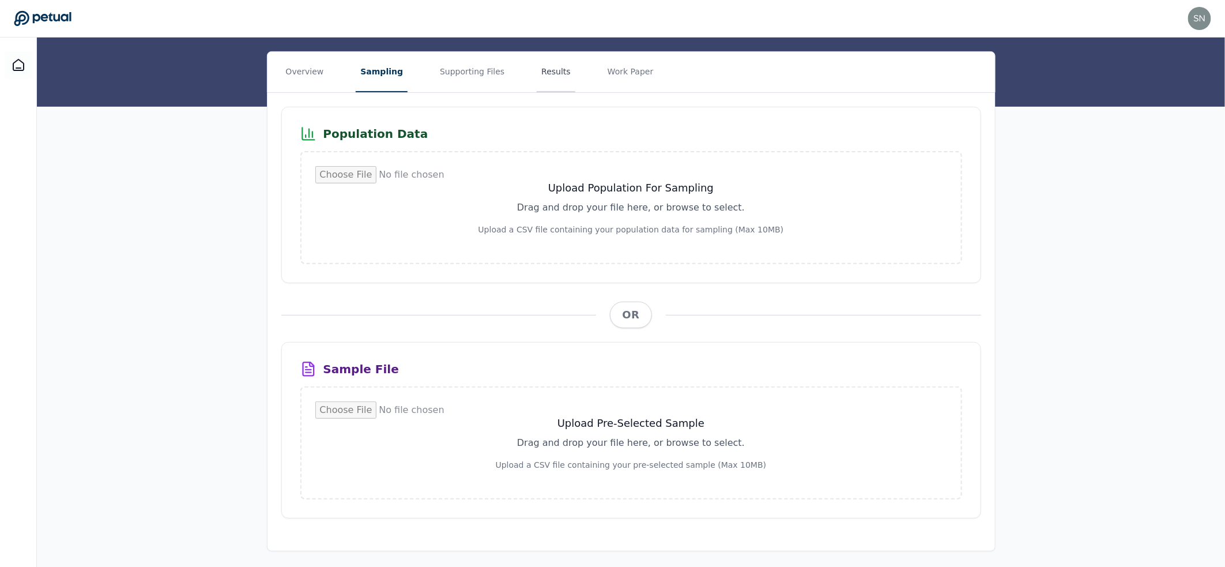
click at [543, 82] on button "Results" at bounding box center [556, 72] width 39 height 40
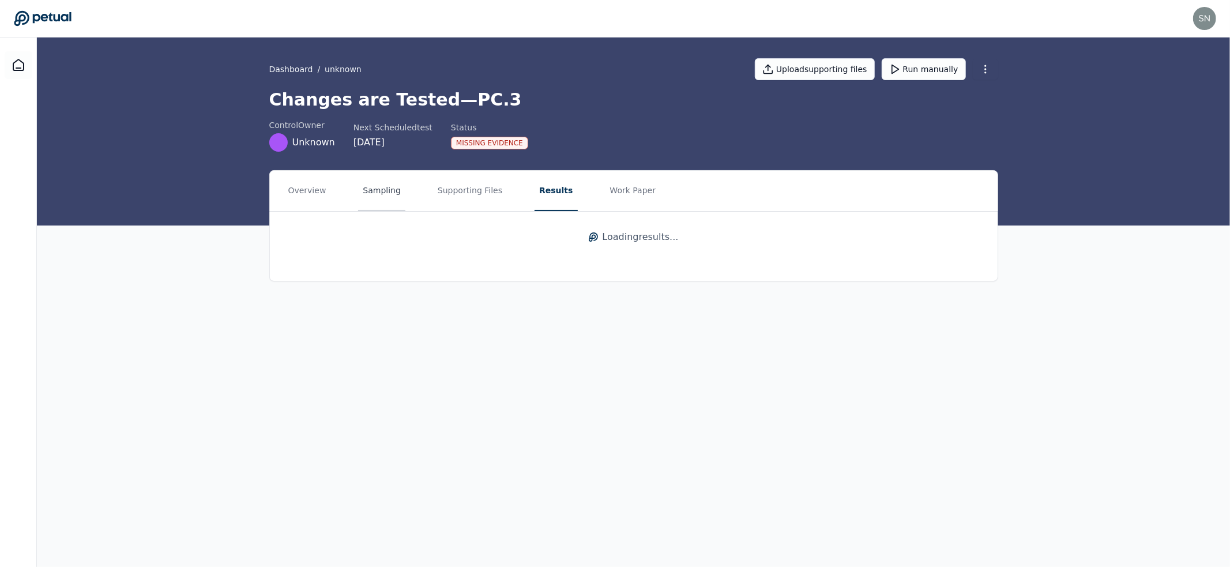
click at [390, 195] on button "Sampling" at bounding box center [381, 191] width 47 height 40
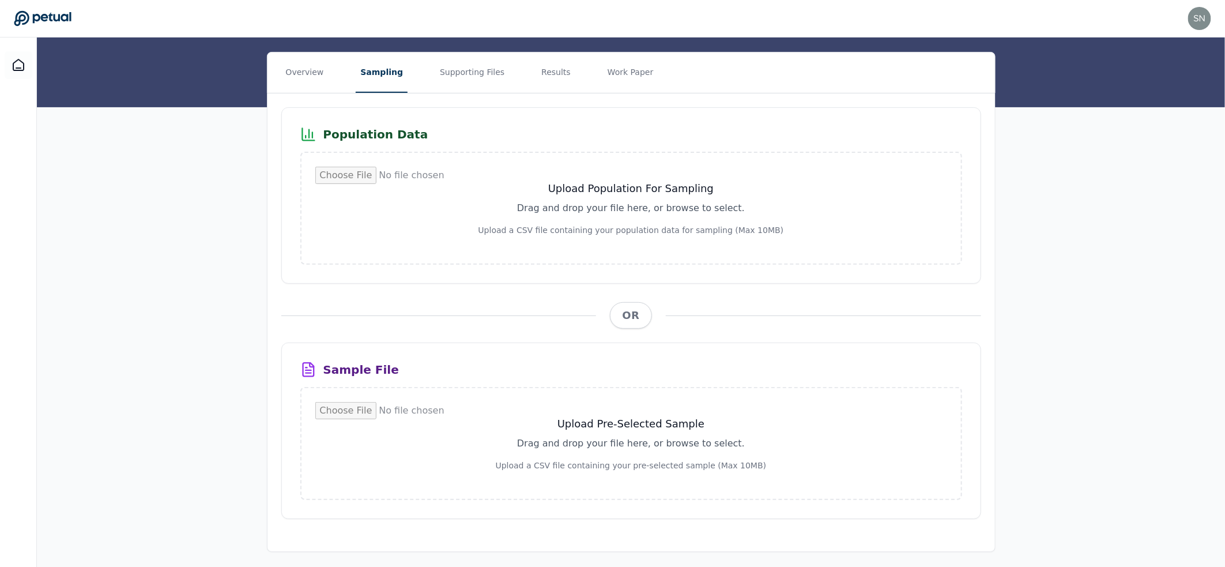
scroll to position [119, 0]
click at [491, 81] on button "Supporting Files" at bounding box center [472, 72] width 74 height 40
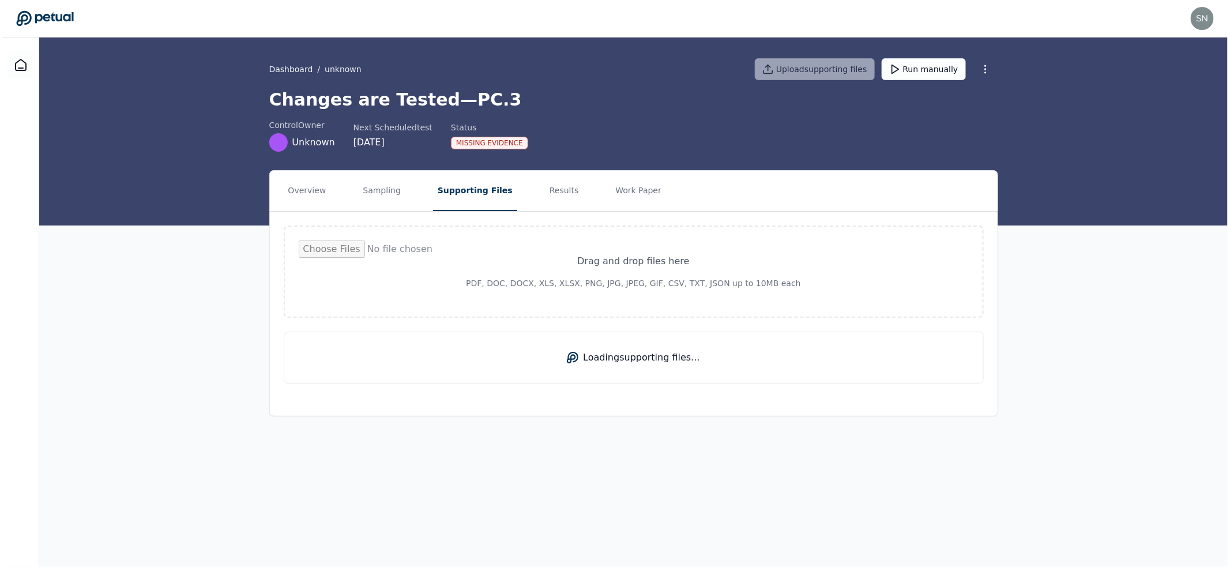
scroll to position [0, 0]
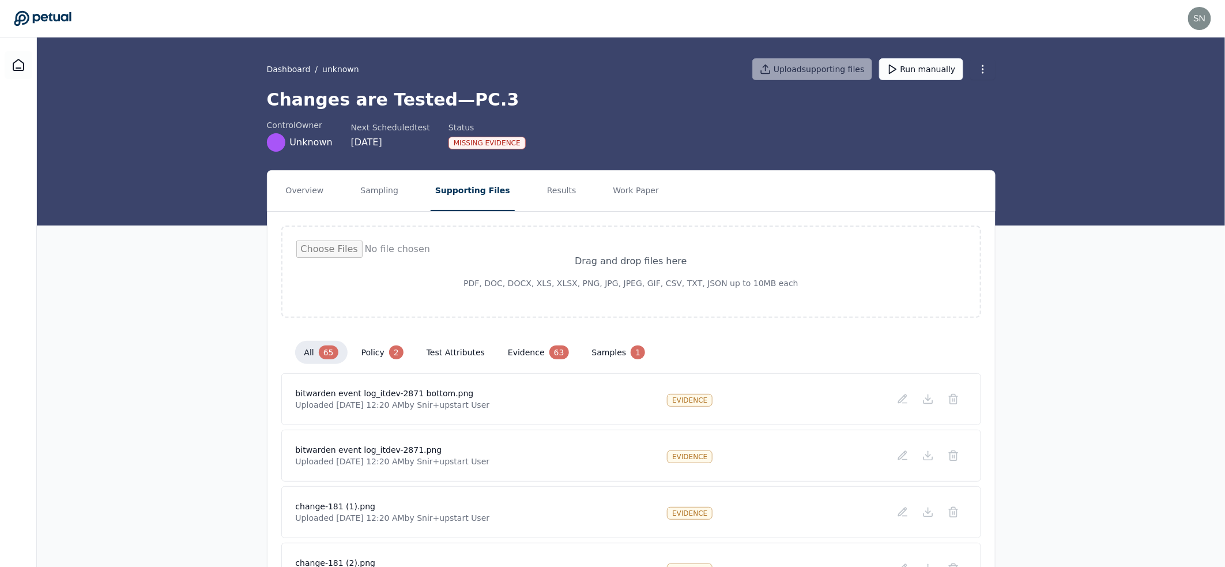
click at [593, 346] on button "samples 1" at bounding box center [619, 352] width 72 height 23
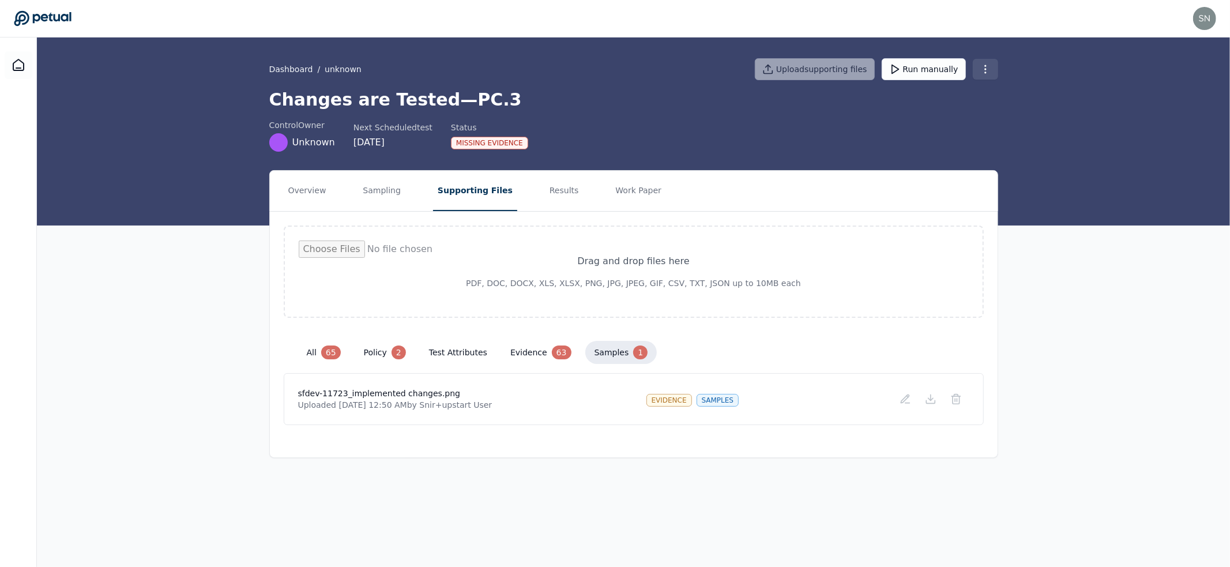
click at [992, 74] on html "snir+upstart@petual.ai snir+upstart@petual.ai Sign out Dashboard / unknown Uplo…" at bounding box center [615, 283] width 1230 height 567
click at [966, 105] on div "Delete control" at bounding box center [957, 113] width 91 height 21
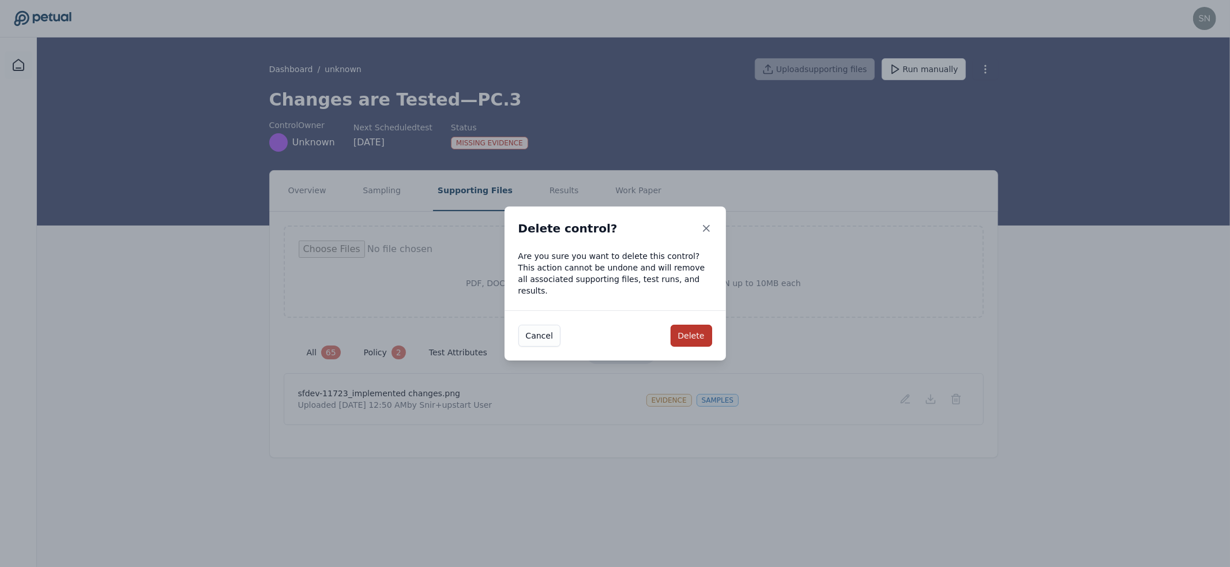
click at [692, 337] on button "Delete" at bounding box center [692, 336] width 42 height 22
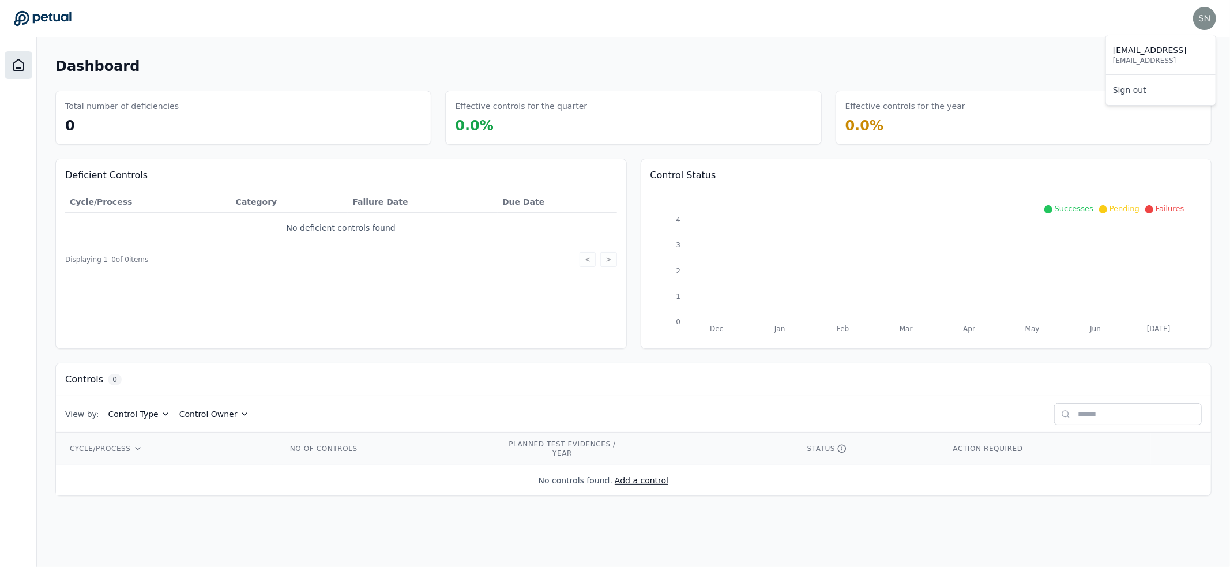
click at [1179, 63] on p "[EMAIL_ADDRESS]" at bounding box center [1161, 60] width 96 height 9
click at [995, 61] on div "Dashboard Add Control" at bounding box center [633, 66] width 1156 height 21
click at [1182, 65] on button "Add Control" at bounding box center [1173, 66] width 75 height 21
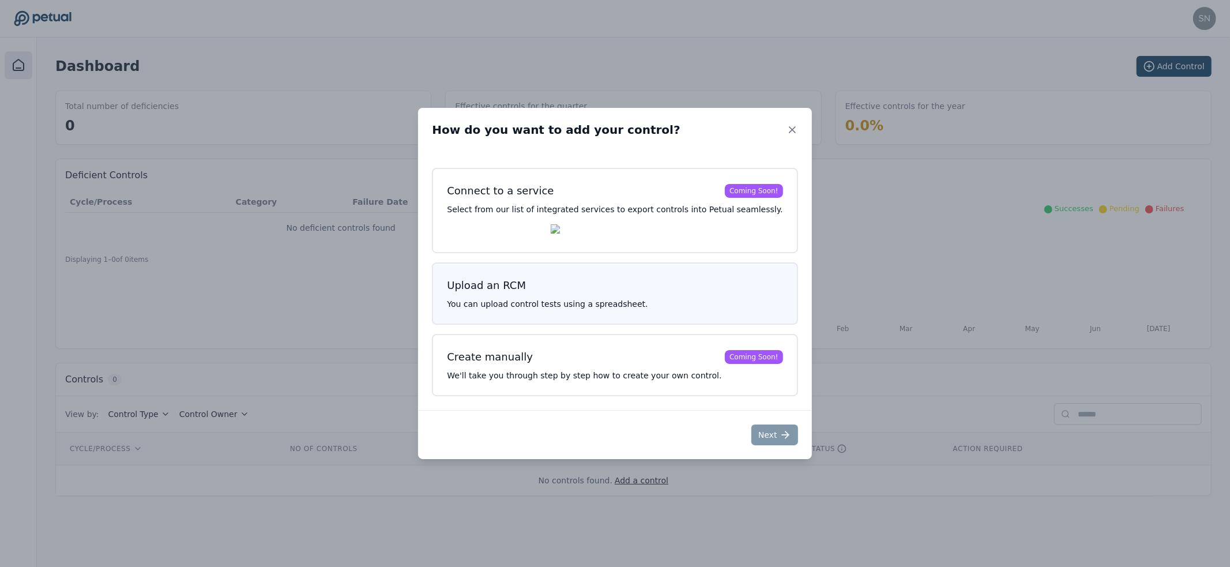
click at [631, 289] on h3 "Upload an RCM" at bounding box center [615, 285] width 336 height 16
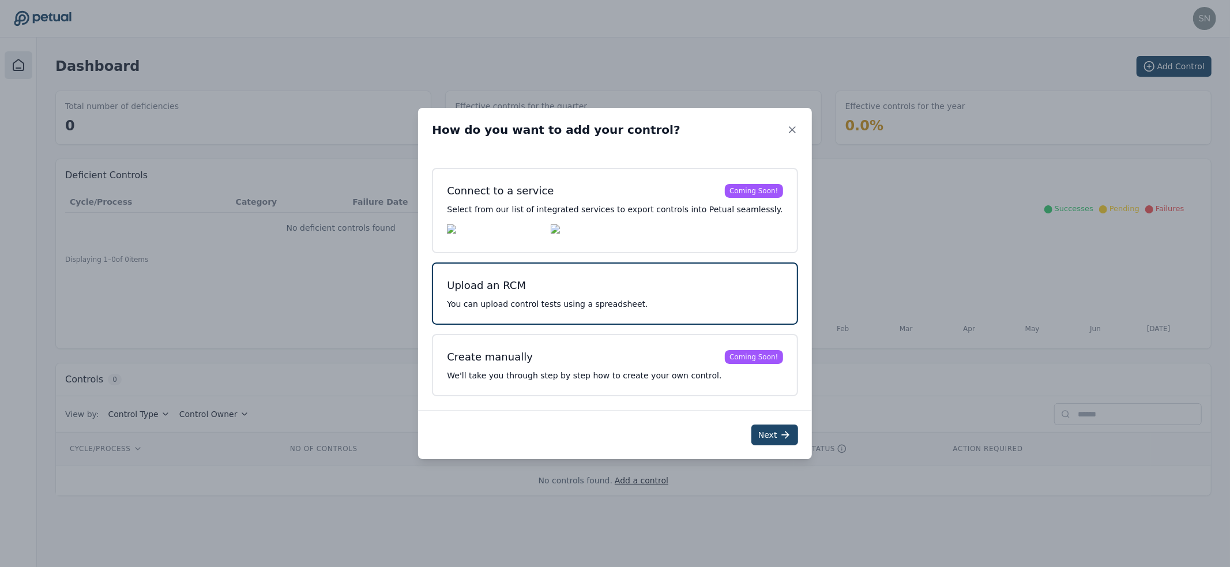
click at [774, 443] on button "Next" at bounding box center [774, 434] width 47 height 21
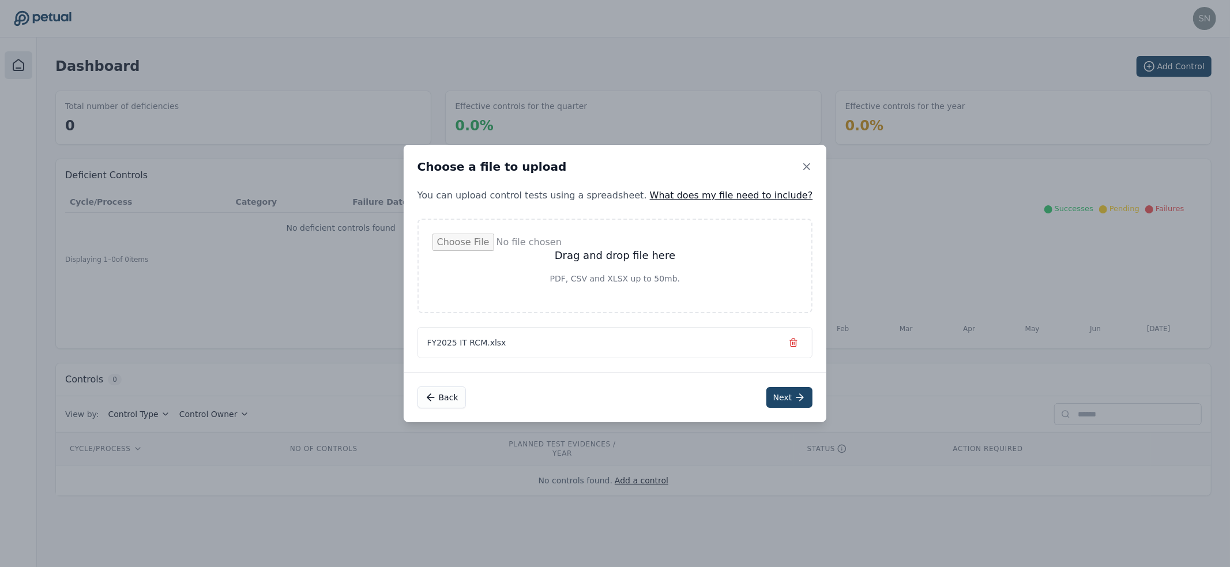
click at [766, 388] on button "Next" at bounding box center [789, 397] width 47 height 21
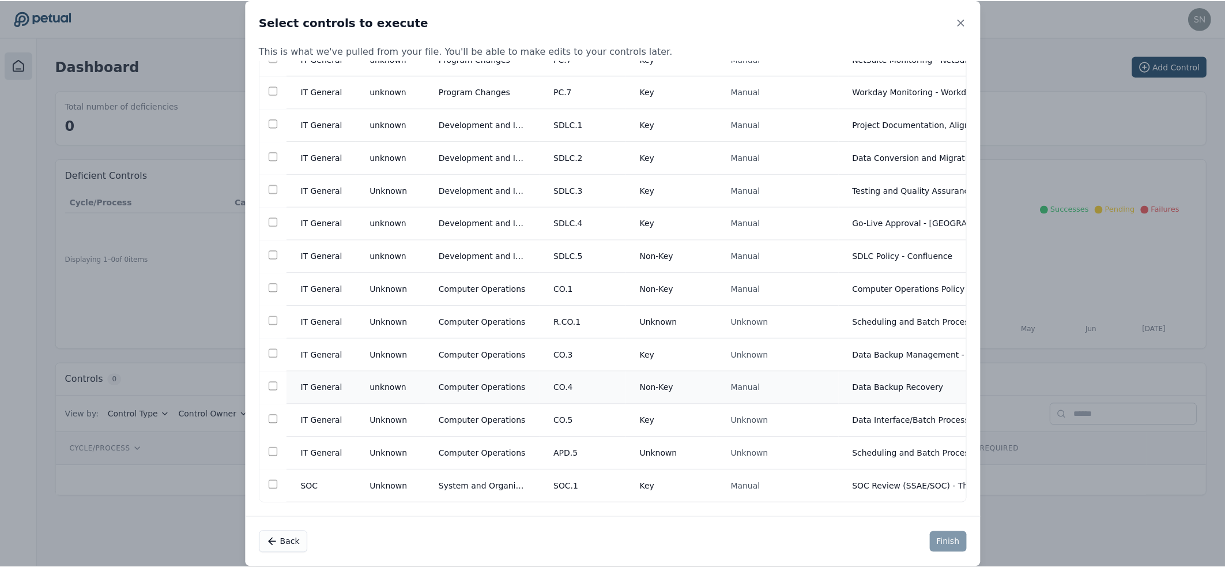
scroll to position [227, 0]
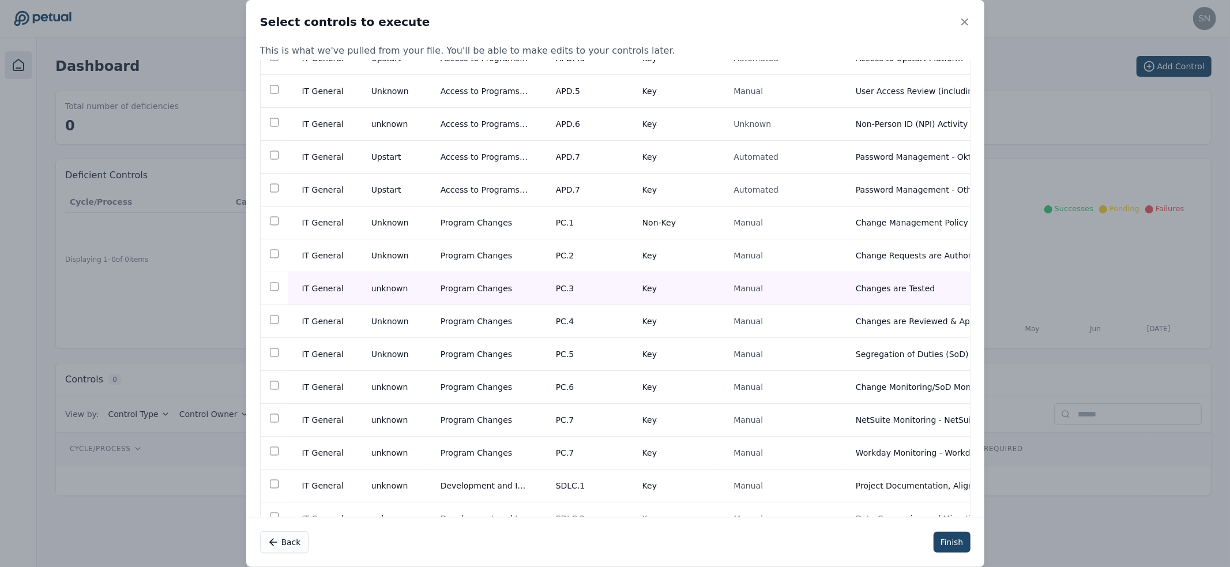
click at [956, 544] on button "Finish" at bounding box center [952, 542] width 37 height 21
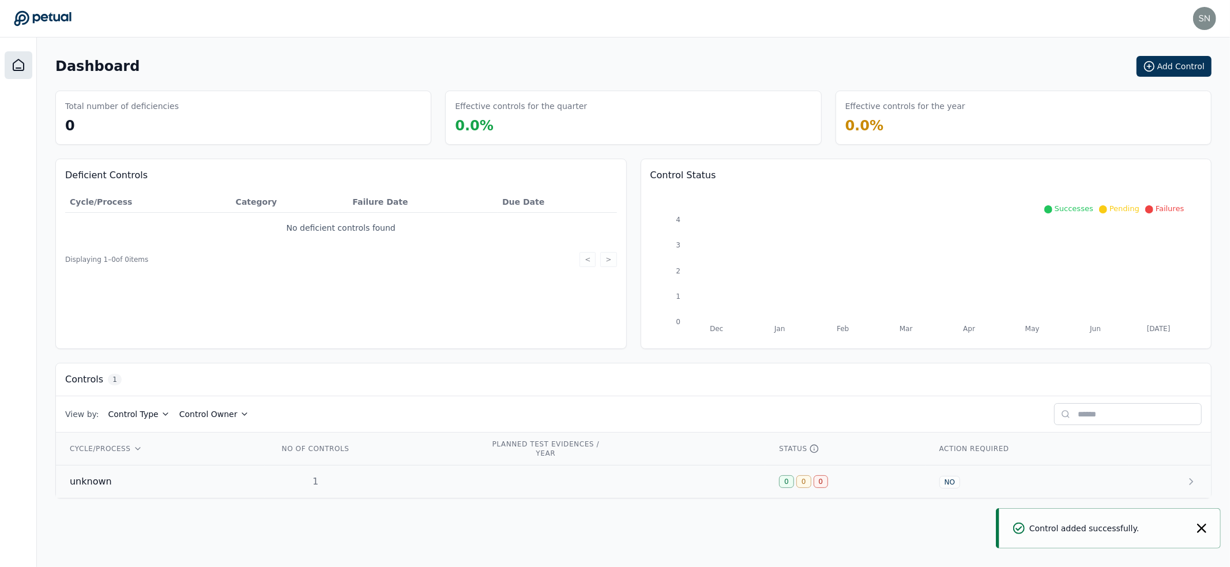
click at [579, 485] on td at bounding box center [620, 481] width 289 height 33
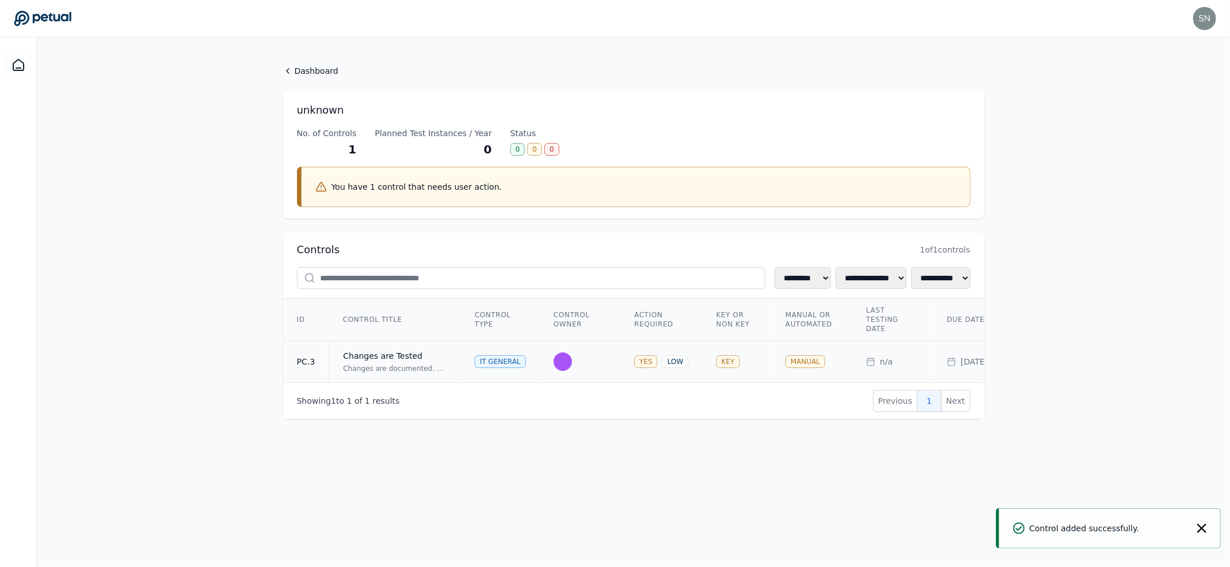
click at [404, 353] on div "Changes are Tested" at bounding box center [395, 356] width 104 height 12
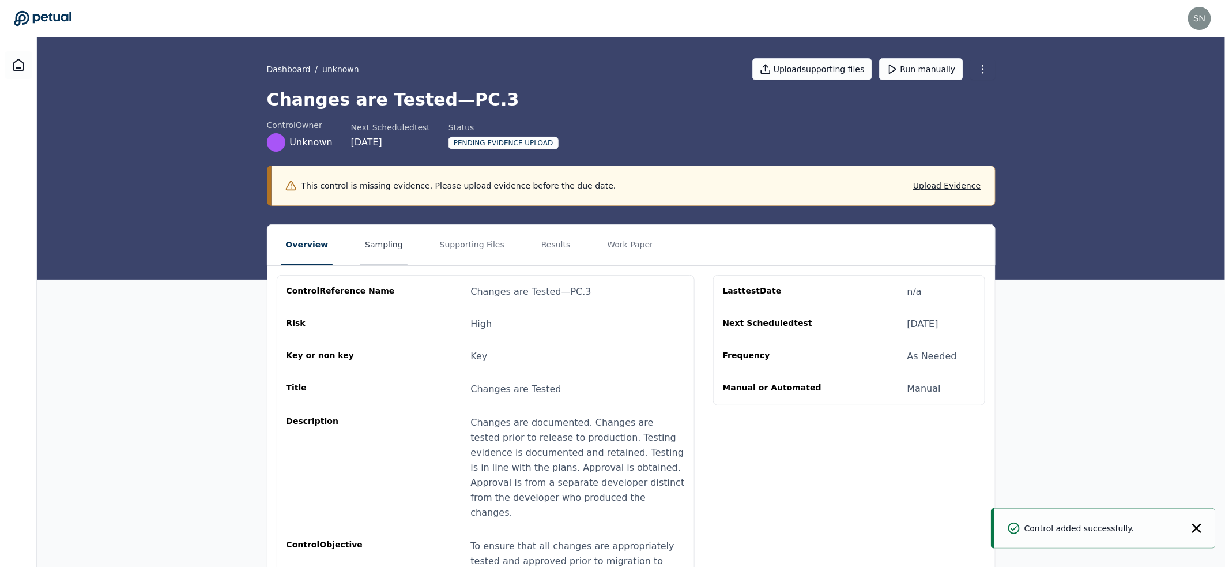
click at [378, 240] on button "Sampling" at bounding box center [383, 245] width 47 height 40
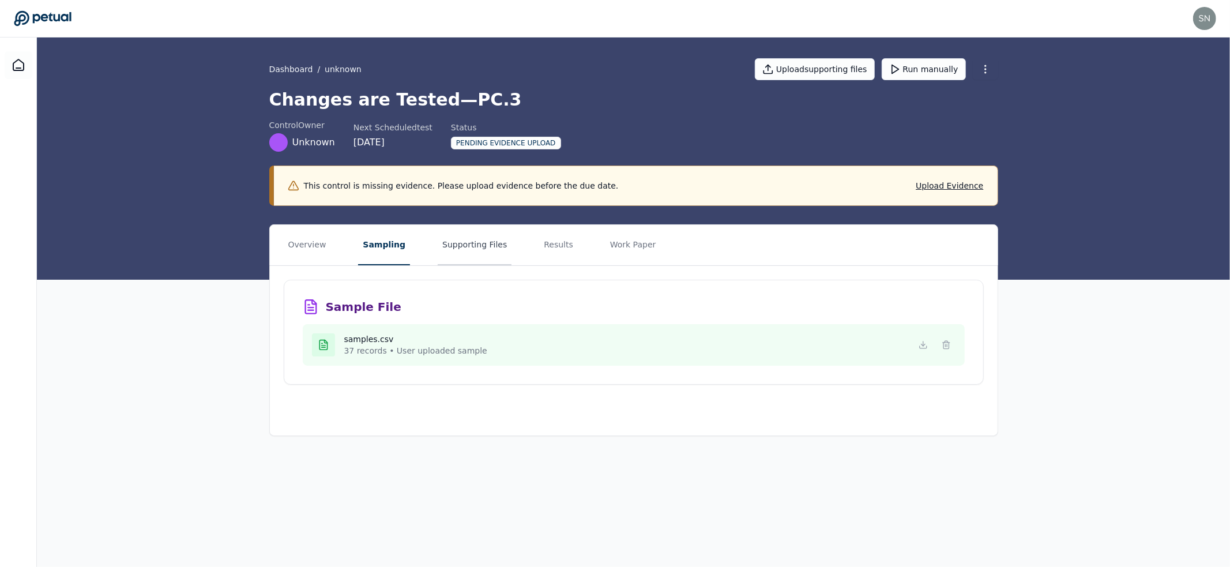
click at [473, 252] on button "Supporting Files" at bounding box center [475, 245] width 74 height 40
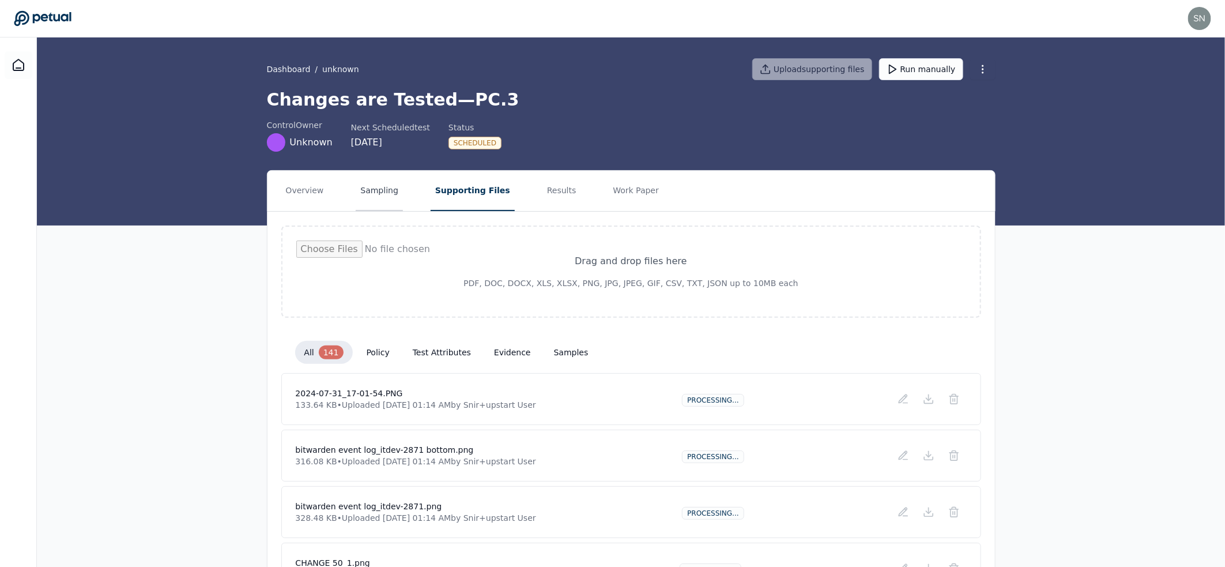
click at [375, 186] on button "Sampling" at bounding box center [379, 191] width 47 height 40
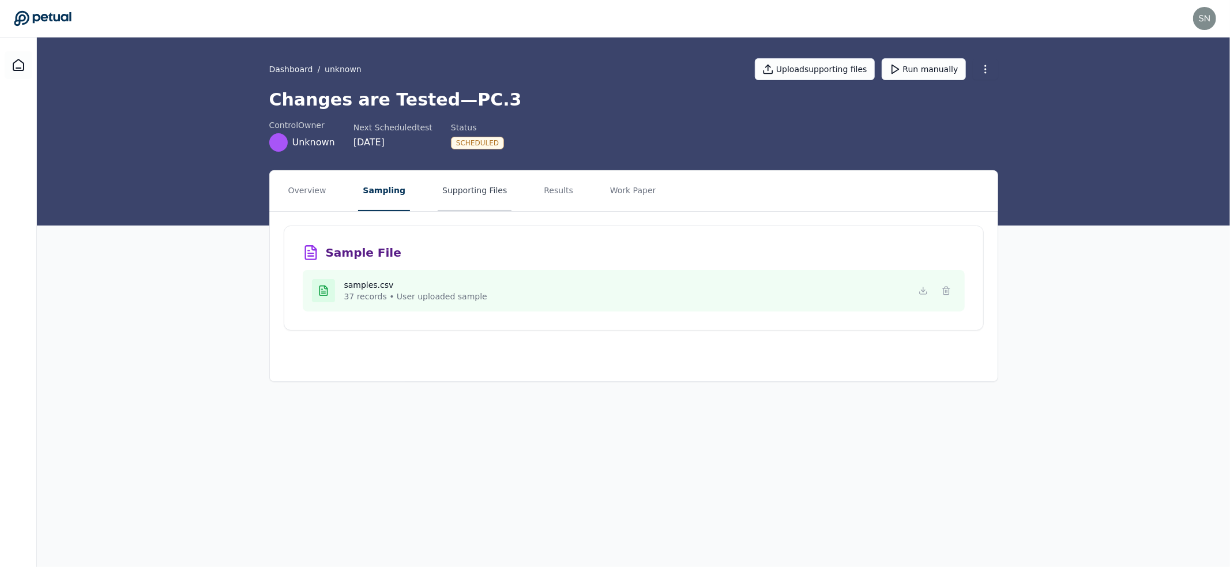
click at [472, 202] on button "Supporting Files" at bounding box center [475, 191] width 74 height 40
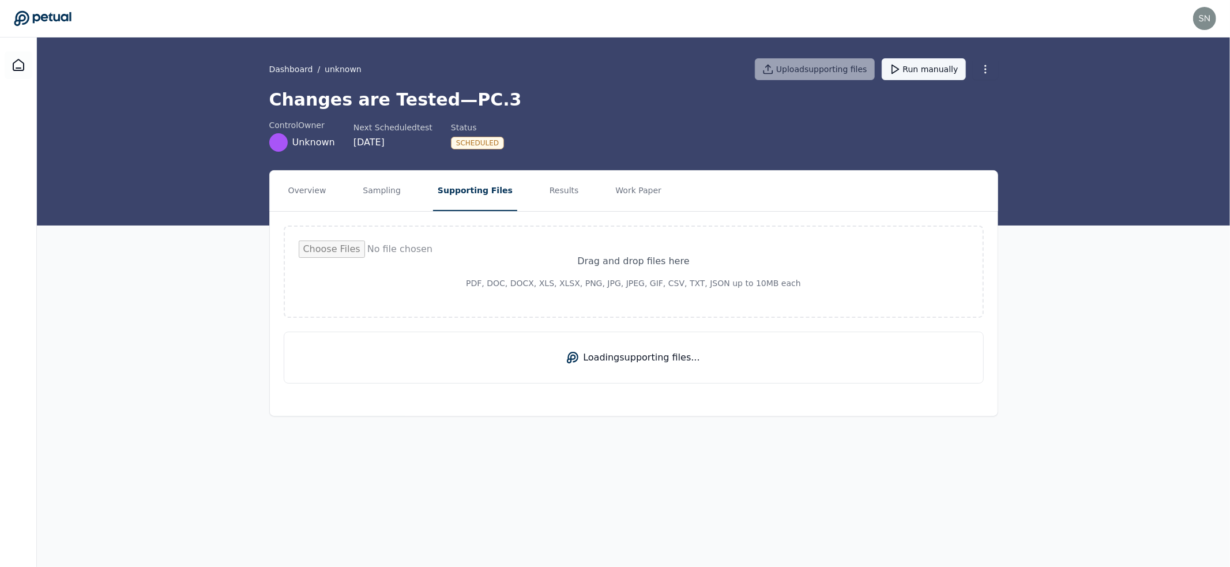
click at [934, 73] on button "Run manually" at bounding box center [924, 69] width 84 height 22
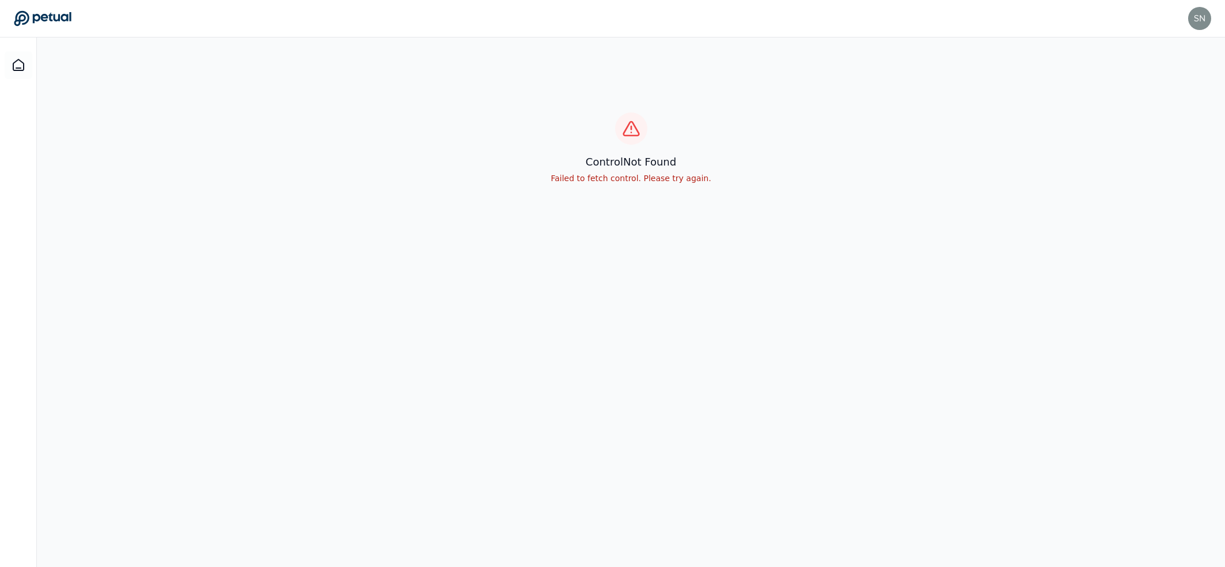
scroll to position [37, 0]
